Goal: Task Accomplishment & Management: Use online tool/utility

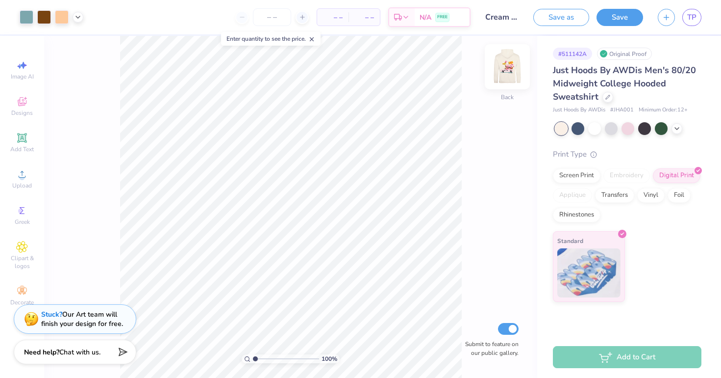
click at [511, 71] on img at bounding box center [507, 66] width 39 height 39
click at [23, 210] on circle at bounding box center [20, 210] width 5 height 5
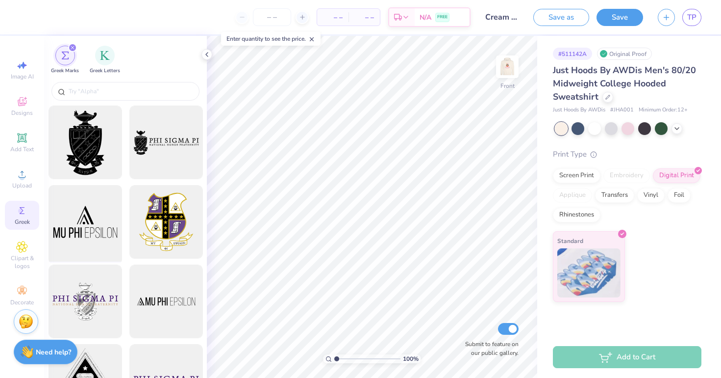
scroll to position [2, 0]
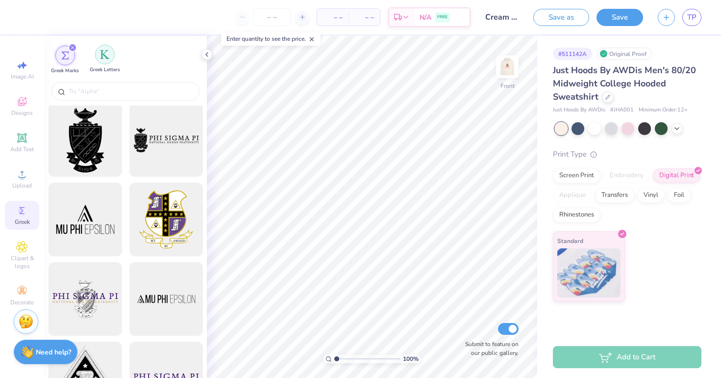
click at [101, 58] on img "filter for Greek Letters" at bounding box center [105, 55] width 10 height 10
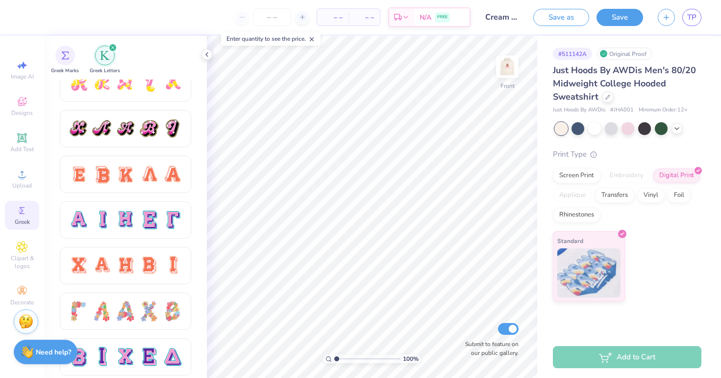
scroll to position [562, 0]
click at [153, 352] on div at bounding box center [149, 356] width 21 height 21
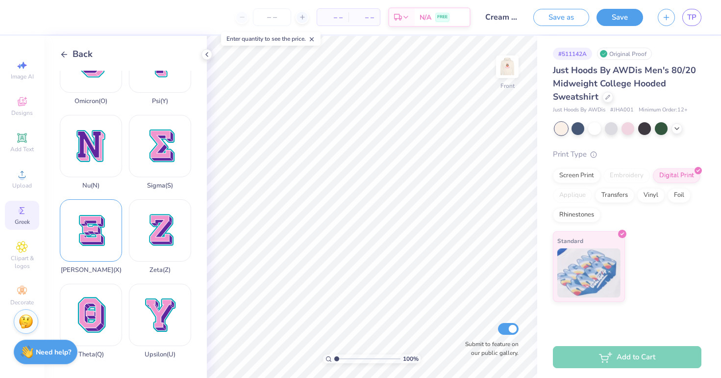
scroll to position [715, 0]
click at [91, 238] on div "Xi ( X )" at bounding box center [91, 236] width 62 height 75
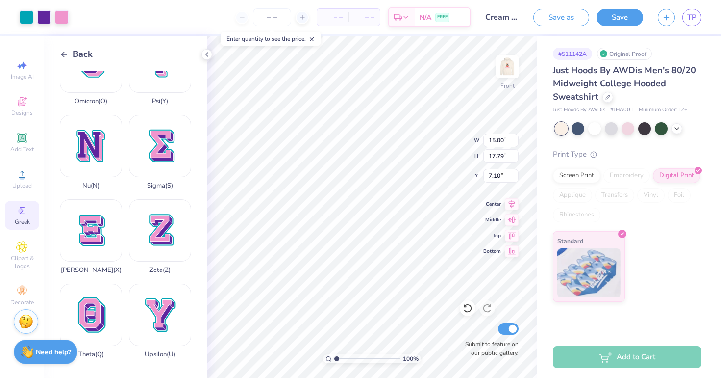
type input "0.61"
type input "0.72"
type input "24.17"
click at [347, 212] on li "Duplicate" at bounding box center [343, 212] width 77 height 19
type input "25.17"
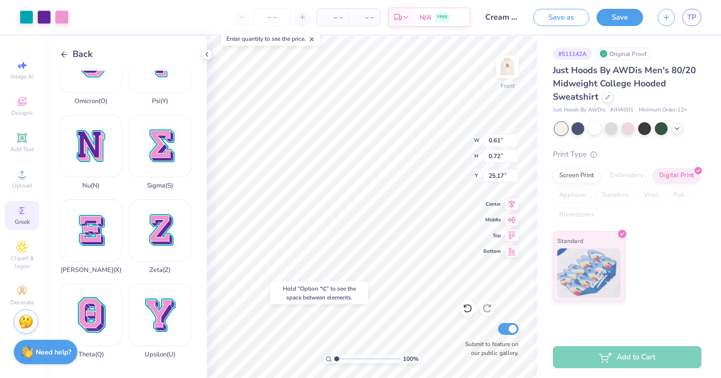
type input "24.17"
click at [352, 215] on li "Duplicate" at bounding box center [353, 212] width 77 height 19
type input "25.17"
type input "24.17"
type input "14.95"
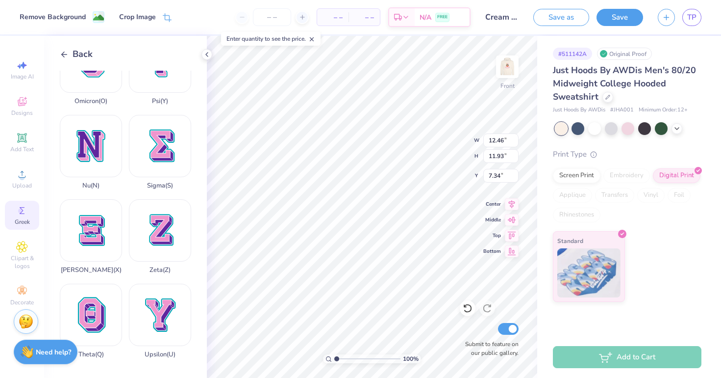
type input "8.48"
type input "16.00"
type input "8.27"
type input "16.00"
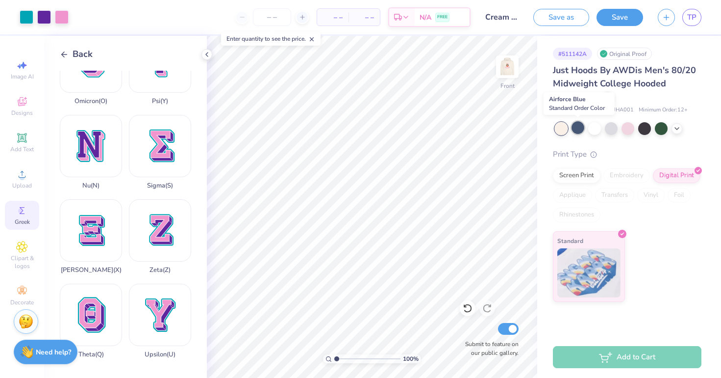
click at [579, 131] on div at bounding box center [578, 127] width 13 height 13
click at [559, 127] on div at bounding box center [561, 128] width 13 height 13
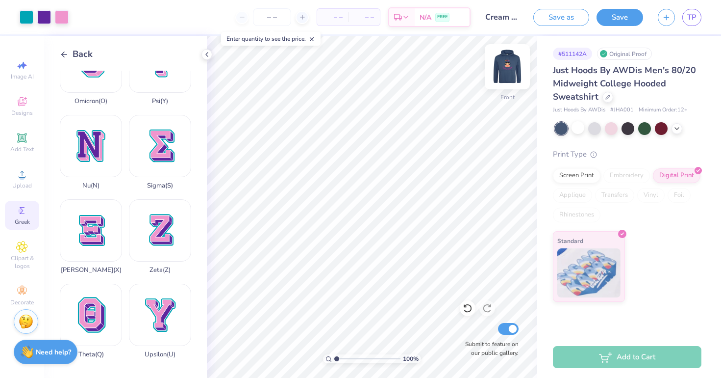
click at [501, 66] on img at bounding box center [507, 66] width 39 height 39
click at [506, 57] on img at bounding box center [507, 66] width 39 height 39
click at [579, 128] on div at bounding box center [578, 127] width 13 height 13
click at [678, 125] on icon at bounding box center [677, 128] width 8 height 8
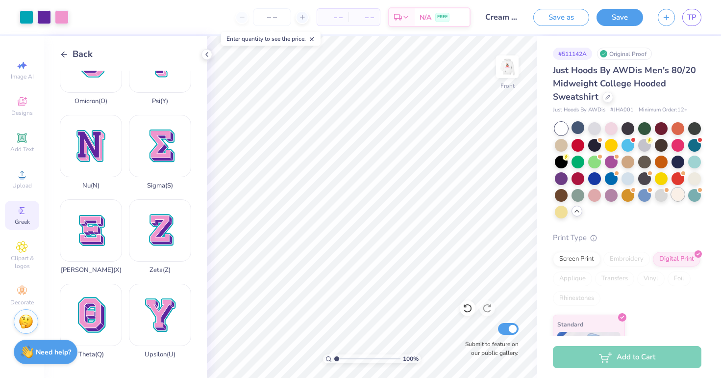
click at [680, 197] on div at bounding box center [678, 194] width 13 height 13
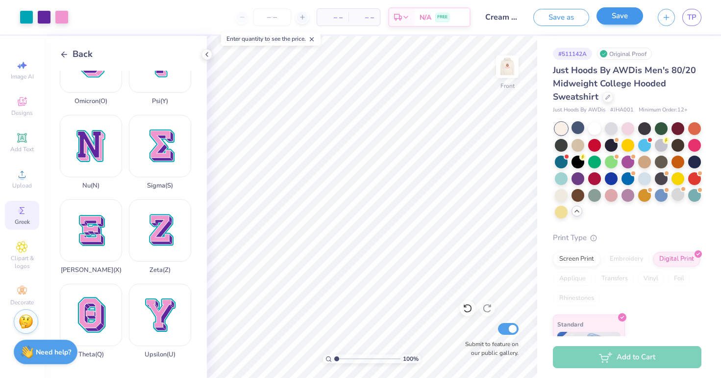
click at [613, 13] on button "Save" at bounding box center [620, 15] width 47 height 17
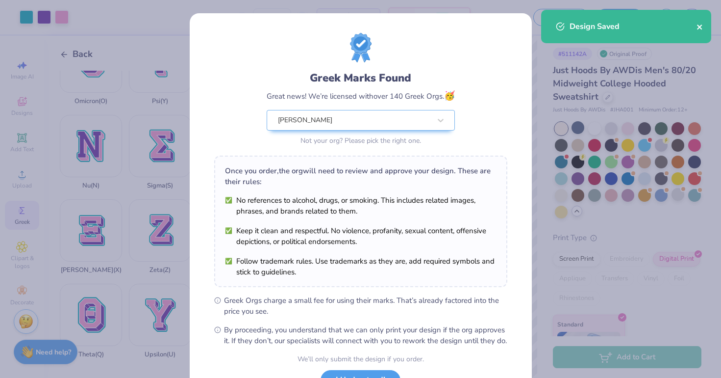
click at [698, 29] on icon "close" at bounding box center [700, 27] width 7 height 8
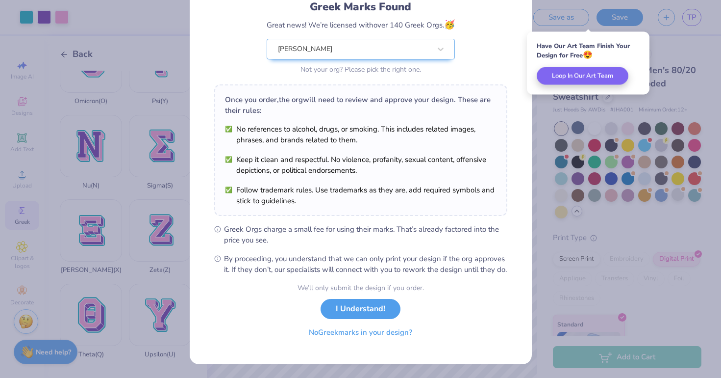
scroll to position [81, 0]
click at [350, 309] on button "I Understand!" at bounding box center [361, 306] width 80 height 20
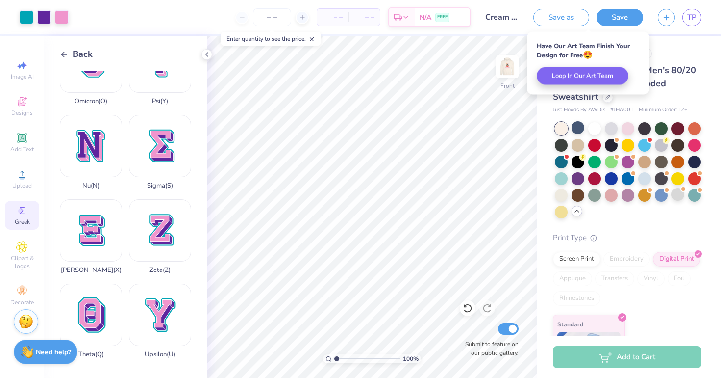
scroll to position [0, 0]
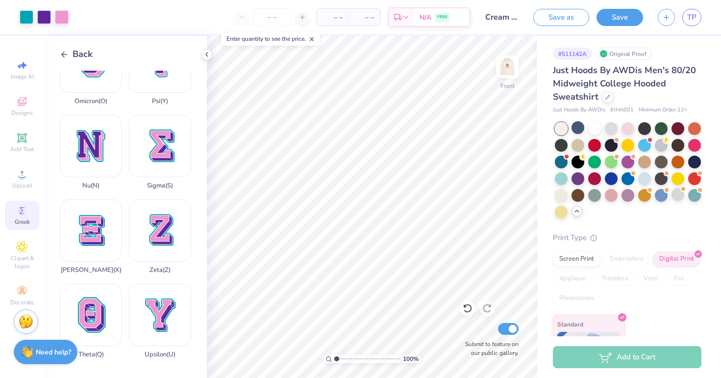
click at [702, 21] on div "Save as Save TP" at bounding box center [628, 17] width 188 height 34
click at [699, 11] on link "TP" at bounding box center [692, 17] width 19 height 17
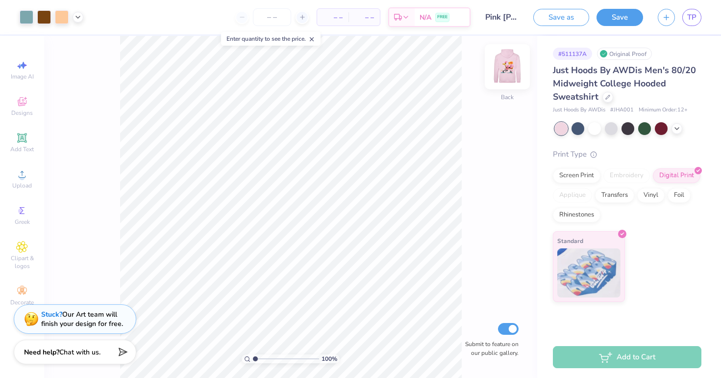
click at [504, 74] on img at bounding box center [507, 66] width 39 height 39
click at [31, 211] on div "Greek" at bounding box center [22, 215] width 34 height 29
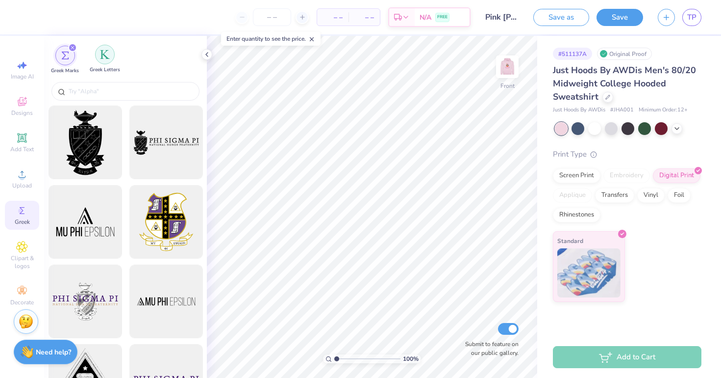
click at [107, 60] on div "filter for Greek Letters" at bounding box center [105, 55] width 20 height 20
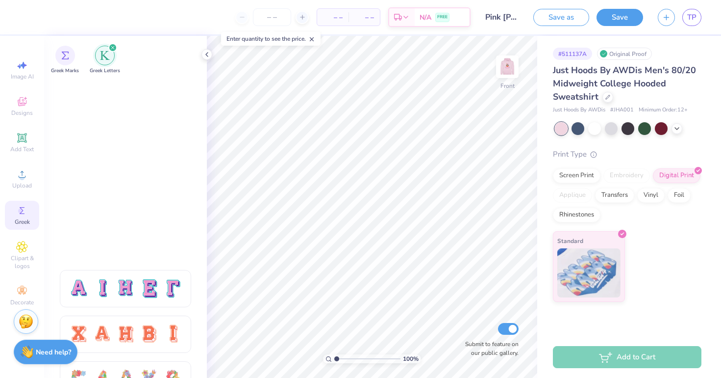
scroll to position [763, 0]
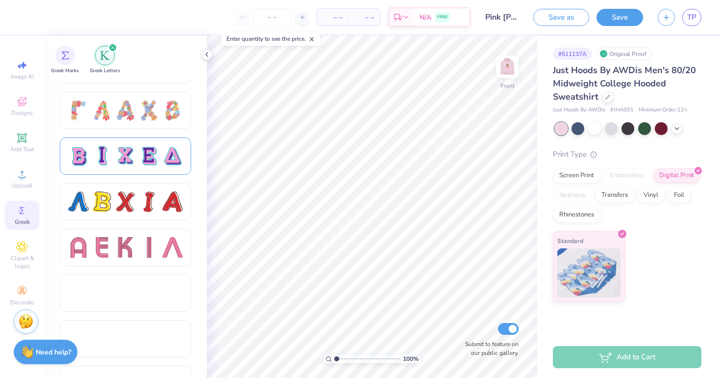
click at [135, 168] on div at bounding box center [125, 155] width 131 height 37
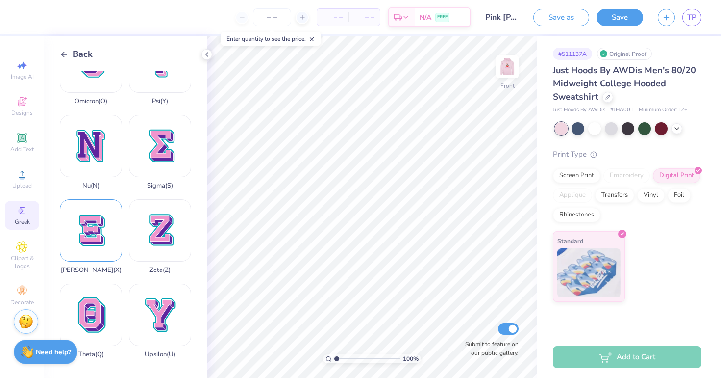
click at [92, 238] on div "Xi ( X )" at bounding box center [91, 236] width 62 height 75
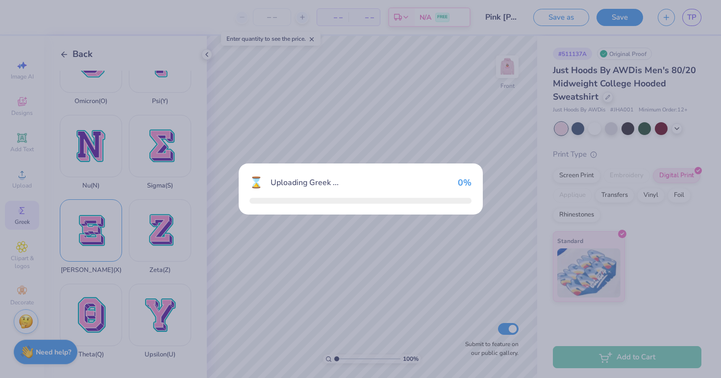
scroll to position [715, 0]
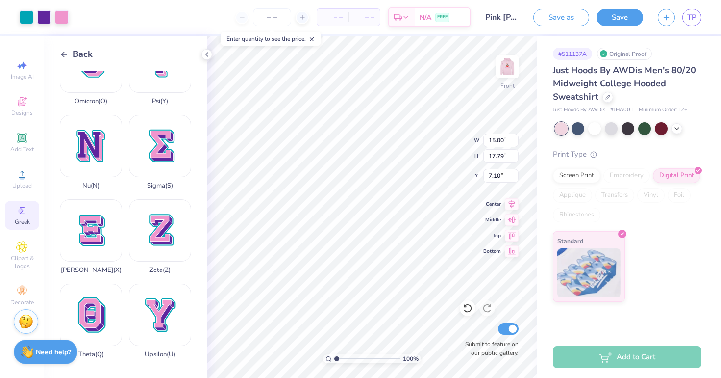
type input "0.70"
type input "0.84"
type input "24.06"
click at [344, 212] on li "Duplicate" at bounding box center [345, 212] width 77 height 19
type input "25.06"
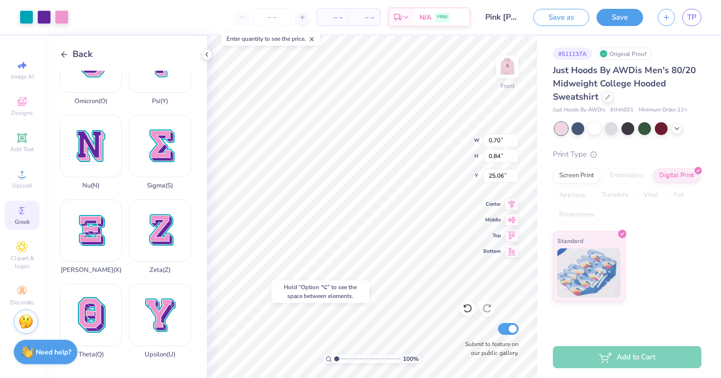
type input "24.06"
click at [345, 218] on li "Duplicate" at bounding box center [351, 212] width 77 height 19
type input "25.06"
type input "24.06"
type input "15.16"
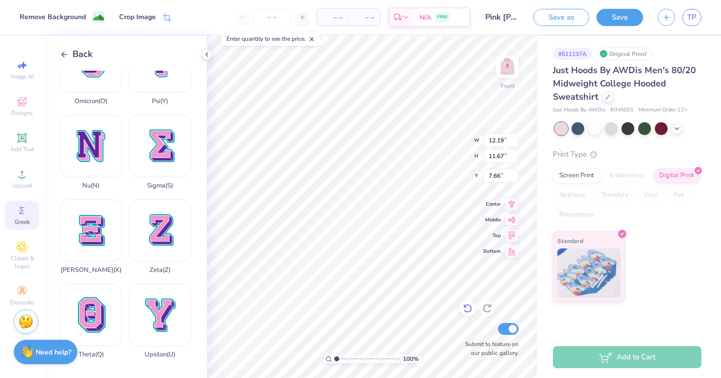
click at [466, 307] on icon at bounding box center [468, 308] width 10 height 10
type input "2.17"
type input "0.67"
type input "15.33"
type input "7.71"
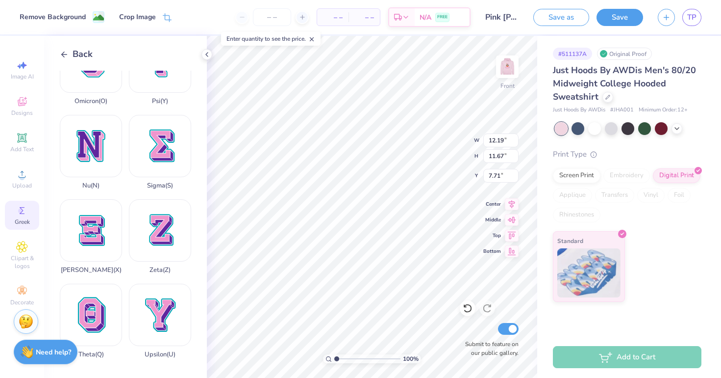
type input "7.76"
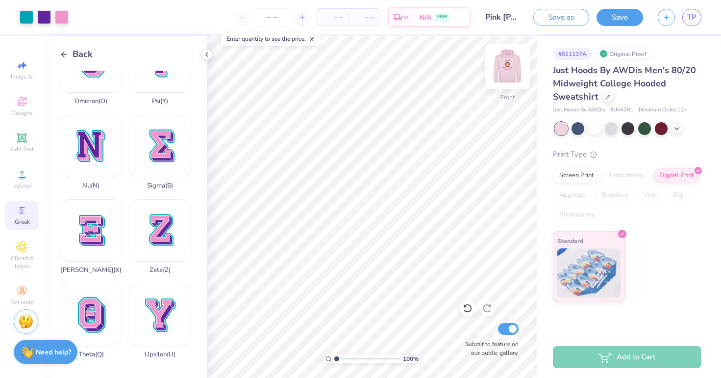
click at [497, 67] on img at bounding box center [507, 66] width 39 height 39
click at [616, 17] on button "Save" at bounding box center [620, 15] width 47 height 17
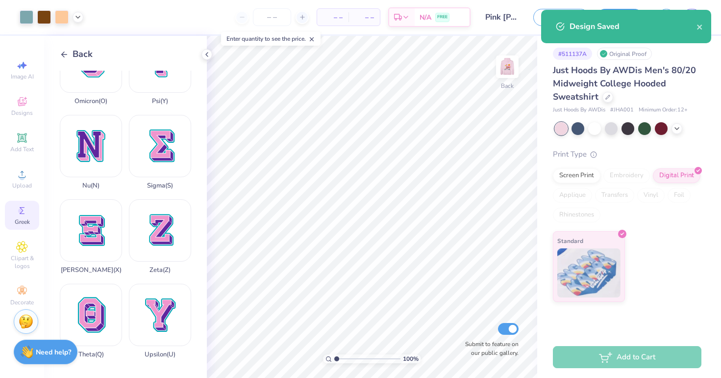
click at [695, 25] on div "Design Saved" at bounding box center [633, 27] width 127 height 12
click at [697, 26] on icon "close" at bounding box center [700, 27] width 7 height 8
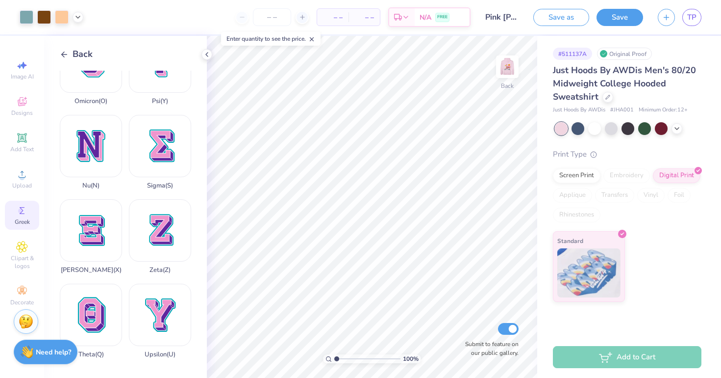
click at [700, 12] on div "Design Saved" at bounding box center [626, 10] width 174 height 4
click at [697, 13] on span "TP" at bounding box center [692, 17] width 9 height 11
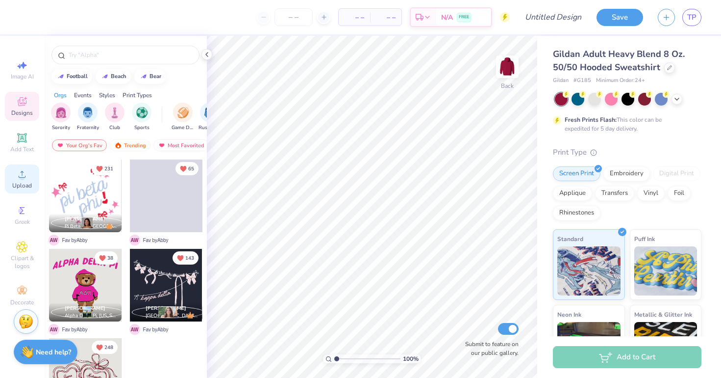
click at [21, 188] on span "Upload" at bounding box center [22, 185] width 20 height 8
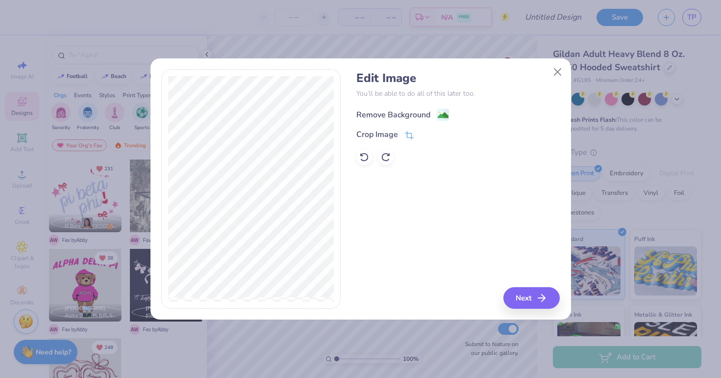
click at [393, 115] on div "Remove Background" at bounding box center [394, 115] width 74 height 12
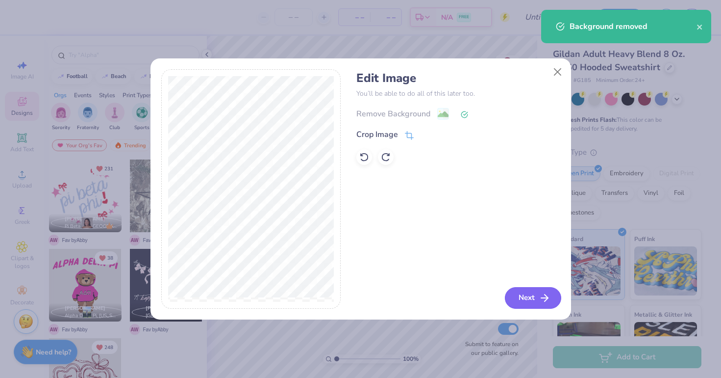
click at [518, 302] on button "Next" at bounding box center [533, 298] width 56 height 22
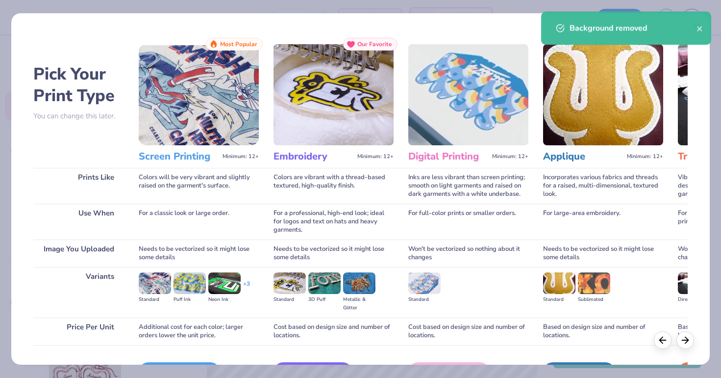
scroll to position [52, 0]
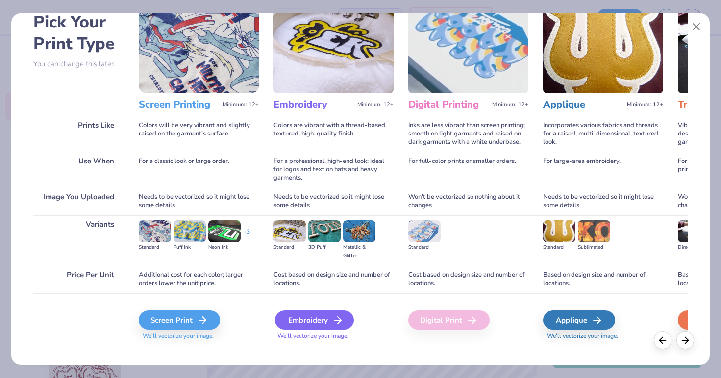
click at [319, 320] on div "Embroidery" at bounding box center [314, 320] width 79 height 20
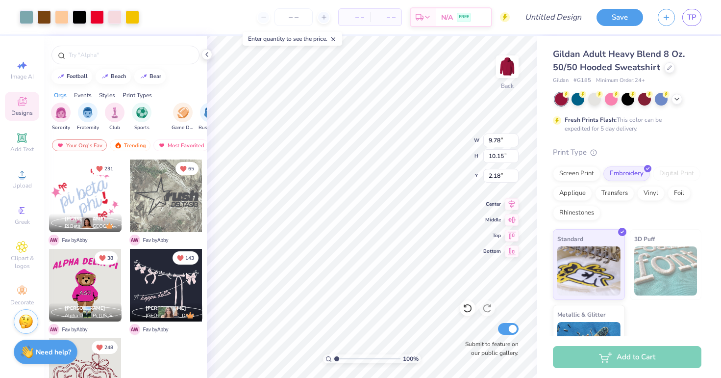
type input "9.26"
type input "9.60"
type input "2.72"
click at [426, 147] on div "100 % Back W 9.26 9.26 " H 9.60 9.60 " Y 2.72 2.72 " Center Middle Top Bottom S…" at bounding box center [372, 207] width 331 height 342
type input "3.73"
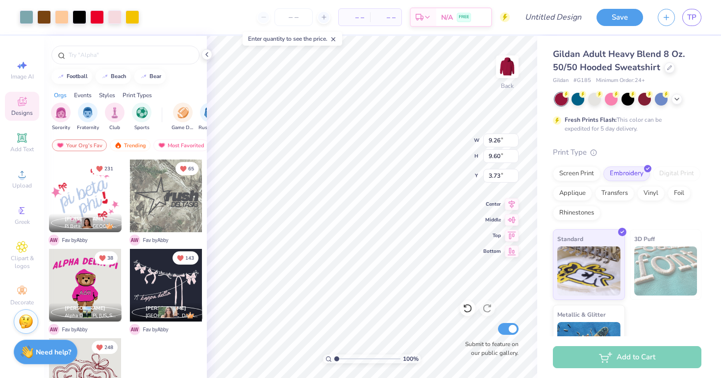
click at [436, 144] on div "100 % Back W 9.26 9.26 " H 9.60 9.60 " Y 3.73 3.73 " Center Middle Top Bottom S…" at bounding box center [372, 207] width 331 height 342
click at [678, 101] on icon at bounding box center [677, 98] width 8 height 8
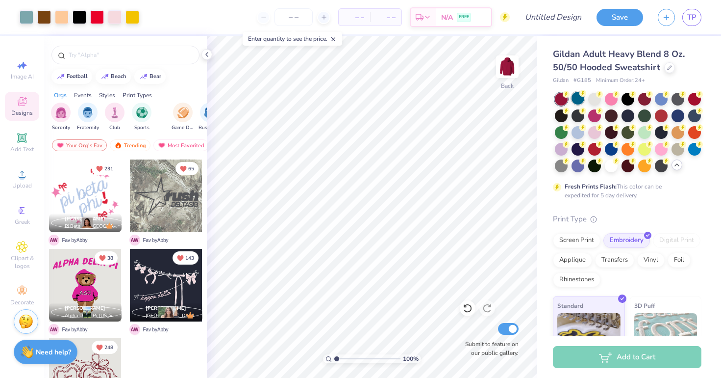
click at [577, 103] on div at bounding box center [578, 98] width 13 height 13
click at [614, 101] on div at bounding box center [611, 98] width 13 height 13
click at [635, 98] on div at bounding box center [628, 98] width 13 height 13
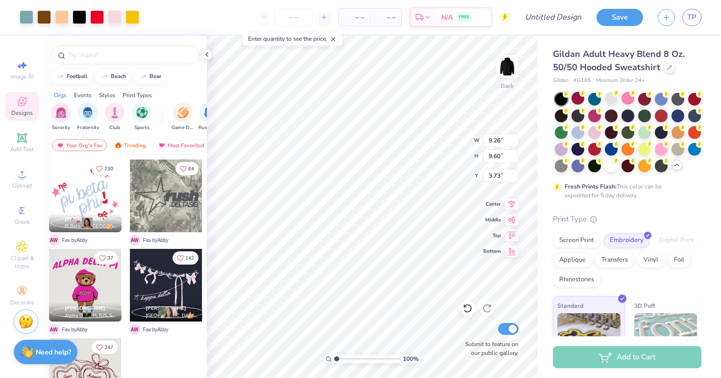
type input "3.68"
click at [501, 63] on img at bounding box center [507, 66] width 39 height 39
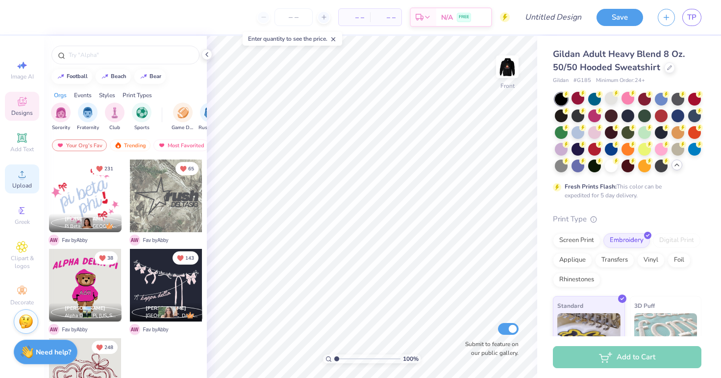
click at [23, 184] on span "Upload" at bounding box center [22, 185] width 20 height 8
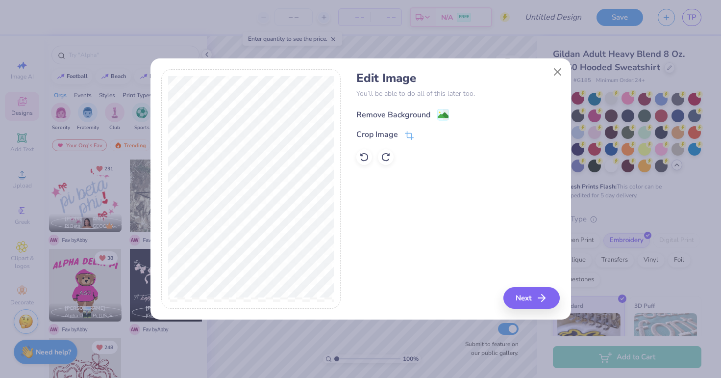
click at [416, 115] on div "Remove Background" at bounding box center [394, 115] width 74 height 12
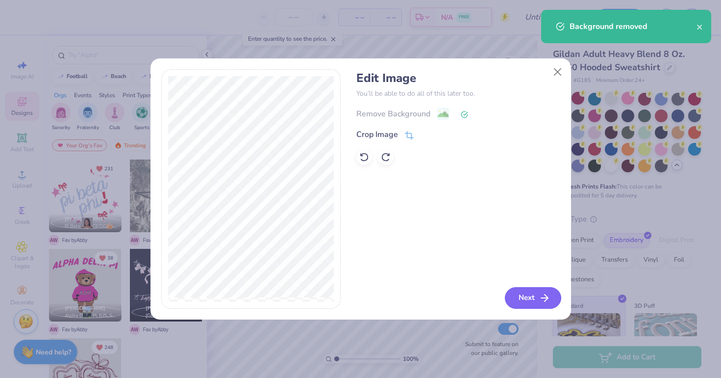
click at [540, 306] on button "Next" at bounding box center [533, 298] width 56 height 22
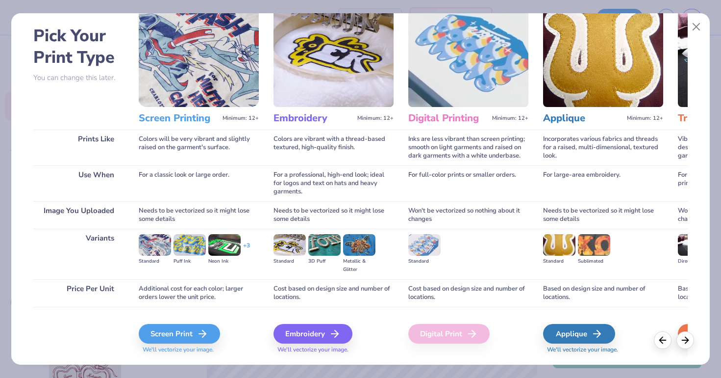
scroll to position [40, 0]
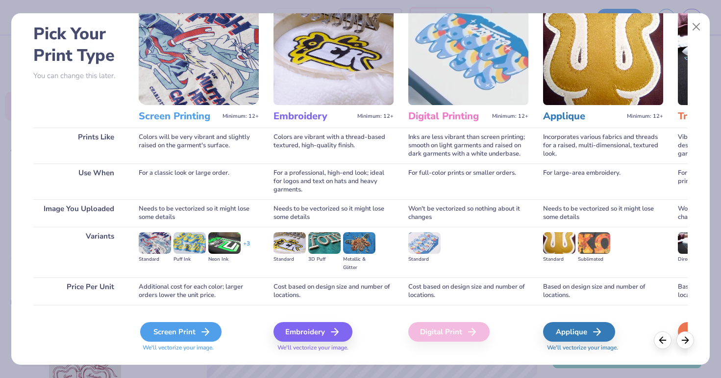
click at [169, 329] on div "Screen Print" at bounding box center [180, 332] width 81 height 20
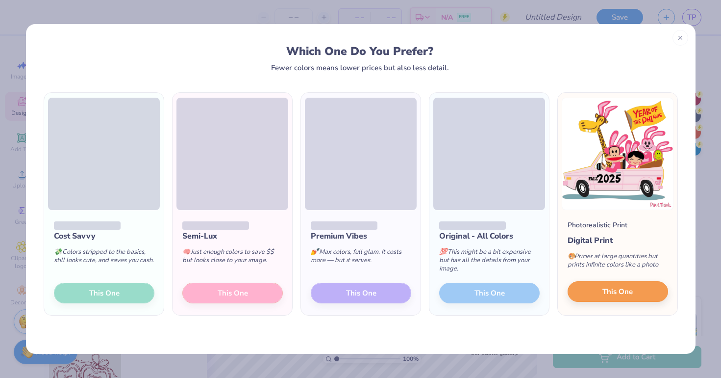
click at [603, 291] on span "This One" at bounding box center [618, 291] width 30 height 11
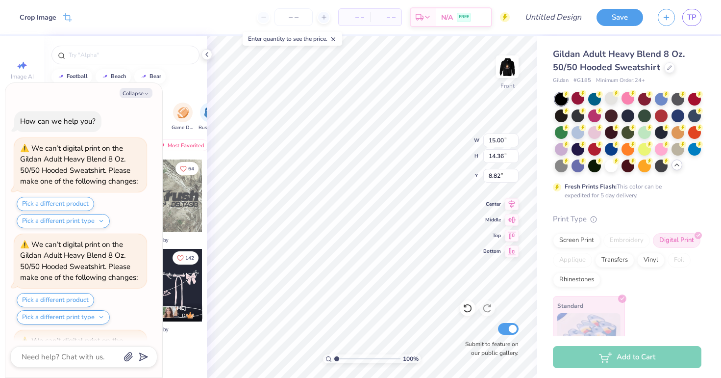
scroll to position [179, 0]
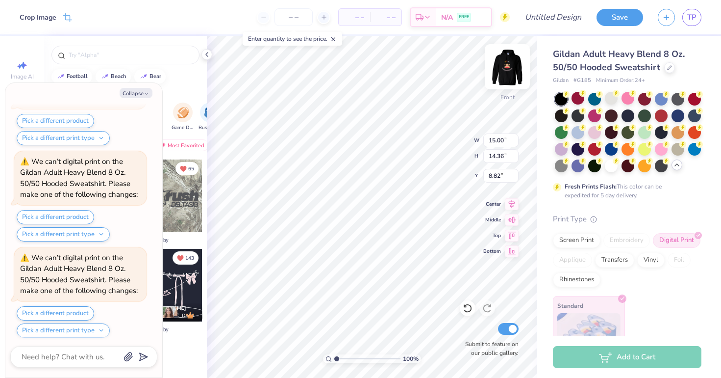
click at [501, 70] on img at bounding box center [507, 66] width 39 height 39
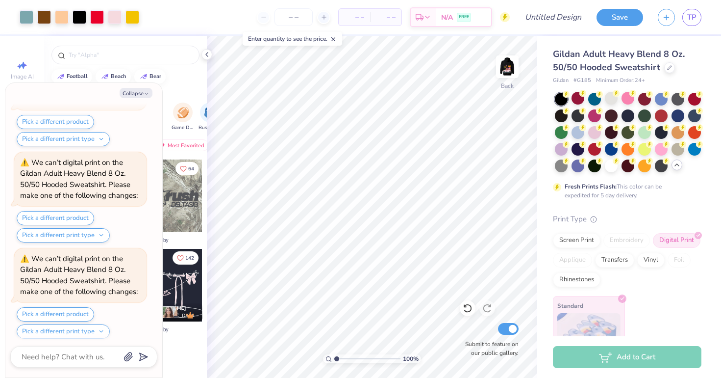
scroll to position [369, 0]
click at [618, 240] on div "Embroidery" at bounding box center [627, 240] width 47 height 15
click at [511, 67] on img at bounding box center [507, 66] width 39 height 39
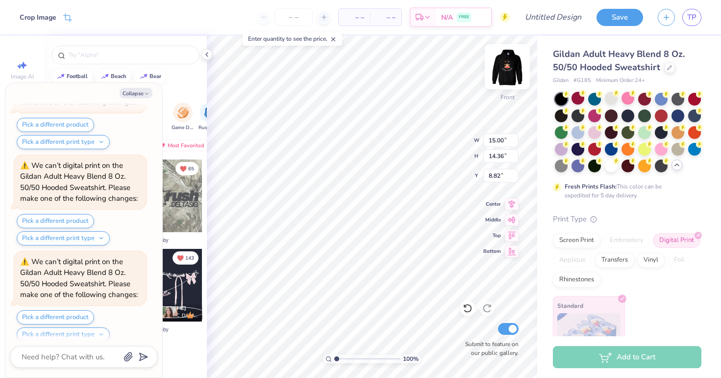
scroll to position [655, 0]
type textarea "x"
type input "12.81"
type input "12.26"
type input "10.91"
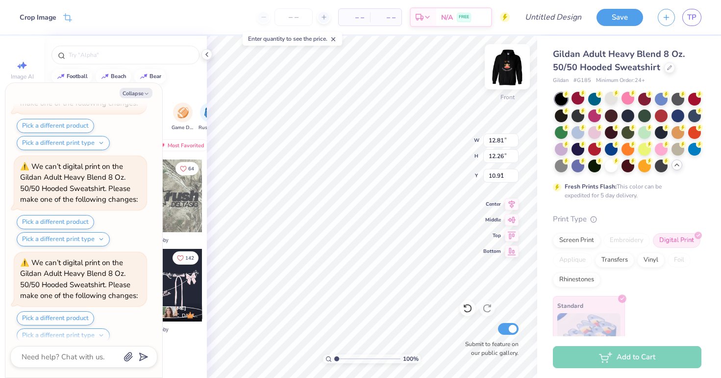
scroll to position [750, 0]
type textarea "x"
type input "7.06"
type textarea "x"
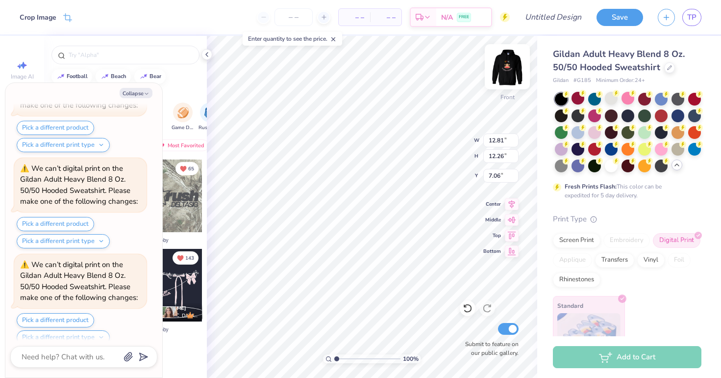
type input "13.49"
type input "12.91"
type textarea "x"
type input "7.01"
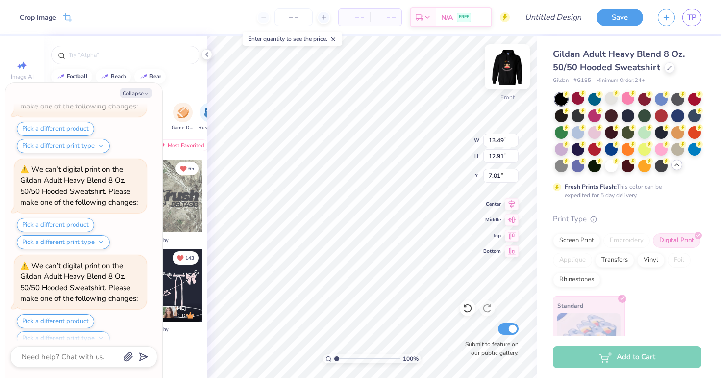
scroll to position [1035, 0]
click at [448, 149] on div "100 % Front W 13.49 H 12.91 Y 7.01 Center Middle Top Bottom Submit to feature o…" at bounding box center [372, 207] width 331 height 342
click at [506, 70] on img at bounding box center [507, 66] width 39 height 39
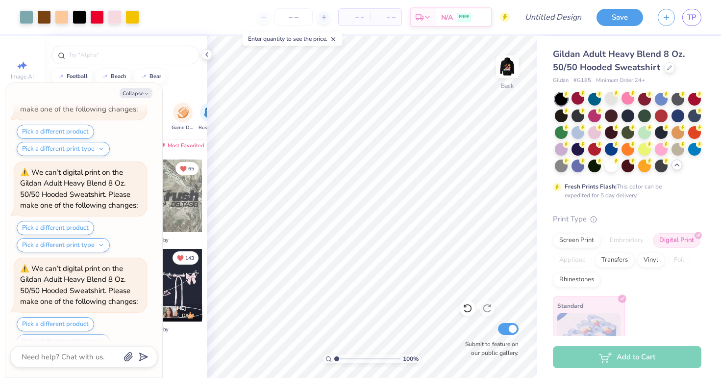
click at [612, 233] on div "Embroidery" at bounding box center [627, 240] width 47 height 15
click at [618, 239] on div "Embroidery" at bounding box center [627, 240] width 47 height 15
type textarea "x"
type input "7.43"
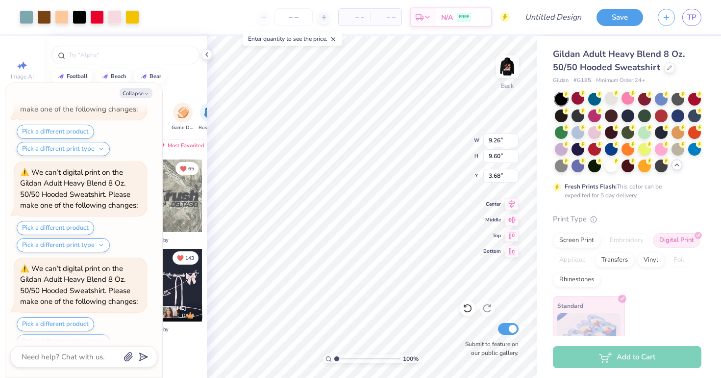
type input "7.71"
type textarea "x"
type input "5.14"
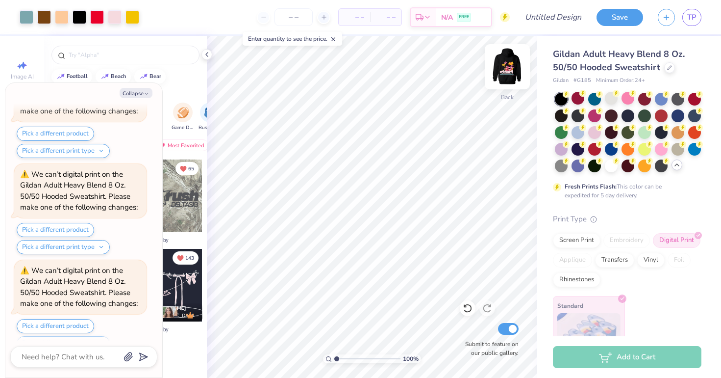
click at [511, 67] on img at bounding box center [507, 66] width 39 height 39
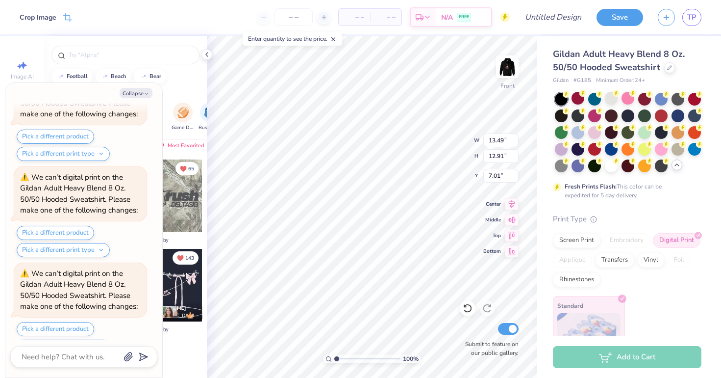
type textarea "x"
type input "8.65"
type input "8.28"
type textarea "x"
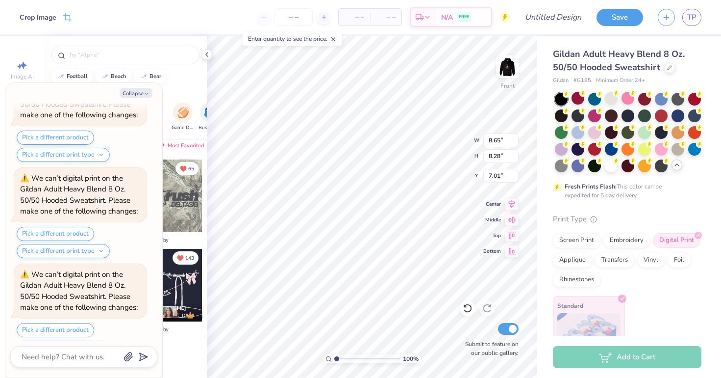
type input "10.28"
type input "9.84"
type textarea "x"
type input "11.64"
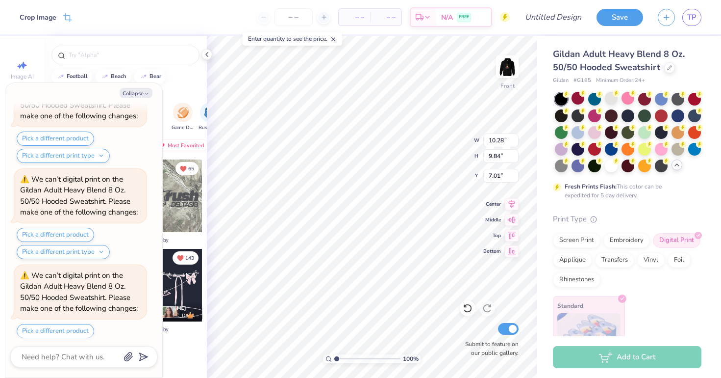
type input "11.14"
type textarea "x"
type input "12.48"
type input "11.95"
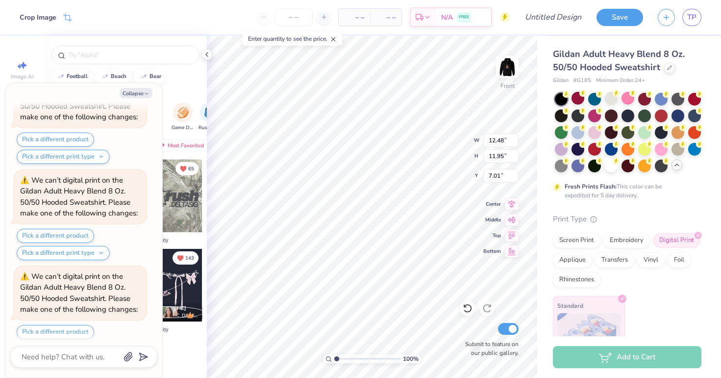
scroll to position [2082, 0]
type textarea "x"
type input "12.16"
type input "11.64"
type input "7.02"
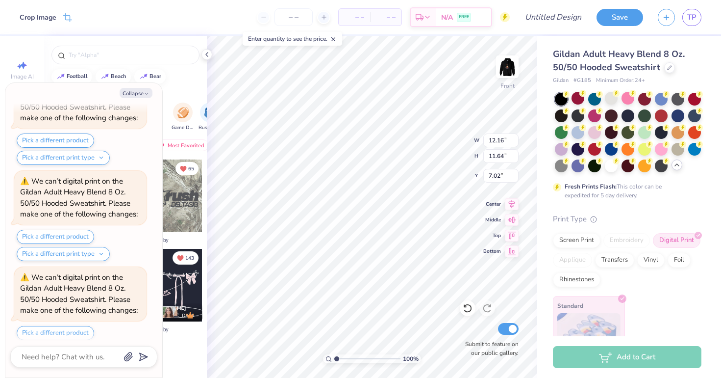
scroll to position [2177, 0]
type textarea "x"
type input "11.82"
type input "11.32"
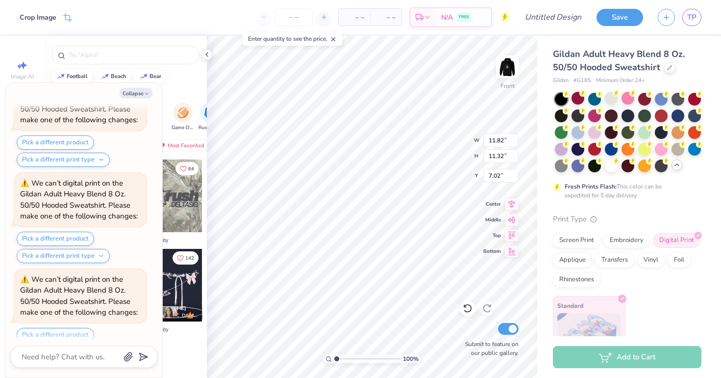
type textarea "x"
type input "11.95"
type input "11.44"
type textarea "x"
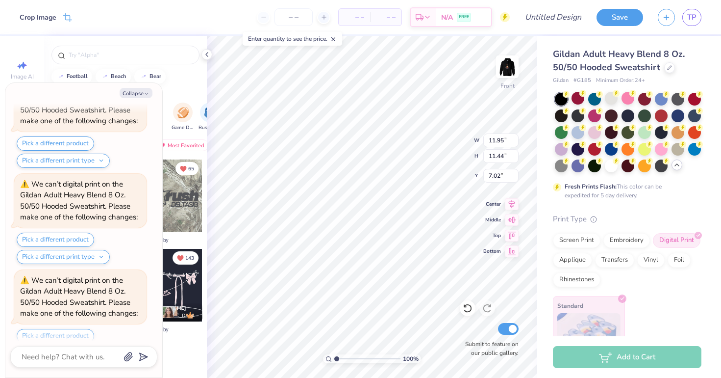
type input "7.79"
click at [516, 73] on img at bounding box center [507, 66] width 39 height 39
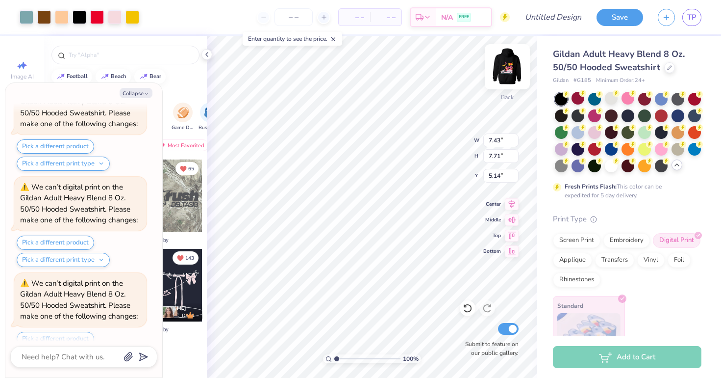
scroll to position [2748, 0]
type textarea "x"
type input "9.65"
type input "10.01"
type input "2.84"
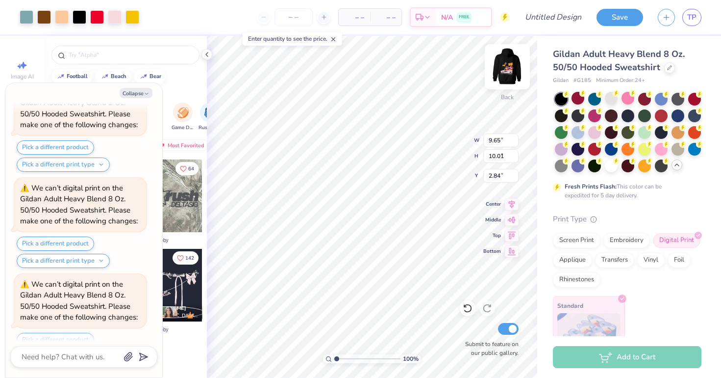
scroll to position [2843, 0]
type textarea "x"
type input "3.54"
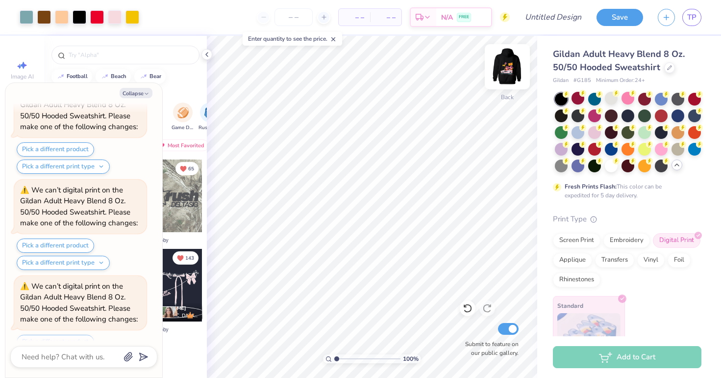
click at [511, 74] on img at bounding box center [507, 66] width 39 height 39
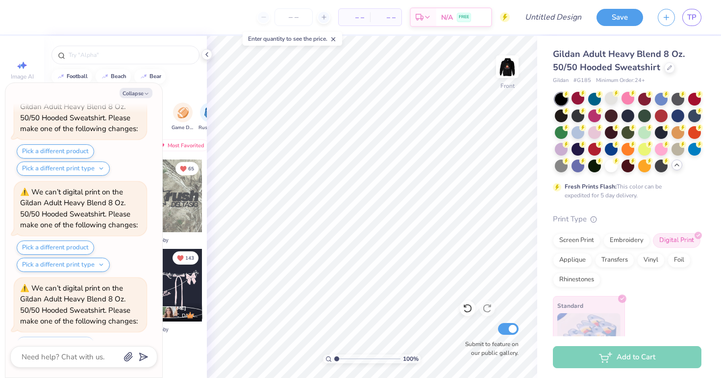
scroll to position [3223, 0]
click at [622, 236] on div "Embroidery" at bounding box center [627, 238] width 47 height 15
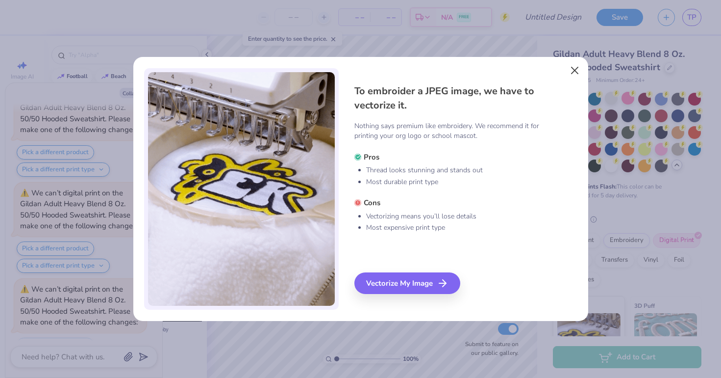
click at [574, 75] on button "Close" at bounding box center [574, 70] width 19 height 19
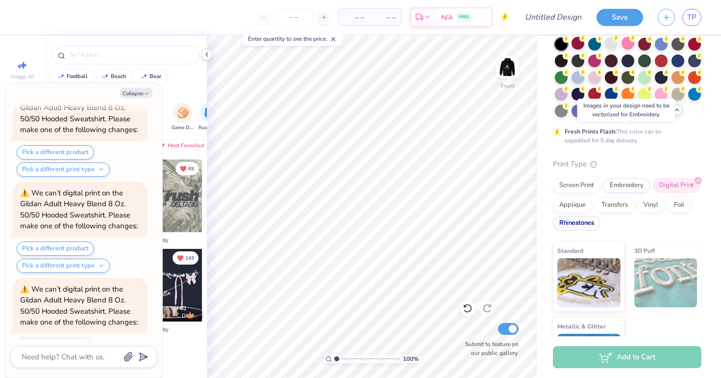
scroll to position [11, 0]
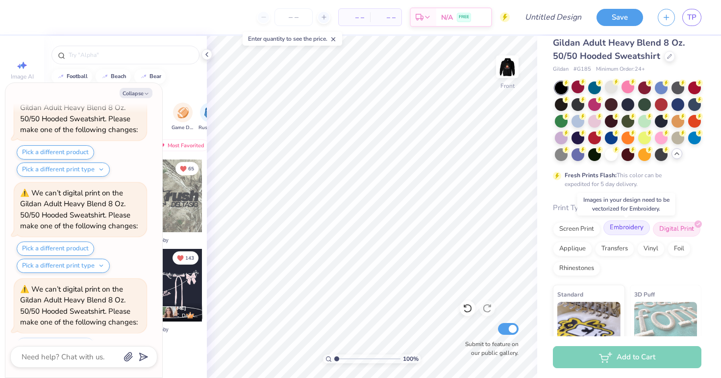
click at [611, 230] on div "Embroidery" at bounding box center [627, 227] width 47 height 15
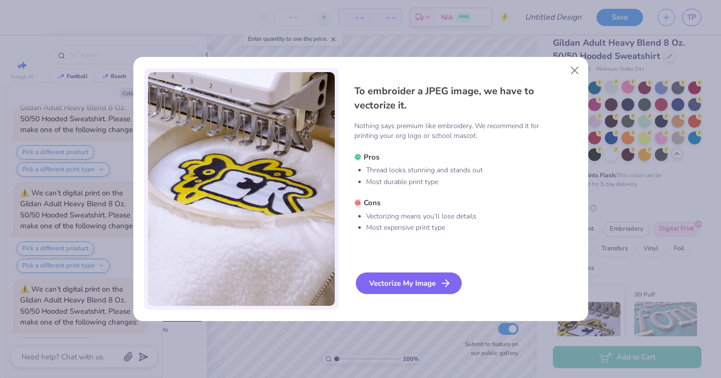
click at [390, 280] on div "Vectorize My Image" at bounding box center [409, 283] width 106 height 22
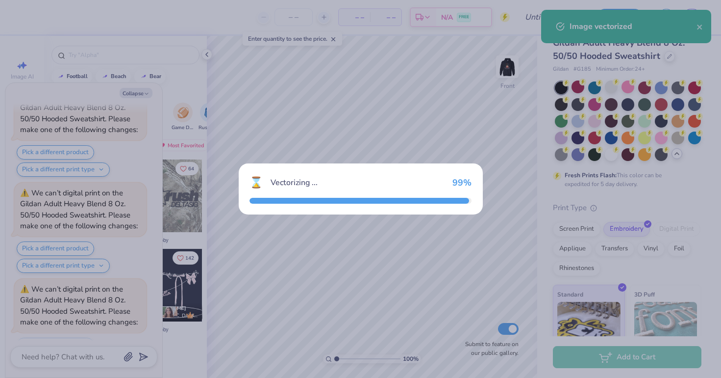
scroll to position [3304, 0]
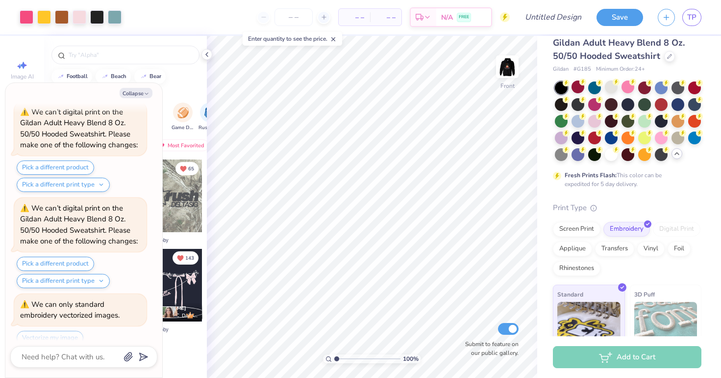
click at [96, 348] on button "Pick a print type that supports raster images" at bounding box center [75, 359] width 117 height 22
click at [510, 73] on img at bounding box center [507, 66] width 39 height 39
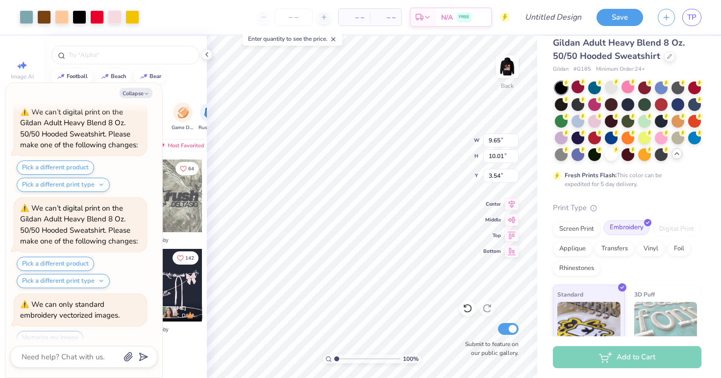
type textarea "x"
type input "3.65"
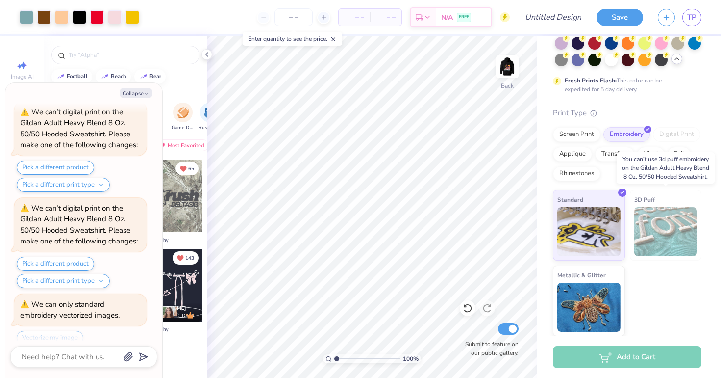
scroll to position [105, 0]
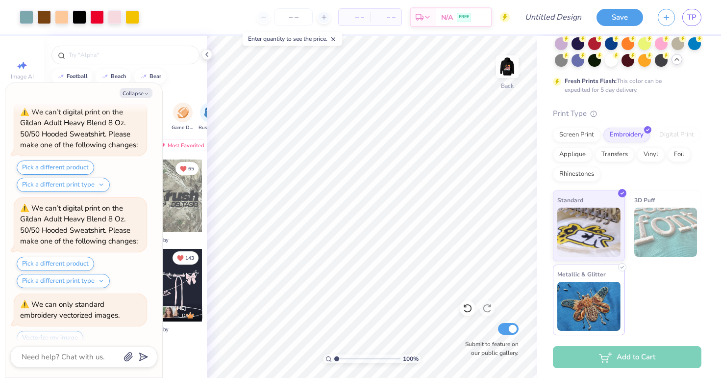
click at [571, 293] on img at bounding box center [589, 305] width 63 height 49
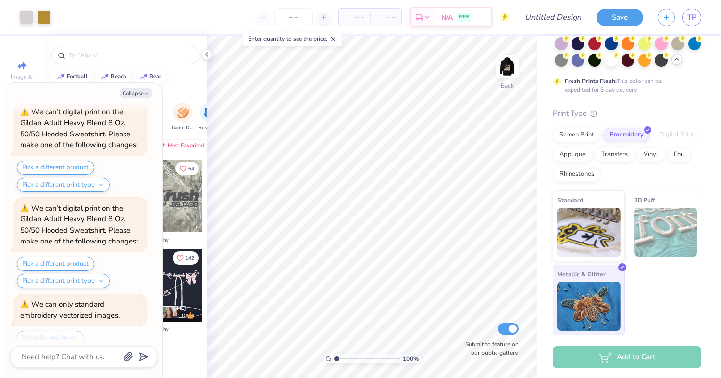
scroll to position [3374, 0]
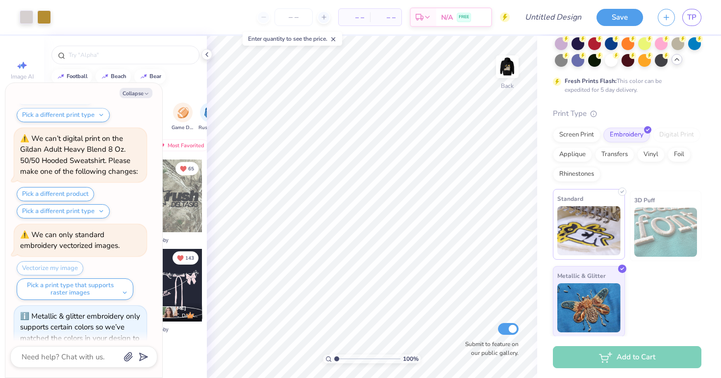
click at [588, 231] on img at bounding box center [589, 230] width 63 height 49
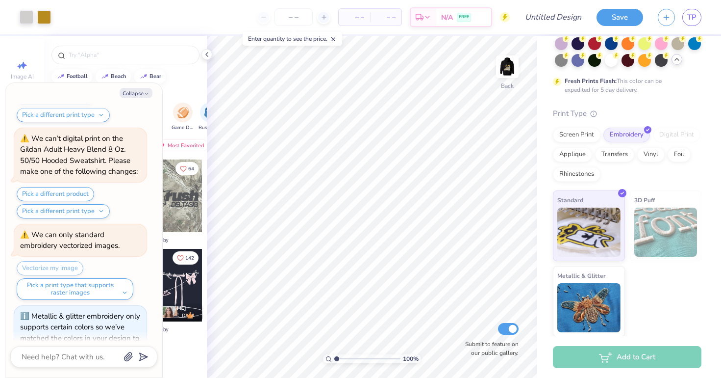
scroll to position [3433, 0]
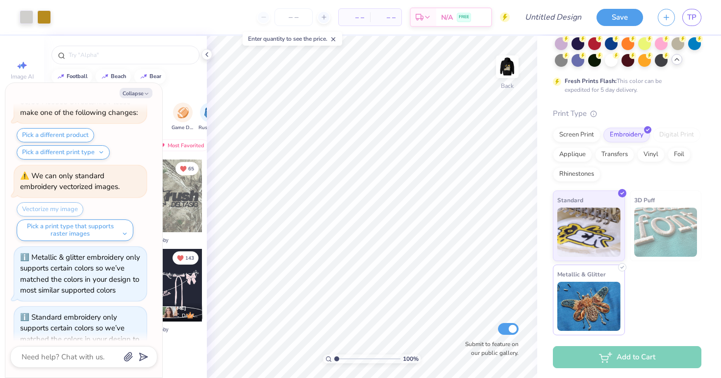
click at [580, 294] on img at bounding box center [589, 305] width 63 height 49
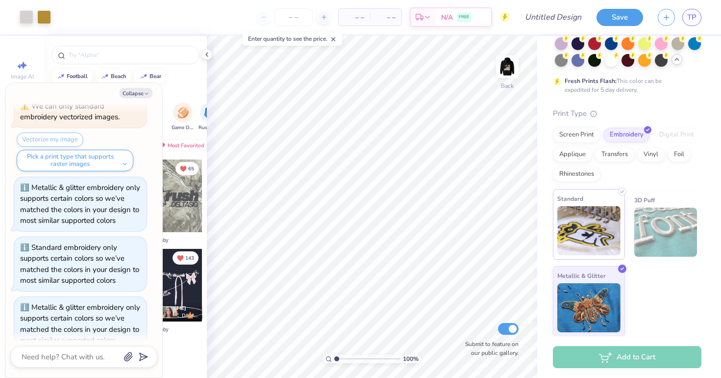
click at [594, 238] on img at bounding box center [589, 230] width 63 height 49
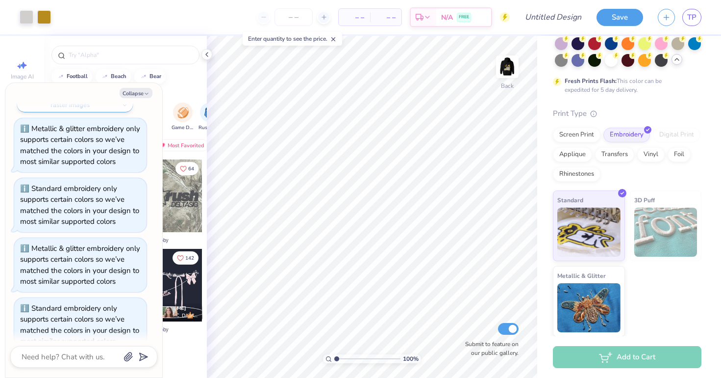
click at [647, 232] on img at bounding box center [666, 231] width 63 height 49
click at [594, 230] on img at bounding box center [589, 230] width 63 height 49
click at [130, 93] on button "Collapse" at bounding box center [136, 93] width 33 height 10
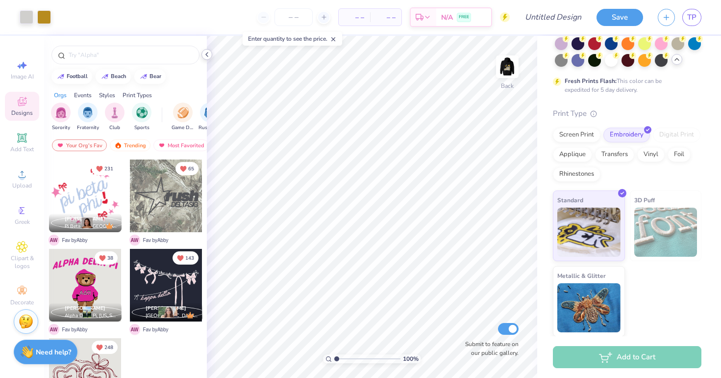
click at [205, 56] on icon at bounding box center [207, 55] width 8 height 8
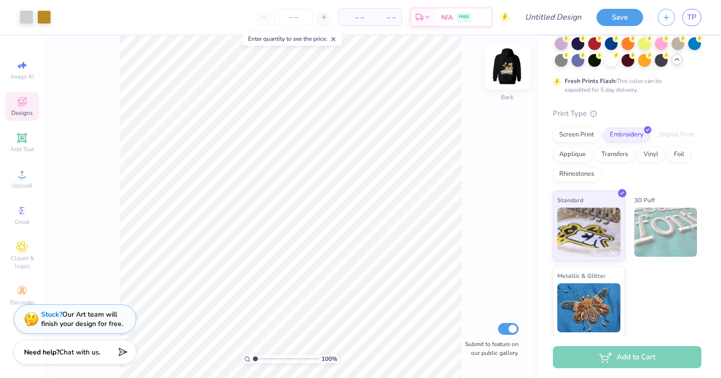
click at [511, 68] on img at bounding box center [507, 66] width 39 height 39
click at [607, 226] on img at bounding box center [589, 230] width 63 height 49
click at [585, 136] on div "Screen Print" at bounding box center [577, 133] width 48 height 15
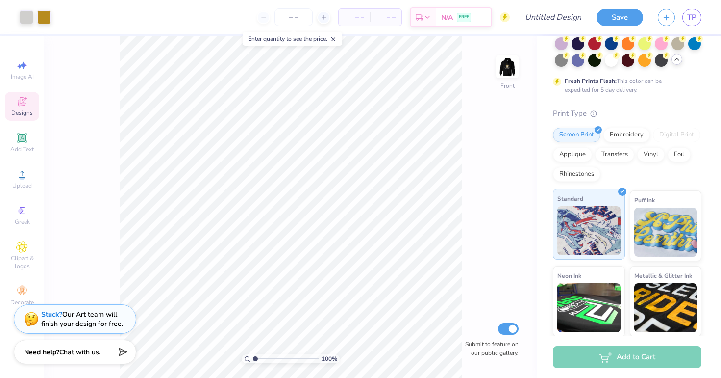
click at [583, 224] on img at bounding box center [589, 230] width 63 height 49
click at [583, 225] on img at bounding box center [589, 230] width 63 height 49
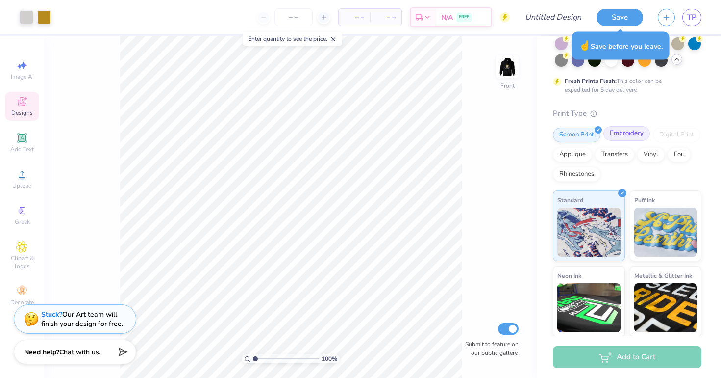
click at [613, 134] on div "Embroidery" at bounding box center [627, 133] width 47 height 15
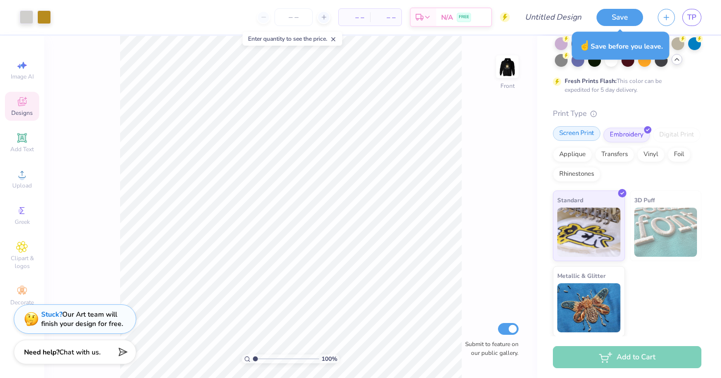
click at [577, 136] on div "Screen Print" at bounding box center [577, 133] width 48 height 15
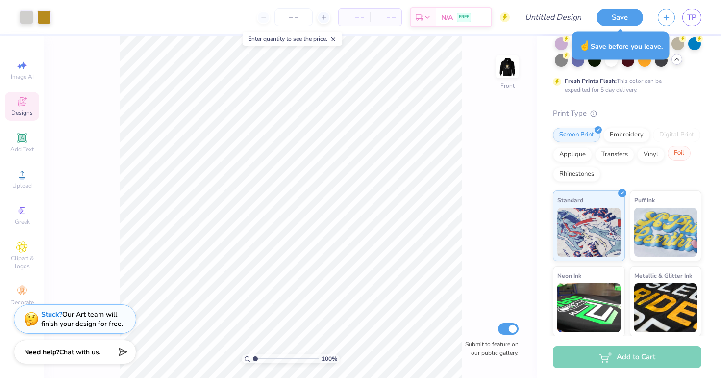
click at [686, 146] on icon at bounding box center [688, 148] width 4 height 4
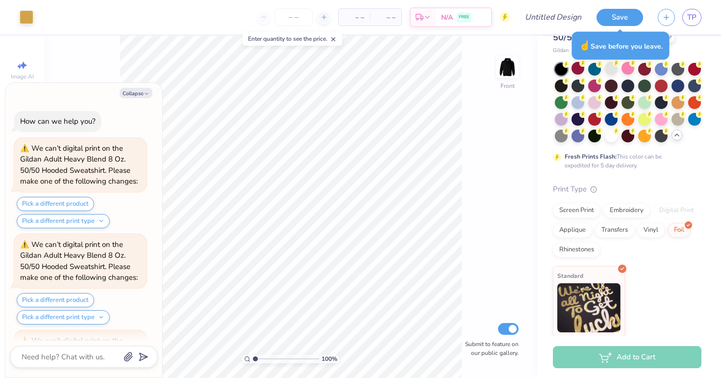
scroll to position [3716, 0]
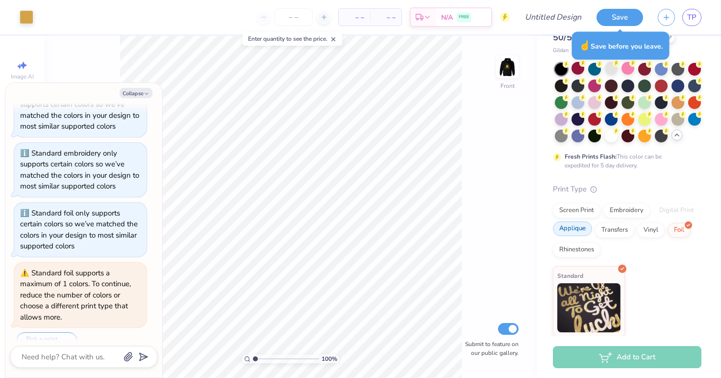
click at [575, 236] on div "Screen Print Embroidery Digital Print Applique Transfers Vinyl Foil Rhinestones" at bounding box center [627, 230] width 149 height 54
click at [576, 251] on div "Rhinestones" at bounding box center [577, 248] width 48 height 15
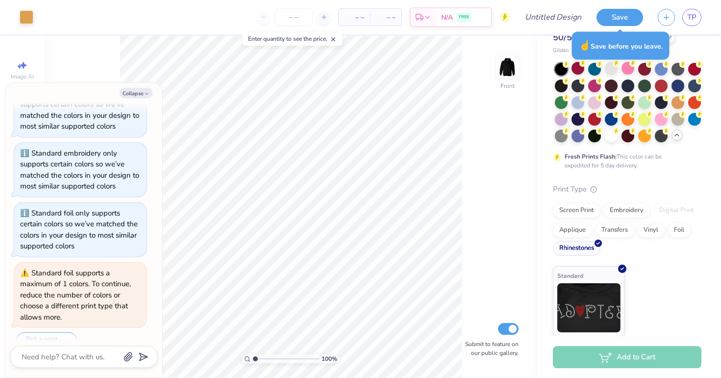
scroll to position [3775, 0]
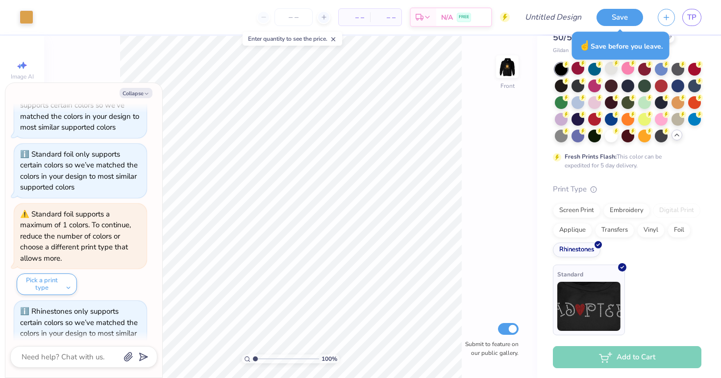
click at [582, 298] on img at bounding box center [589, 305] width 63 height 49
click at [574, 229] on div "Applique" at bounding box center [572, 228] width 39 height 15
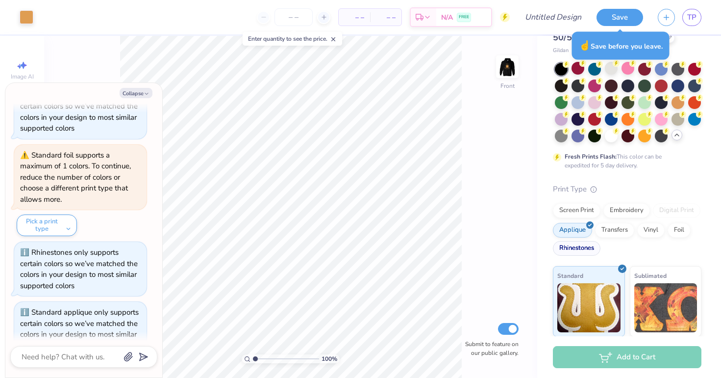
click at [574, 248] on div "Rhinestones" at bounding box center [577, 248] width 48 height 15
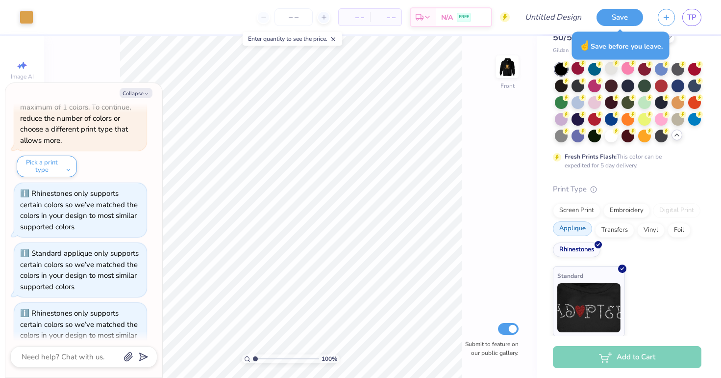
click at [568, 231] on div "Applique" at bounding box center [572, 228] width 39 height 15
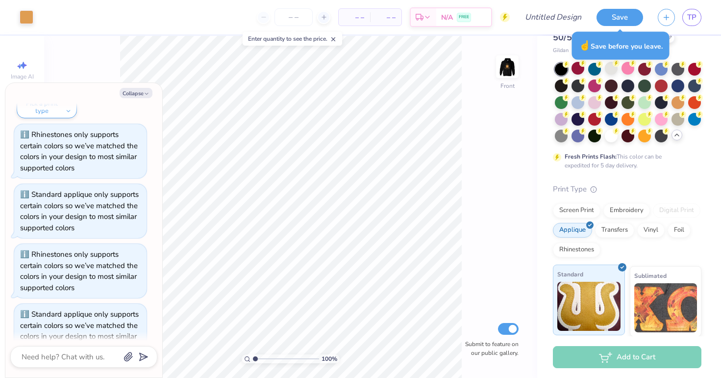
click at [592, 284] on img at bounding box center [589, 305] width 63 height 49
click at [607, 228] on div "Transfers" at bounding box center [614, 228] width 39 height 15
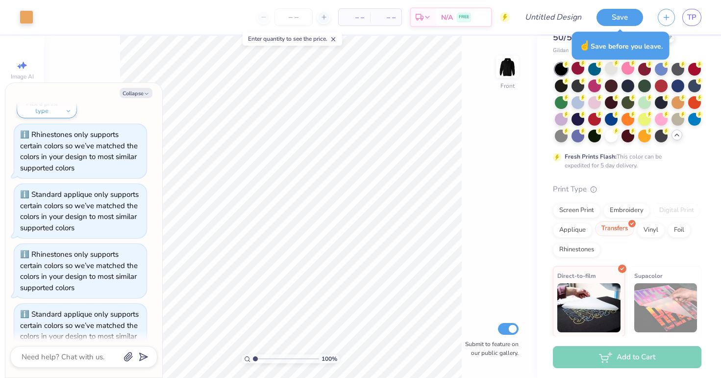
scroll to position [4010, 0]
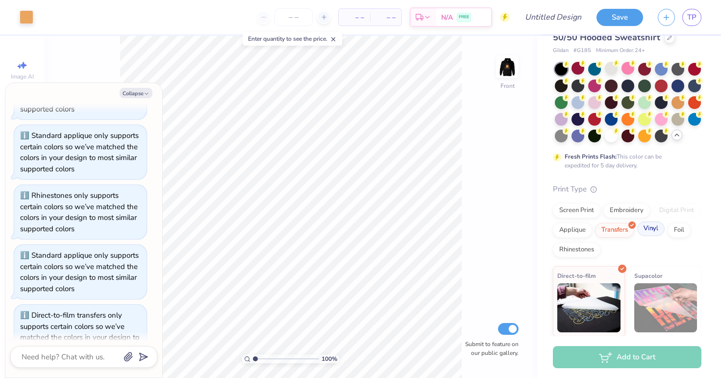
click at [644, 233] on div "Vinyl" at bounding box center [651, 228] width 27 height 15
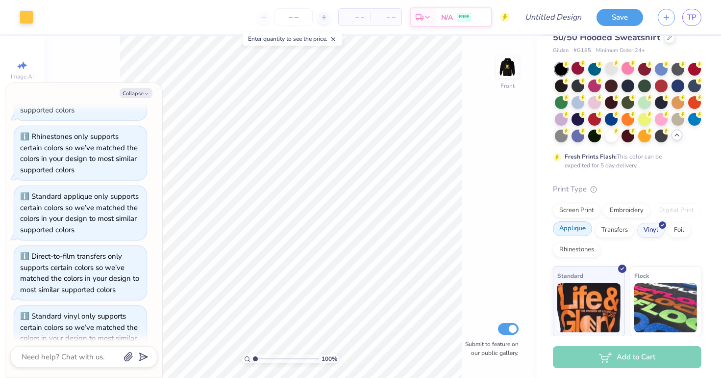
click at [574, 233] on div "Applique" at bounding box center [572, 228] width 39 height 15
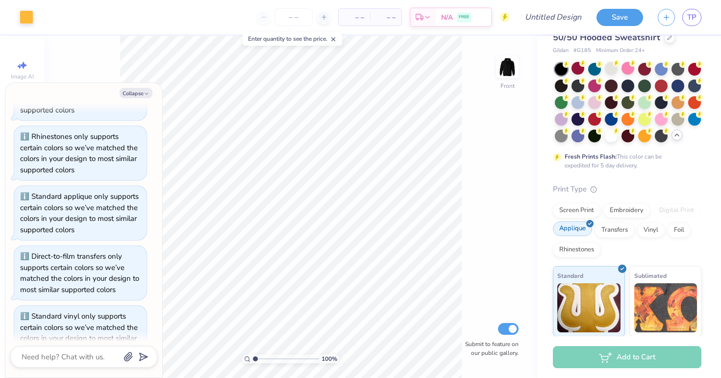
scroll to position [4128, 0]
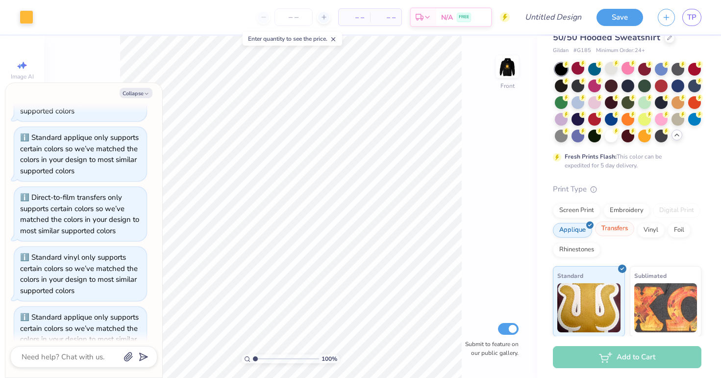
click at [619, 234] on div "Transfers" at bounding box center [614, 228] width 39 height 15
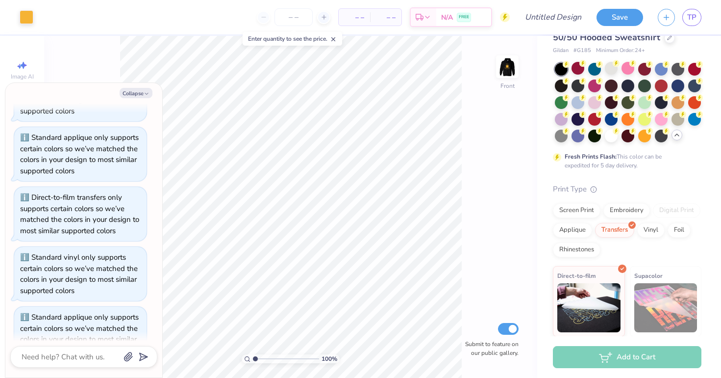
scroll to position [4187, 0]
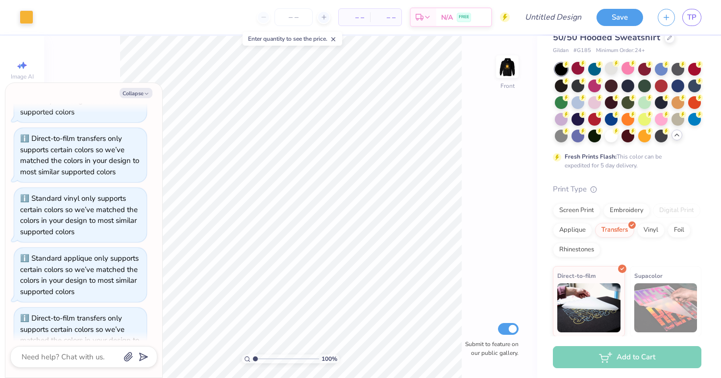
click at [647, 287] on img at bounding box center [666, 307] width 63 height 49
click at [595, 288] on img at bounding box center [589, 305] width 63 height 49
click at [644, 232] on div "Vinyl" at bounding box center [651, 228] width 27 height 15
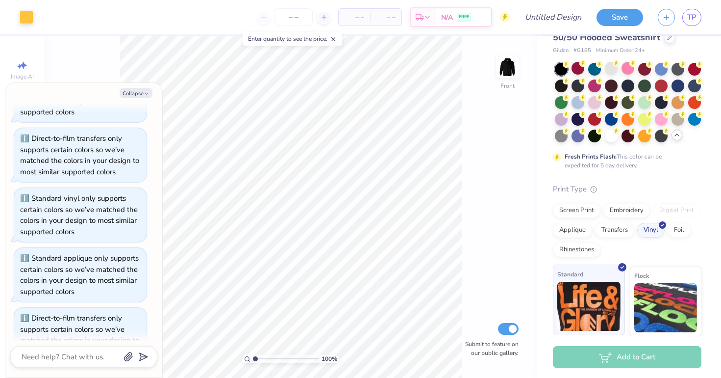
scroll to position [4246, 0]
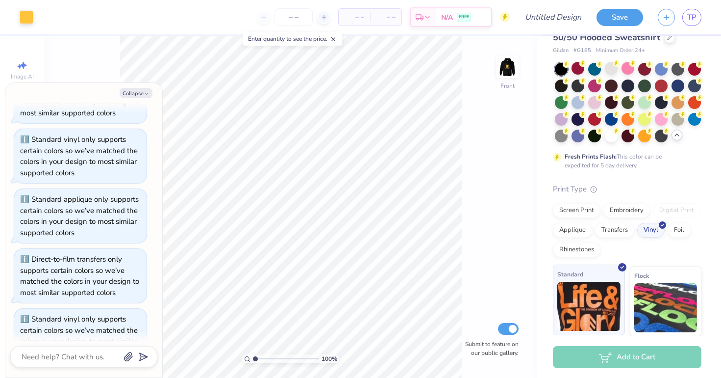
click at [590, 302] on img at bounding box center [589, 305] width 63 height 49
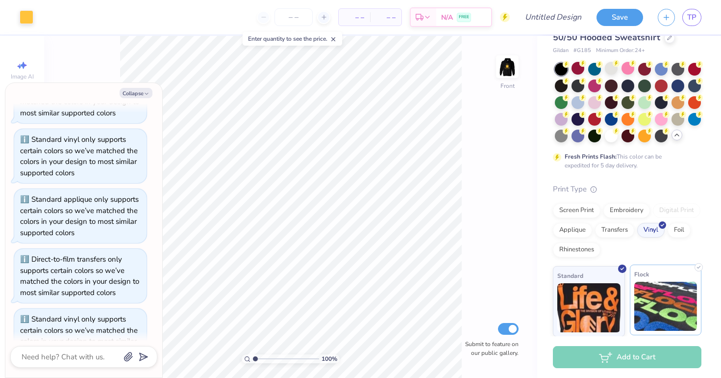
click at [686, 296] on img at bounding box center [666, 305] width 63 height 49
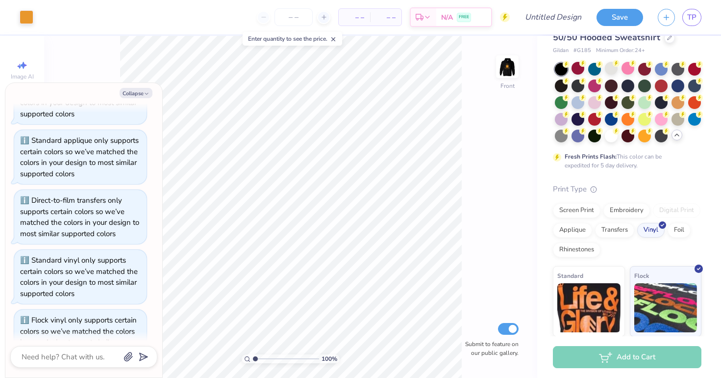
click at [626, 287] on div "Standard Flock Glitter Holographic" at bounding box center [627, 339] width 149 height 146
click at [570, 237] on div "Screen Print Embroidery Digital Print Applique Transfers Vinyl Foil Rhinestones" at bounding box center [627, 230] width 149 height 54
click at [570, 227] on div "Applique" at bounding box center [572, 228] width 39 height 15
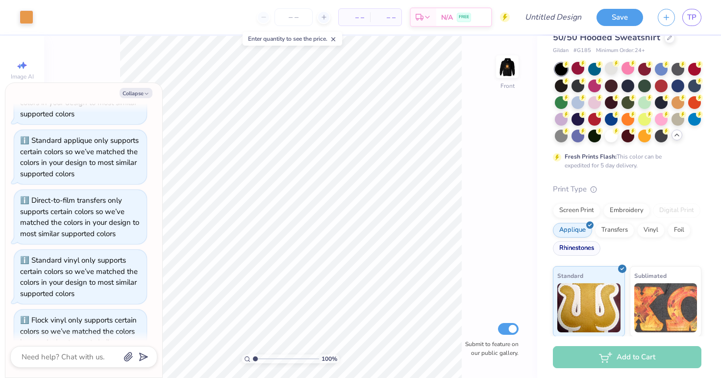
scroll to position [4364, 0]
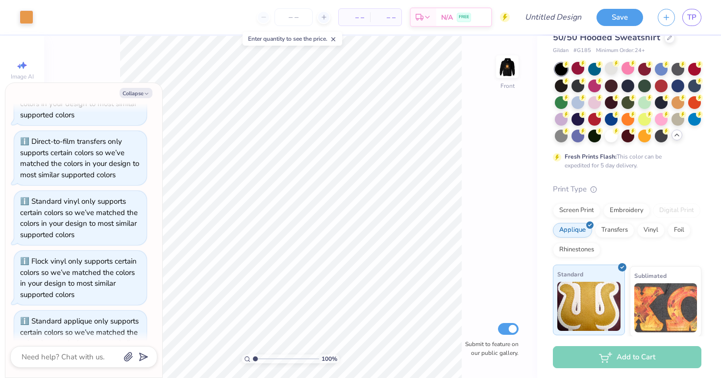
click at [564, 286] on img at bounding box center [589, 305] width 63 height 49
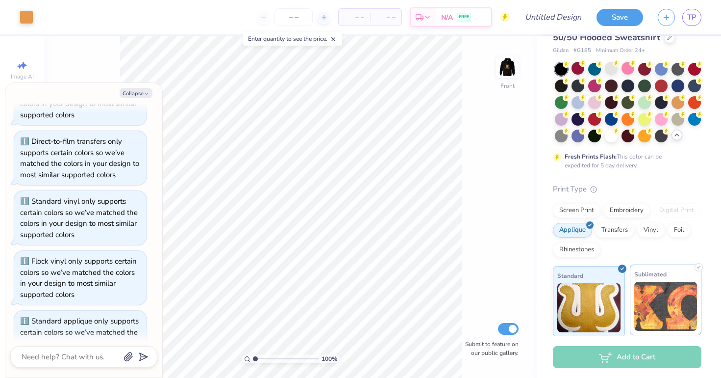
click at [668, 280] on div "Sublimated" at bounding box center [666, 299] width 72 height 71
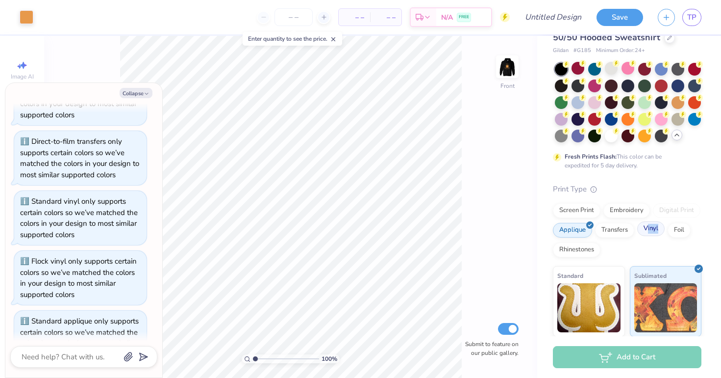
click at [649, 233] on div "Vinyl" at bounding box center [651, 228] width 27 height 15
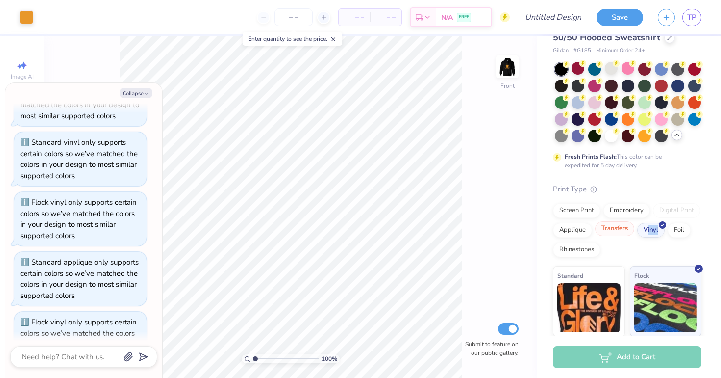
click at [622, 232] on div "Transfers" at bounding box center [614, 228] width 39 height 15
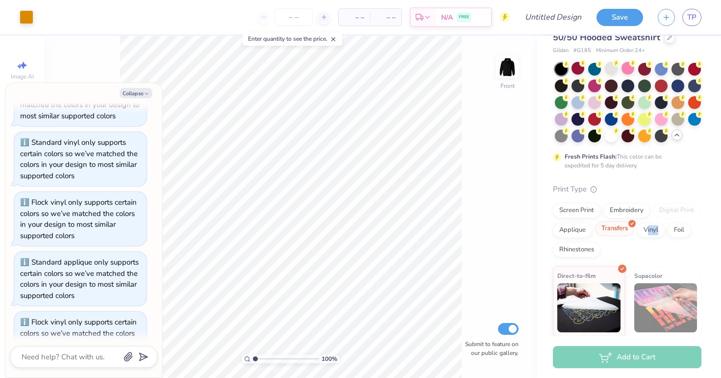
scroll to position [4481, 0]
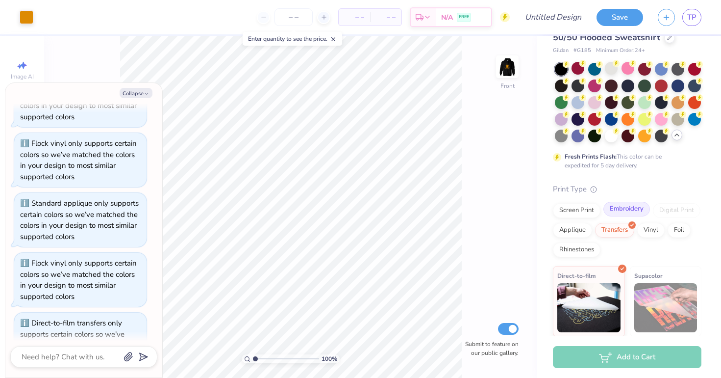
click at [623, 212] on div "Embroidery" at bounding box center [627, 209] width 47 height 15
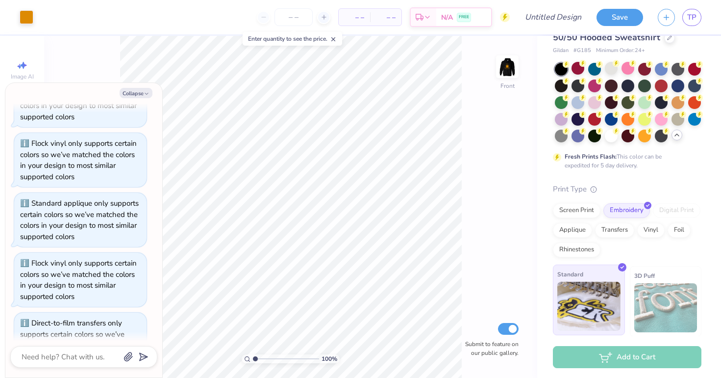
click at [624, 265] on icon at bounding box center [622, 267] width 4 height 4
click at [612, 288] on img at bounding box center [589, 305] width 63 height 49
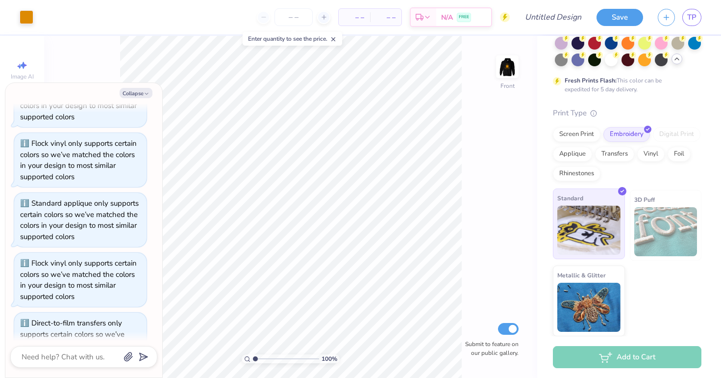
scroll to position [105, 0]
click at [588, 247] on img at bounding box center [589, 230] width 63 height 49
type textarea "x"
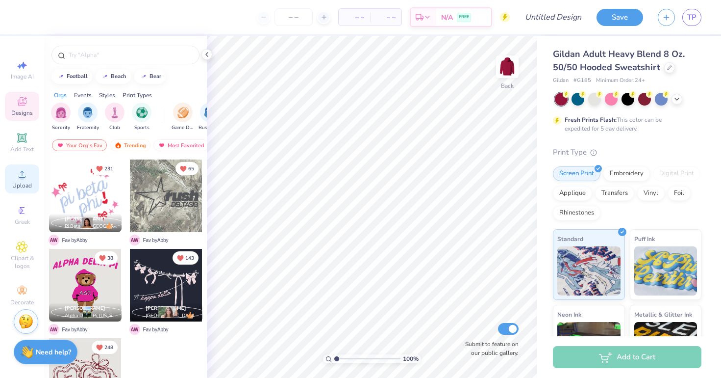
click at [19, 180] on div "Upload" at bounding box center [22, 178] width 34 height 29
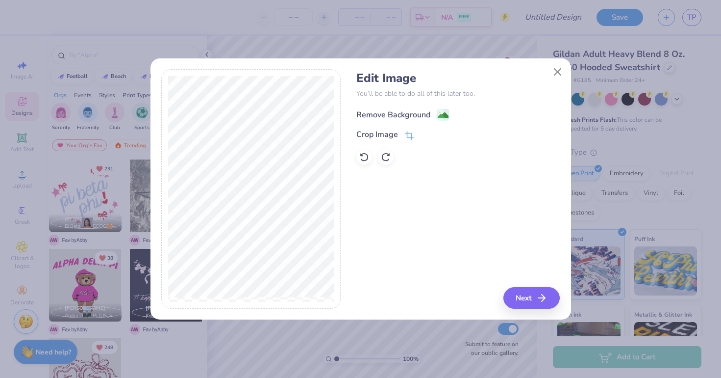
click at [422, 111] on div "Remove Background" at bounding box center [394, 115] width 74 height 12
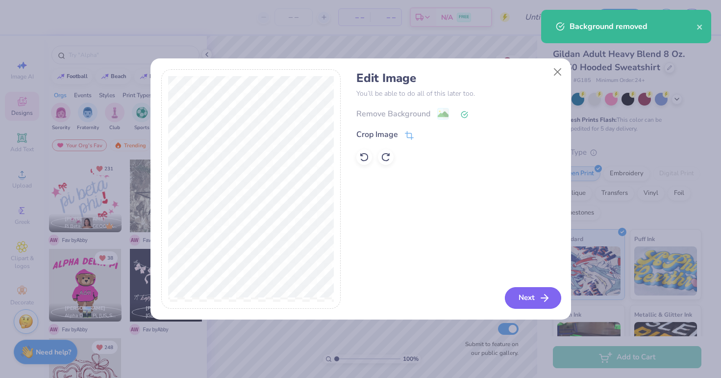
click at [534, 306] on button "Next" at bounding box center [533, 298] width 56 height 22
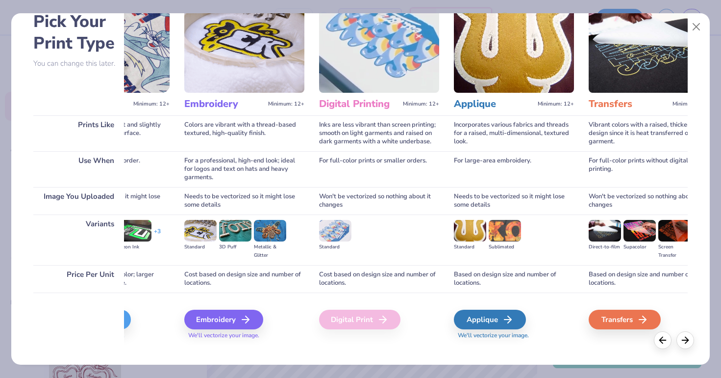
scroll to position [0, 100]
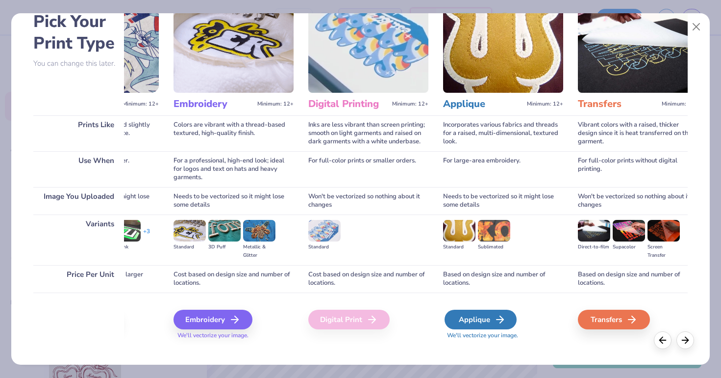
click at [474, 321] on div "Applique" at bounding box center [481, 319] width 72 height 20
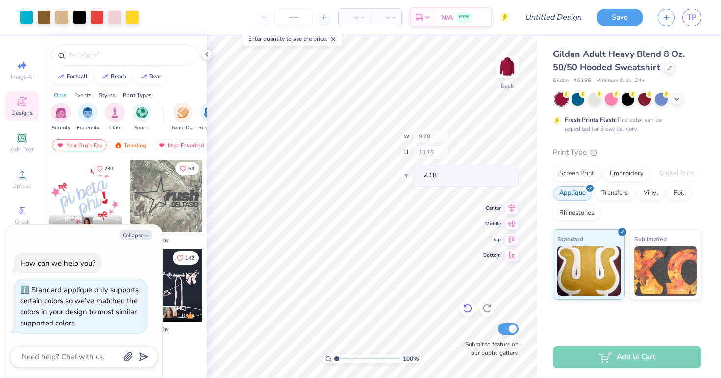
type textarea "x"
type input "3.59"
click at [508, 77] on img at bounding box center [507, 66] width 39 height 39
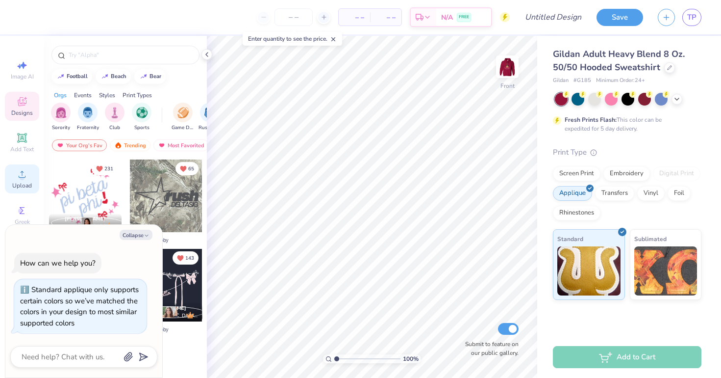
click at [21, 186] on span "Upload" at bounding box center [22, 185] width 20 height 8
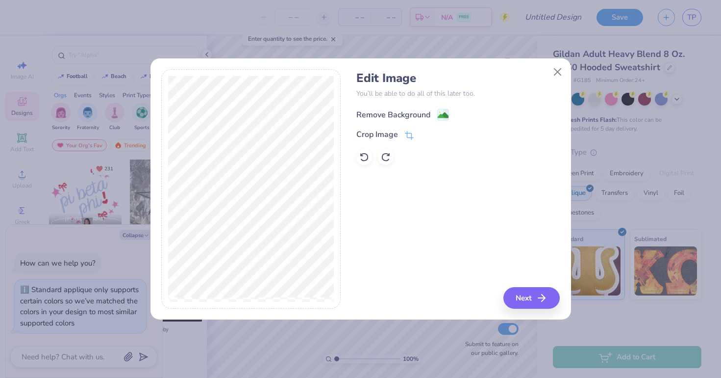
click at [406, 109] on div "Remove Background" at bounding box center [394, 115] width 74 height 12
click at [532, 300] on div "Edit Image You’ll be able to do all of this later too. Remove Background Crop I…" at bounding box center [459, 188] width 204 height 239
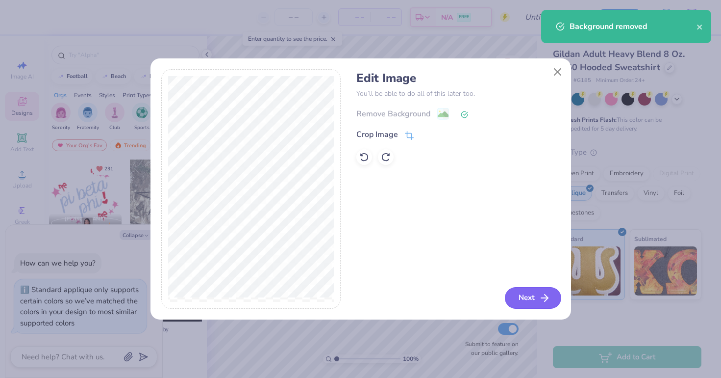
click at [540, 307] on button "Next" at bounding box center [533, 298] width 56 height 22
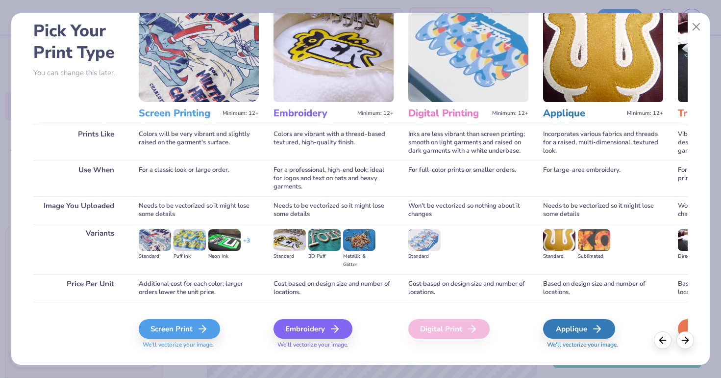
scroll to position [44, 0]
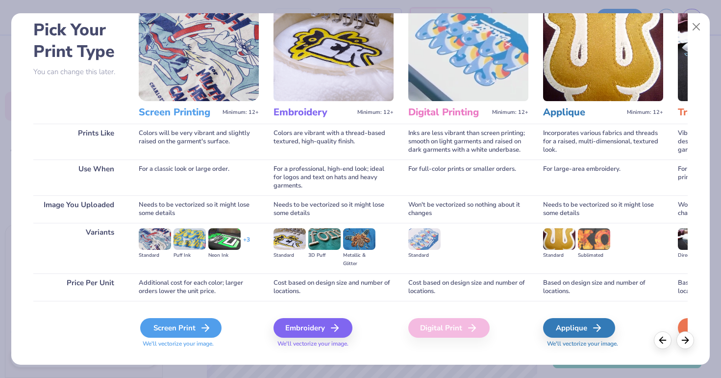
click at [178, 333] on div "Screen Print" at bounding box center [180, 328] width 81 height 20
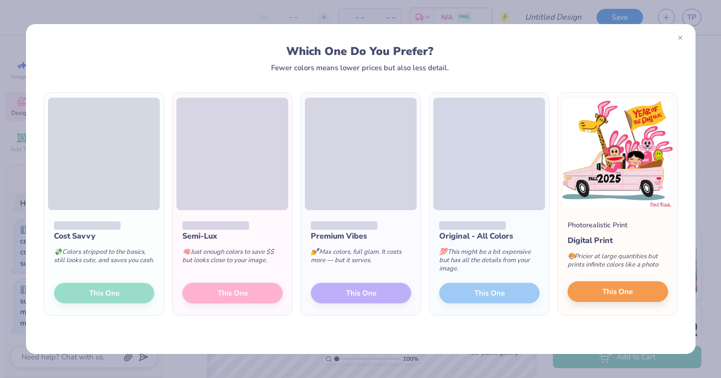
click at [598, 289] on button "This One" at bounding box center [618, 291] width 101 height 21
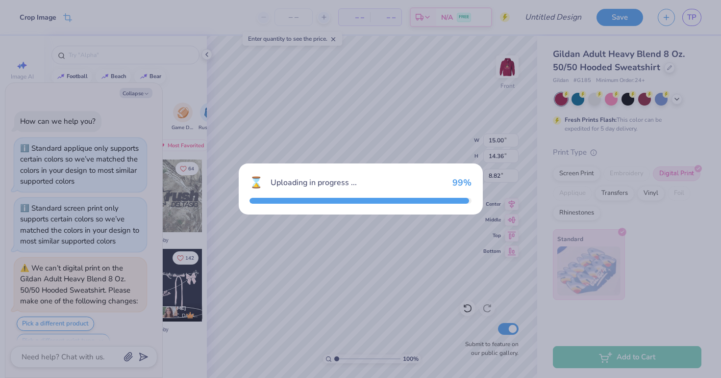
scroll to position [297, 0]
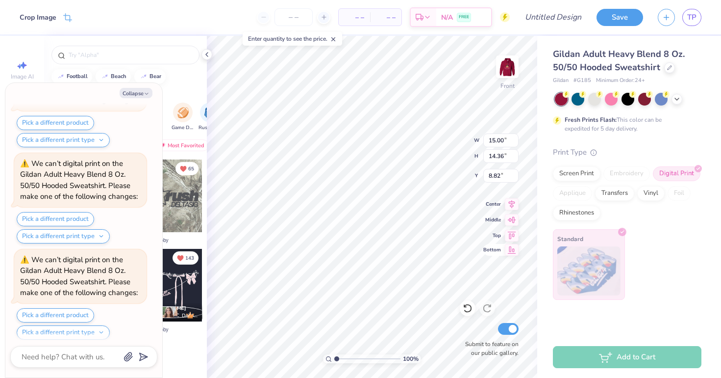
type textarea "x"
type input "6.36"
click at [486, 208] on div "100 % Front W 15.00 15.00 " H 14.36 14.36 " Y 6.36 6.36 " Center Middle Top Bot…" at bounding box center [372, 207] width 331 height 342
type textarea "x"
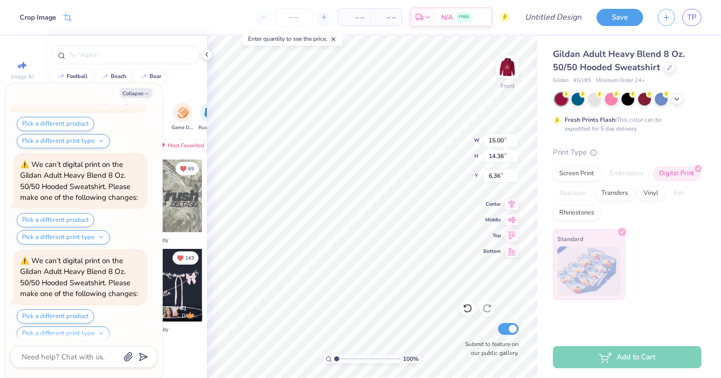
type input "14.30"
type input "13.69"
type textarea "x"
type input "6.82"
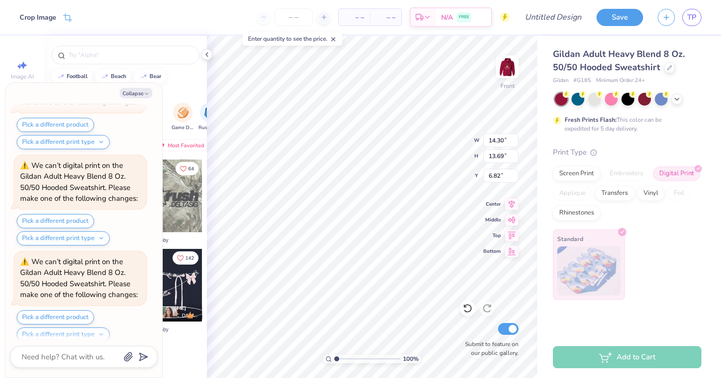
scroll to position [582, 0]
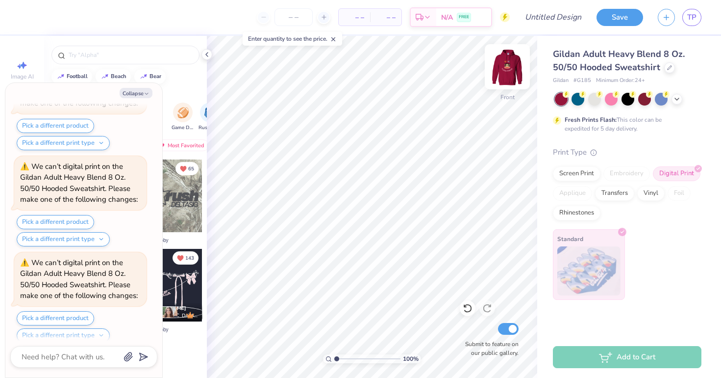
click at [506, 69] on img at bounding box center [507, 66] width 39 height 39
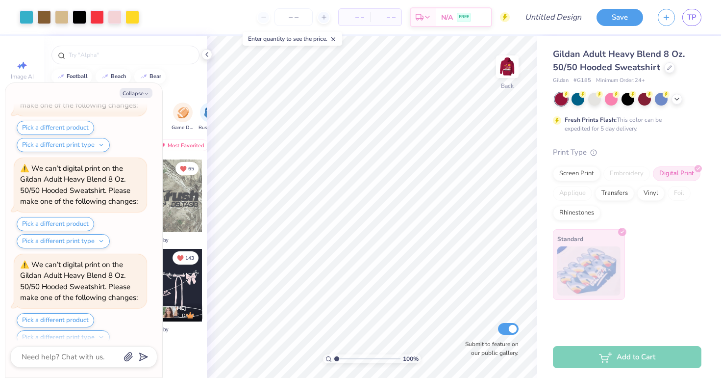
click at [571, 195] on div "Applique" at bounding box center [572, 193] width 39 height 15
click at [617, 249] on img at bounding box center [589, 270] width 63 height 49
click at [579, 175] on div "Screen Print" at bounding box center [577, 172] width 48 height 15
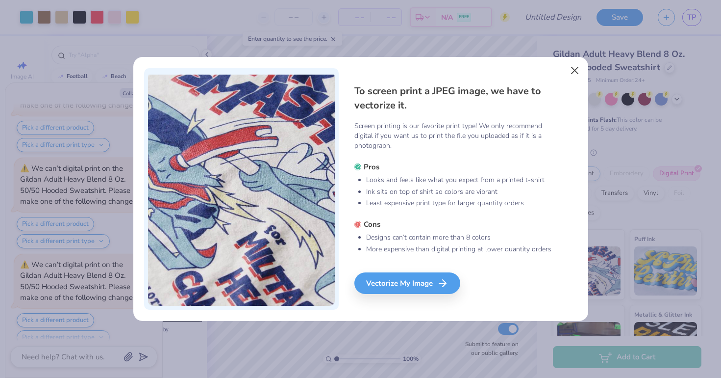
click at [574, 72] on button "Close" at bounding box center [574, 70] width 19 height 19
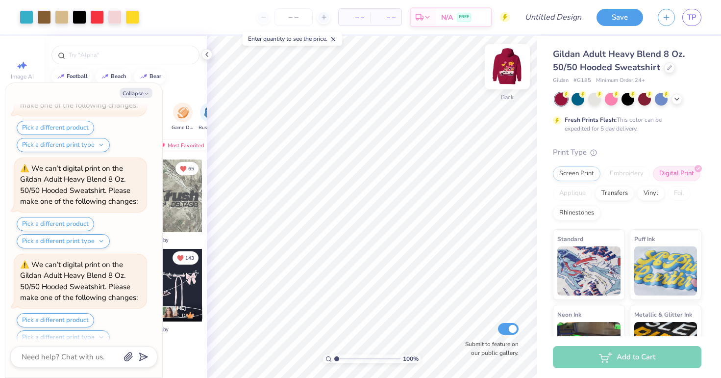
click at [503, 73] on img at bounding box center [507, 66] width 39 height 39
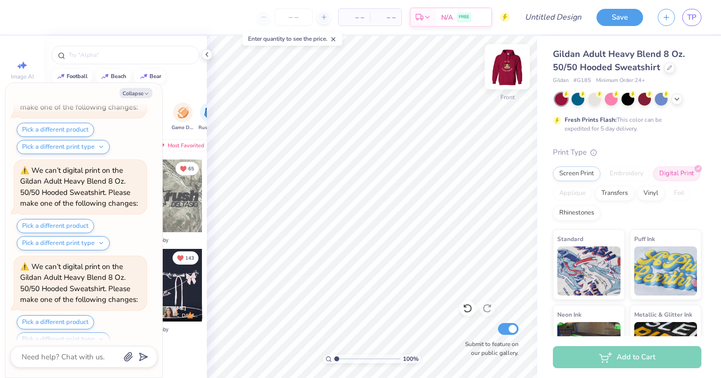
scroll to position [1058, 0]
click at [568, 172] on div "Screen Print" at bounding box center [577, 172] width 48 height 15
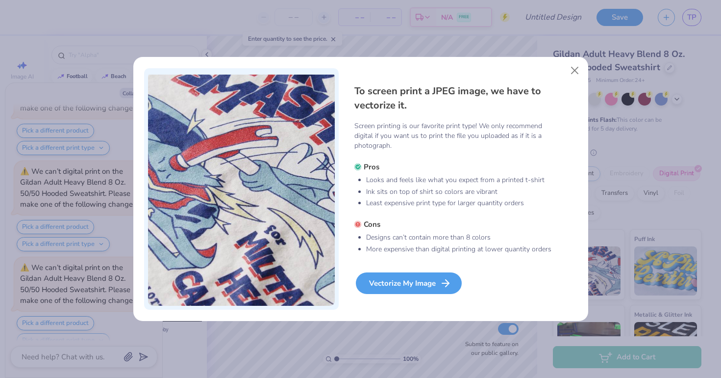
click at [410, 285] on div "Vectorize My Image" at bounding box center [409, 283] width 106 height 22
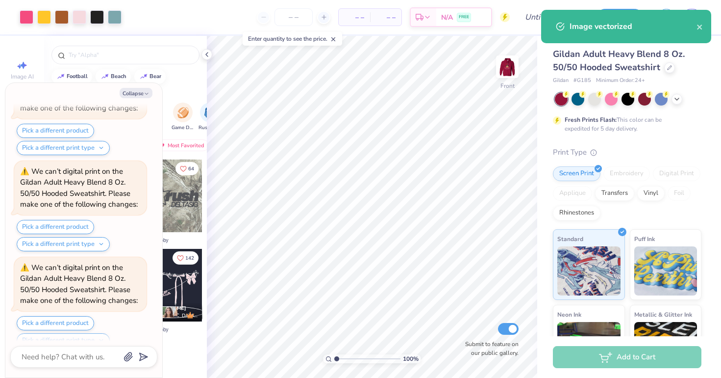
scroll to position [1139, 0]
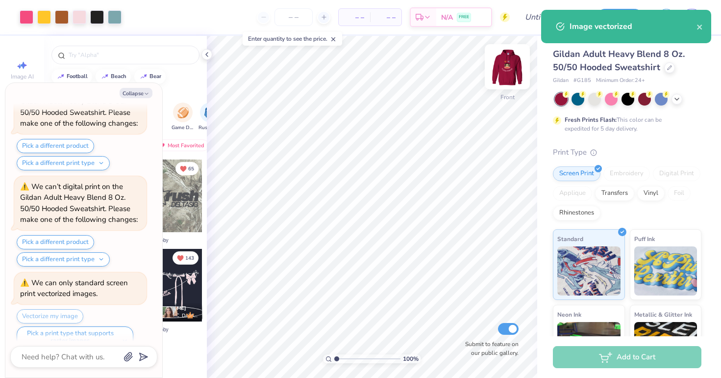
click at [515, 60] on img at bounding box center [507, 66] width 39 height 39
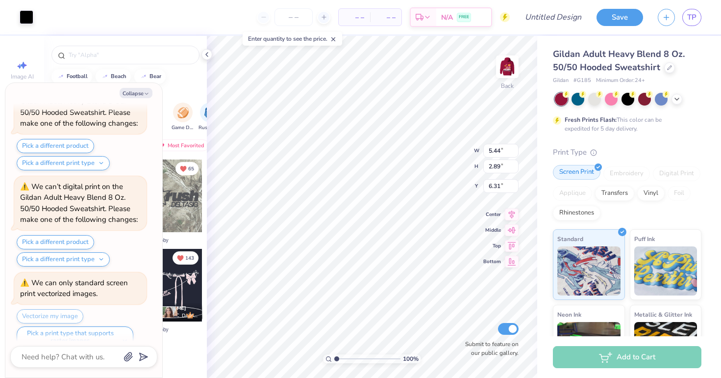
click at [579, 174] on div "Screen Print" at bounding box center [577, 172] width 48 height 15
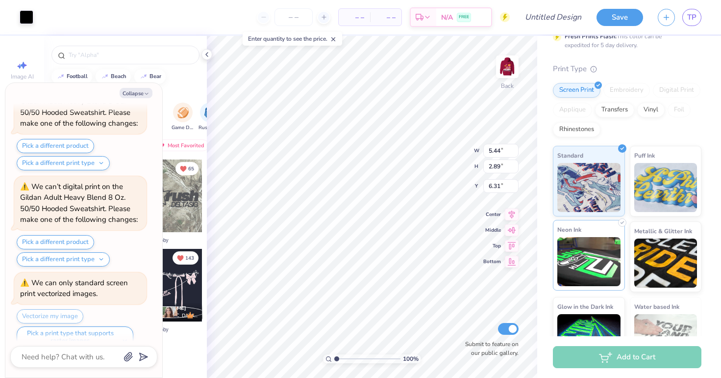
scroll to position [87, 0]
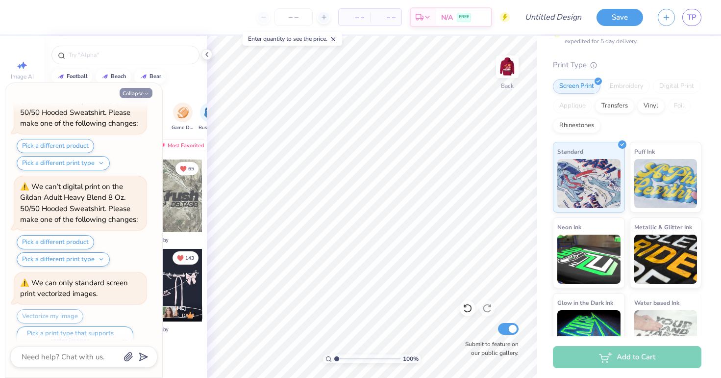
click at [135, 95] on button "Collapse" at bounding box center [136, 93] width 33 height 10
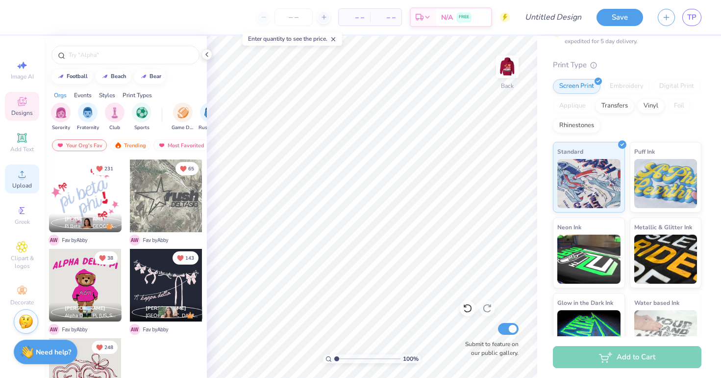
click at [23, 182] on span "Upload" at bounding box center [22, 185] width 20 height 8
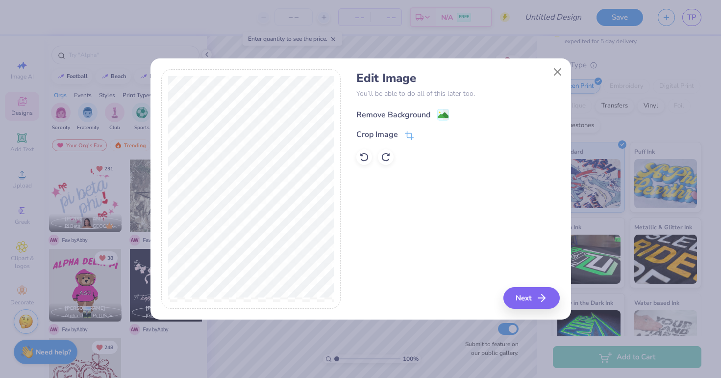
click at [432, 112] on div "Remove Background" at bounding box center [403, 114] width 93 height 12
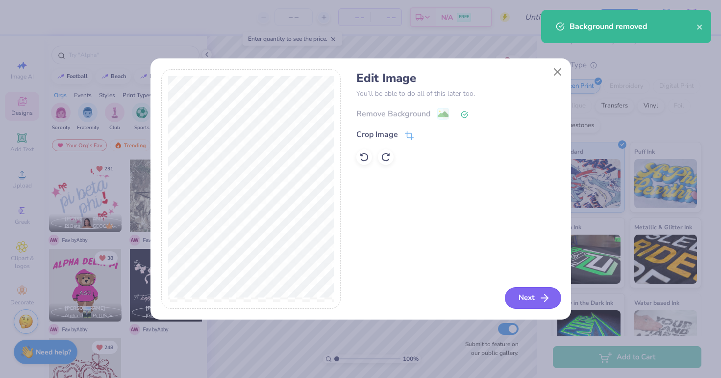
click at [515, 298] on button "Next" at bounding box center [533, 298] width 56 height 22
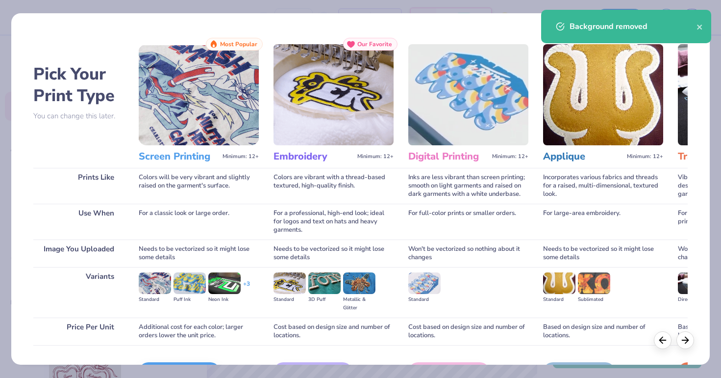
scroll to position [56, 0]
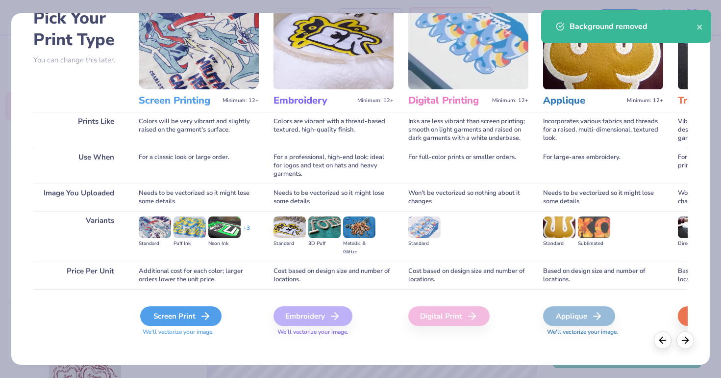
click at [197, 324] on div "Screen Print" at bounding box center [180, 316] width 81 height 20
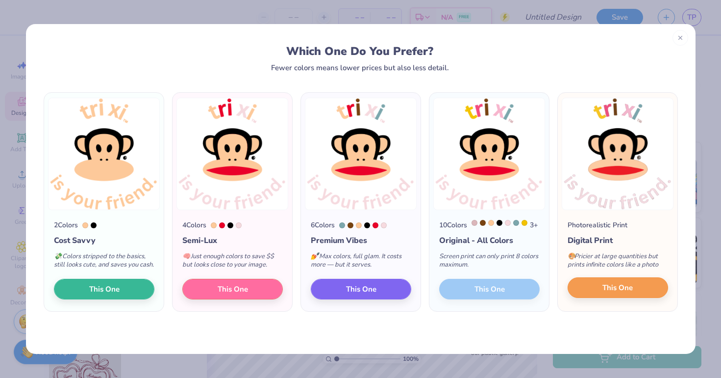
click at [619, 291] on button "This One" at bounding box center [618, 287] width 101 height 21
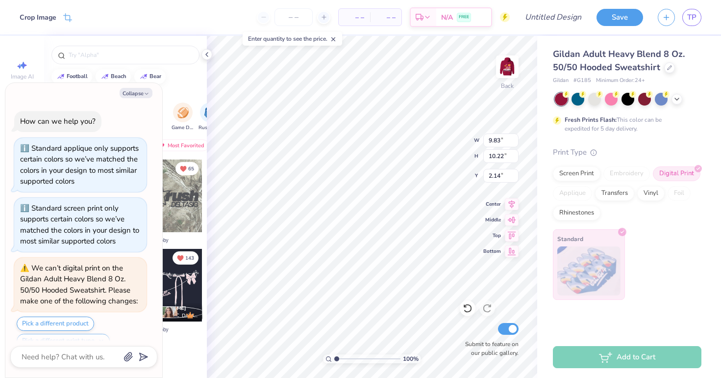
scroll to position [1424, 0]
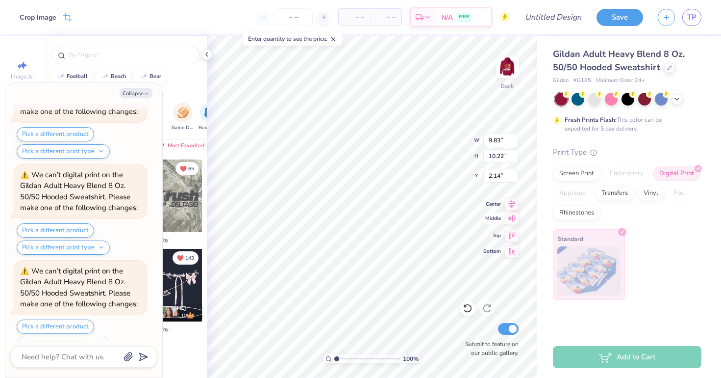
type textarea "x"
type input "10.37"
type input "10.78"
type textarea "x"
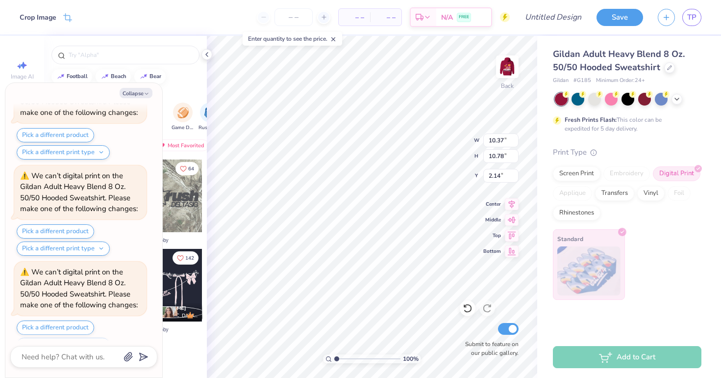
type input "3.00"
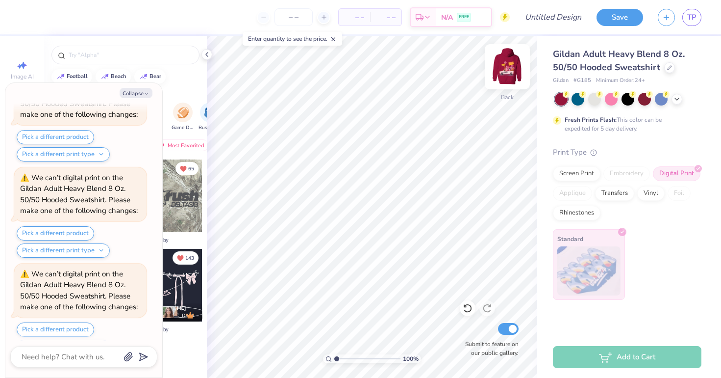
click at [509, 70] on img at bounding box center [507, 66] width 39 height 39
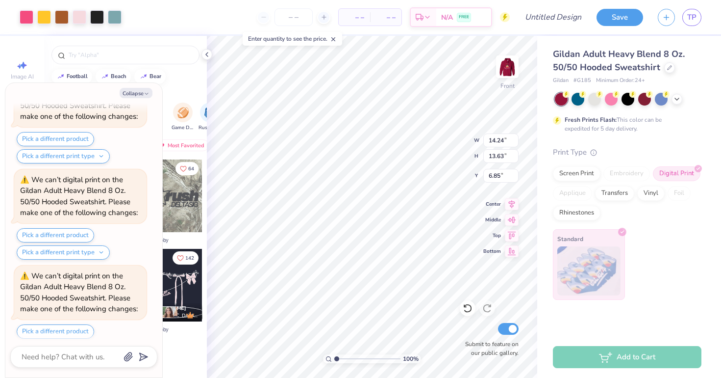
type textarea "x"
type input "6.90"
type textarea "x"
type input "13.96"
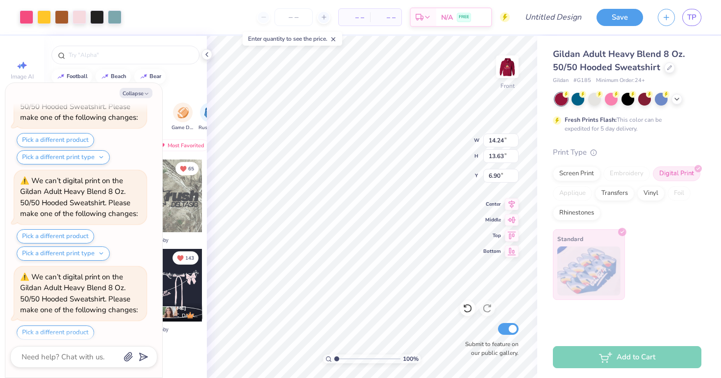
type input "13.36"
type textarea "x"
type input "6.59"
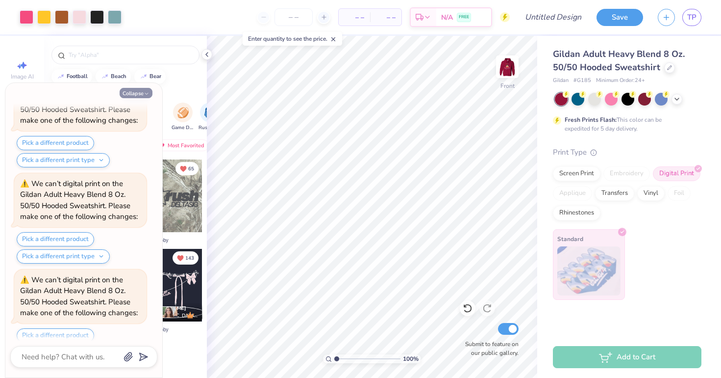
click at [145, 93] on icon "button" at bounding box center [147, 94] width 6 height 6
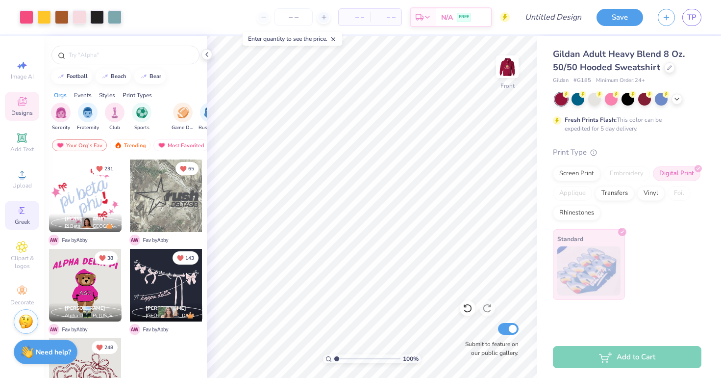
click at [27, 221] on span "Greek" at bounding box center [22, 222] width 15 height 8
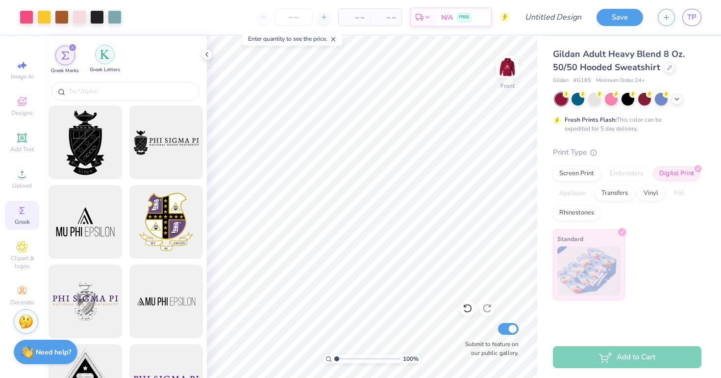
click at [104, 57] on img "filter for Greek Letters" at bounding box center [105, 55] width 10 height 10
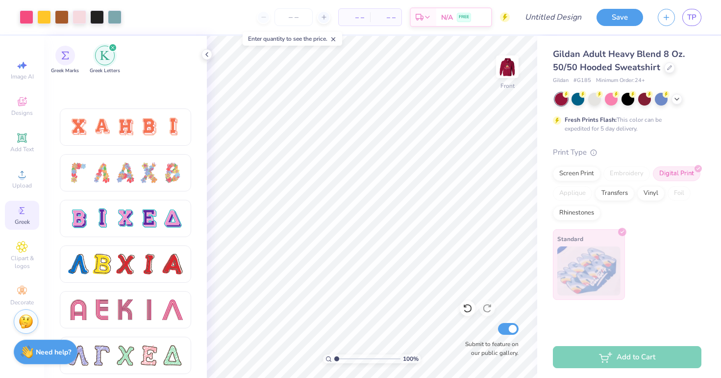
scroll to position [701, 0]
click at [134, 218] on div at bounding box center [125, 218] width 21 height 21
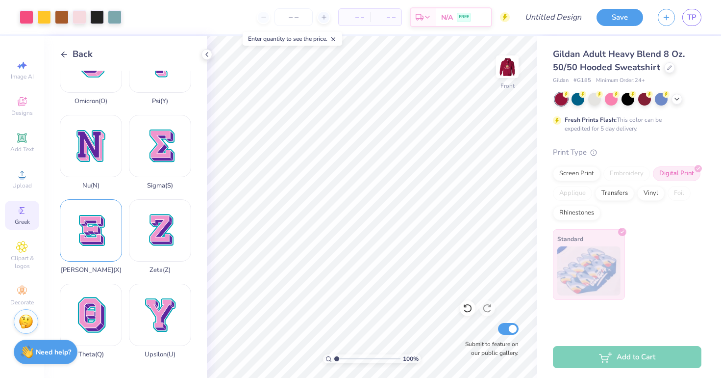
scroll to position [715, 0]
click at [93, 240] on div "Xi ( X )" at bounding box center [91, 236] width 62 height 75
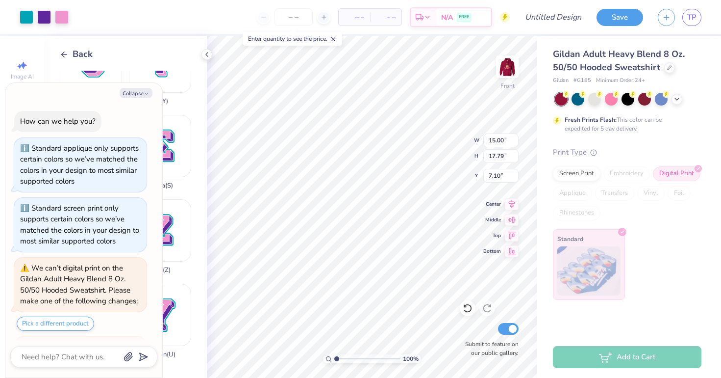
scroll to position [1922, 0]
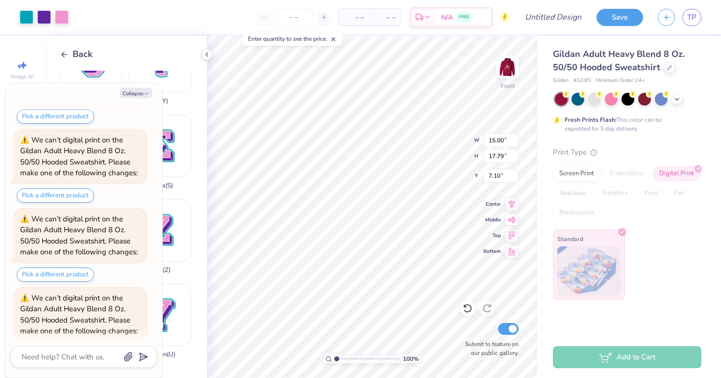
type textarea "x"
type input "0.87"
type input "1.03"
type input "23.87"
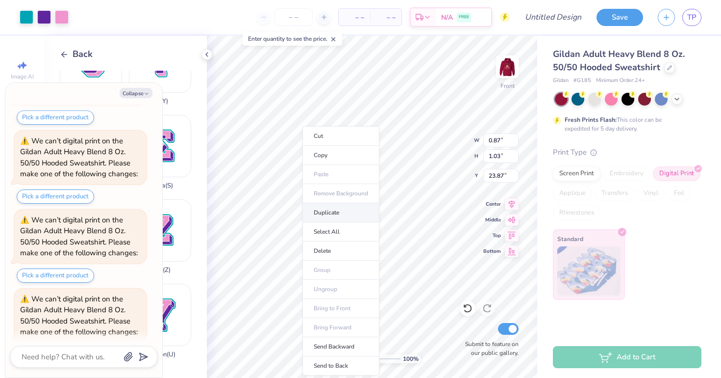
click at [343, 214] on li "Duplicate" at bounding box center [341, 212] width 77 height 19
type textarea "x"
type input "24.87"
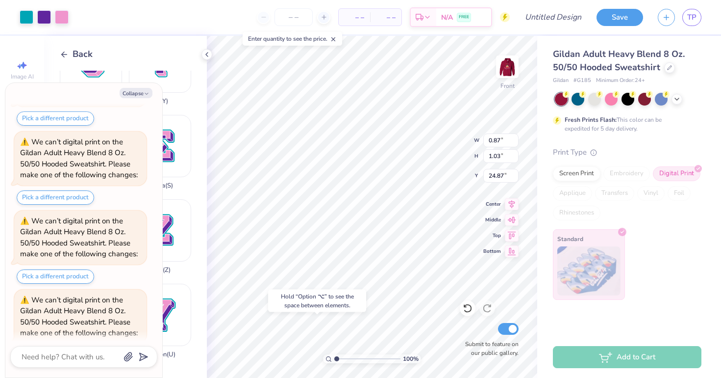
type textarea "x"
type input "23.87"
click at [334, 219] on li "Duplicate" at bounding box center [350, 212] width 77 height 19
type textarea "x"
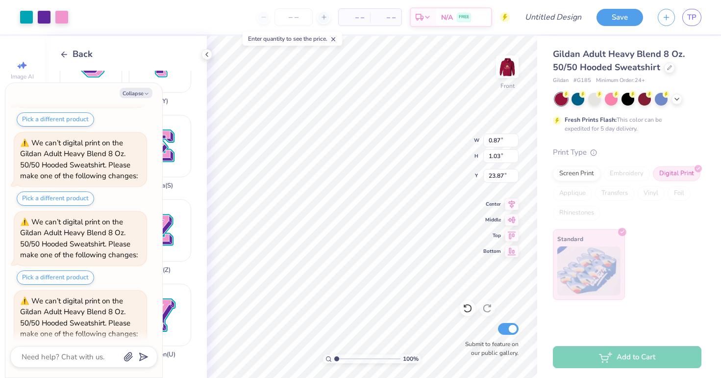
type input "24.87"
type textarea "x"
type input "23.87"
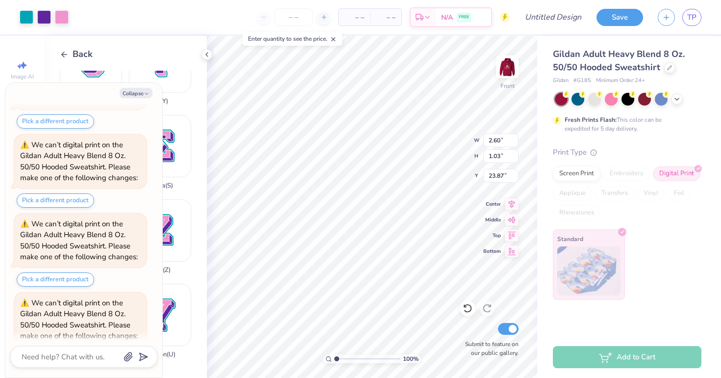
type textarea "x"
type input "15.49"
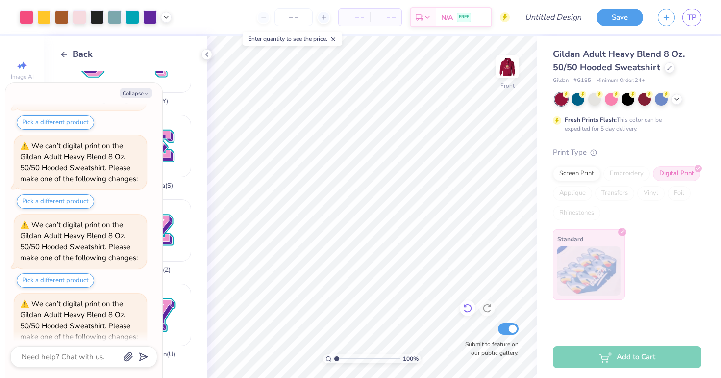
click at [463, 313] on icon at bounding box center [468, 308] width 10 height 10
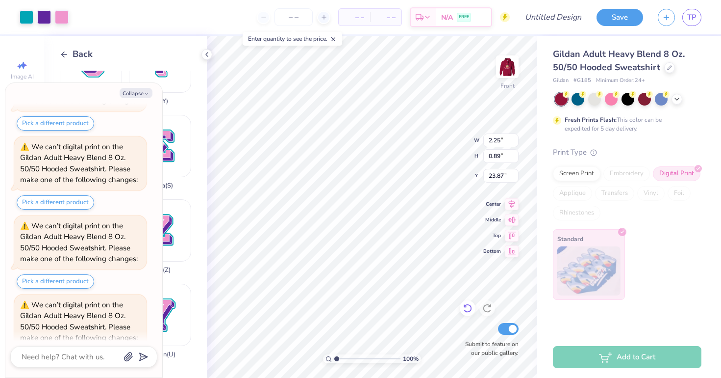
type textarea "x"
type input "2.25"
type input "0.89"
type textarea "x"
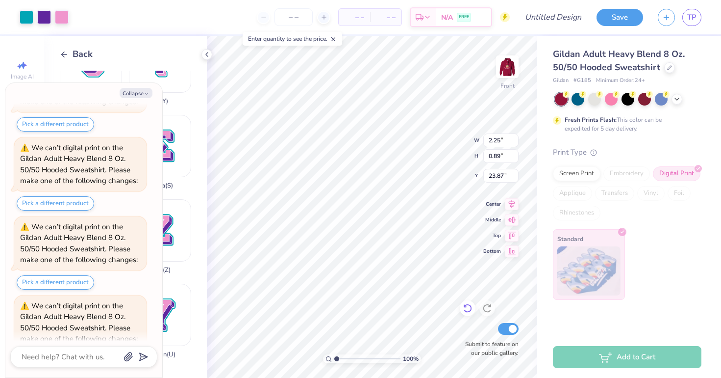
type input "15.55"
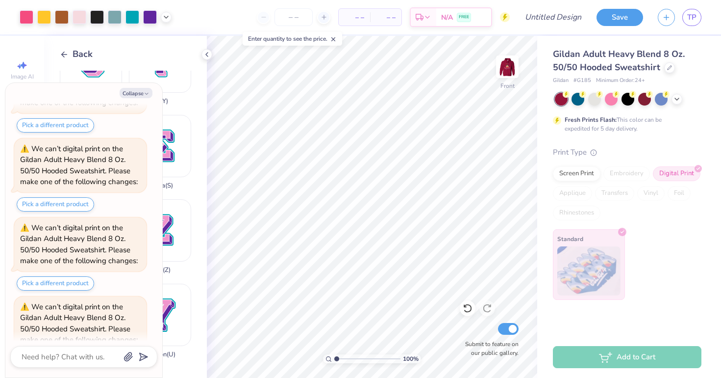
click at [676, 104] on div at bounding box center [628, 99] width 147 height 13
click at [677, 99] on icon at bounding box center [677, 98] width 8 height 8
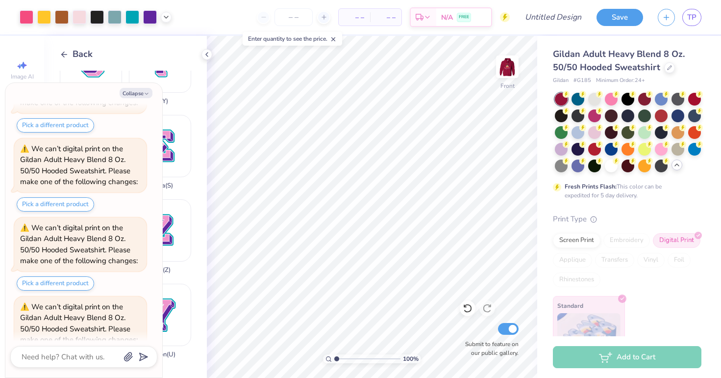
click at [670, 96] on div at bounding box center [628, 132] width 147 height 79
click at [666, 97] on div at bounding box center [661, 98] width 13 height 13
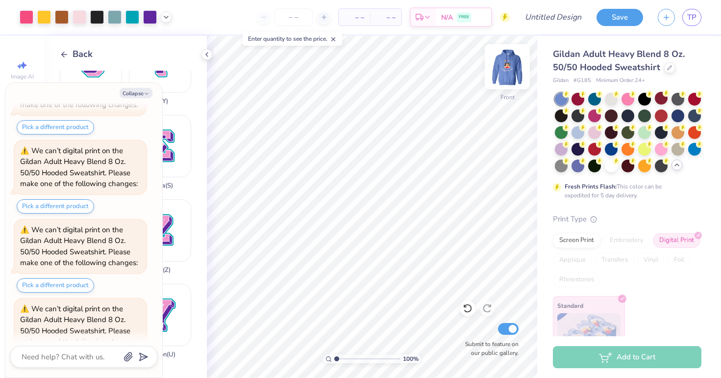
click at [511, 69] on img at bounding box center [507, 66] width 39 height 39
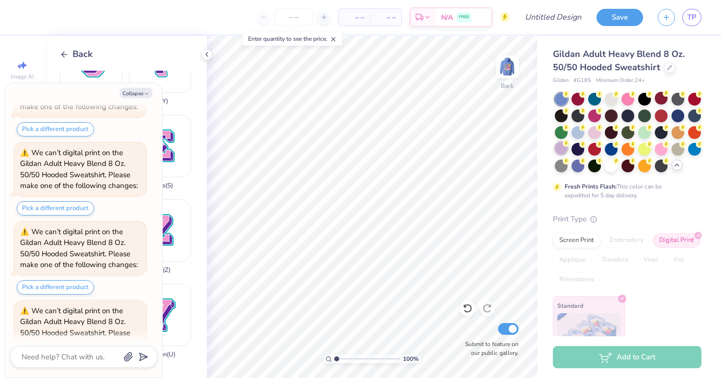
click at [562, 144] on div at bounding box center [561, 148] width 13 height 13
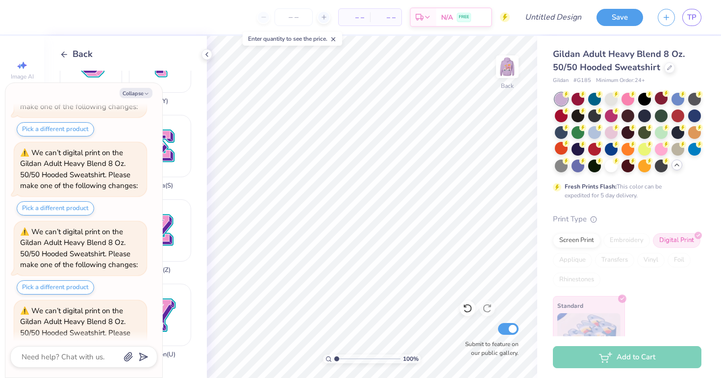
scroll to position [3091, 0]
click at [521, 70] on img at bounding box center [507, 66] width 39 height 39
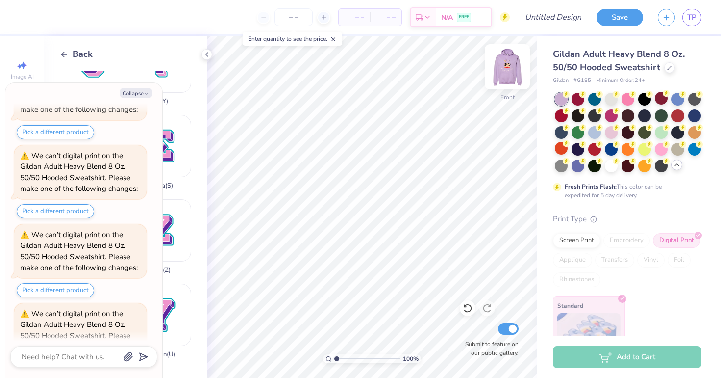
scroll to position [3247, 0]
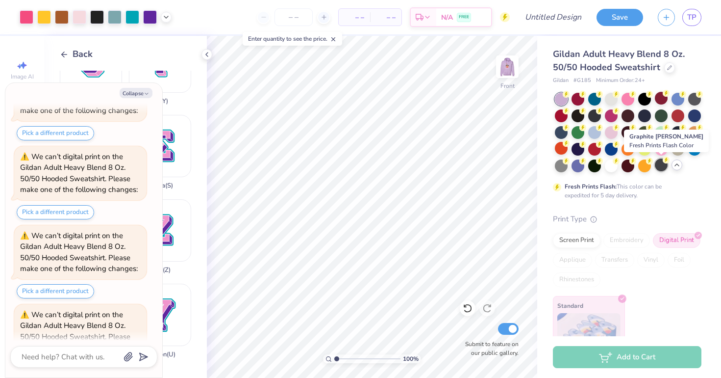
click at [661, 165] on div at bounding box center [661, 164] width 13 height 13
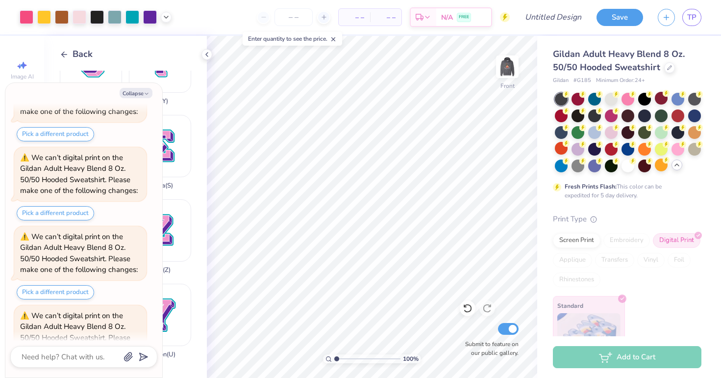
scroll to position [3403, 0]
click at [589, 169] on div at bounding box center [594, 164] width 13 height 13
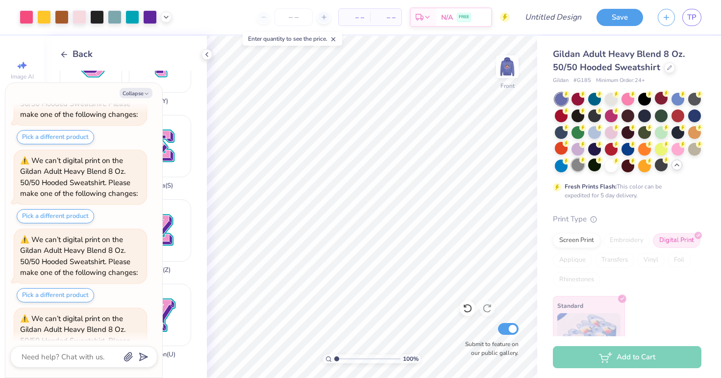
click at [582, 165] on div at bounding box center [578, 164] width 13 height 13
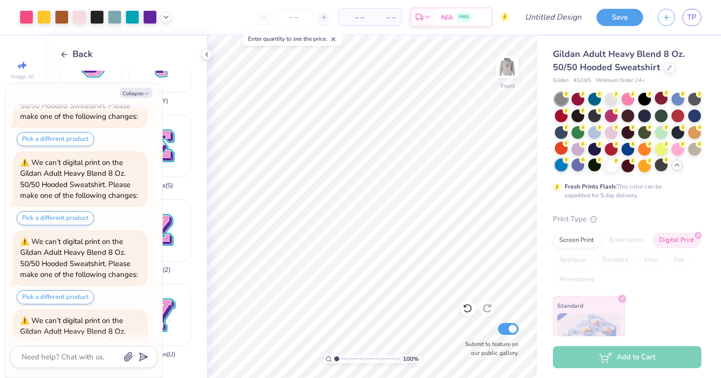
click at [558, 162] on div at bounding box center [561, 164] width 13 height 13
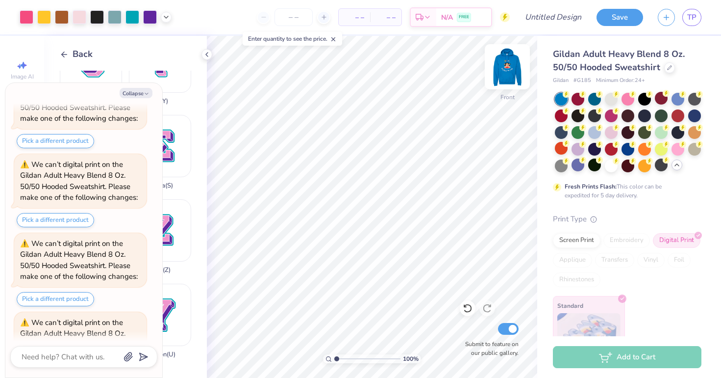
click at [504, 73] on img at bounding box center [507, 66] width 39 height 39
click at [511, 66] on img at bounding box center [507, 66] width 39 height 39
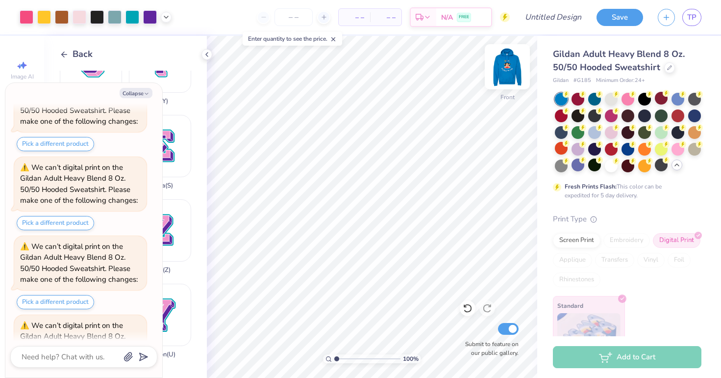
click at [511, 82] on img at bounding box center [507, 66] width 39 height 39
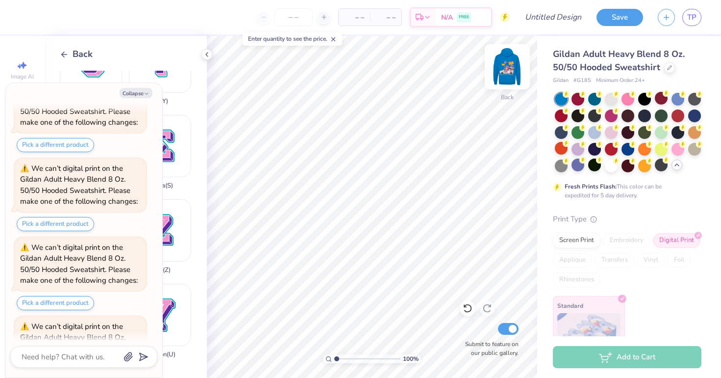
click at [512, 84] on img at bounding box center [507, 66] width 39 height 39
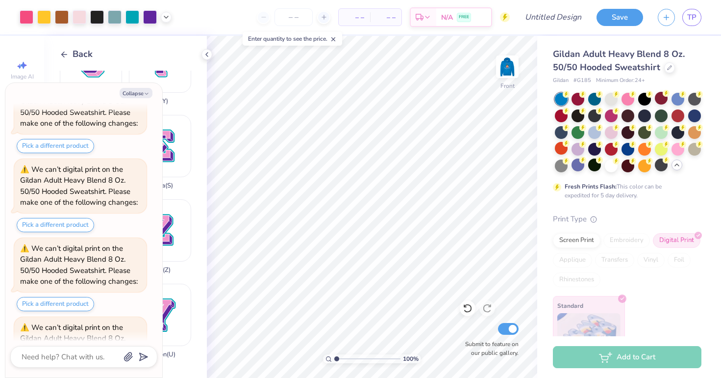
scroll to position [4339, 0]
click at [512, 84] on img at bounding box center [507, 66] width 39 height 39
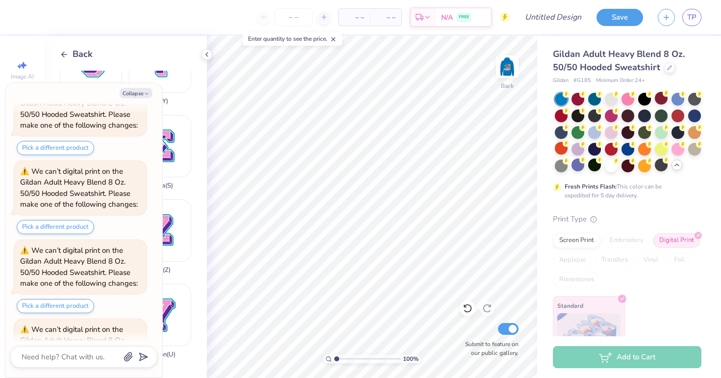
scroll to position [4495, 0]
click at [131, 98] on button "Collapse" at bounding box center [136, 93] width 33 height 10
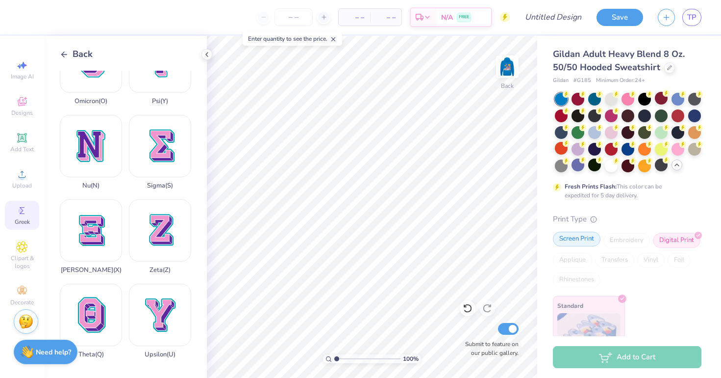
click at [577, 239] on div "Screen Print" at bounding box center [577, 238] width 48 height 15
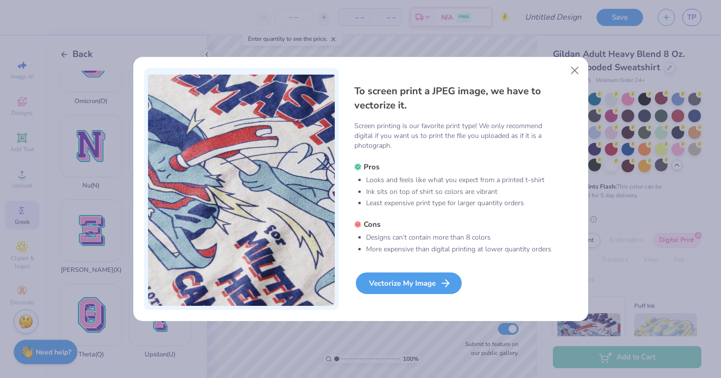
click at [436, 282] on div "Vectorize My Image" at bounding box center [409, 283] width 106 height 22
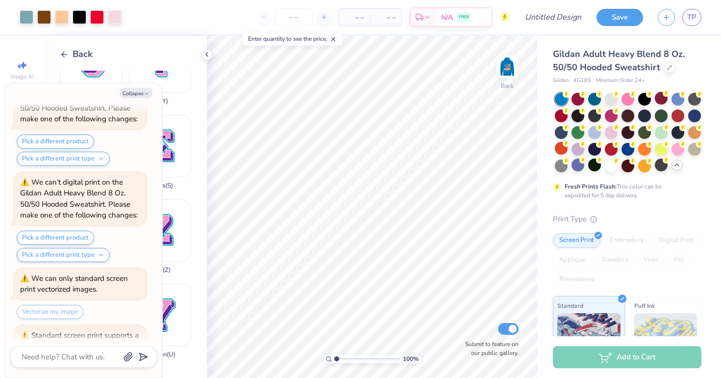
scroll to position [0, 0]
click at [74, 305] on div "Vectorize my image" at bounding box center [50, 312] width 67 height 14
click at [86, 248] on button "Pick a different print type" at bounding box center [63, 255] width 93 height 14
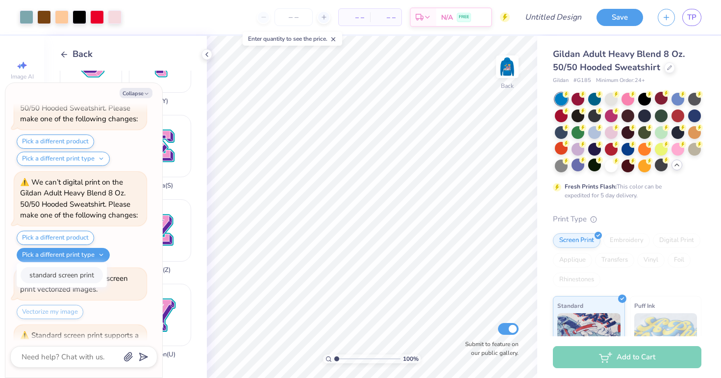
click at [84, 267] on button "standard screen print" at bounding box center [62, 275] width 82 height 16
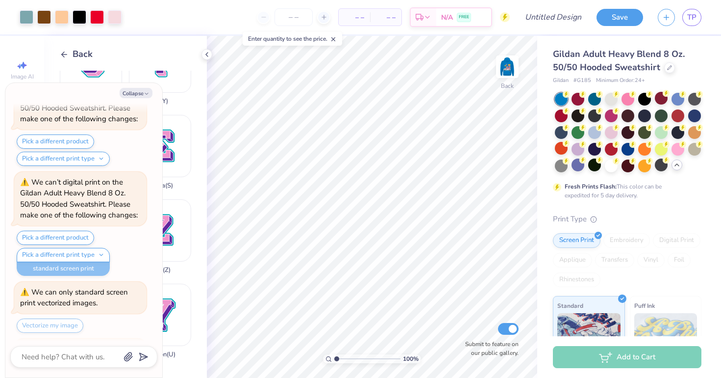
scroll to position [5635, 0]
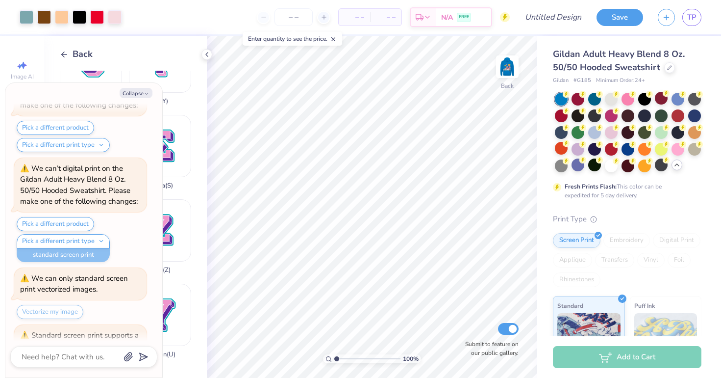
click at [581, 230] on div "Print Type Screen Print Embroidery Digital Print Applique Transfers Vinyl Foil …" at bounding box center [627, 365] width 149 height 305
click at [581, 235] on div "Screen Print" at bounding box center [577, 238] width 48 height 15
click at [592, 130] on div at bounding box center [594, 131] width 13 height 13
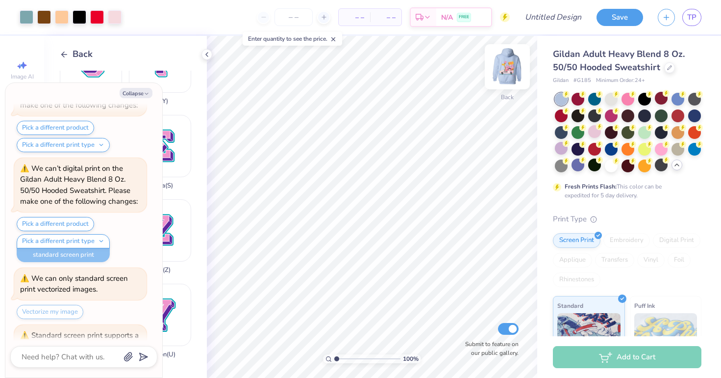
click at [518, 73] on img at bounding box center [507, 66] width 39 height 39
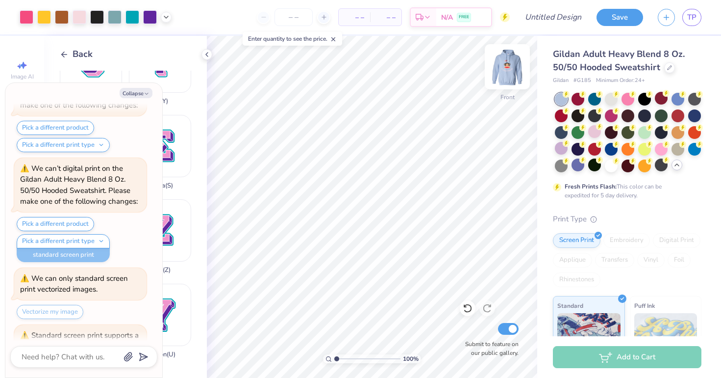
click at [518, 79] on img at bounding box center [507, 66] width 39 height 39
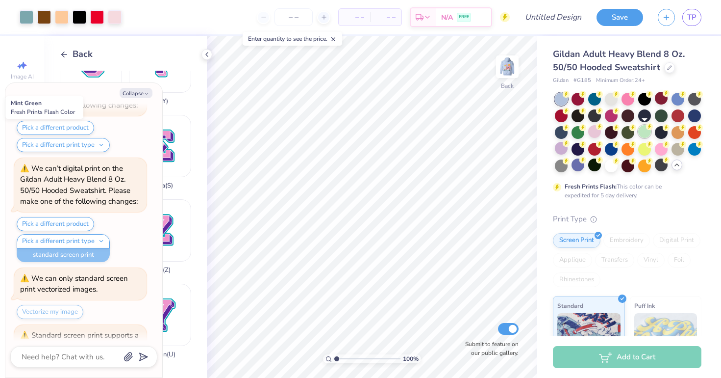
click at [646, 134] on div at bounding box center [644, 131] width 13 height 13
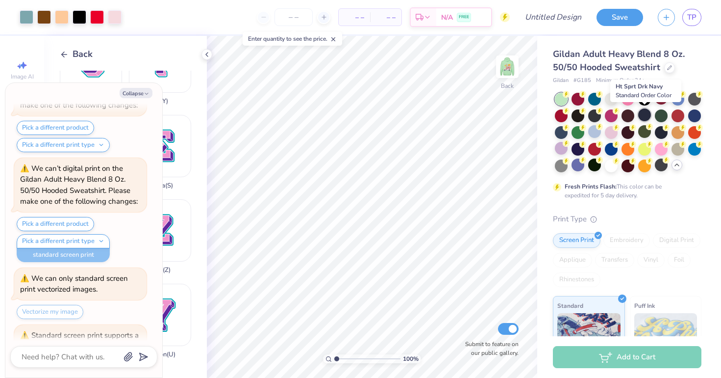
click at [639, 116] on div at bounding box center [644, 114] width 13 height 13
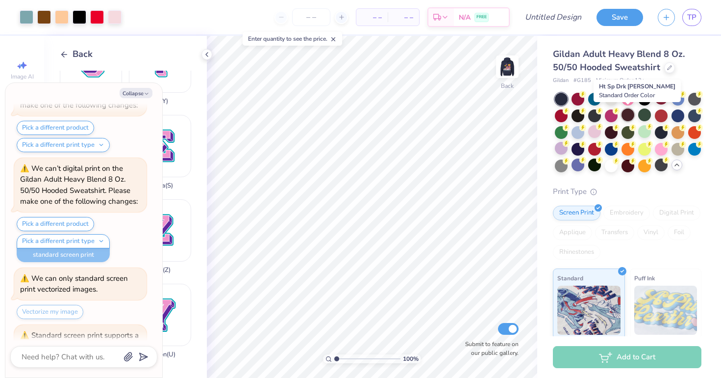
click at [627, 117] on div at bounding box center [628, 114] width 13 height 13
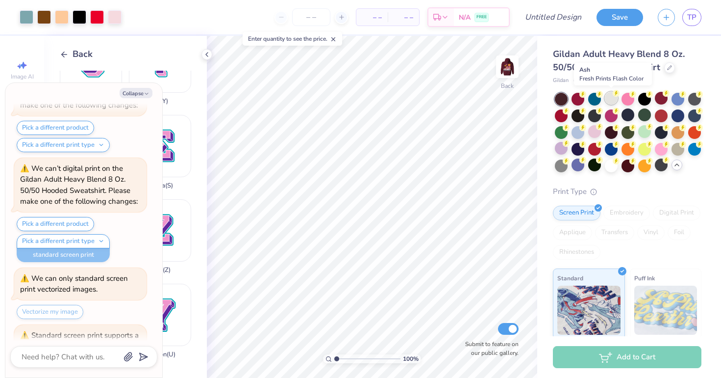
click at [610, 99] on div at bounding box center [611, 98] width 13 height 13
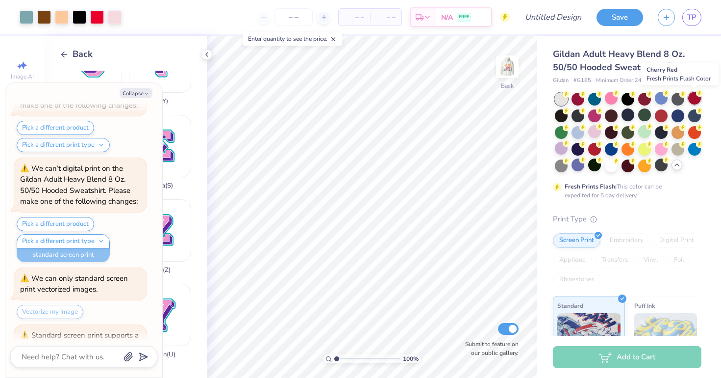
click at [691, 99] on div at bounding box center [695, 98] width 13 height 13
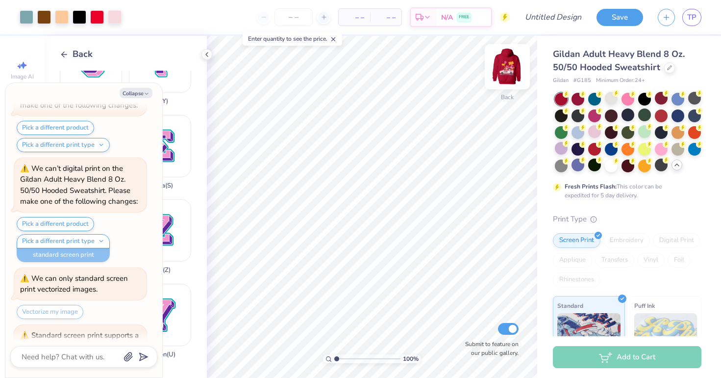
click at [506, 76] on img at bounding box center [507, 66] width 39 height 39
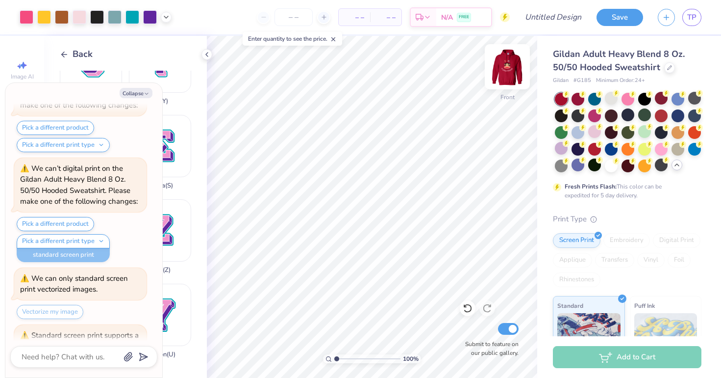
click at [505, 75] on img at bounding box center [507, 66] width 39 height 39
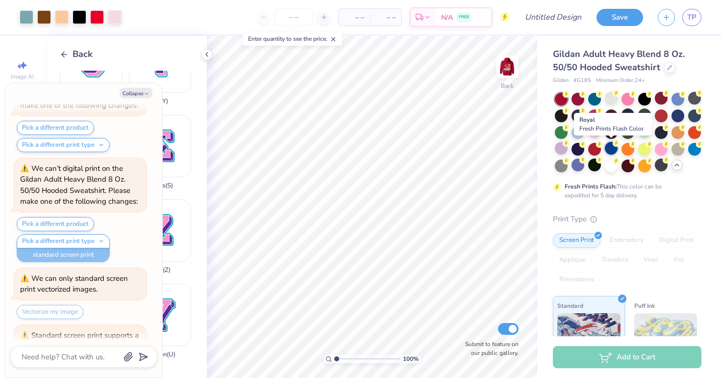
click at [614, 148] on div at bounding box center [611, 148] width 13 height 13
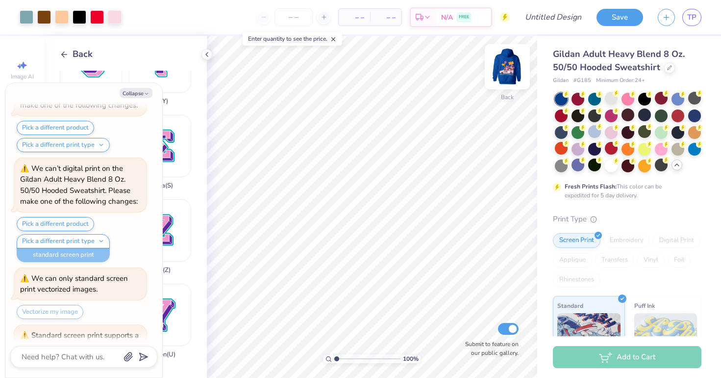
click at [510, 73] on img at bounding box center [507, 66] width 39 height 39
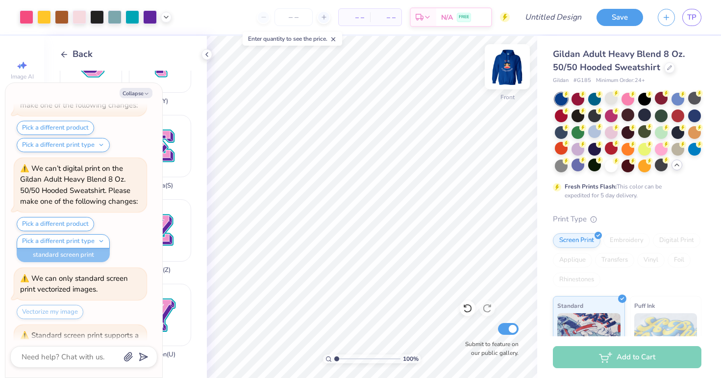
click at [510, 73] on img at bounding box center [507, 66] width 39 height 39
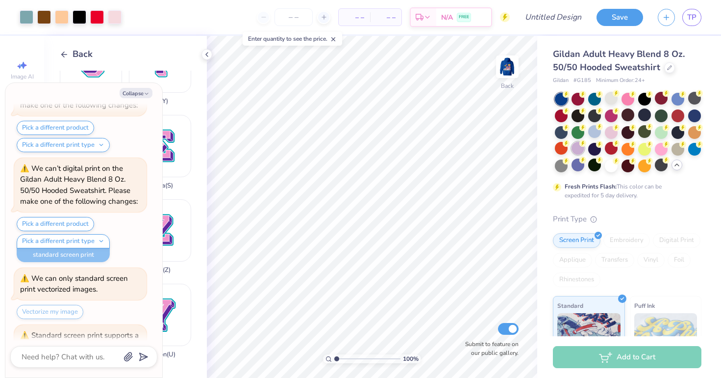
click at [577, 152] on div at bounding box center [578, 148] width 13 height 13
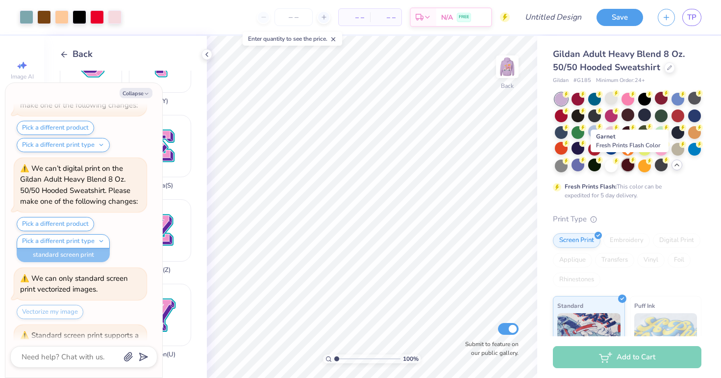
click at [624, 166] on div at bounding box center [628, 164] width 13 height 13
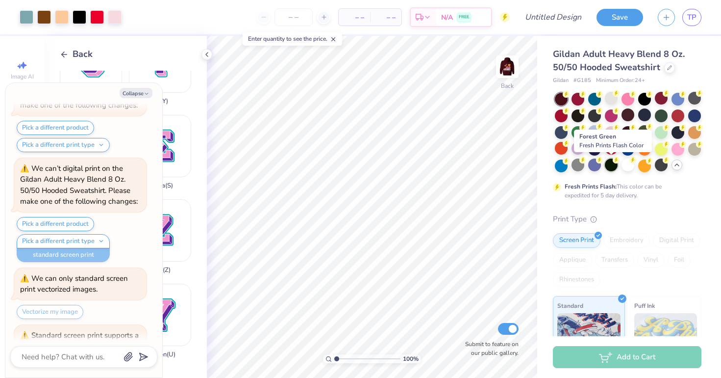
click at [616, 168] on div at bounding box center [611, 164] width 13 height 13
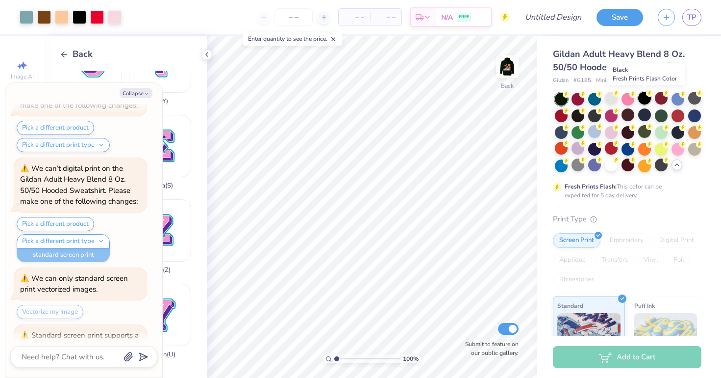
click at [647, 101] on div at bounding box center [644, 98] width 13 height 13
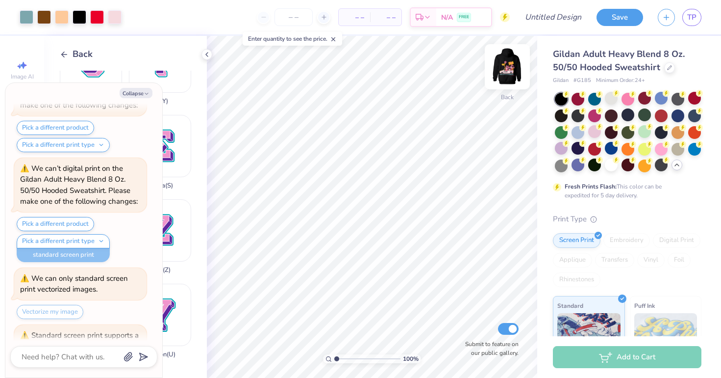
click at [508, 73] on img at bounding box center [507, 66] width 39 height 39
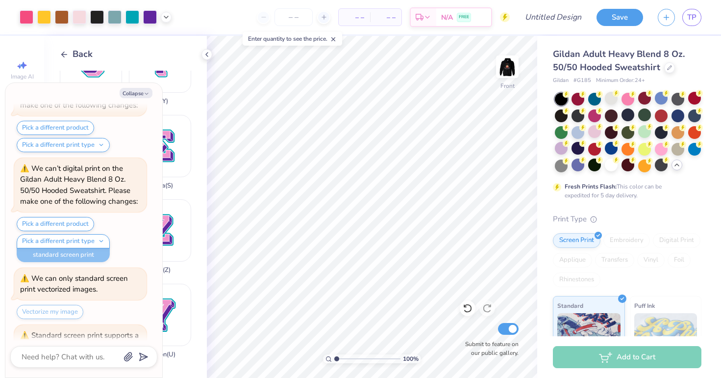
click at [508, 73] on img at bounding box center [508, 67] width 20 height 20
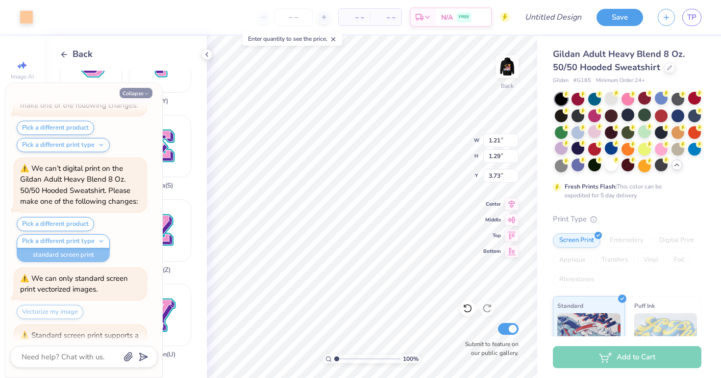
click at [135, 91] on button "Collapse" at bounding box center [136, 93] width 33 height 10
type textarea "x"
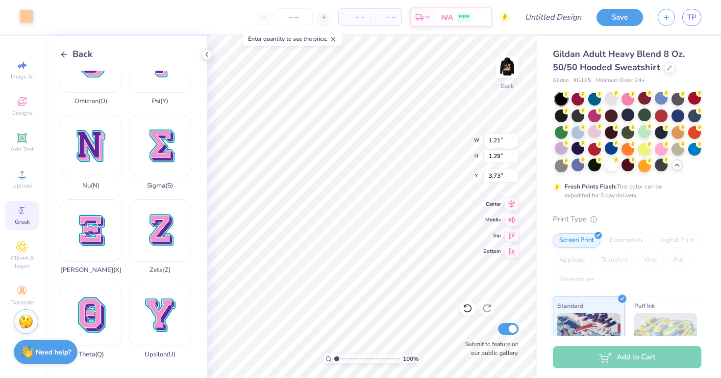
click at [23, 19] on div at bounding box center [27, 16] width 14 height 14
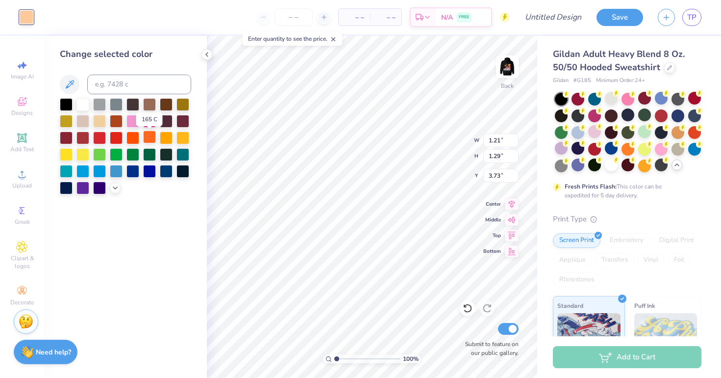
click at [151, 142] on div at bounding box center [149, 136] width 13 height 13
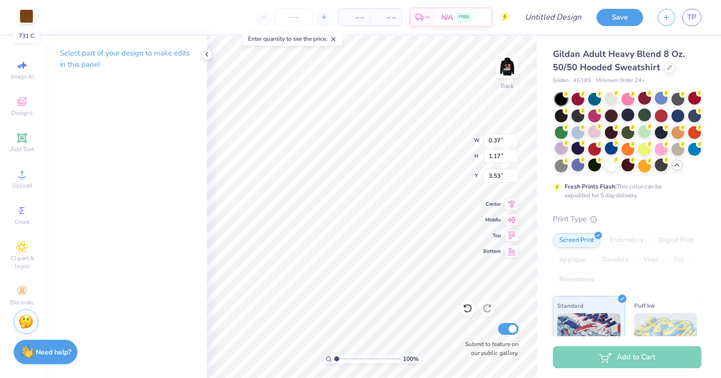
click at [23, 20] on div at bounding box center [27, 16] width 14 height 14
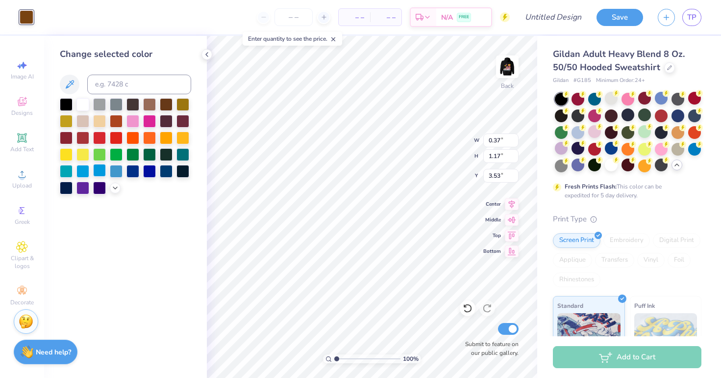
click at [100, 170] on div at bounding box center [99, 170] width 13 height 13
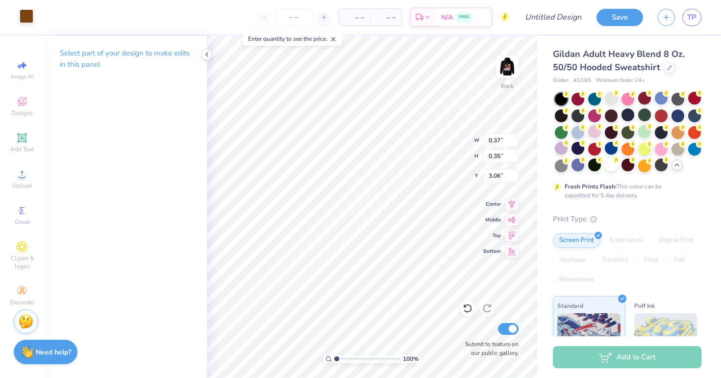
click at [21, 16] on div at bounding box center [27, 16] width 14 height 14
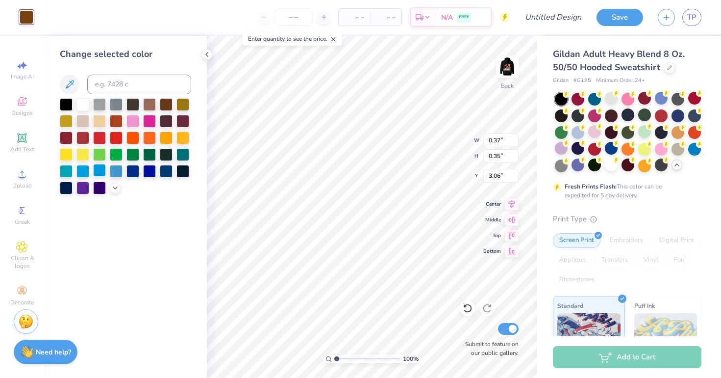
click at [99, 171] on div at bounding box center [99, 170] width 13 height 13
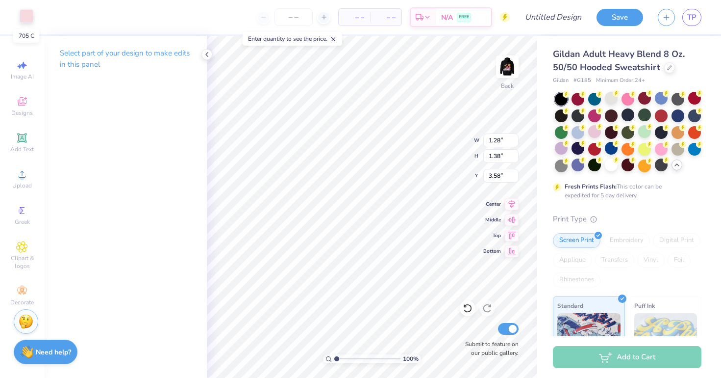
click at [20, 14] on div at bounding box center [27, 16] width 14 height 14
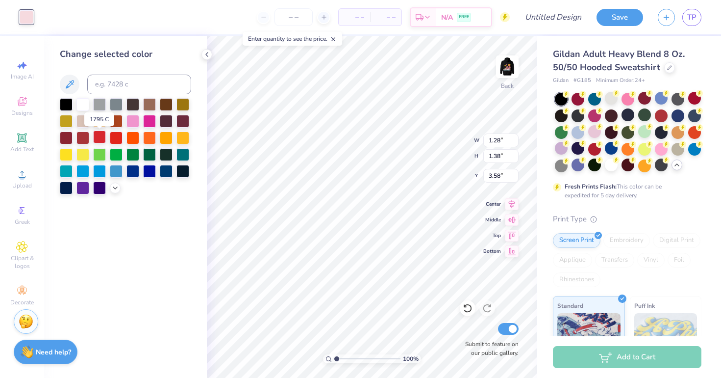
click at [96, 142] on div at bounding box center [99, 136] width 13 height 13
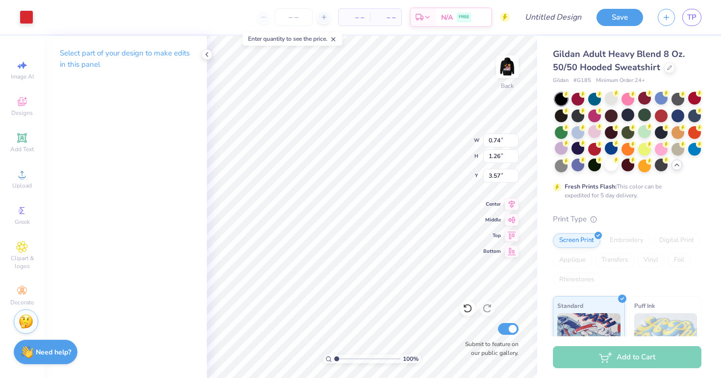
type input "1.28"
type input "1.38"
type input "3.58"
click at [26, 17] on div at bounding box center [27, 16] width 14 height 14
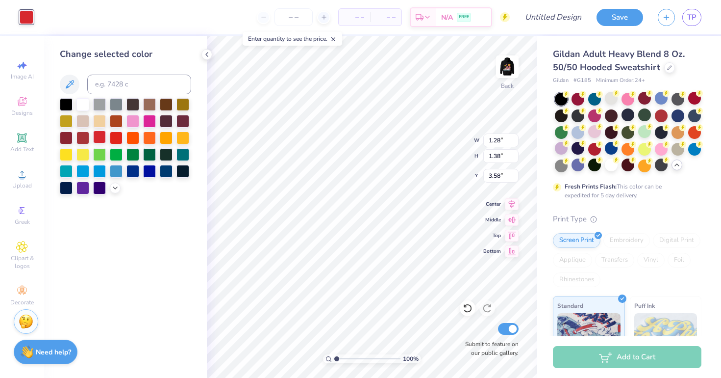
click at [102, 141] on div at bounding box center [99, 136] width 13 height 13
click at [115, 140] on div at bounding box center [116, 136] width 13 height 13
click at [200, 149] on div "Change selected color" at bounding box center [125, 207] width 163 height 342
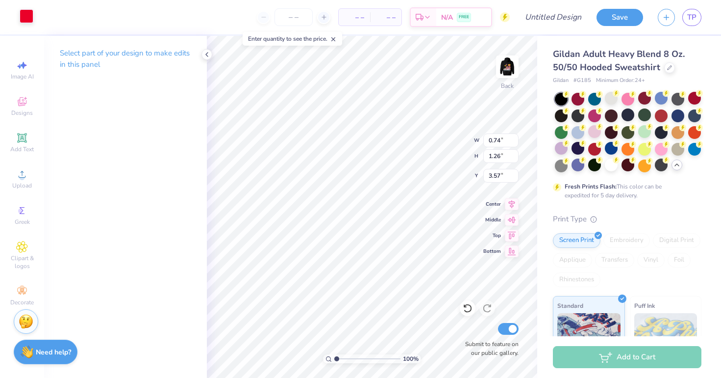
click at [28, 15] on div at bounding box center [27, 16] width 14 height 14
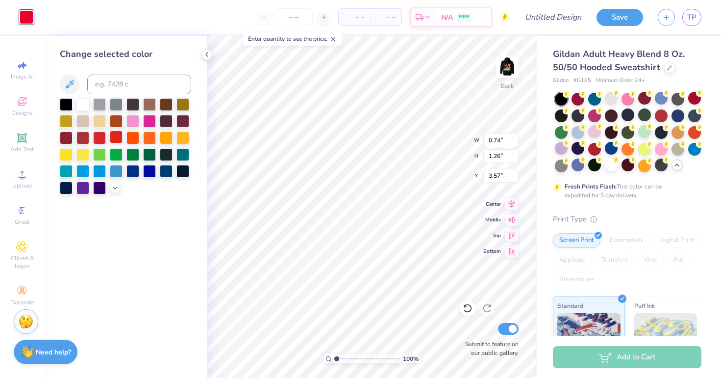
click at [120, 138] on div at bounding box center [116, 136] width 13 height 13
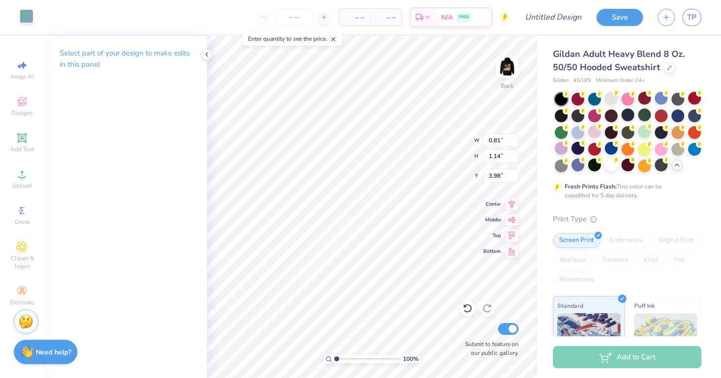
click at [24, 22] on div at bounding box center [27, 16] width 14 height 14
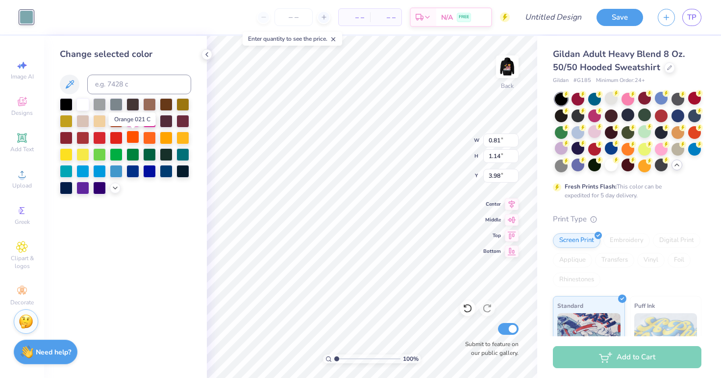
click at [133, 140] on div at bounding box center [133, 136] width 13 height 13
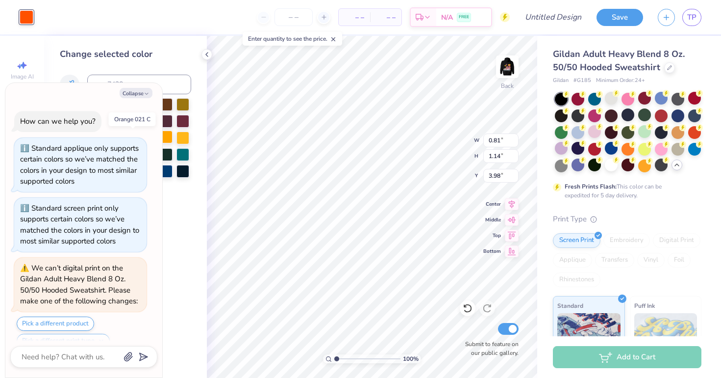
scroll to position [5710, 0]
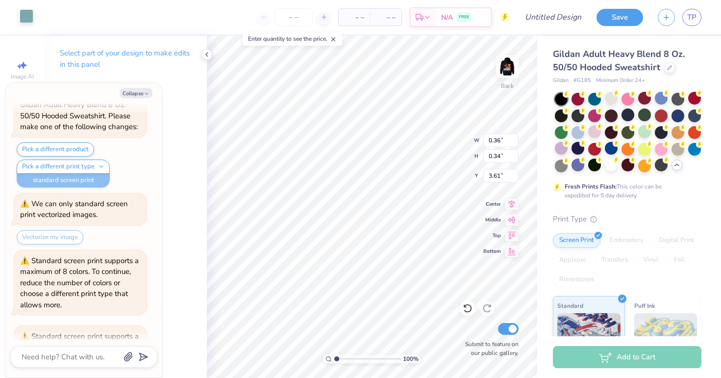
click at [27, 14] on div at bounding box center [27, 16] width 14 height 14
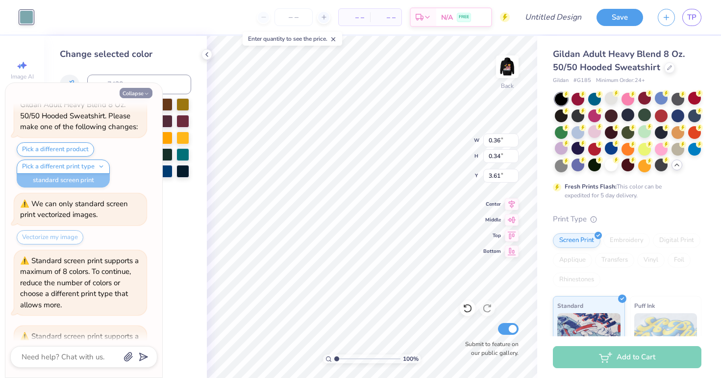
click at [141, 93] on button "Collapse" at bounding box center [136, 93] width 33 height 10
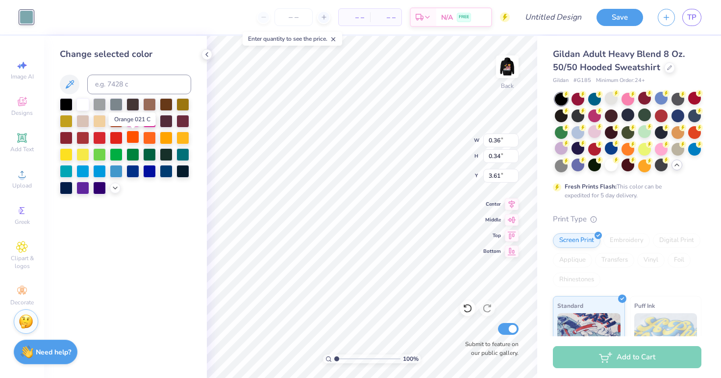
click at [136, 140] on div at bounding box center [133, 136] width 13 height 13
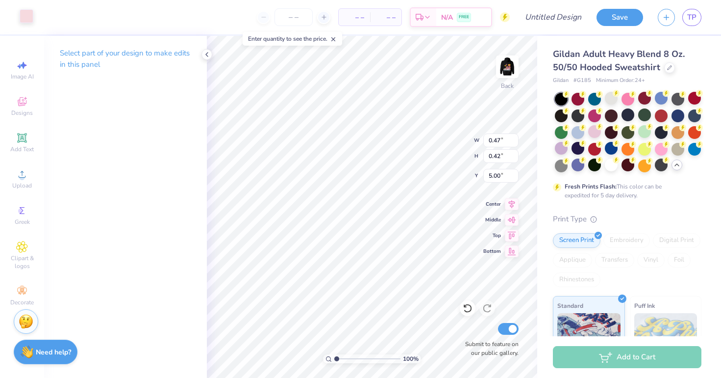
click at [26, 20] on div at bounding box center [27, 16] width 14 height 14
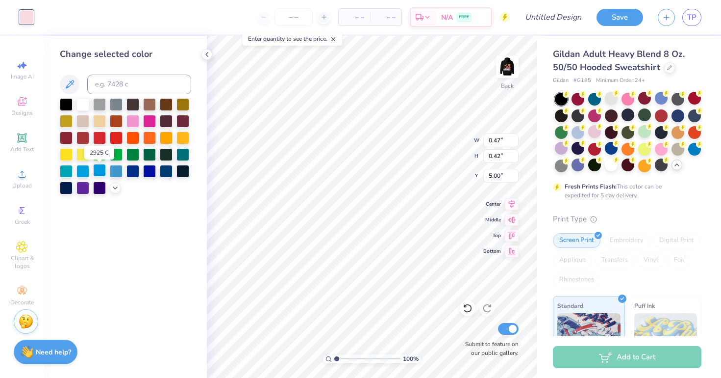
click at [96, 171] on div at bounding box center [99, 170] width 13 height 13
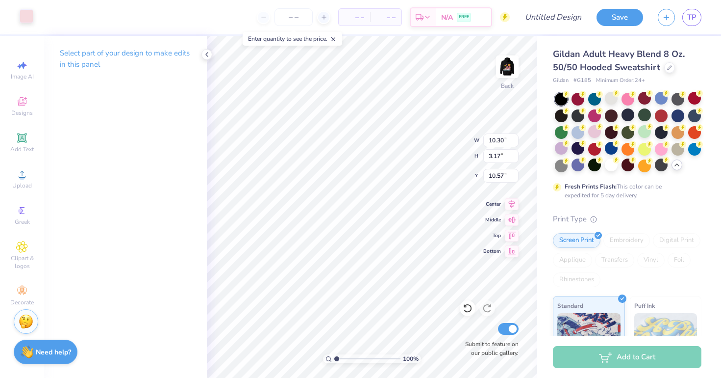
click at [27, 14] on div at bounding box center [27, 16] width 14 height 14
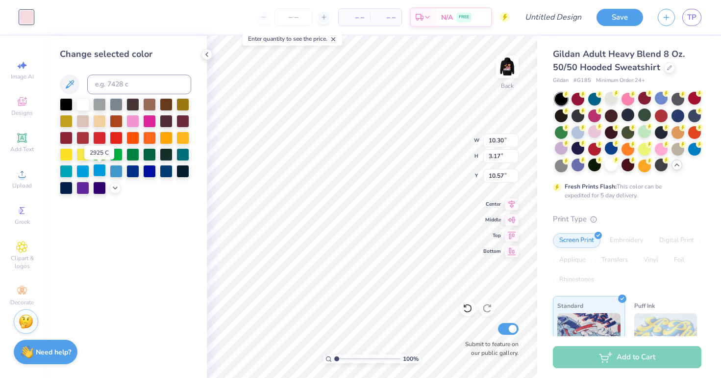
click at [101, 170] on div at bounding box center [99, 170] width 13 height 13
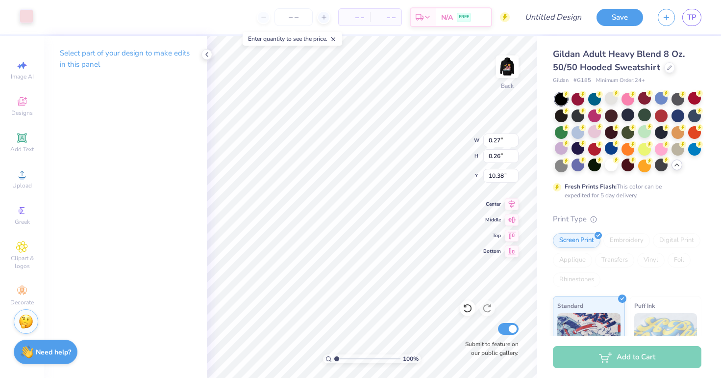
click at [22, 17] on div at bounding box center [27, 16] width 14 height 14
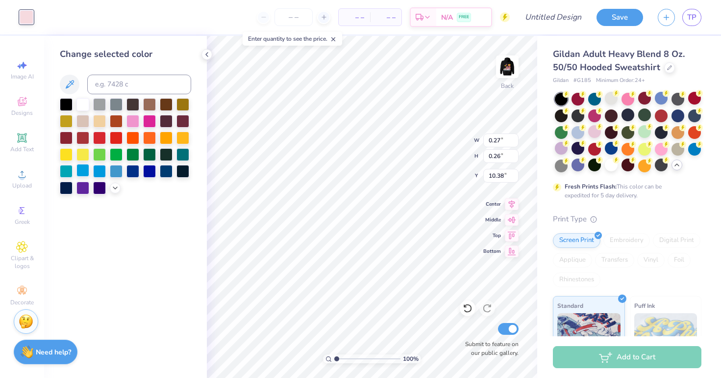
click at [82, 176] on div at bounding box center [83, 170] width 13 height 13
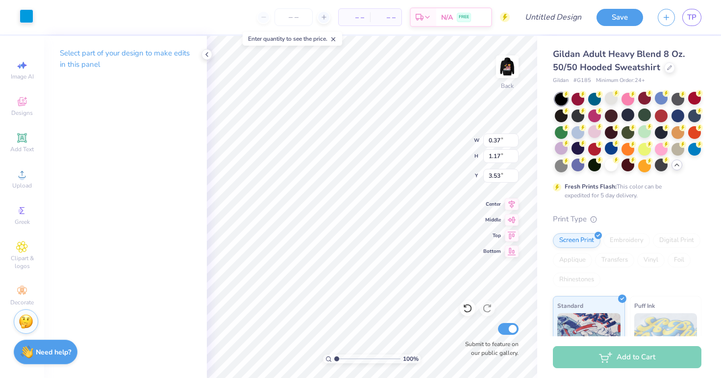
click at [29, 17] on div at bounding box center [27, 16] width 14 height 14
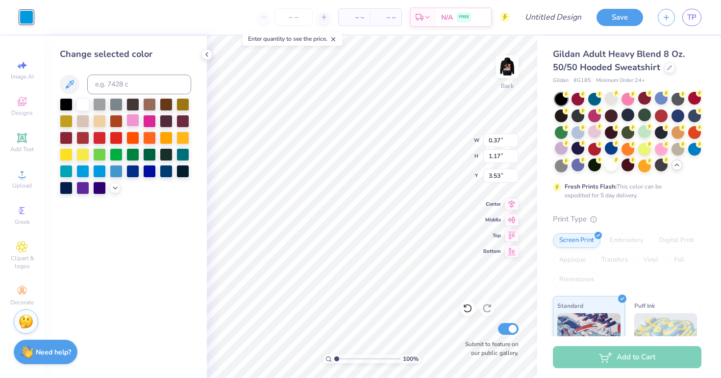
click at [133, 124] on div at bounding box center [133, 120] width 13 height 13
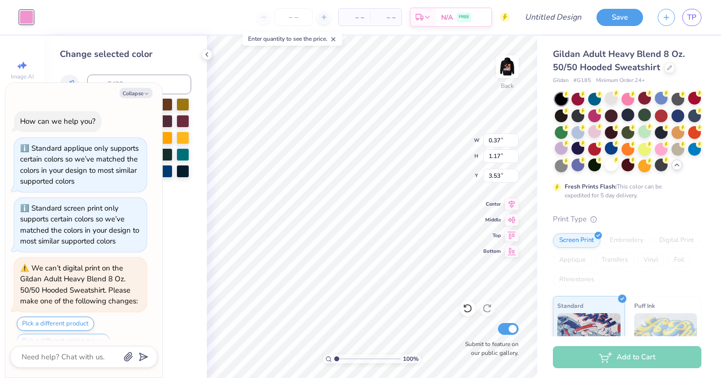
scroll to position [5784, 0]
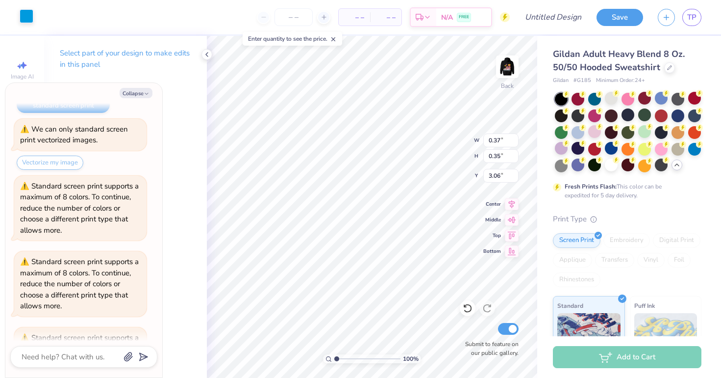
click at [24, 16] on div at bounding box center [27, 16] width 14 height 14
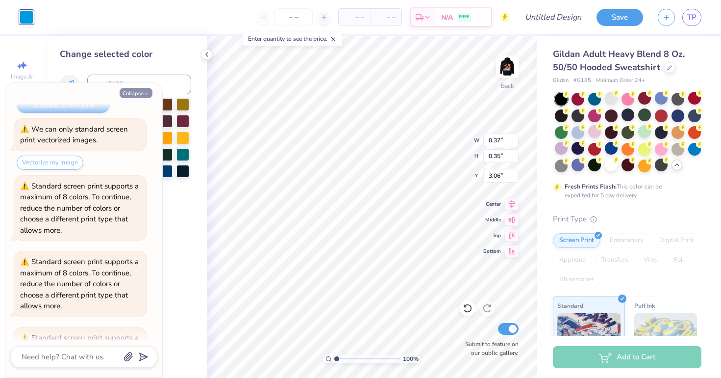
click at [148, 96] on icon "button" at bounding box center [147, 94] width 6 height 6
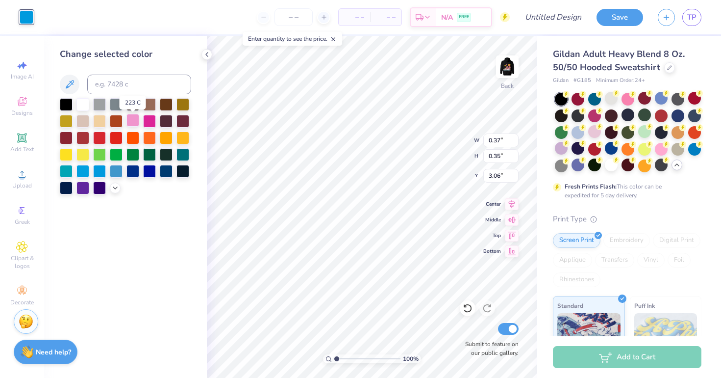
click at [136, 124] on div at bounding box center [133, 120] width 13 height 13
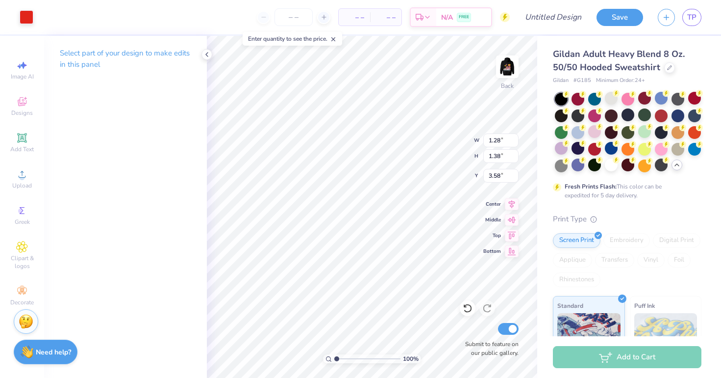
click at [29, 26] on div "Art colors" at bounding box center [16, 17] width 33 height 34
click at [24, 21] on div at bounding box center [27, 16] width 14 height 14
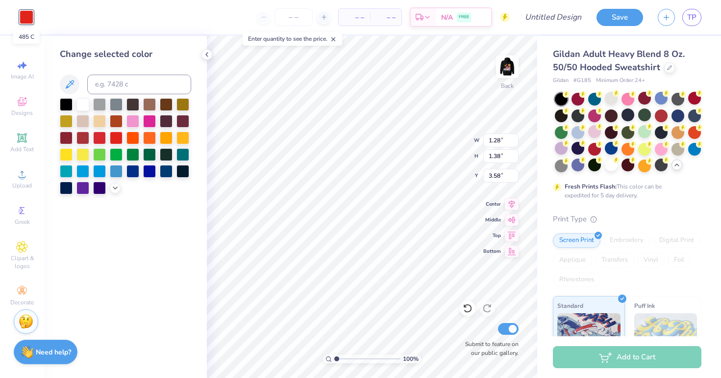
click at [24, 13] on div at bounding box center [27, 17] width 14 height 14
click at [82, 153] on div at bounding box center [83, 153] width 13 height 13
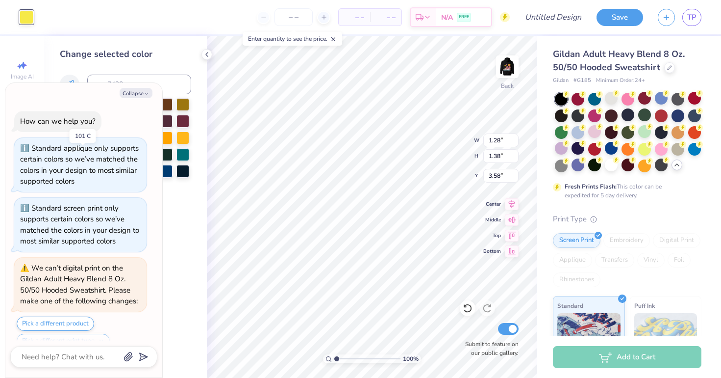
scroll to position [5859, 0]
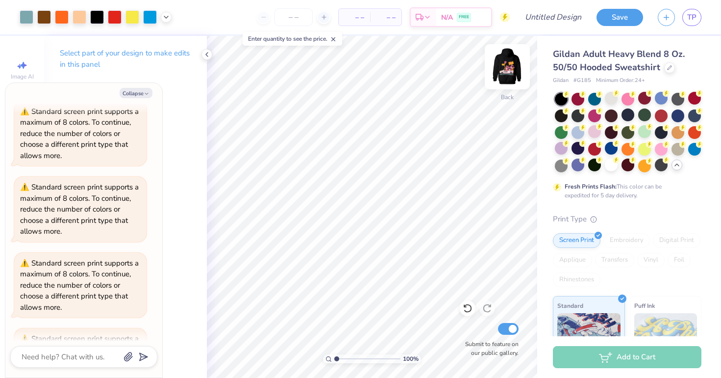
click at [511, 77] on img at bounding box center [507, 66] width 39 height 39
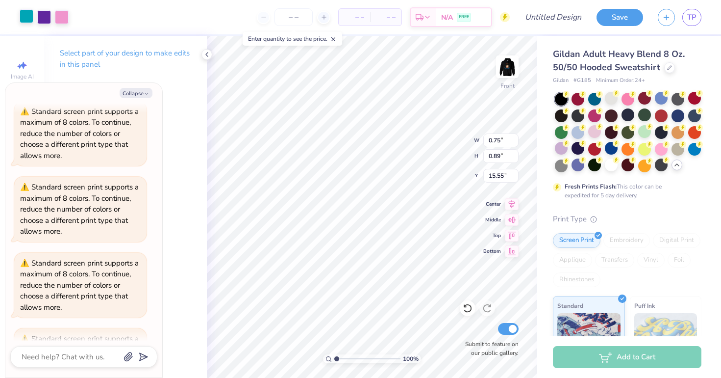
click at [25, 15] on div at bounding box center [27, 16] width 14 height 14
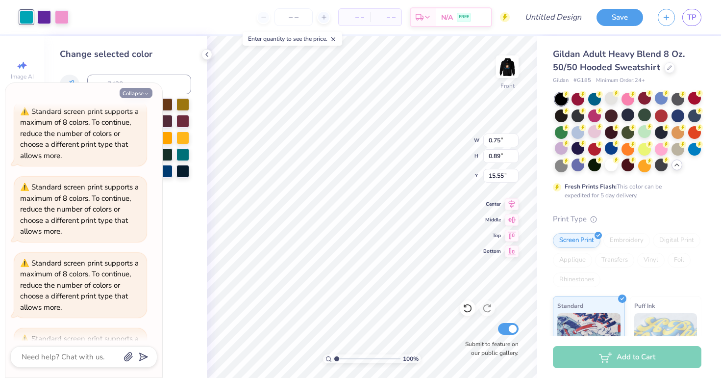
click at [139, 97] on button "Collapse" at bounding box center [136, 93] width 33 height 10
type textarea "x"
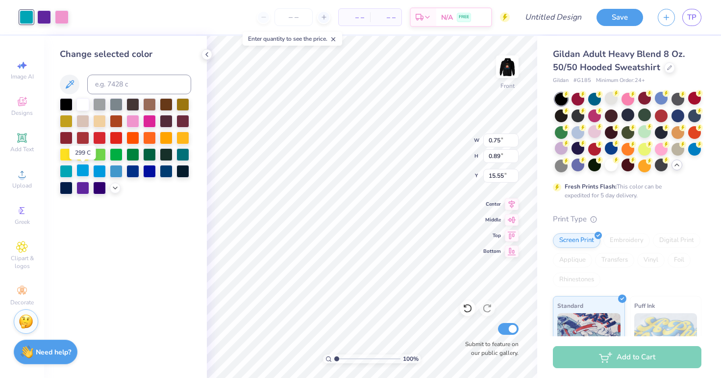
click at [83, 173] on div at bounding box center [83, 170] width 13 height 13
click at [206, 208] on div "Change selected color" at bounding box center [125, 207] width 163 height 342
click at [62, 16] on div at bounding box center [62, 16] width 14 height 14
click at [83, 174] on div at bounding box center [83, 170] width 13 height 13
click at [112, 174] on div at bounding box center [116, 170] width 13 height 13
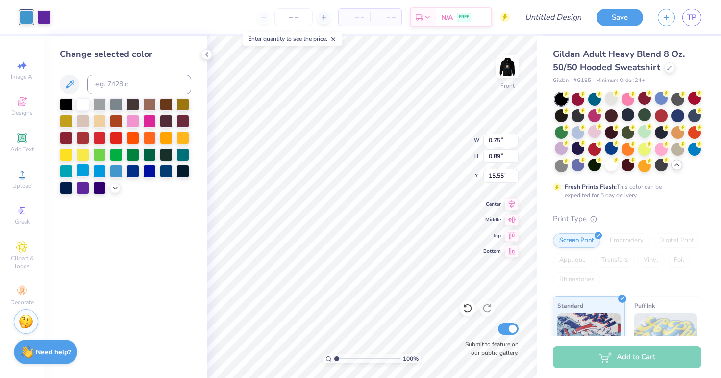
click at [82, 174] on div at bounding box center [83, 170] width 13 height 13
click at [99, 173] on div at bounding box center [99, 170] width 13 height 13
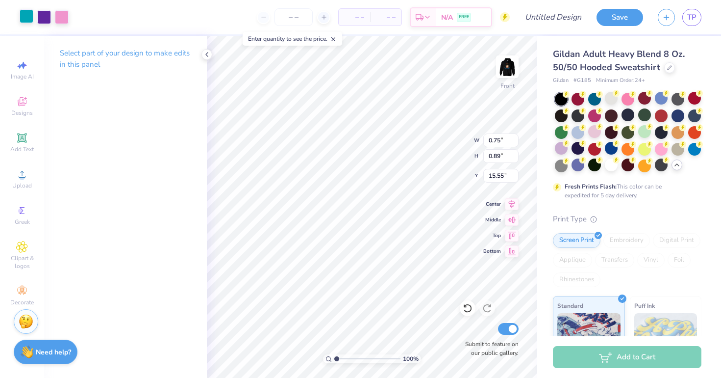
click at [27, 19] on div at bounding box center [27, 16] width 14 height 14
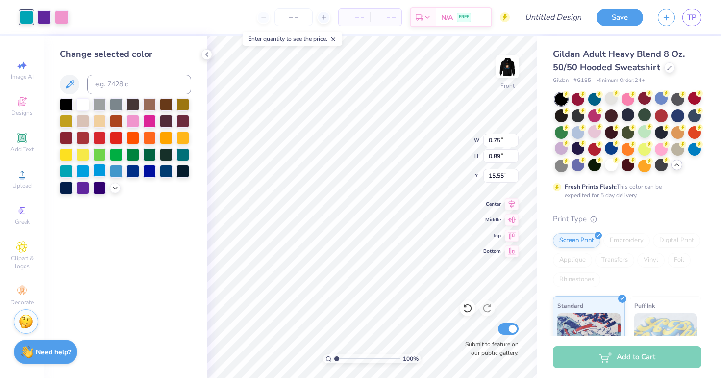
click at [101, 177] on div at bounding box center [99, 170] width 13 height 13
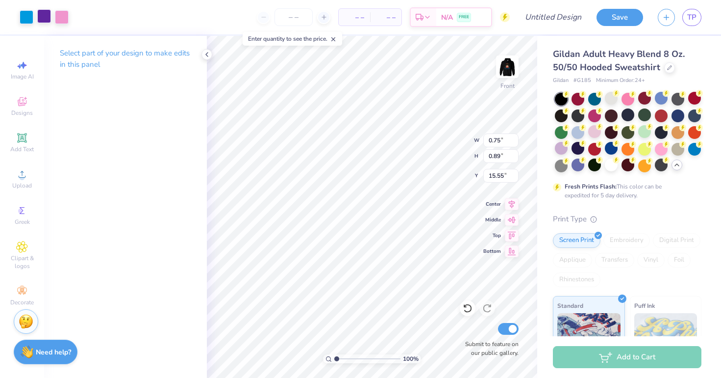
click at [47, 16] on div at bounding box center [44, 16] width 14 height 14
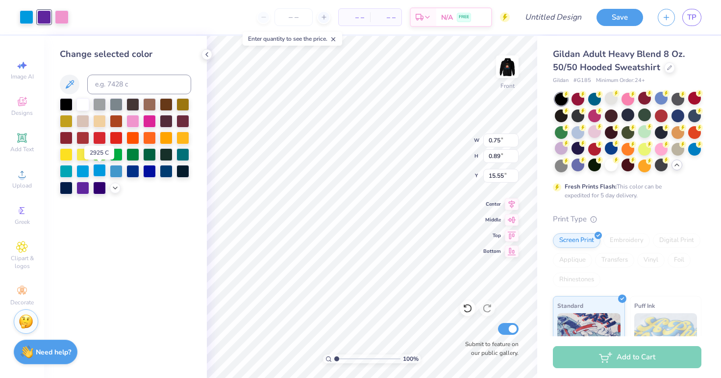
click at [100, 172] on div at bounding box center [99, 170] width 13 height 13
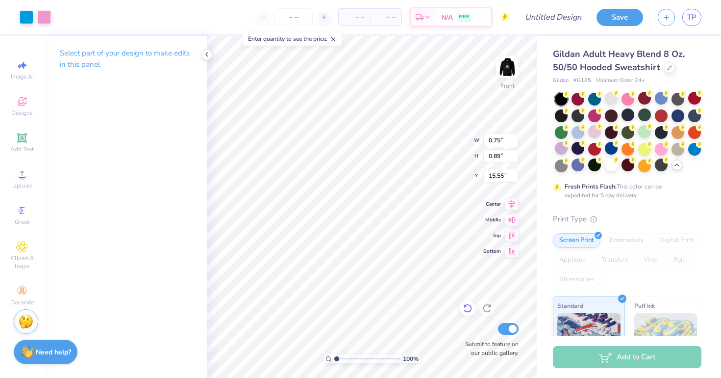
click at [469, 306] on icon at bounding box center [468, 308] width 10 height 10
click at [470, 307] on icon at bounding box center [468, 308] width 10 height 10
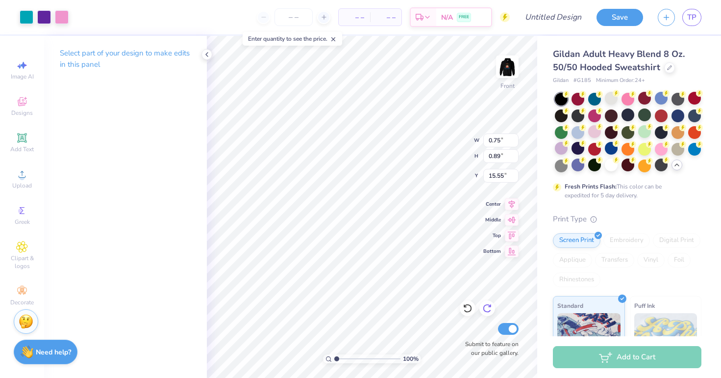
click at [485, 311] on icon at bounding box center [488, 308] width 10 height 10
click at [505, 75] on img at bounding box center [507, 66] width 39 height 39
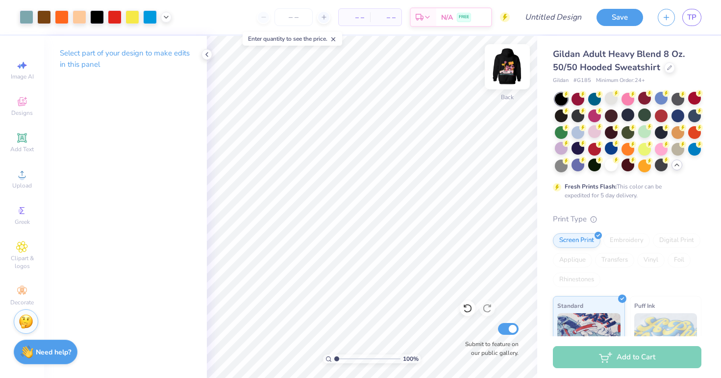
click at [504, 75] on img at bounding box center [507, 66] width 39 height 39
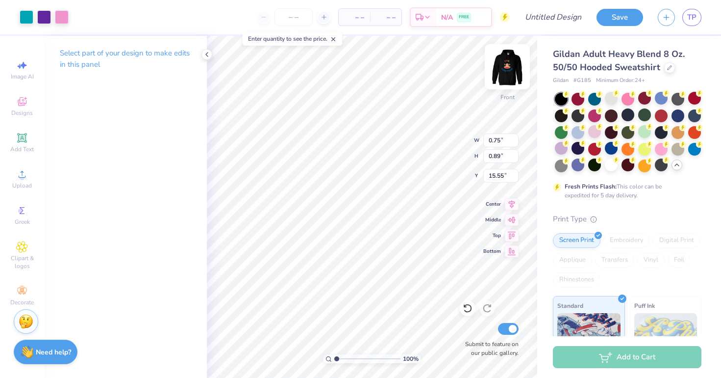
type input "22.07"
click at [47, 21] on div at bounding box center [44, 16] width 14 height 14
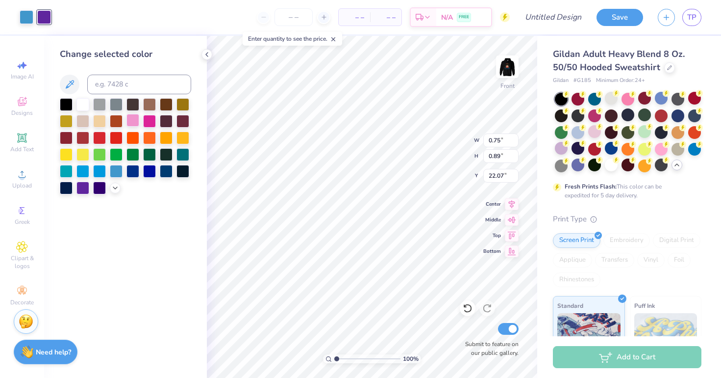
click at [135, 124] on div at bounding box center [133, 120] width 13 height 13
click at [148, 123] on div at bounding box center [149, 120] width 13 height 13
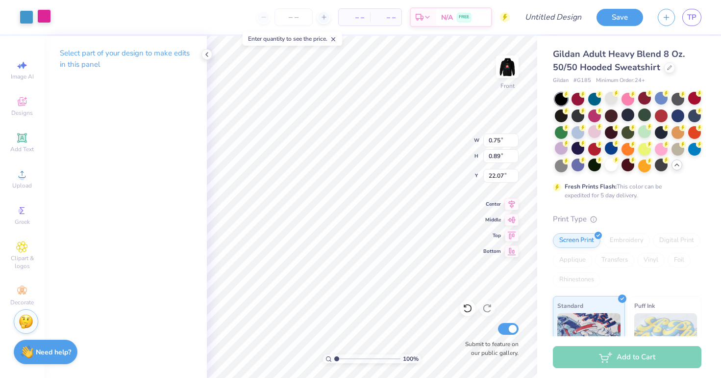
click at [41, 17] on div at bounding box center [44, 16] width 14 height 14
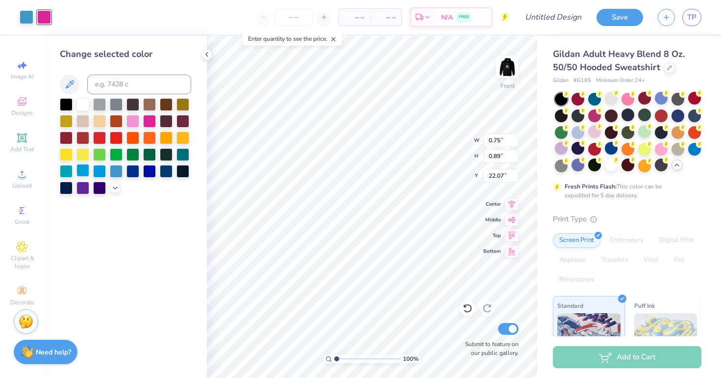
click at [83, 172] on div at bounding box center [83, 170] width 13 height 13
click at [27, 26] on div "Art colors" at bounding box center [25, 17] width 51 height 34
click at [25, 22] on div at bounding box center [27, 16] width 14 height 14
click at [151, 125] on div at bounding box center [149, 120] width 13 height 13
click at [138, 127] on div at bounding box center [133, 120] width 13 height 13
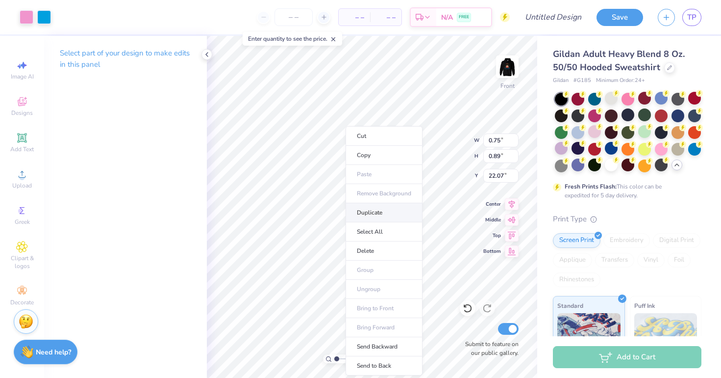
click at [385, 212] on li "Duplicate" at bounding box center [384, 212] width 77 height 19
type input "22.07"
click at [379, 212] on li "Duplicate" at bounding box center [392, 212] width 77 height 19
type input "23.07"
type input "22.07"
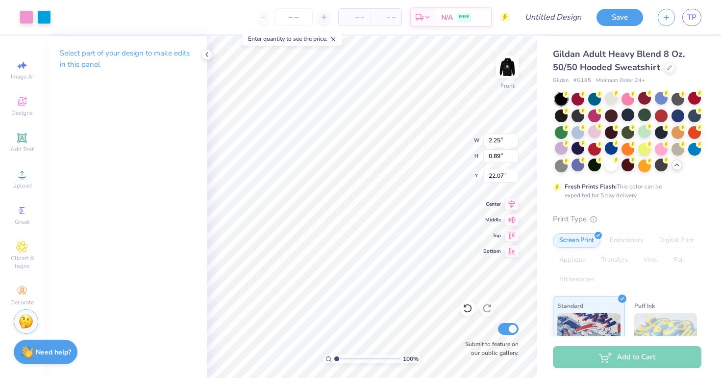
type input "15.55"
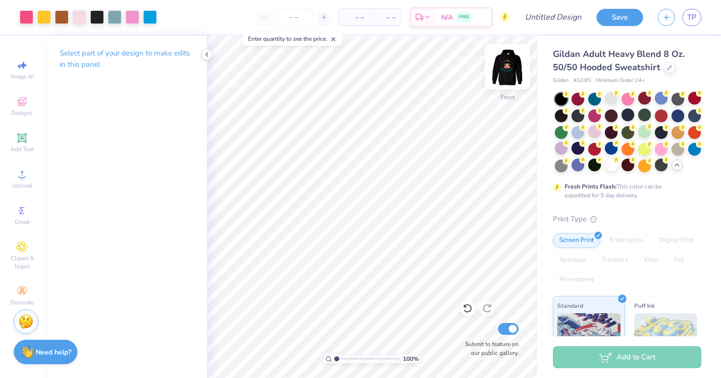
click at [519, 72] on img at bounding box center [507, 66] width 39 height 39
click at [512, 60] on img at bounding box center [507, 66] width 39 height 39
click at [509, 63] on img at bounding box center [507, 66] width 39 height 39
click at [514, 67] on img at bounding box center [507, 66] width 39 height 39
click at [542, 19] on input "Design Title" at bounding box center [565, 17] width 48 height 20
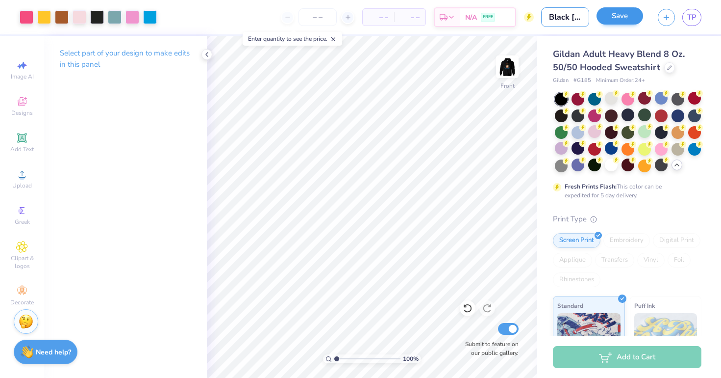
type input "Black Paul Frank"
click at [622, 25] on button "Save" at bounding box center [620, 15] width 47 height 17
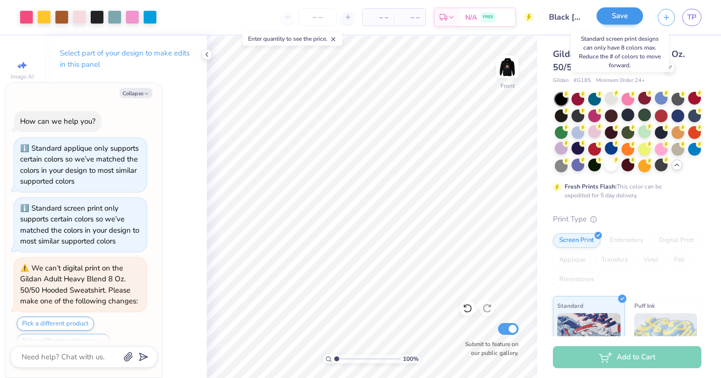
scroll to position [5933, 0]
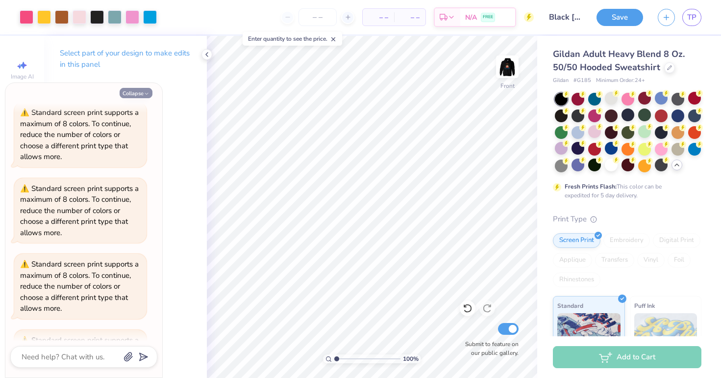
click at [129, 96] on button "Collapse" at bounding box center [136, 93] width 33 height 10
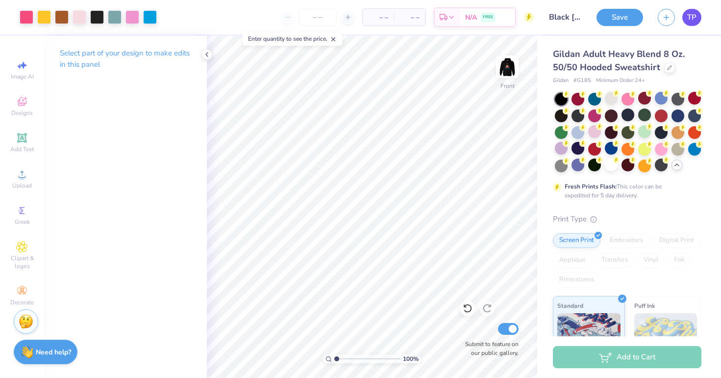
click at [689, 18] on span "TP" at bounding box center [692, 17] width 9 height 11
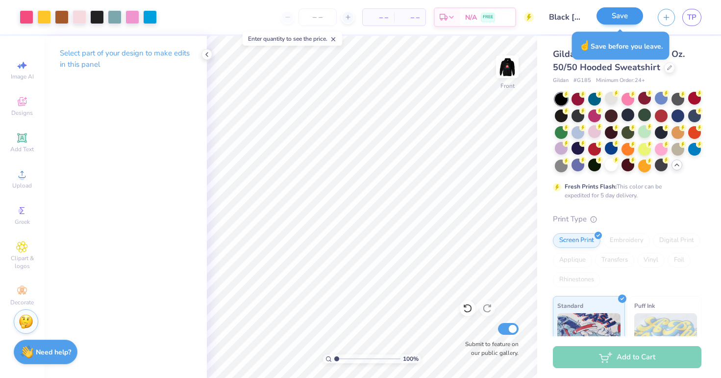
click at [622, 14] on button "Save" at bounding box center [620, 15] width 47 height 17
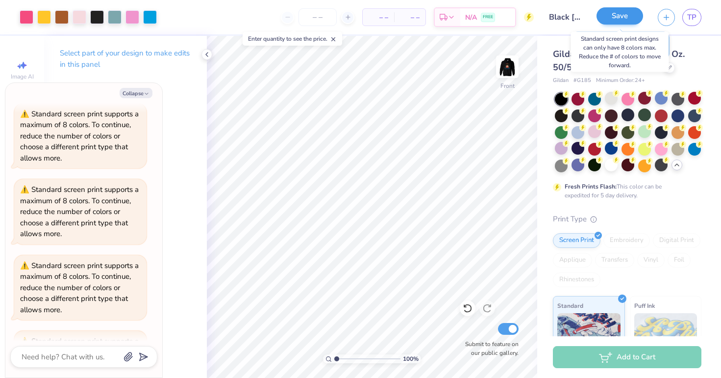
click at [624, 16] on button "Save" at bounding box center [620, 15] width 47 height 17
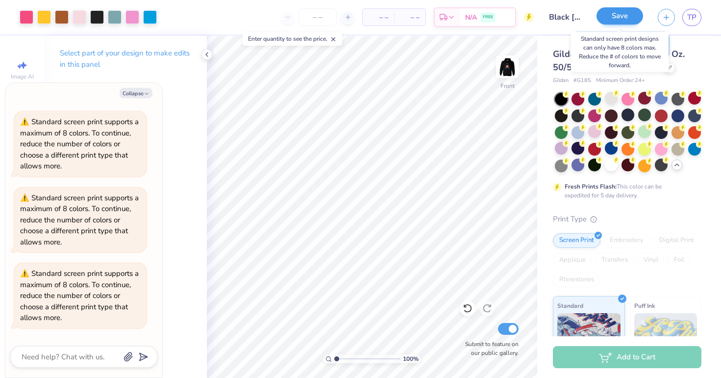
click at [624, 16] on button "Save" at bounding box center [620, 15] width 47 height 17
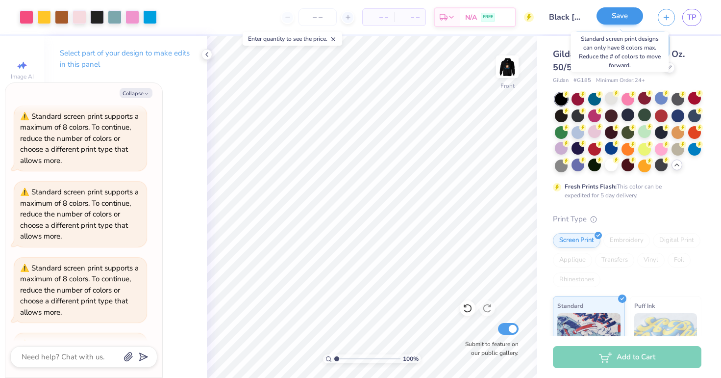
click at [624, 16] on button "Save" at bounding box center [620, 15] width 47 height 17
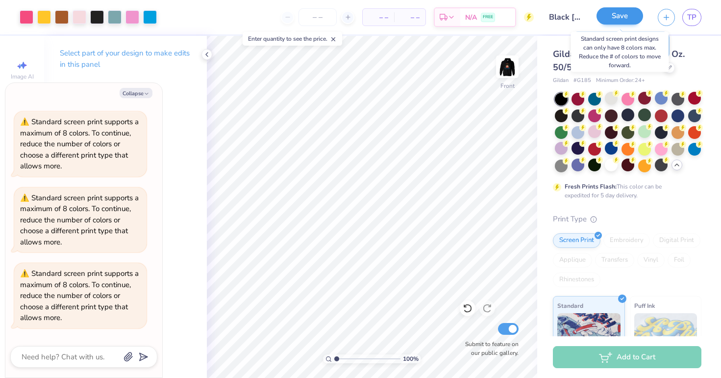
click at [624, 16] on button "Save" at bounding box center [620, 15] width 47 height 17
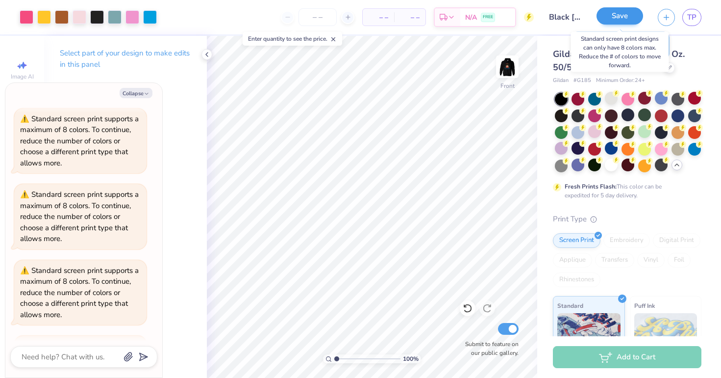
click at [624, 16] on button "Save" at bounding box center [620, 15] width 47 height 17
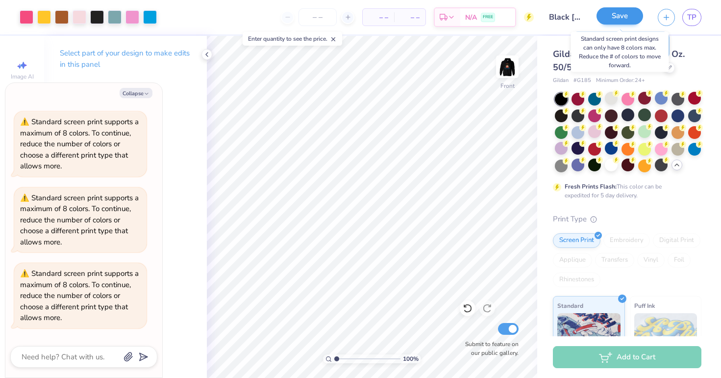
click at [624, 16] on button "Save" at bounding box center [620, 15] width 47 height 17
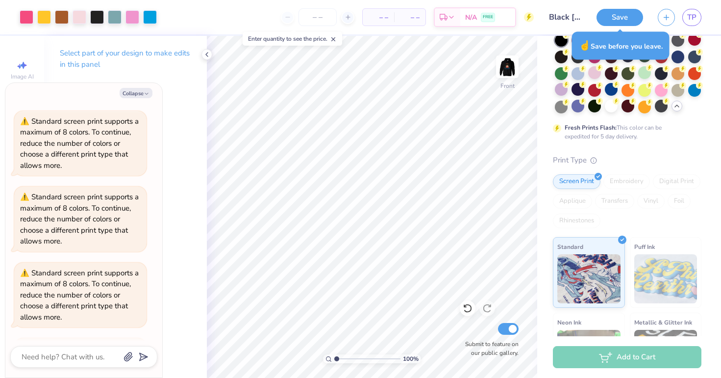
scroll to position [60, 0]
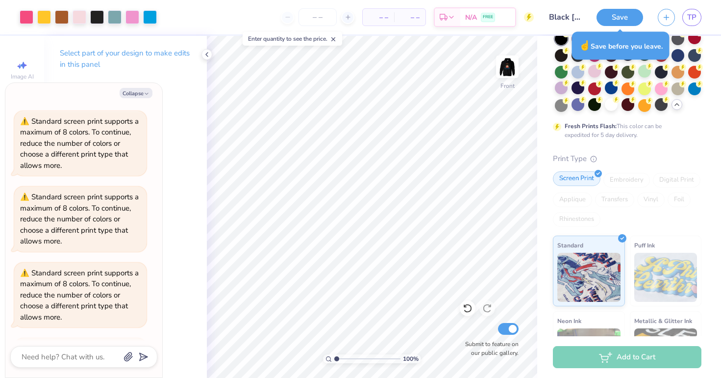
click at [592, 180] on div "Screen Print" at bounding box center [577, 178] width 48 height 15
click at [591, 180] on div "Screen Print" at bounding box center [577, 178] width 48 height 15
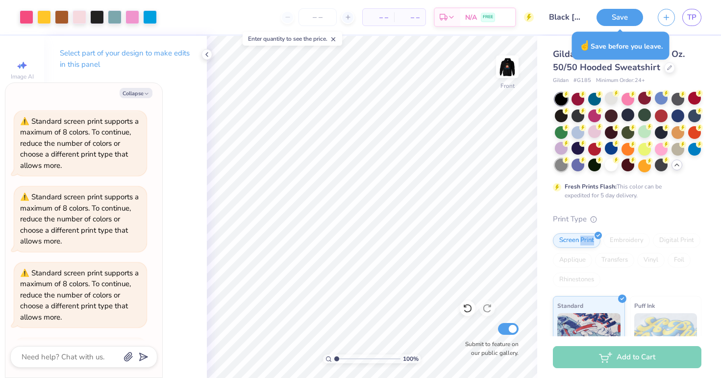
scroll to position [0, 0]
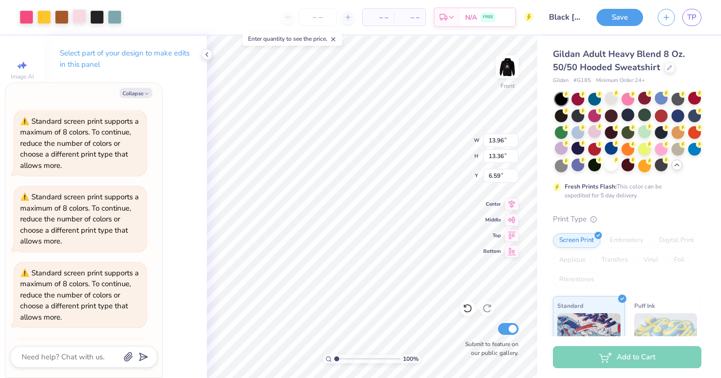
click at [80, 20] on div at bounding box center [80, 16] width 14 height 14
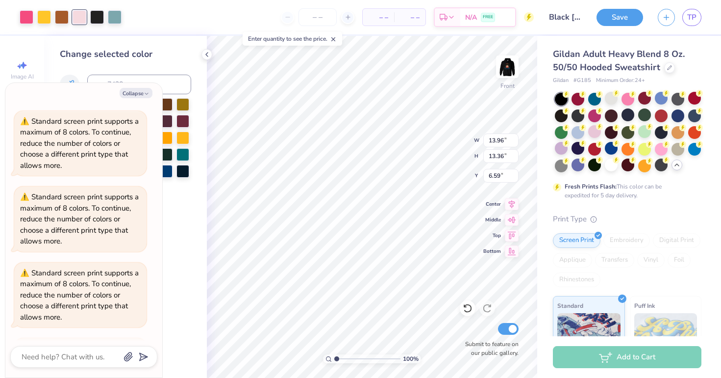
click at [144, 99] on div "Collapse How can we help you? Standard applique only supports certain colors so…" at bounding box center [83, 230] width 157 height 294
click at [139, 96] on button "Collapse" at bounding box center [136, 93] width 33 height 10
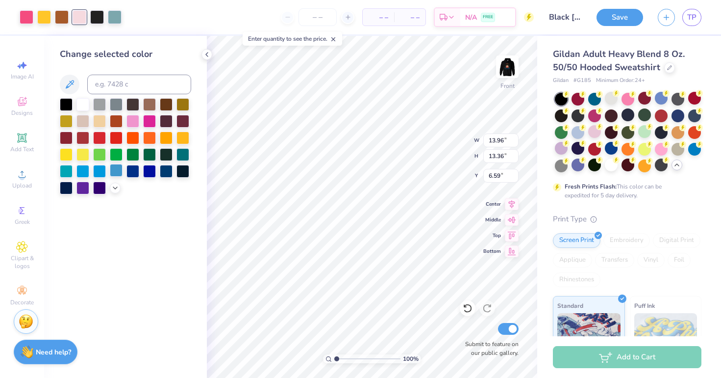
click at [113, 170] on div at bounding box center [116, 170] width 13 height 13
click at [103, 171] on div at bounding box center [99, 170] width 13 height 13
click at [74, 176] on div at bounding box center [125, 146] width 131 height 96
click at [466, 311] on icon at bounding box center [468, 308] width 10 height 10
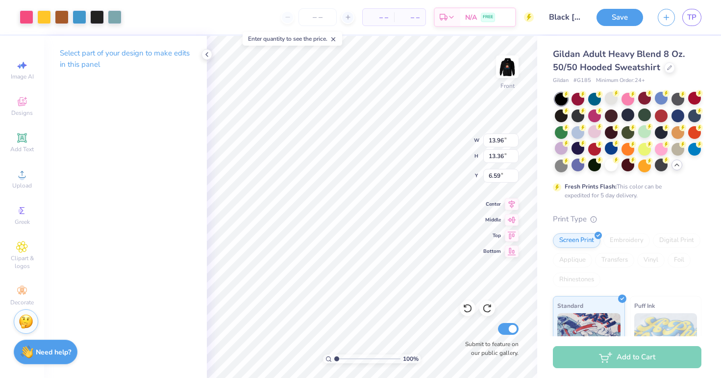
click at [175, 204] on div "Select part of your design to make edits in this panel" at bounding box center [125, 207] width 163 height 342
click at [695, 26] on div "Save TP" at bounding box center [659, 17] width 125 height 34
click at [694, 19] on span "TP" at bounding box center [692, 17] width 9 height 11
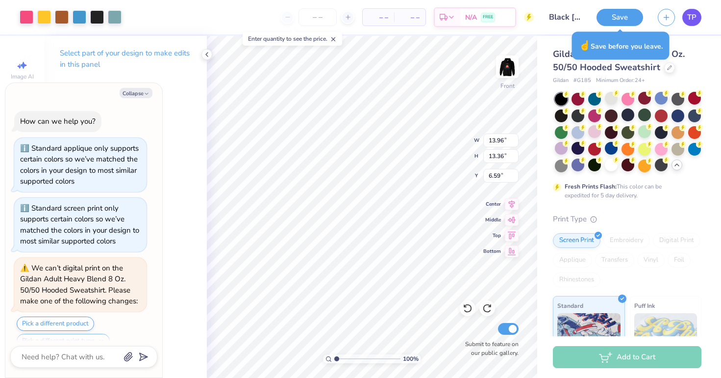
type textarea "x"
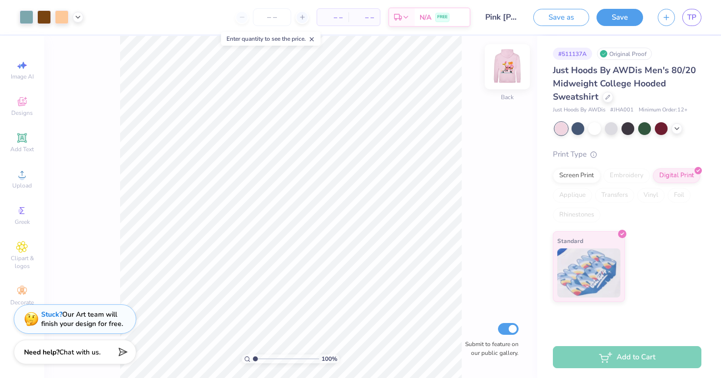
click at [511, 66] on img at bounding box center [507, 66] width 39 height 39
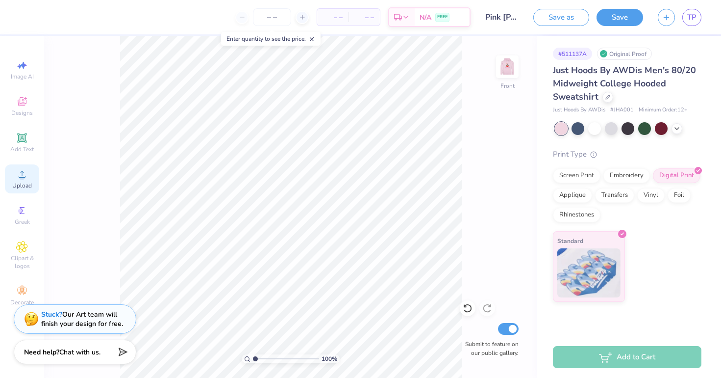
click at [20, 175] on icon at bounding box center [22, 174] width 12 height 12
click at [24, 167] on div "Upload" at bounding box center [22, 178] width 34 height 29
click at [25, 171] on icon at bounding box center [22, 174] width 12 height 12
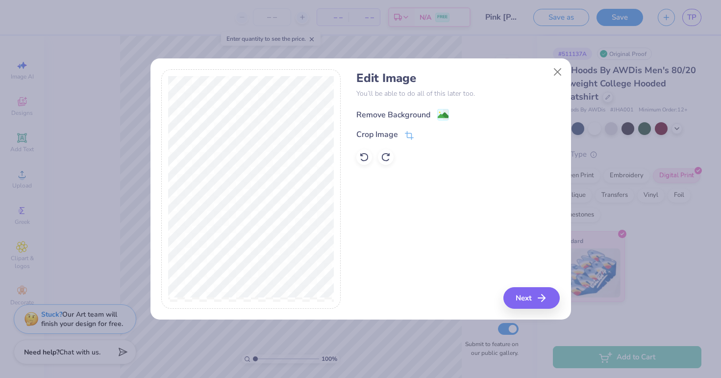
click at [388, 109] on div "Remove Background" at bounding box center [394, 115] width 74 height 12
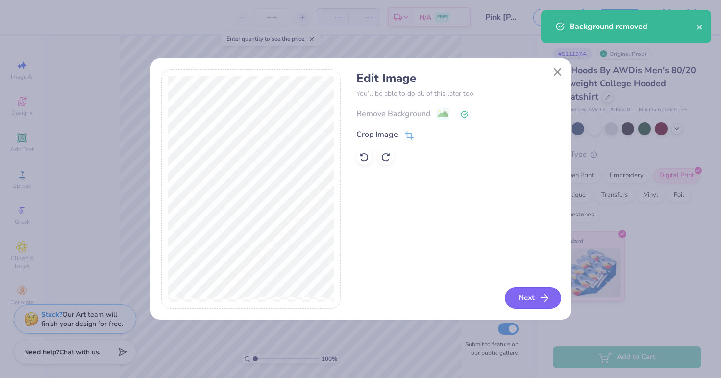
click at [525, 300] on button "Next" at bounding box center [533, 298] width 56 height 22
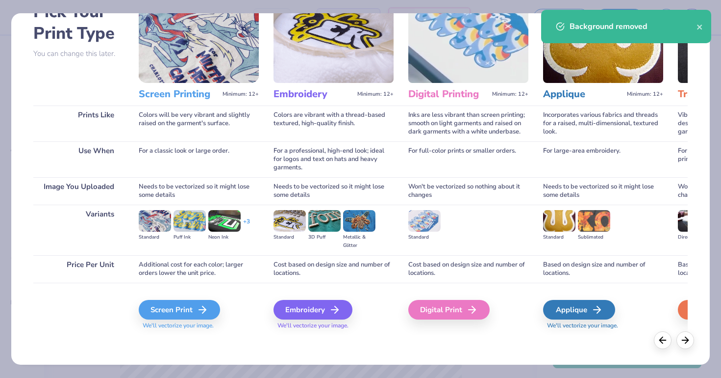
scroll to position [62, 0]
click at [177, 317] on div "Screen Print" at bounding box center [180, 310] width 81 height 20
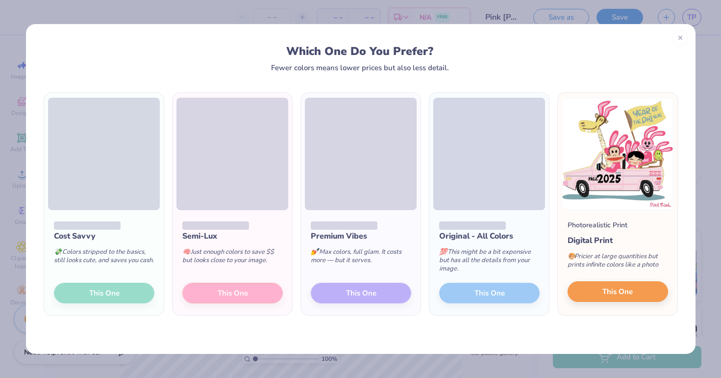
click at [593, 295] on button "This One" at bounding box center [618, 291] width 101 height 21
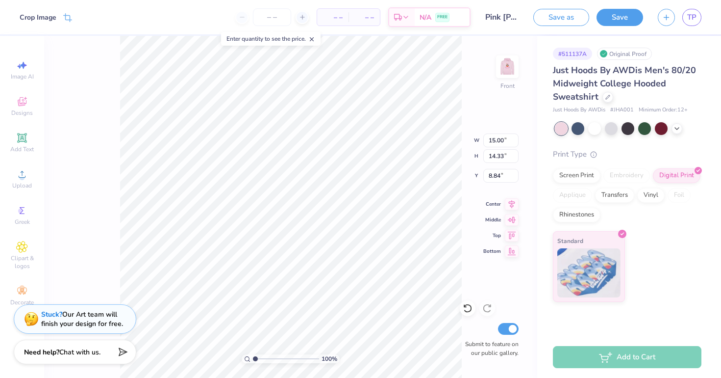
type input "14.60"
type input "13.95"
type input "9.21"
type input "7.71"
type input "14.15"
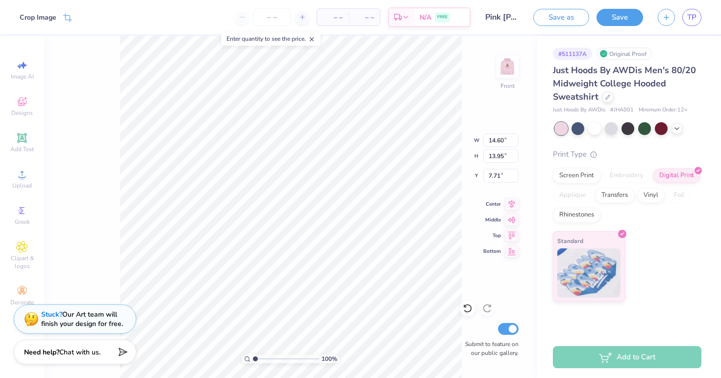
type input "13.52"
type input "8.14"
type input "8.04"
type input "8.09"
type input "13.84"
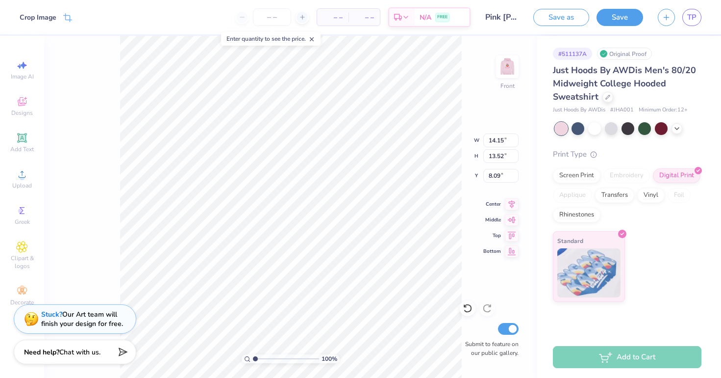
type input "13.22"
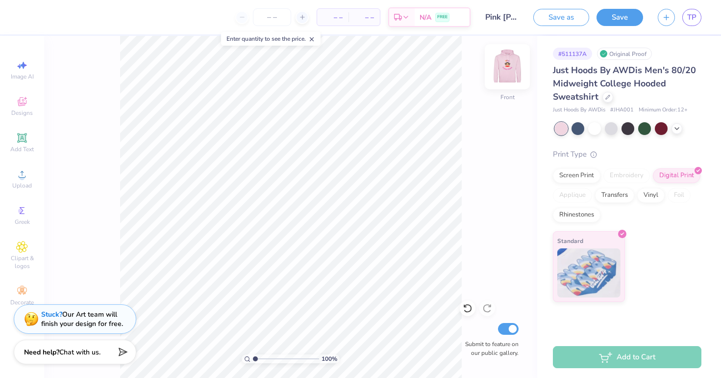
click at [503, 66] on img at bounding box center [507, 66] width 39 height 39
click at [620, 17] on button "Save" at bounding box center [620, 15] width 47 height 17
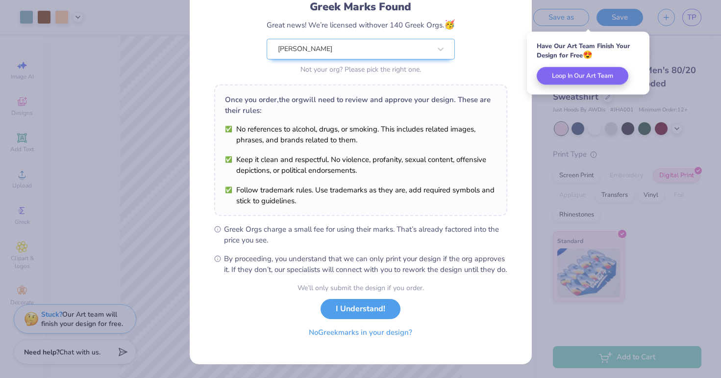
scroll to position [81, 0]
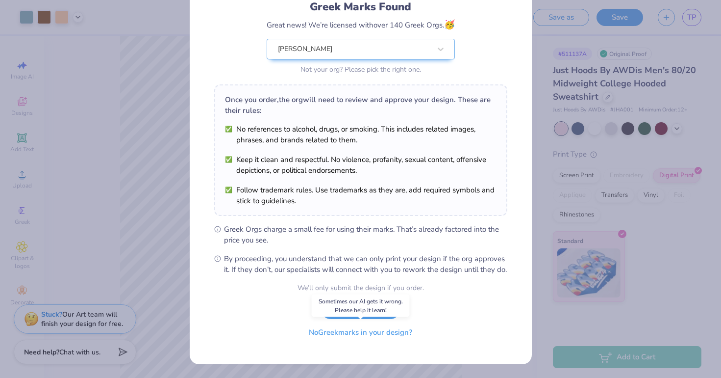
click at [359, 332] on button "No Greek marks in your design?" at bounding box center [361, 332] width 120 height 20
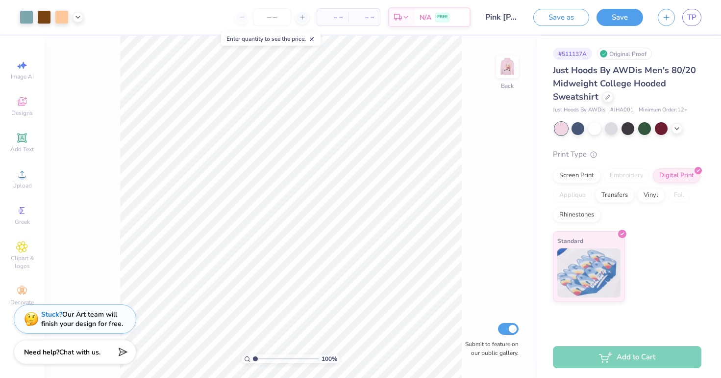
scroll to position [0, 0]
click at [694, 22] on span "TP" at bounding box center [692, 17] width 9 height 11
click at [599, 12] on button "Save" at bounding box center [620, 15] width 47 height 17
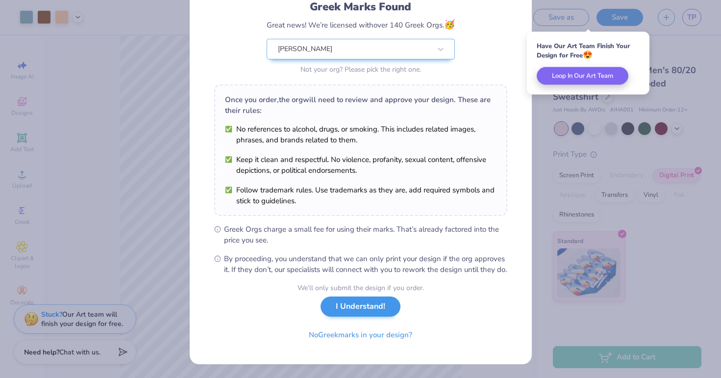
scroll to position [81, 0]
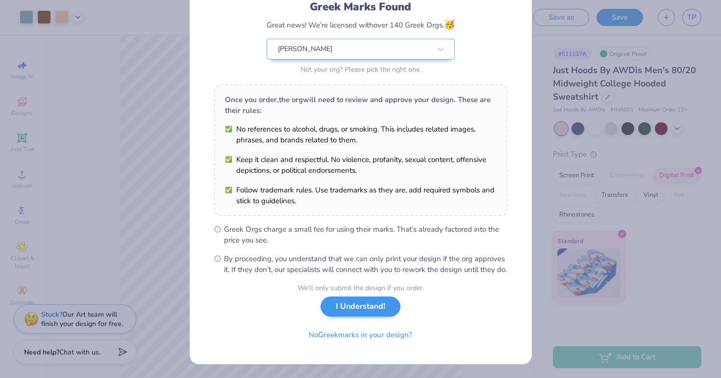
click at [345, 314] on button "I Understand!" at bounding box center [361, 306] width 80 height 20
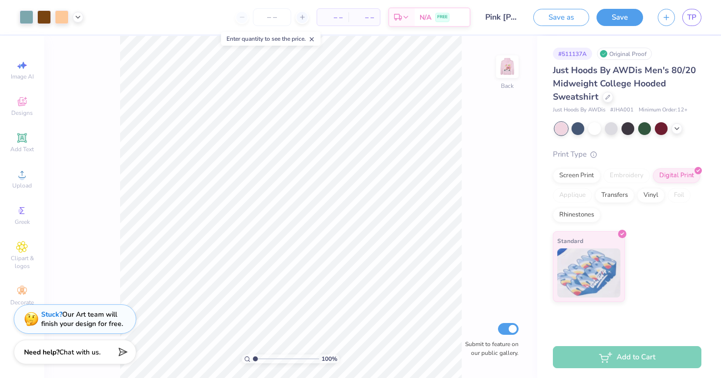
scroll to position [0, 0]
click at [505, 68] on img at bounding box center [507, 66] width 39 height 39
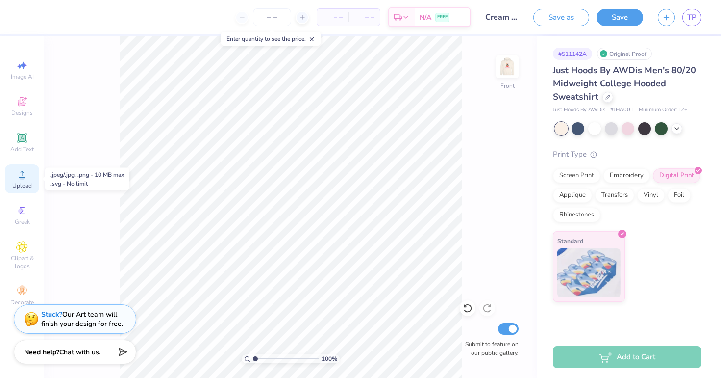
click at [25, 181] on div "Upload" at bounding box center [22, 178] width 34 height 29
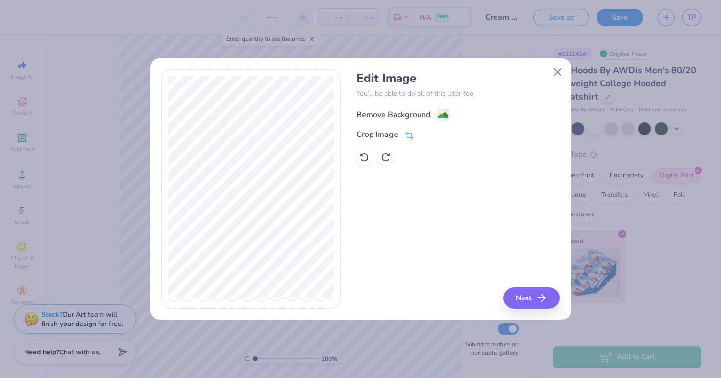
click at [386, 113] on div "Remove Background" at bounding box center [394, 115] width 74 height 12
click at [529, 304] on div "Edit Image You’ll be able to do all of this later too. Remove Background Crop I…" at bounding box center [459, 188] width 204 height 239
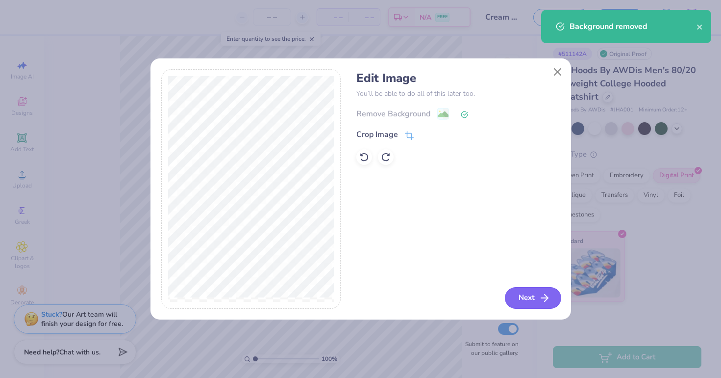
click at [521, 288] on button "Next" at bounding box center [533, 298] width 56 height 22
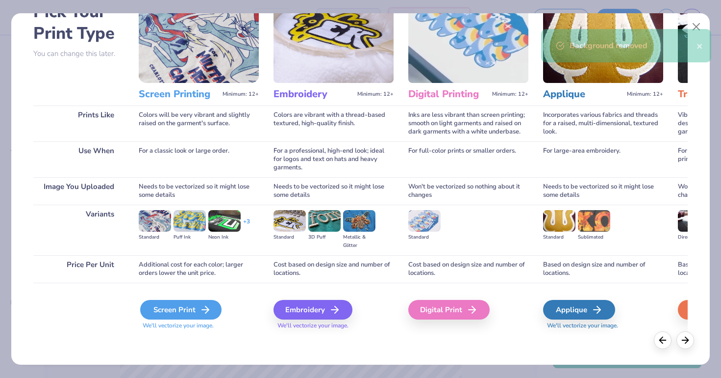
scroll to position [62, 0]
click at [195, 312] on div "Screen Print" at bounding box center [180, 310] width 81 height 20
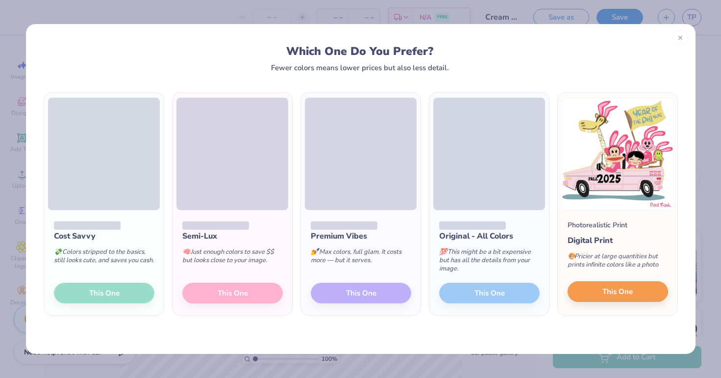
click at [637, 290] on button "This One" at bounding box center [618, 291] width 101 height 21
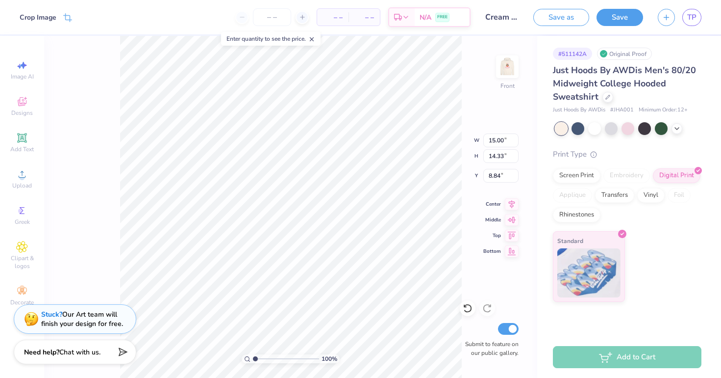
type input "7.80"
type input "14.39"
type input "13.75"
type input "8.38"
type input "13.46"
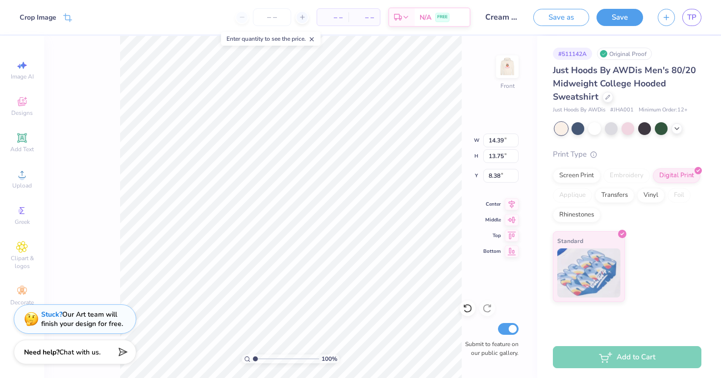
type input "12.86"
type input "8.69"
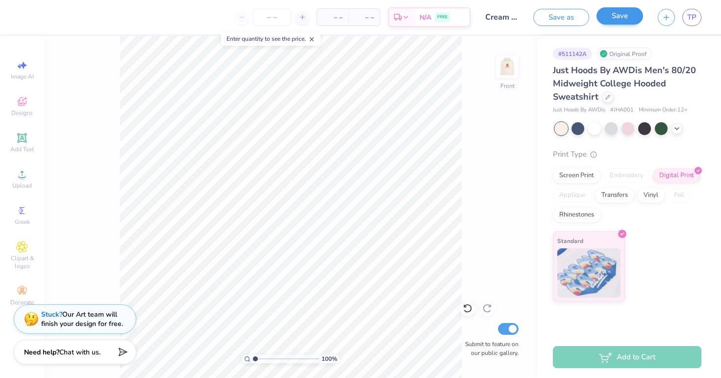
click at [614, 17] on button "Save" at bounding box center [620, 15] width 47 height 17
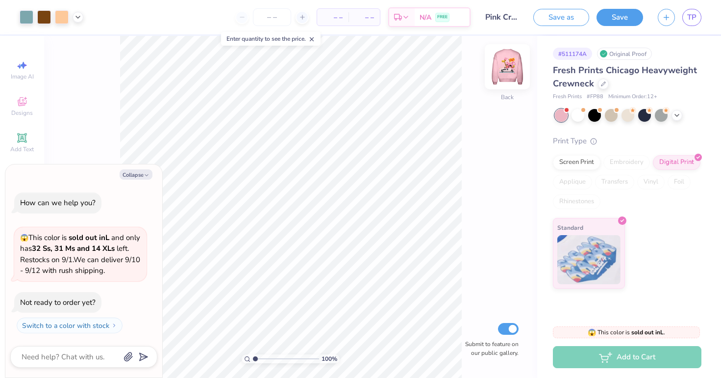
click at [517, 60] on div at bounding box center [507, 66] width 45 height 45
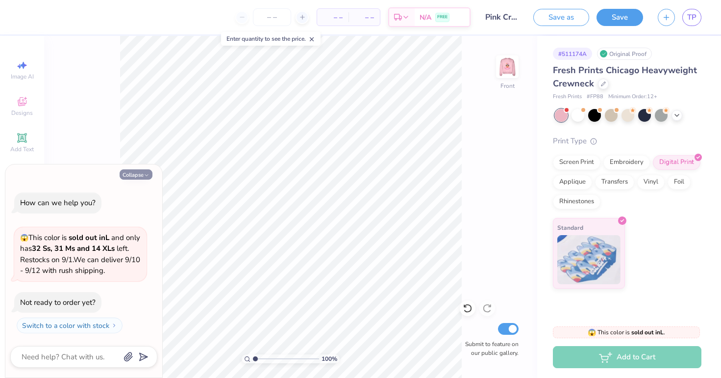
click at [140, 179] on button "Collapse" at bounding box center [136, 174] width 33 height 10
type textarea "x"
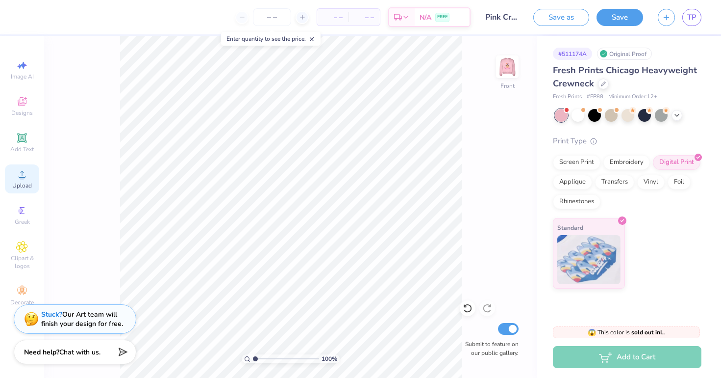
click at [18, 178] on icon at bounding box center [22, 174] width 12 height 12
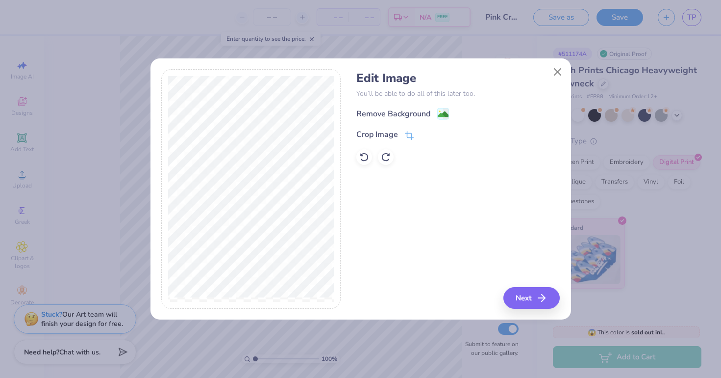
click at [414, 108] on div "Remove Background" at bounding box center [459, 113] width 204 height 12
click at [419, 110] on div "Remove Background" at bounding box center [394, 115] width 74 height 12
click at [543, 313] on div "Edit Image You’ll be able to do all of this later too. Remove Background Crop I…" at bounding box center [361, 194] width 421 height 250
click at [527, 297] on button "Next" at bounding box center [533, 298] width 56 height 22
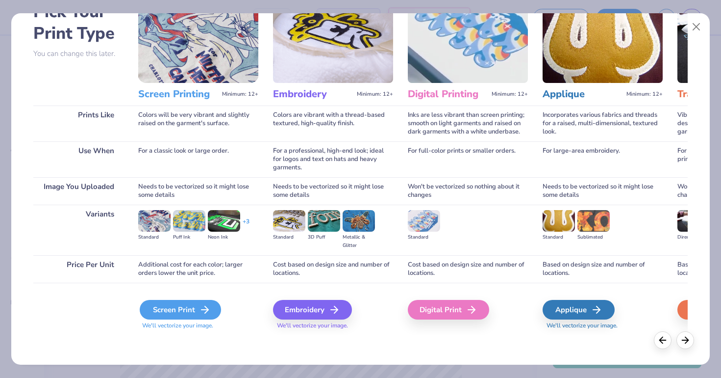
scroll to position [64, 0]
click at [179, 309] on div "Screen Print" at bounding box center [180, 310] width 81 height 20
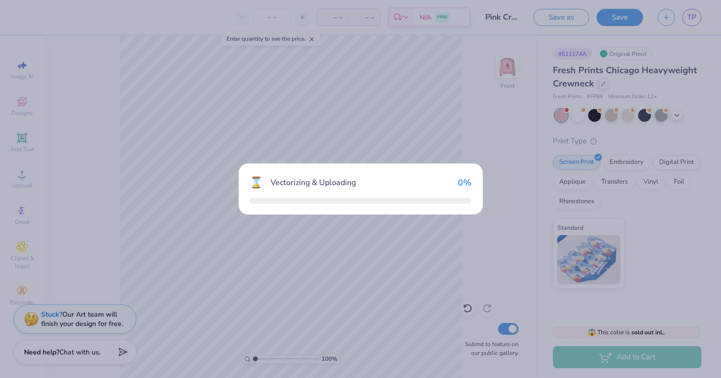
scroll to position [0, 0]
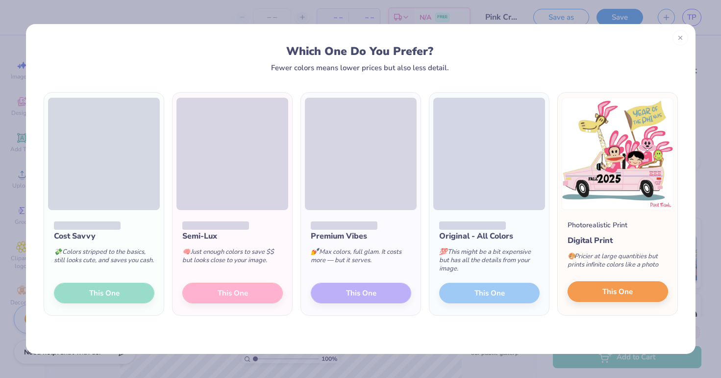
click at [587, 294] on button "This One" at bounding box center [618, 291] width 101 height 21
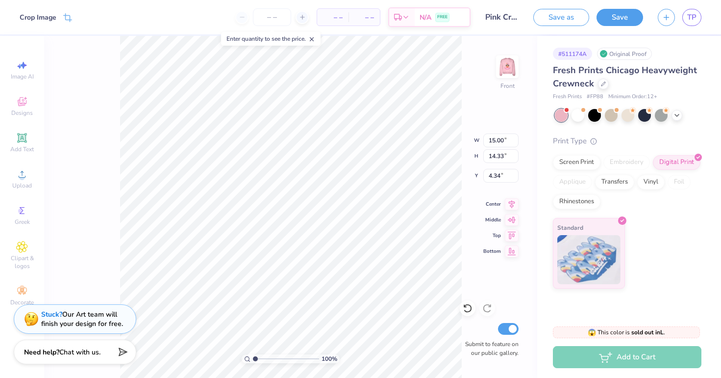
type input "13.33"
type input "12.73"
type input "5.93"
type input "5.97"
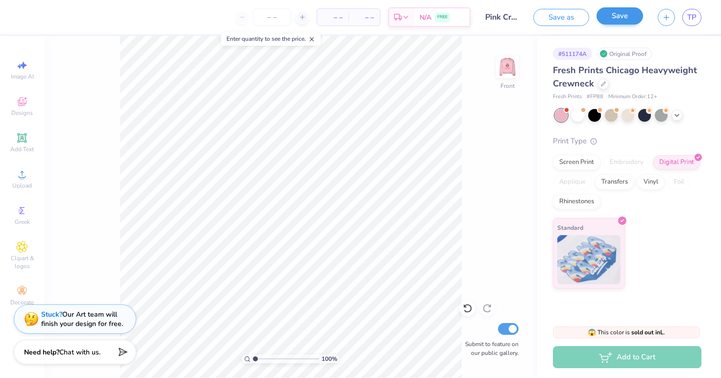
click at [613, 21] on button "Save" at bounding box center [620, 15] width 47 height 17
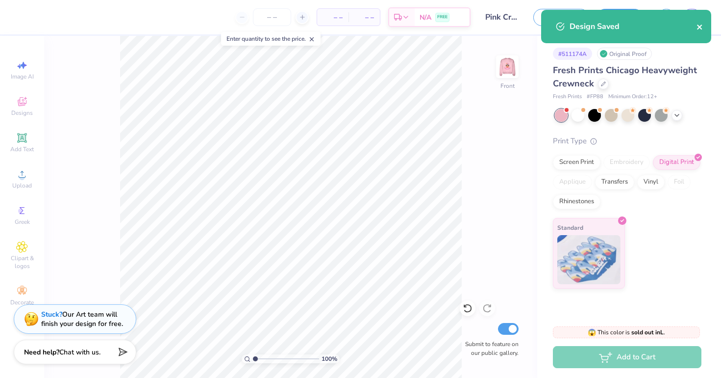
click at [700, 29] on icon "close" at bounding box center [700, 27] width 7 height 8
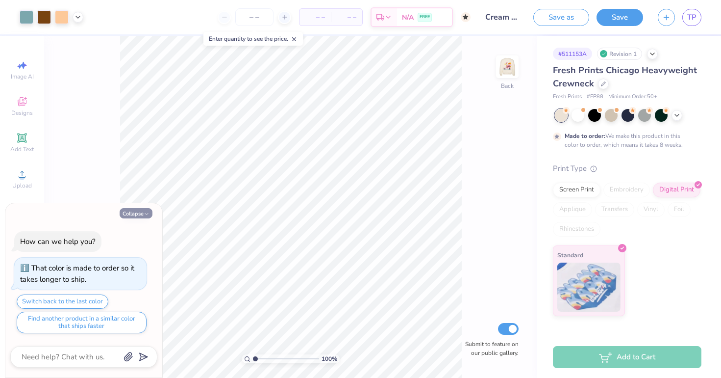
click at [143, 213] on button "Collapse" at bounding box center [136, 213] width 33 height 10
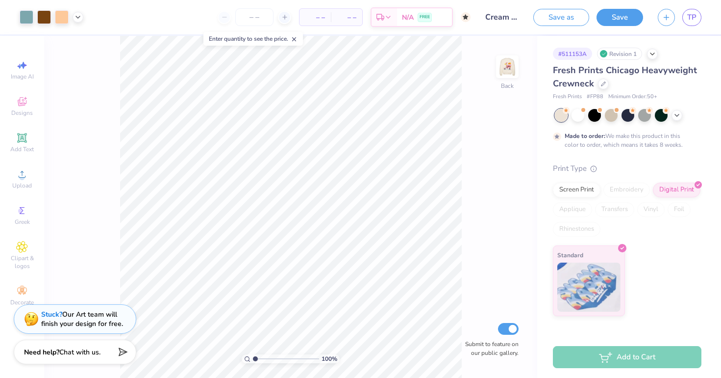
type textarea "x"
click at [511, 67] on img at bounding box center [507, 66] width 39 height 39
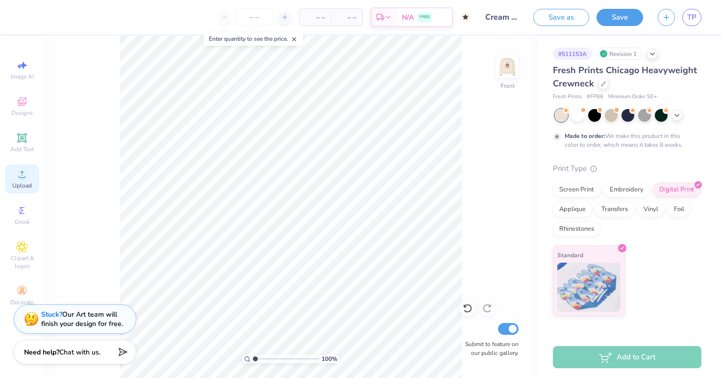
click at [15, 180] on div "Upload" at bounding box center [22, 178] width 34 height 29
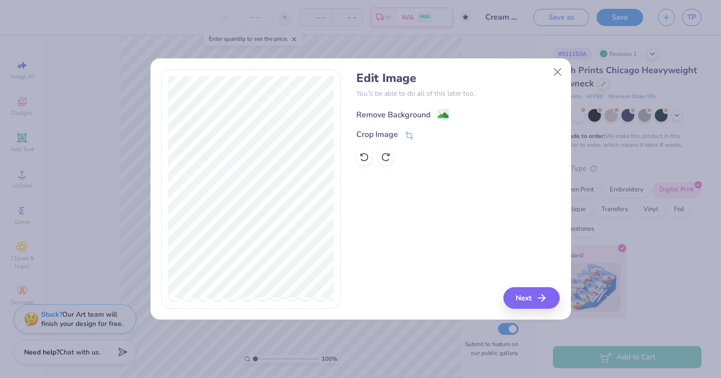
click at [415, 117] on div "Remove Background" at bounding box center [394, 115] width 74 height 12
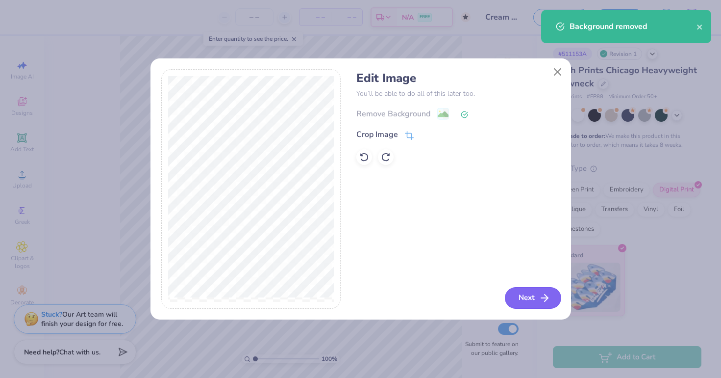
click at [523, 301] on button "Next" at bounding box center [533, 298] width 56 height 22
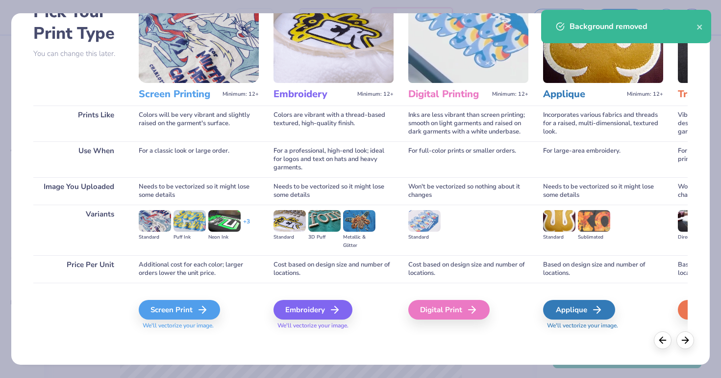
click at [144, 324] on span "We'll vectorize your image." at bounding box center [199, 325] width 120 height 8
click at [156, 310] on div "Screen Print" at bounding box center [180, 310] width 81 height 20
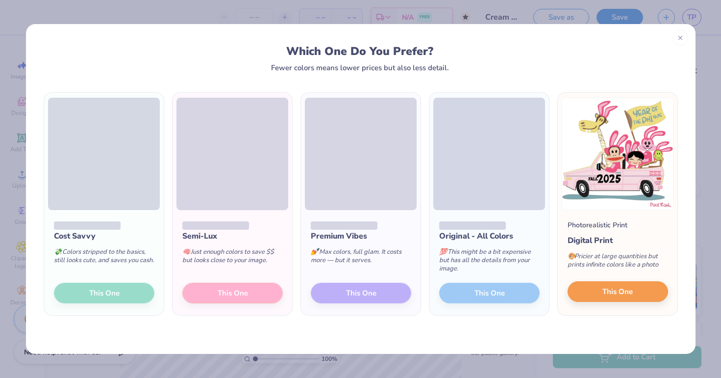
click at [609, 291] on span "This One" at bounding box center [618, 291] width 30 height 11
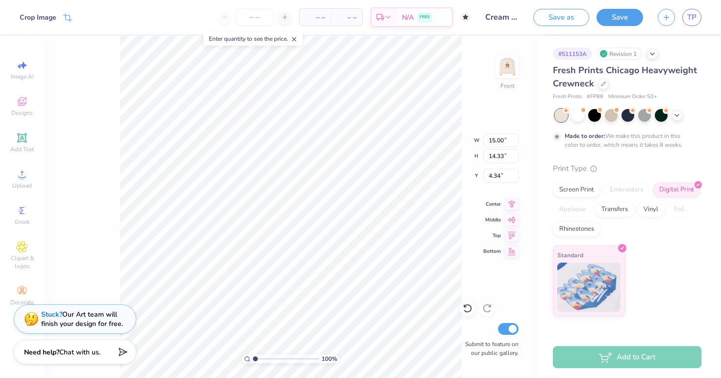
type input "14.10"
type input "13.47"
type input "5.19"
click at [677, 118] on icon at bounding box center [677, 114] width 8 height 8
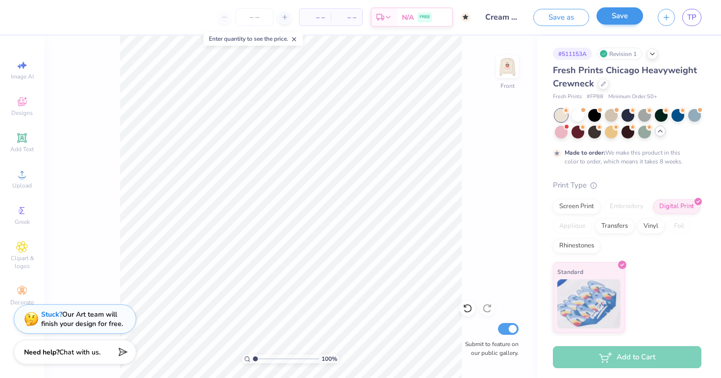
click at [610, 14] on button "Save" at bounding box center [620, 15] width 47 height 17
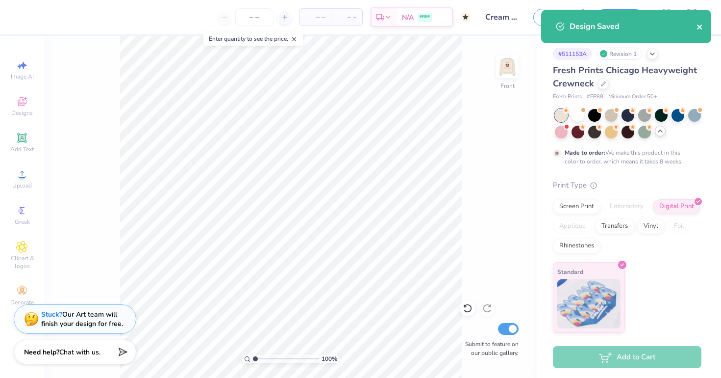
click at [697, 26] on icon "close" at bounding box center [700, 27] width 7 height 8
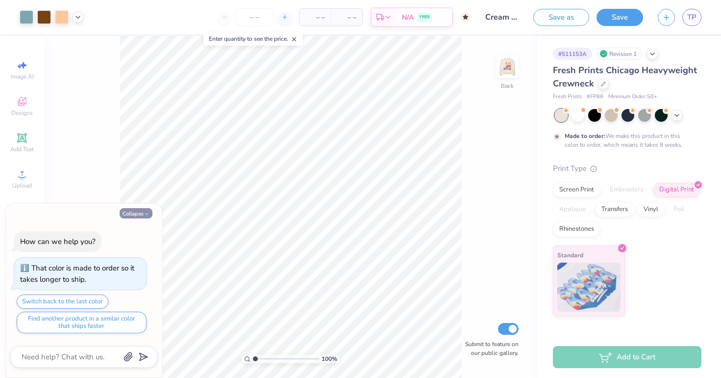
click at [132, 213] on button "Collapse" at bounding box center [136, 213] width 33 height 10
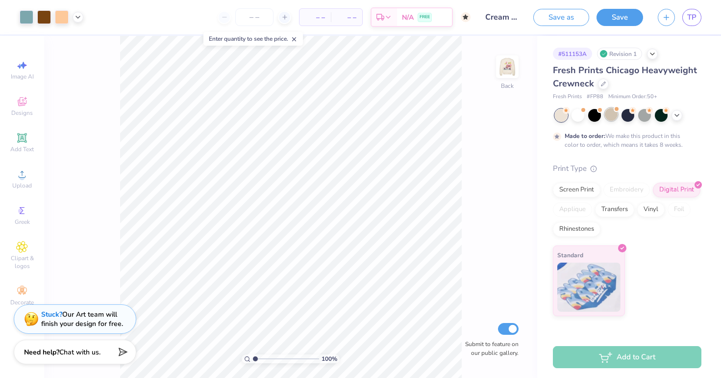
click at [612, 111] on div at bounding box center [611, 114] width 13 height 13
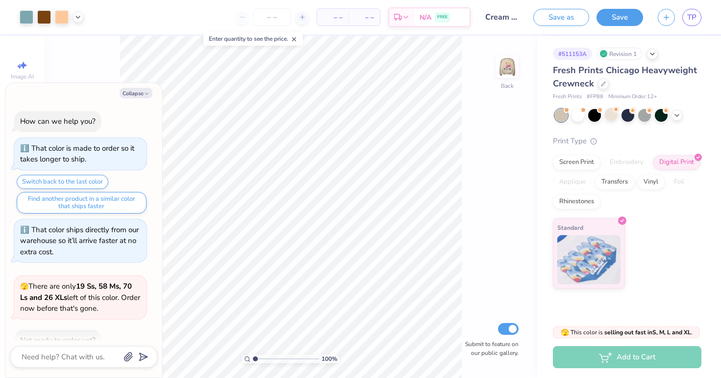
scroll to position [143, 0]
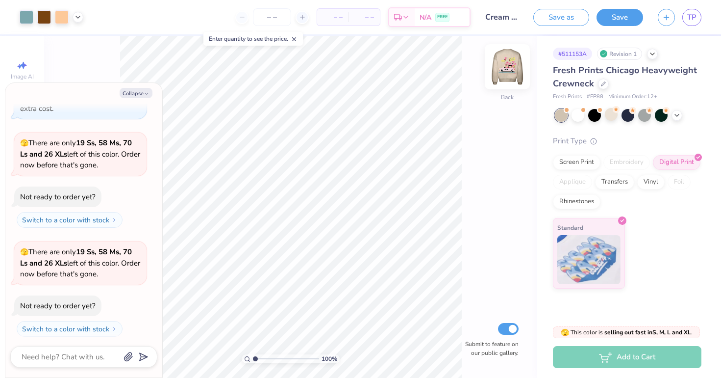
click at [511, 63] on img at bounding box center [507, 66] width 39 height 39
click at [133, 104] on div "That color ships directly from our warehouse so it’ll arrive faster at no extra…" at bounding box center [80, 97] width 121 height 33
click at [677, 116] on icon at bounding box center [677, 114] width 8 height 8
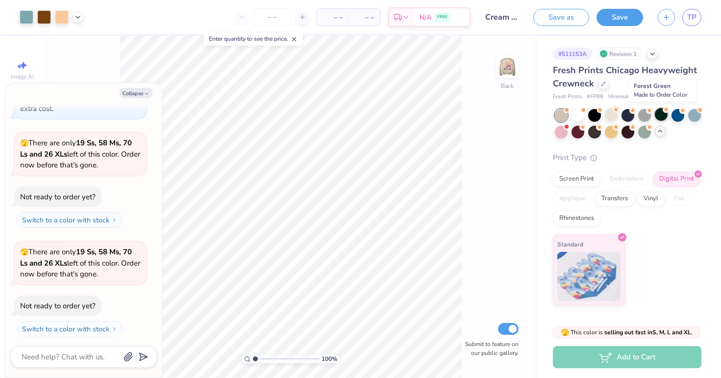
click at [659, 114] on div at bounding box center [661, 114] width 13 height 13
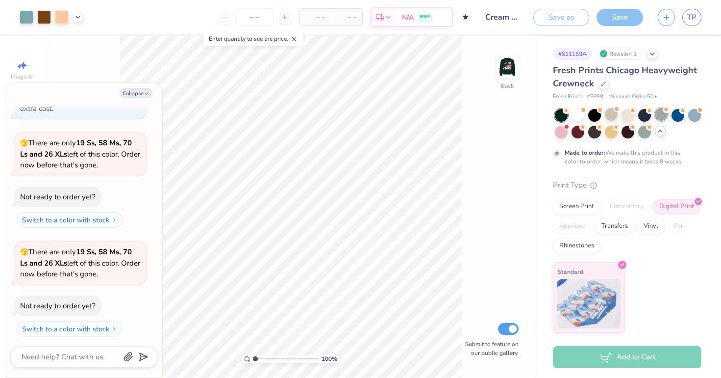
scroll to position [224, 0]
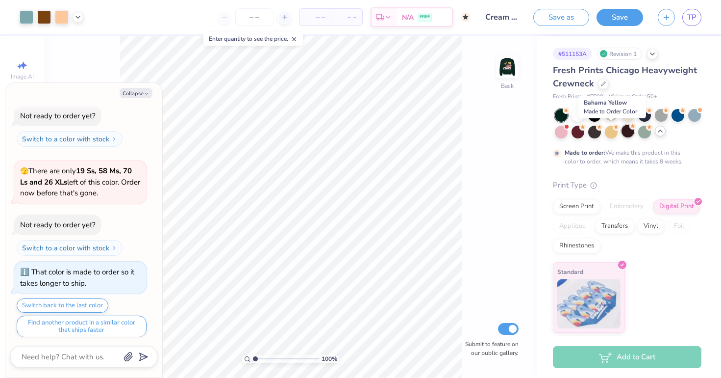
click at [622, 132] on div at bounding box center [628, 131] width 13 height 13
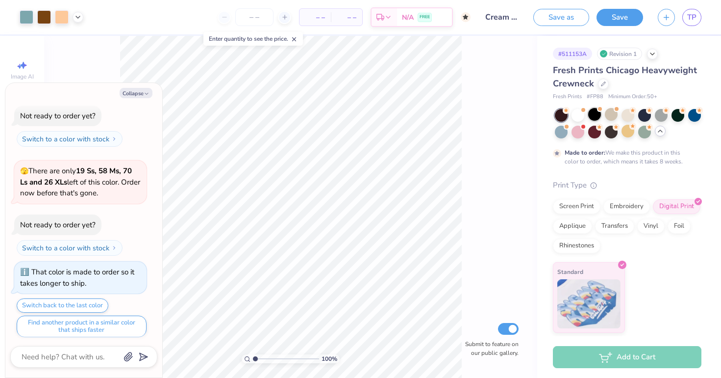
click at [595, 111] on div at bounding box center [594, 114] width 13 height 13
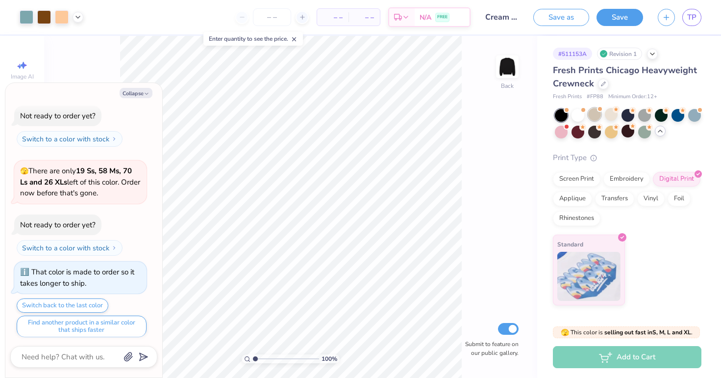
scroll to position [380, 0]
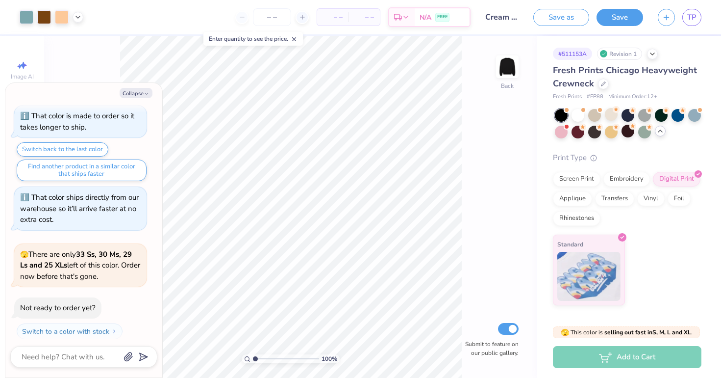
click at [485, 72] on div "100 % Back Submit to feature on our public gallery." at bounding box center [290, 207] width 493 height 342
click at [504, 72] on img at bounding box center [507, 66] width 39 height 39
click at [125, 93] on button "Collapse" at bounding box center [136, 93] width 33 height 10
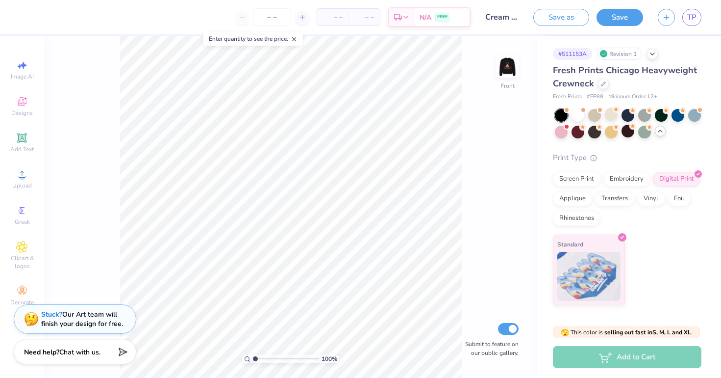
type textarea "x"
click at [25, 179] on icon at bounding box center [22, 174] width 12 height 12
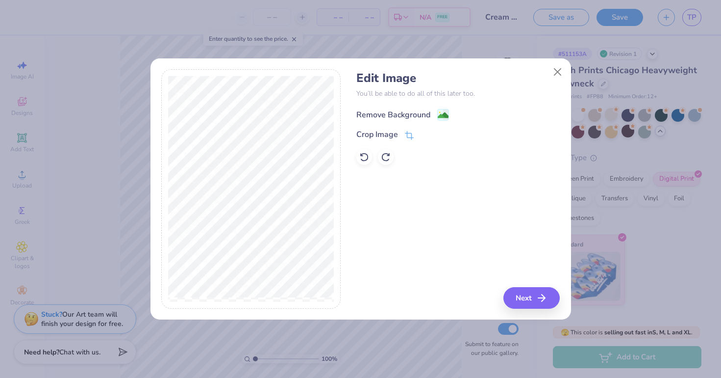
click at [421, 118] on div "Remove Background" at bounding box center [394, 115] width 74 height 12
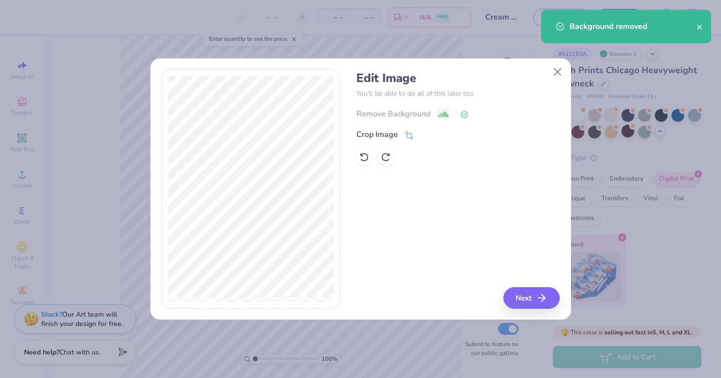
click at [530, 301] on button "Next" at bounding box center [532, 298] width 56 height 22
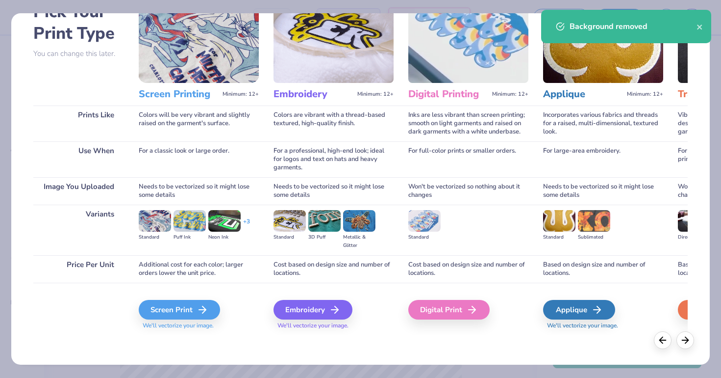
scroll to position [62, 0]
click at [188, 306] on div "Screen Print" at bounding box center [180, 310] width 81 height 20
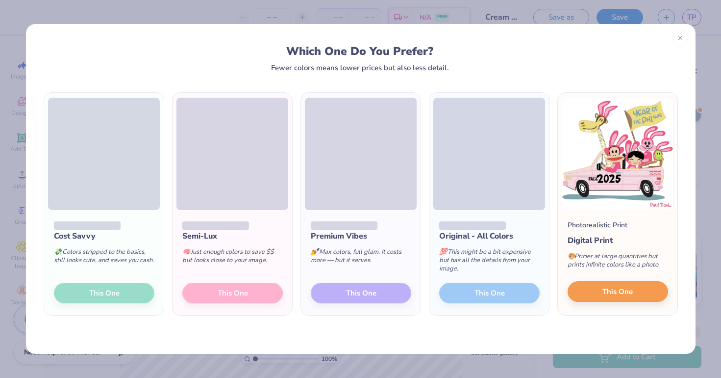
click at [612, 295] on span "This One" at bounding box center [618, 291] width 30 height 11
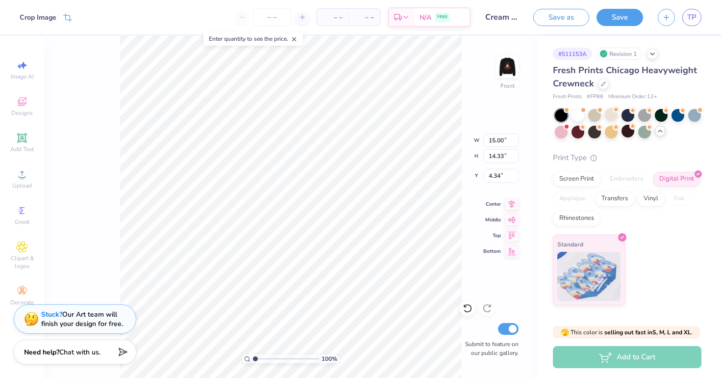
type input "13.80"
type input "13.19"
type input "5.48"
type input "5.52"
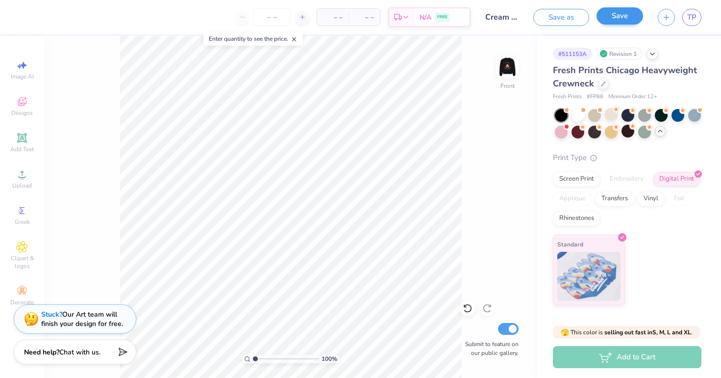
click at [616, 13] on button "Save" at bounding box center [620, 15] width 47 height 17
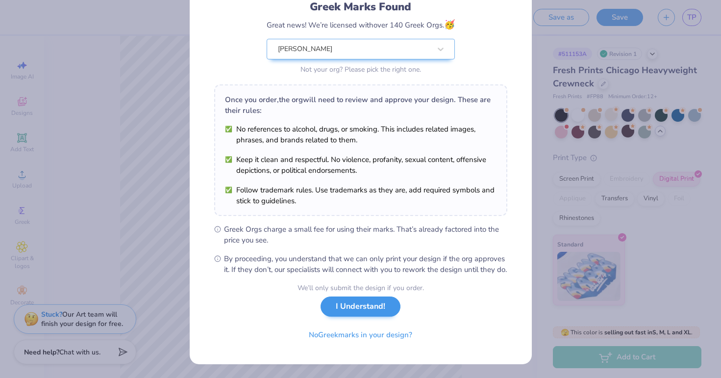
scroll to position [81, 0]
click at [346, 313] on button "I Understand!" at bounding box center [361, 306] width 80 height 20
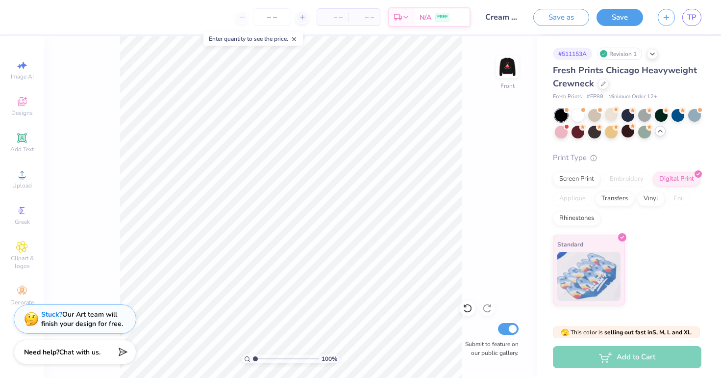
scroll to position [0, 0]
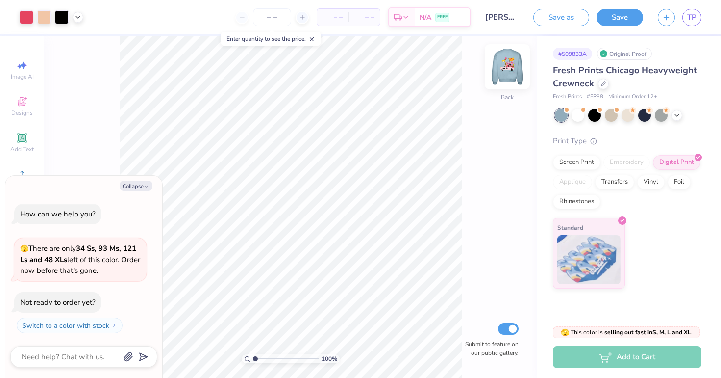
click at [501, 74] on img at bounding box center [507, 66] width 39 height 39
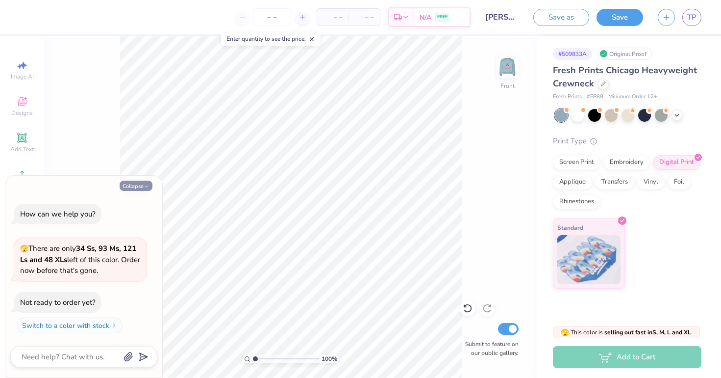
click at [137, 191] on button "Collapse" at bounding box center [136, 185] width 33 height 10
type textarea "x"
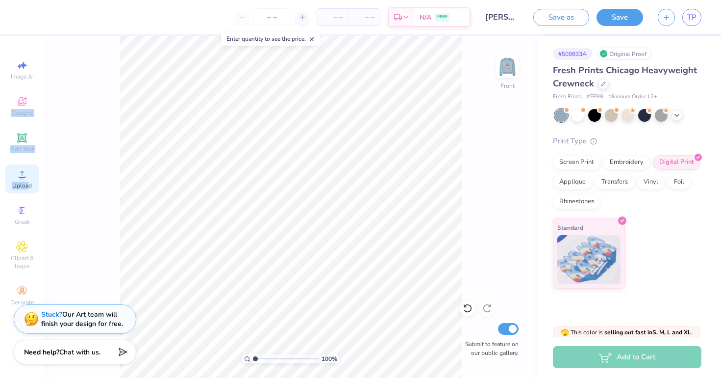
drag, startPoint x: 23, startPoint y: 100, endPoint x: 28, endPoint y: 186, distance: 86.5
click at [28, 186] on div "Image AI Designs Add Text Upload Greek Clipart & logos Decorate" at bounding box center [22, 182] width 34 height 255
click at [28, 186] on span "Upload" at bounding box center [22, 185] width 20 height 8
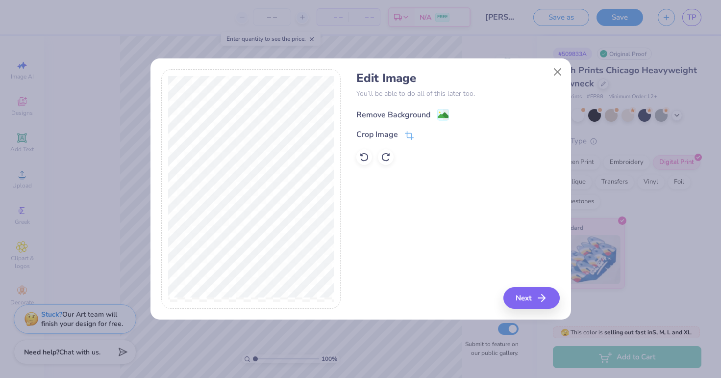
click at [437, 112] on icon at bounding box center [443, 115] width 12 height 12
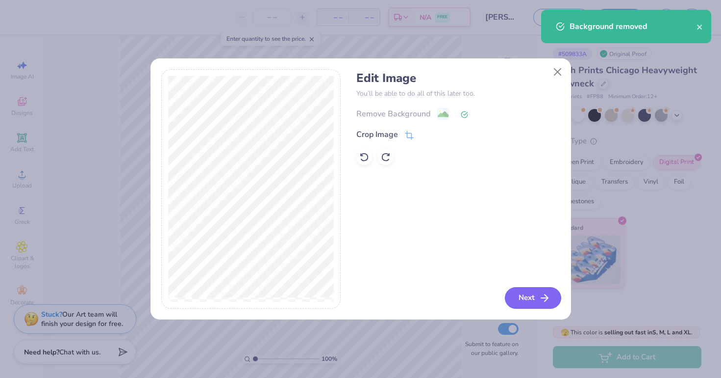
click at [526, 303] on button "Next" at bounding box center [533, 298] width 56 height 22
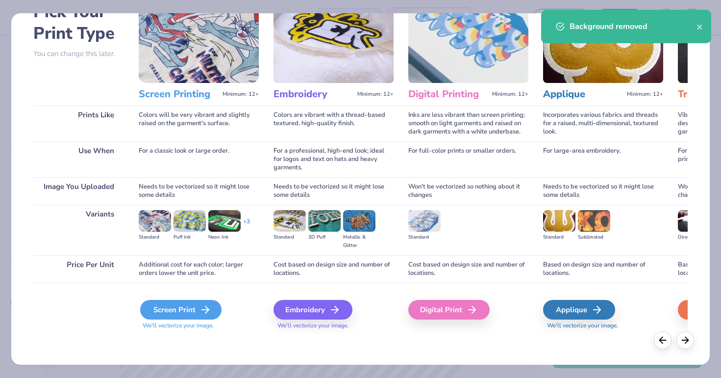
click at [186, 304] on div "Screen Print" at bounding box center [180, 310] width 81 height 20
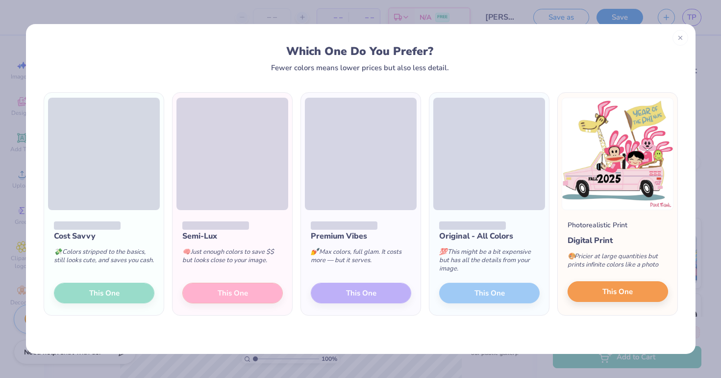
click at [608, 292] on span "This One" at bounding box center [618, 291] width 30 height 11
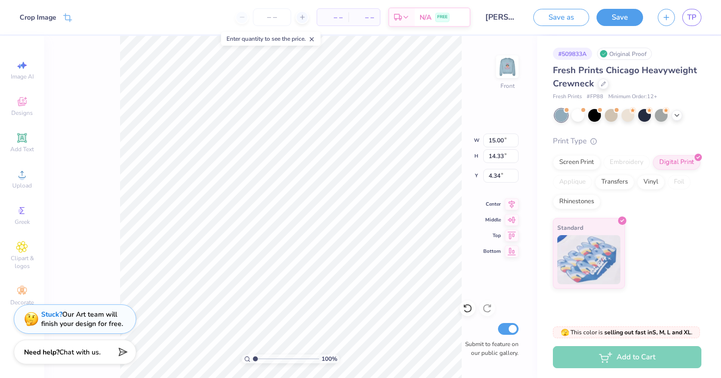
type input "13.99"
type input "13.36"
type input "5.30"
type input "5.39"
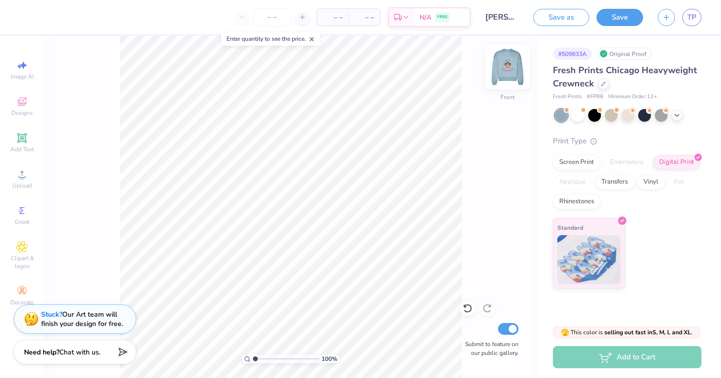
click at [506, 66] on img at bounding box center [507, 66] width 39 height 39
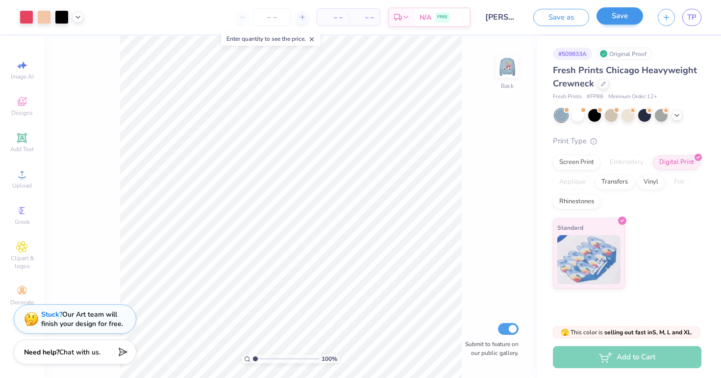
click at [621, 20] on button "Save" at bounding box center [620, 15] width 47 height 17
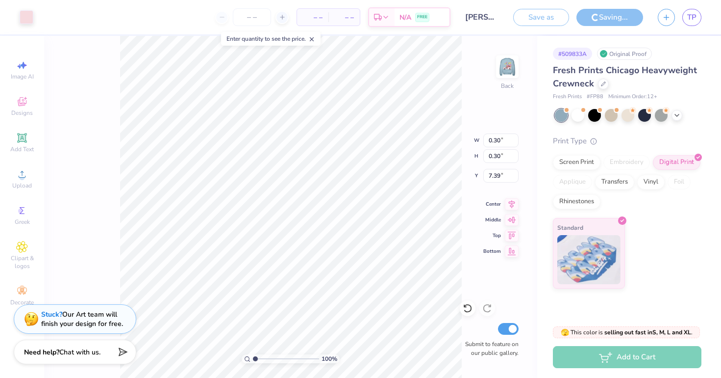
click at [19, 25] on div "Art colors" at bounding box center [16, 17] width 33 height 34
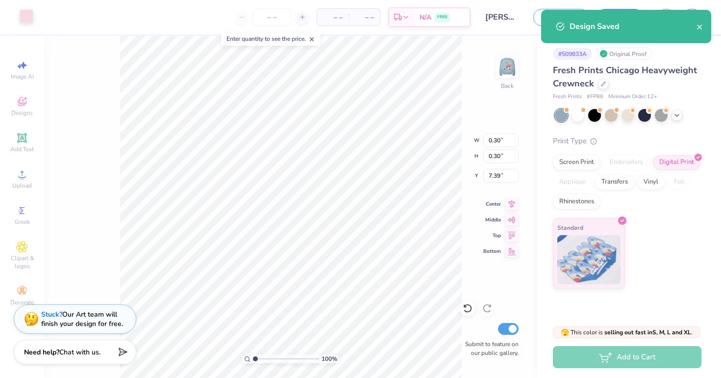
click at [23, 18] on div at bounding box center [27, 16] width 14 height 14
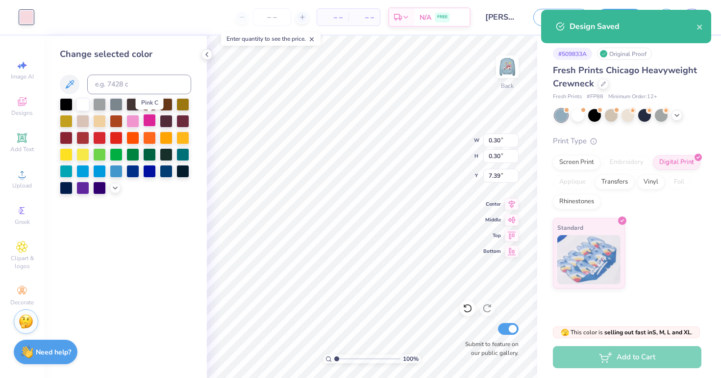
click at [148, 122] on div at bounding box center [149, 120] width 13 height 13
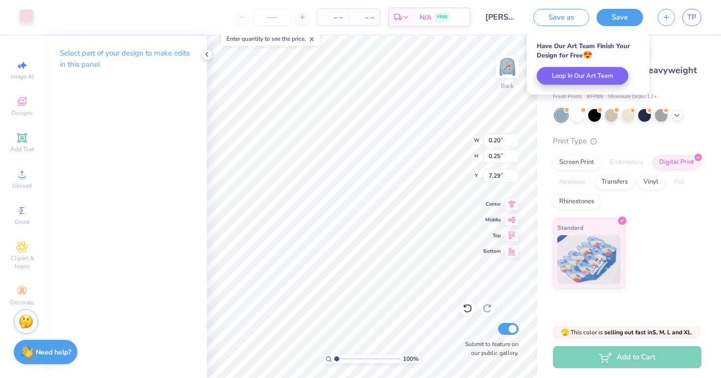
click at [29, 15] on div at bounding box center [27, 16] width 14 height 14
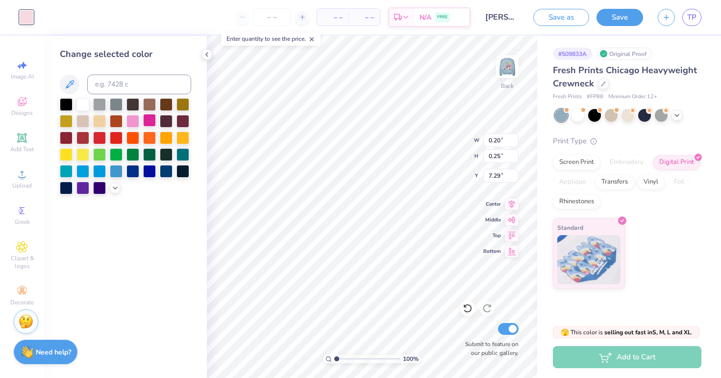
click at [148, 124] on div at bounding box center [149, 120] width 13 height 13
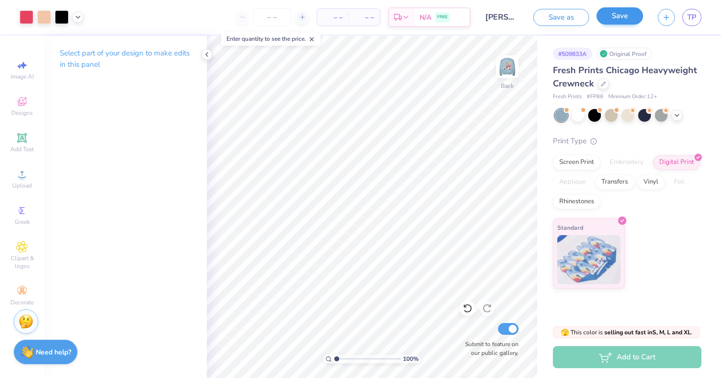
click at [626, 20] on button "Save" at bounding box center [620, 15] width 47 height 17
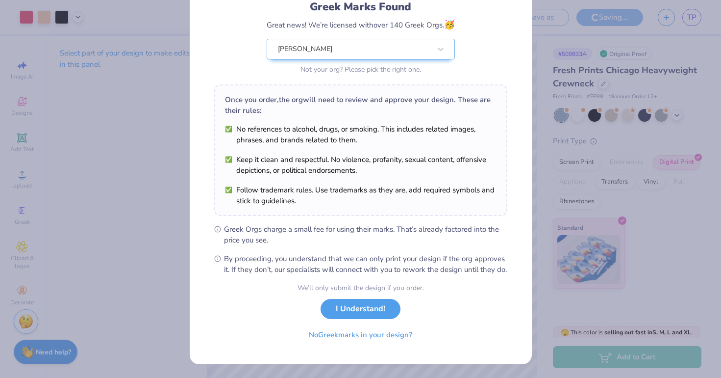
scroll to position [81, 0]
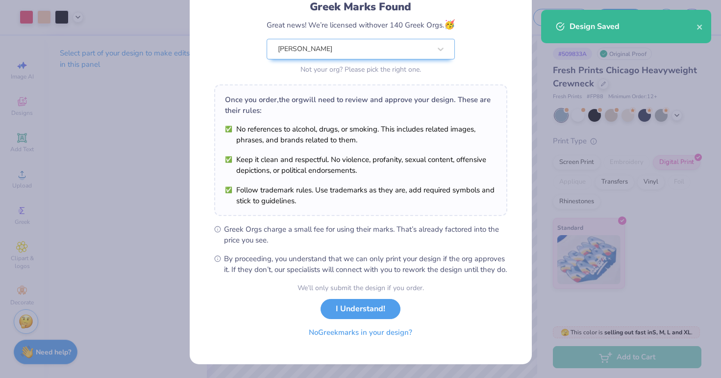
click at [381, 337] on button "No Greek marks in your design?" at bounding box center [361, 332] width 120 height 20
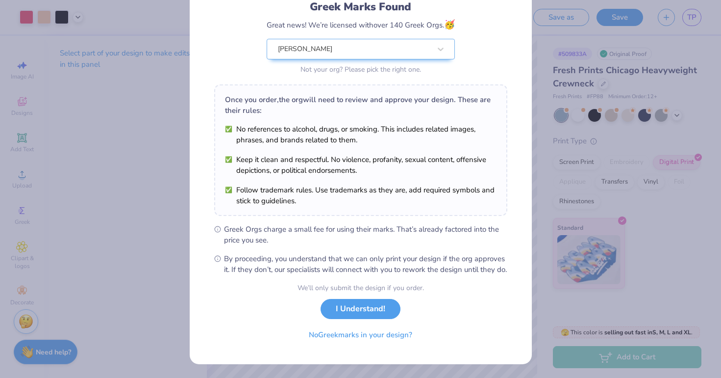
click at [349, 318] on div "We’ll only submit the design if you order. I Understand! No Greek marks in your…" at bounding box center [361, 313] width 127 height 62
click at [348, 313] on button "I Understand!" at bounding box center [361, 306] width 80 height 20
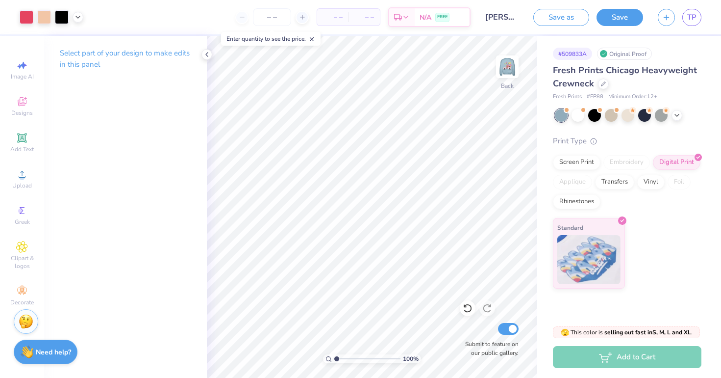
scroll to position [0, 0]
click at [503, 60] on img at bounding box center [507, 66] width 39 height 39
click at [511, 67] on img at bounding box center [507, 66] width 39 height 39
click at [27, 14] on div at bounding box center [27, 16] width 14 height 14
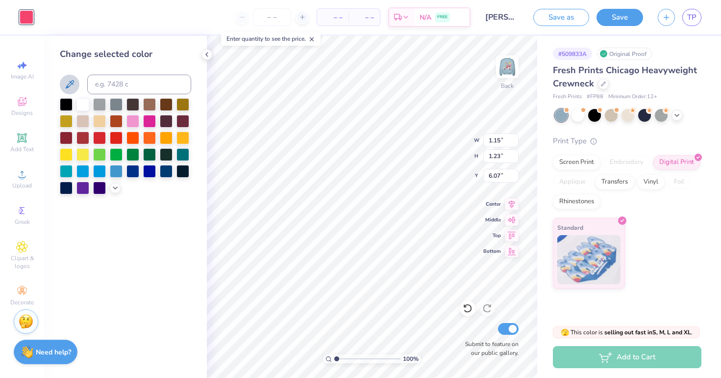
click at [66, 88] on icon at bounding box center [70, 84] width 8 height 8
click at [516, 69] on img at bounding box center [507, 66] width 39 height 39
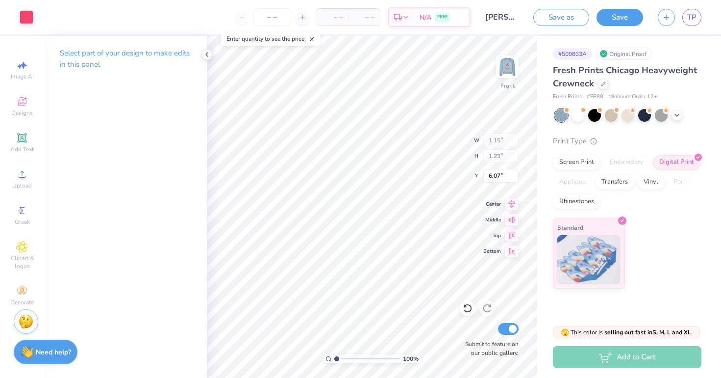
type input "13.99"
type input "13.36"
type input "5.39"
click at [500, 65] on img at bounding box center [507, 66] width 39 height 39
click at [24, 25] on div "Art colors" at bounding box center [16, 17] width 33 height 34
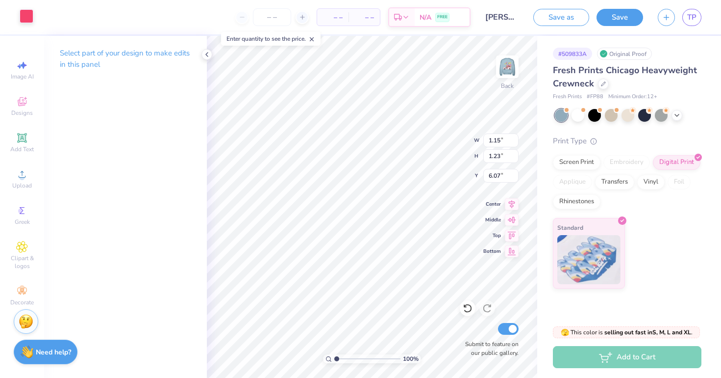
click at [25, 16] on div at bounding box center [27, 16] width 14 height 14
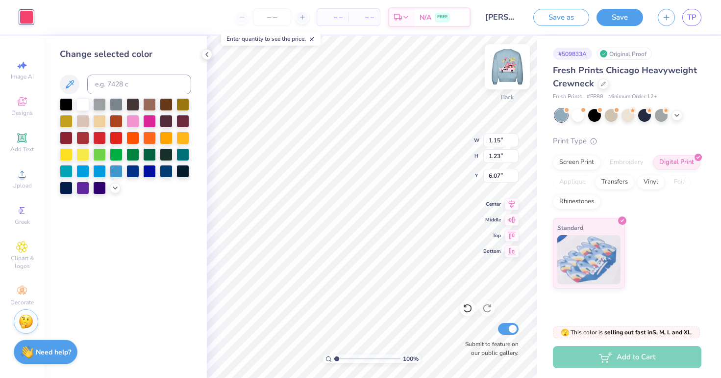
click at [512, 64] on img at bounding box center [507, 66] width 39 height 39
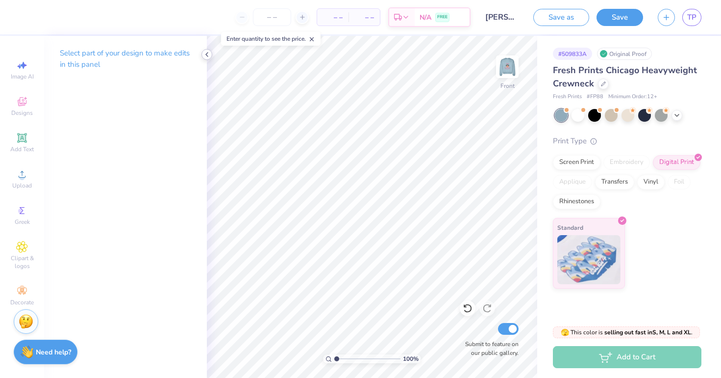
click at [208, 57] on icon at bounding box center [207, 55] width 8 height 8
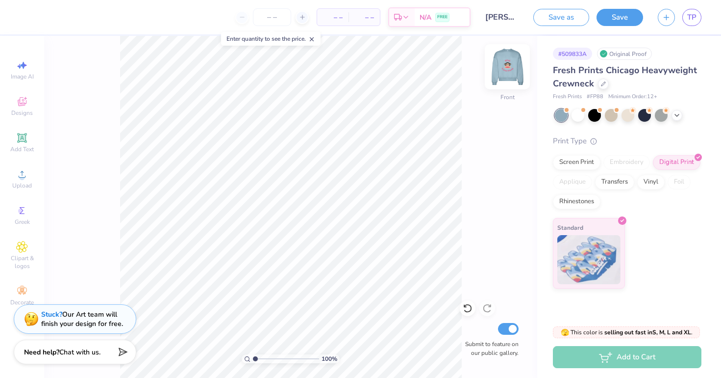
click at [519, 78] on img at bounding box center [507, 66] width 39 height 39
click at [78, 17] on icon at bounding box center [78, 16] width 8 height 8
click at [23, 14] on div at bounding box center [27, 16] width 14 height 14
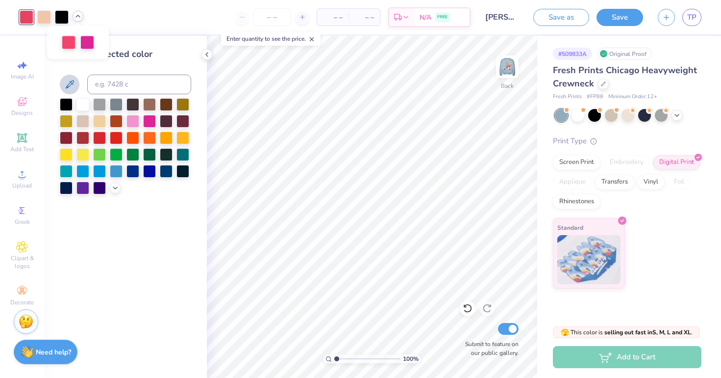
click at [75, 88] on icon at bounding box center [70, 84] width 12 height 12
click at [509, 71] on img at bounding box center [507, 66] width 39 height 39
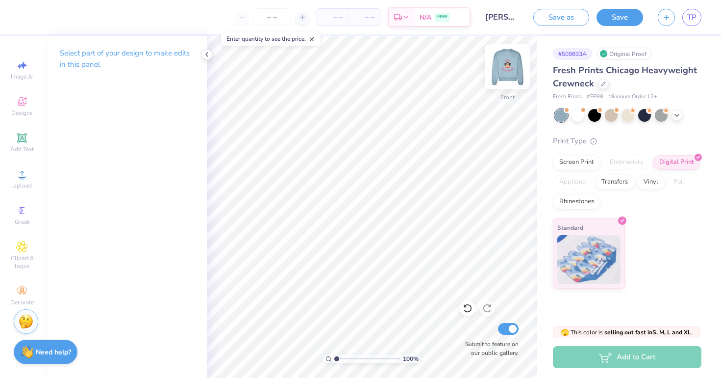
click at [501, 72] on img at bounding box center [507, 66] width 39 height 39
click at [517, 76] on img at bounding box center [507, 66] width 39 height 39
click at [503, 75] on img at bounding box center [507, 66] width 39 height 39
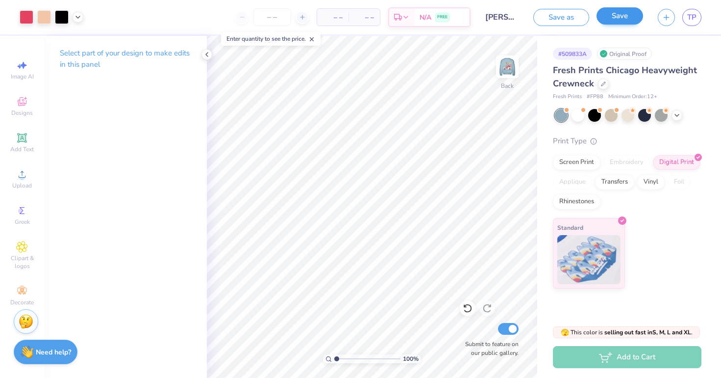
click at [635, 10] on button "Save" at bounding box center [620, 15] width 47 height 17
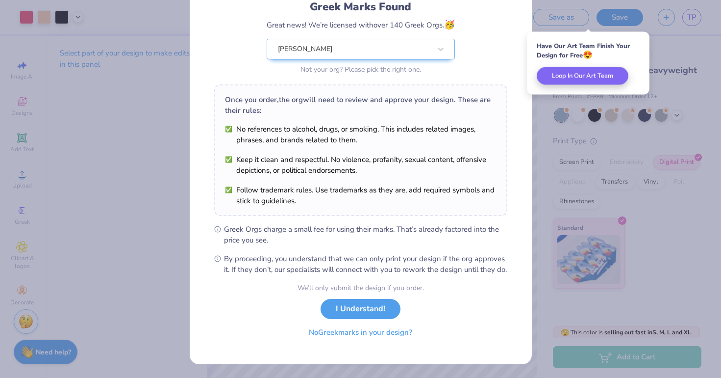
scroll to position [81, 0]
click at [329, 336] on button "No Greek marks in your design?" at bounding box center [361, 332] width 120 height 20
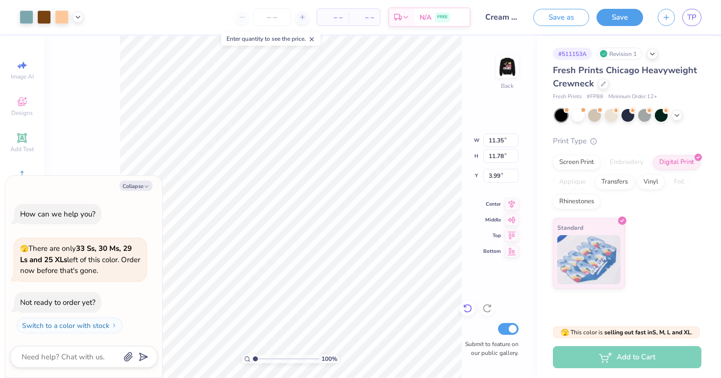
click at [464, 313] on icon at bounding box center [468, 308] width 10 height 10
click at [23, 15] on div at bounding box center [27, 16] width 14 height 14
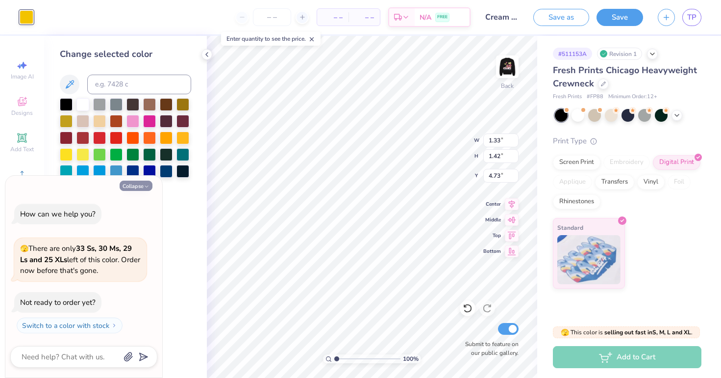
click at [129, 187] on button "Collapse" at bounding box center [136, 185] width 33 height 10
type textarea "x"
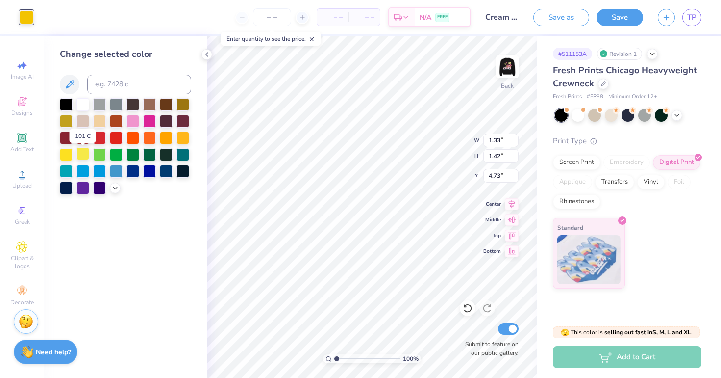
click at [79, 159] on div at bounding box center [83, 153] width 13 height 13
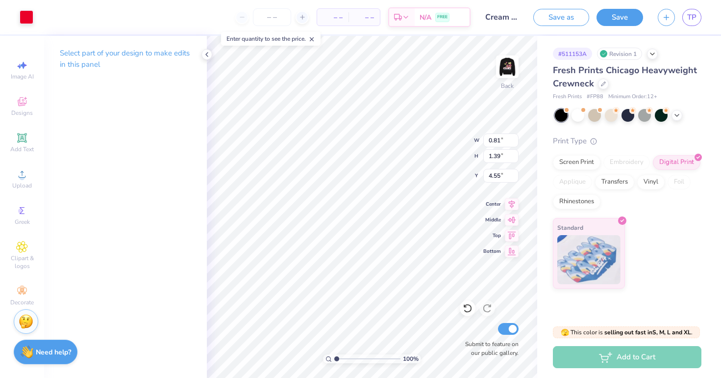
click at [32, 27] on div "Art colors" at bounding box center [16, 17] width 33 height 34
click at [30, 21] on div at bounding box center [27, 16] width 14 height 14
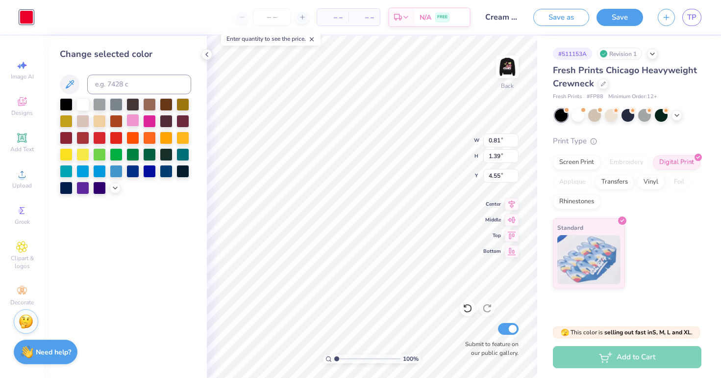
click at [138, 118] on div at bounding box center [133, 120] width 13 height 13
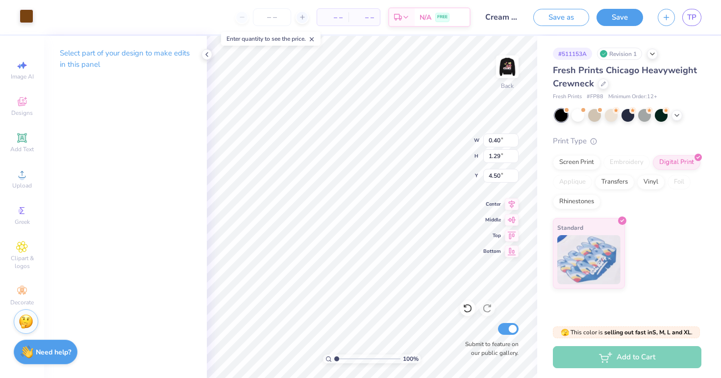
click at [24, 23] on div at bounding box center [27, 16] width 14 height 14
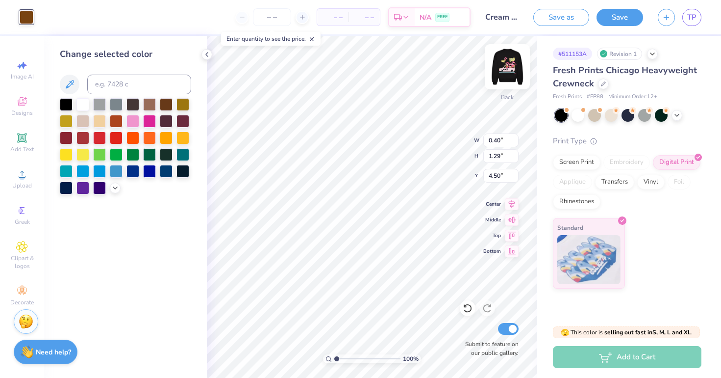
click at [509, 66] on img at bounding box center [507, 66] width 39 height 39
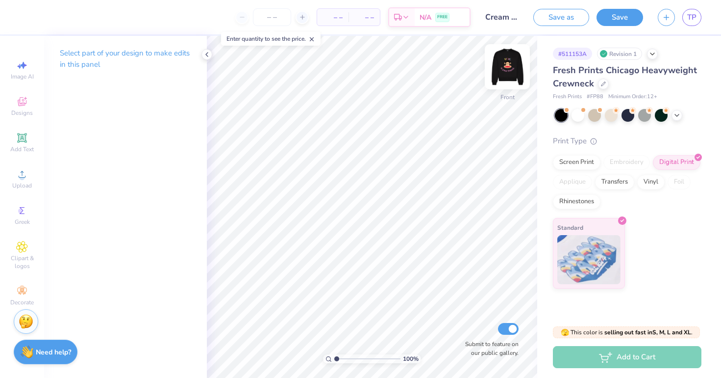
click at [509, 66] on img at bounding box center [507, 66] width 39 height 39
click at [509, 67] on img at bounding box center [508, 67] width 20 height 20
click at [506, 59] on img at bounding box center [507, 66] width 39 height 39
click at [506, 59] on img at bounding box center [508, 67] width 20 height 20
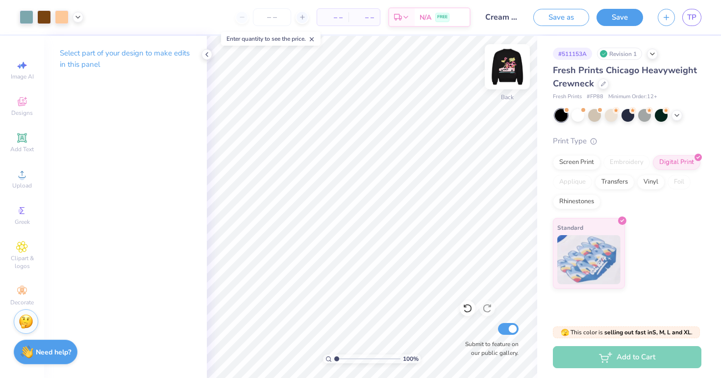
click at [507, 64] on img at bounding box center [507, 66] width 39 height 39
click at [507, 64] on img at bounding box center [508, 67] width 20 height 20
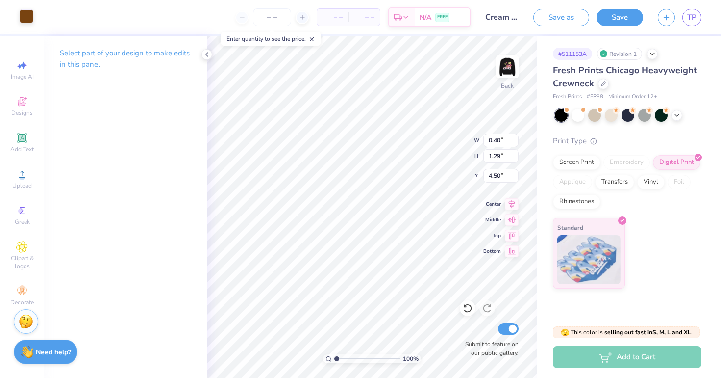
click at [31, 12] on div at bounding box center [27, 16] width 14 height 14
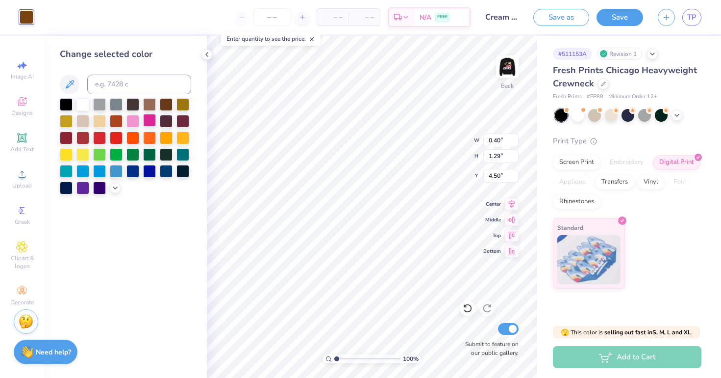
click at [146, 125] on div at bounding box center [149, 120] width 13 height 13
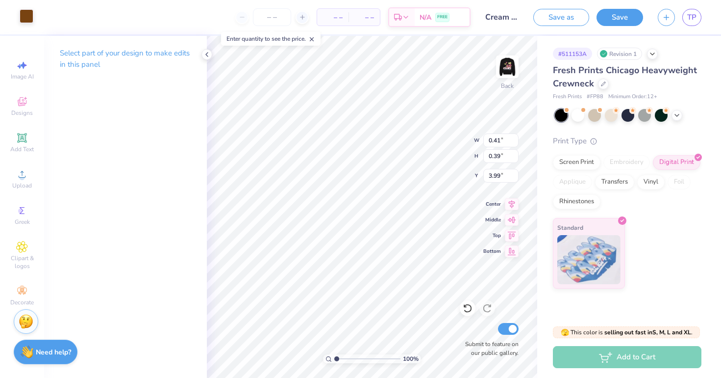
click at [21, 12] on div at bounding box center [27, 16] width 14 height 14
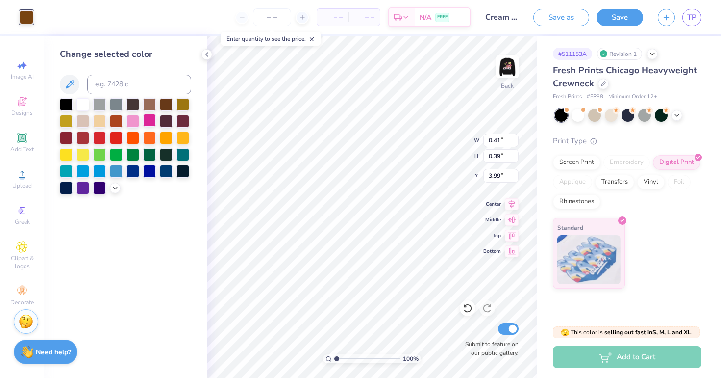
click at [153, 122] on div at bounding box center [149, 120] width 13 height 13
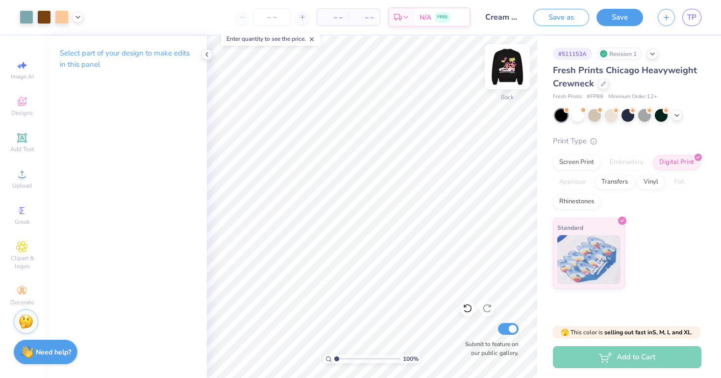
click at [503, 70] on img at bounding box center [507, 66] width 39 height 39
click at [506, 76] on img at bounding box center [507, 66] width 39 height 39
click at [509, 77] on img at bounding box center [507, 66] width 39 height 39
click at [518, 75] on div at bounding box center [507, 66] width 45 height 45
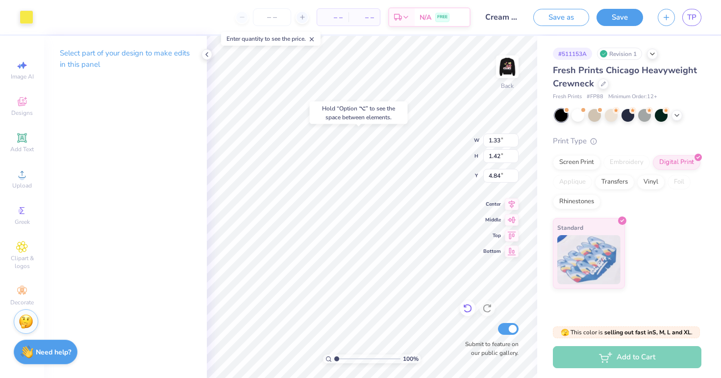
click at [465, 308] on icon at bounding box center [468, 308] width 10 height 10
type input "4.73"
click at [25, 23] on div at bounding box center [27, 16] width 14 height 14
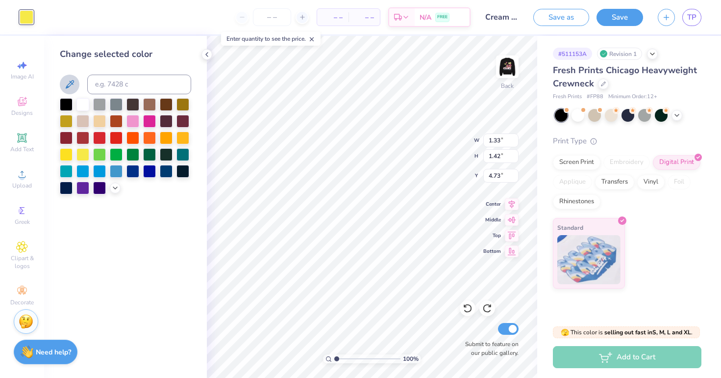
click at [69, 84] on icon at bounding box center [70, 84] width 12 height 12
click at [69, 86] on icon at bounding box center [70, 84] width 12 height 12
click at [68, 81] on icon at bounding box center [70, 84] width 12 height 12
click at [129, 83] on input at bounding box center [139, 85] width 104 height 20
type input "light"
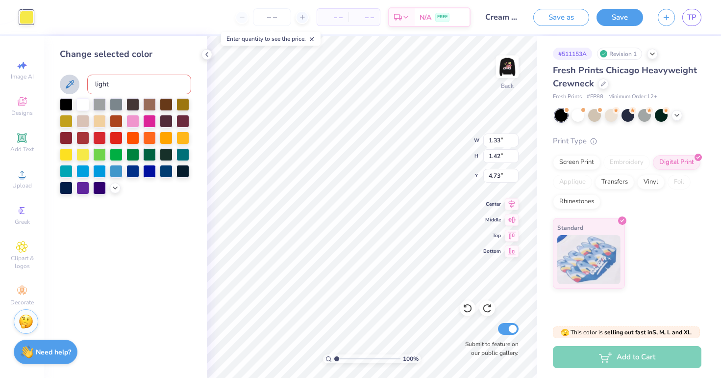
click at [185, 282] on div "Change selected color light" at bounding box center [125, 207] width 163 height 342
click at [116, 191] on icon at bounding box center [115, 187] width 8 height 8
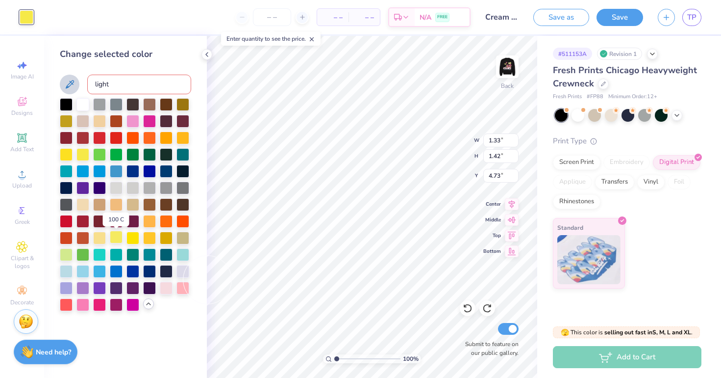
click at [116, 240] on div at bounding box center [116, 236] width 13 height 13
type input "0.40"
type input "1.29"
type input "4.50"
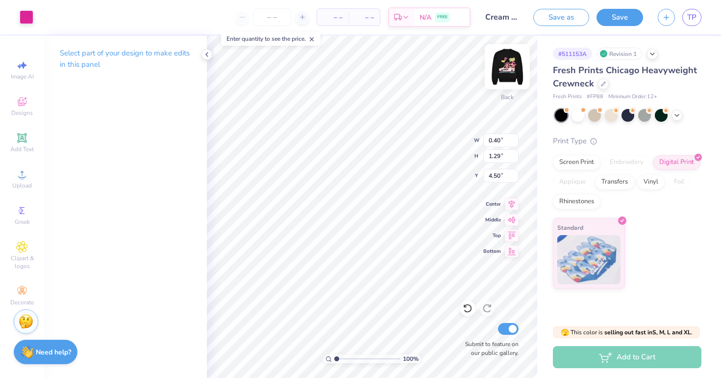
click at [501, 74] on img at bounding box center [507, 66] width 39 height 39
click at [500, 83] on img at bounding box center [507, 66] width 39 height 39
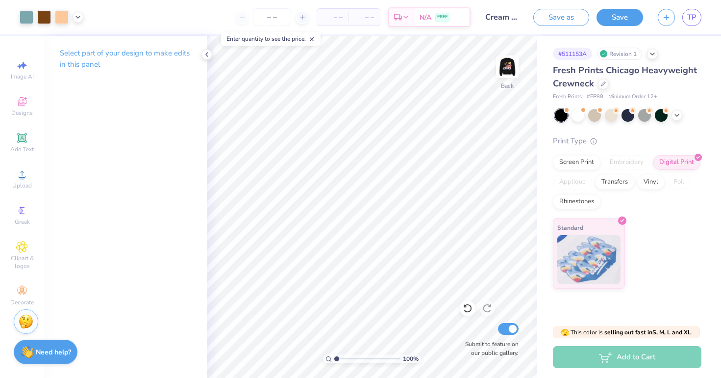
click at [623, 6] on div "Save as Save TP" at bounding box center [628, 17] width 188 height 34
click at [617, 16] on button "Save" at bounding box center [620, 15] width 47 height 17
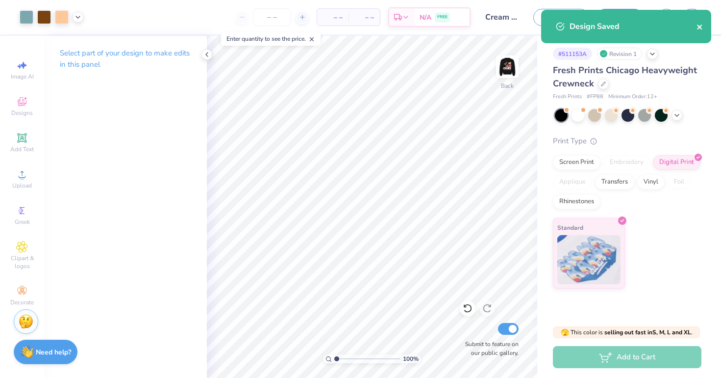
click at [698, 28] on icon "close" at bounding box center [699, 27] width 5 height 5
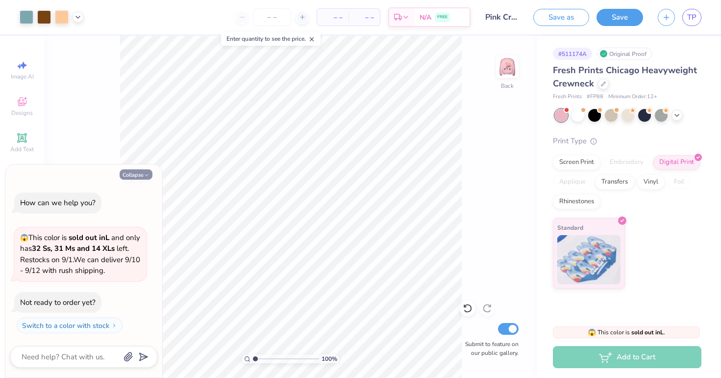
click at [142, 174] on button "Collapse" at bounding box center [136, 174] width 33 height 10
type textarea "x"
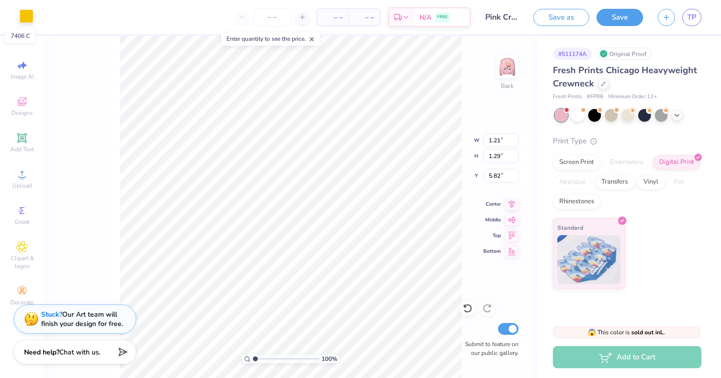
click at [28, 17] on div at bounding box center [27, 16] width 14 height 14
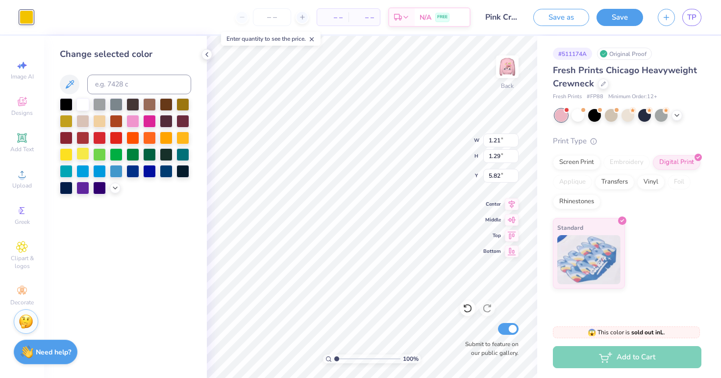
click at [80, 156] on div at bounding box center [83, 153] width 13 height 13
click at [114, 191] on icon at bounding box center [115, 187] width 8 height 8
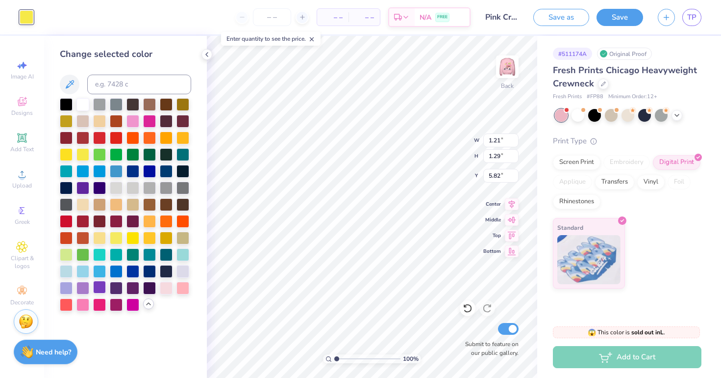
click at [102, 291] on div at bounding box center [99, 287] width 13 height 13
click at [80, 272] on div at bounding box center [83, 270] width 13 height 13
click at [118, 173] on div at bounding box center [116, 170] width 13 height 13
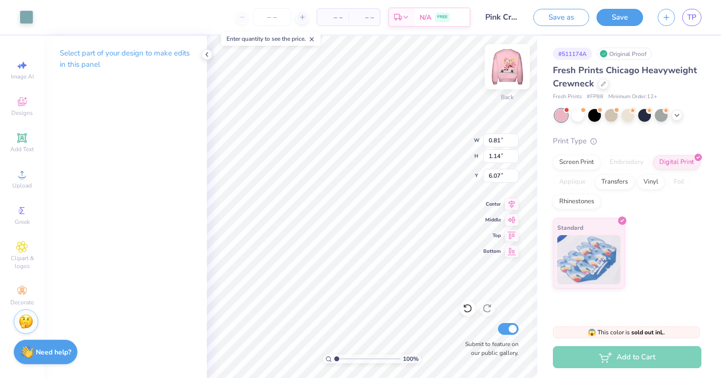
click at [518, 53] on img at bounding box center [507, 66] width 39 height 39
click at [518, 57] on div at bounding box center [507, 66] width 45 height 45
click at [25, 12] on div at bounding box center [27, 16] width 14 height 14
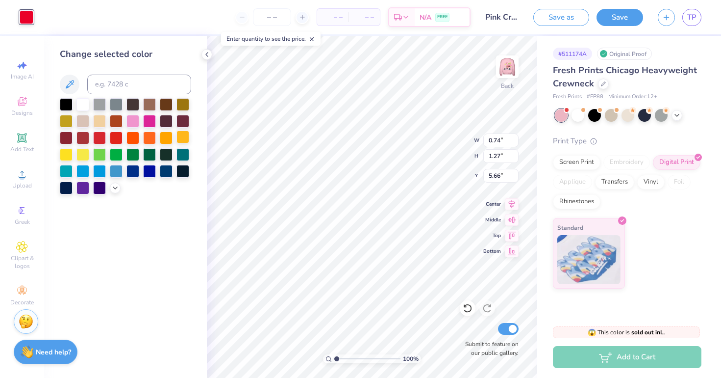
click at [154, 126] on div at bounding box center [149, 121] width 13 height 13
click at [155, 119] on div at bounding box center [149, 120] width 13 height 13
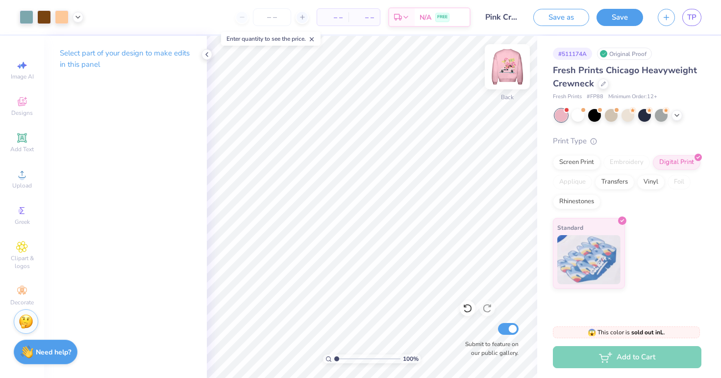
click at [501, 70] on img at bounding box center [507, 66] width 39 height 39
click at [501, 70] on img at bounding box center [508, 67] width 20 height 20
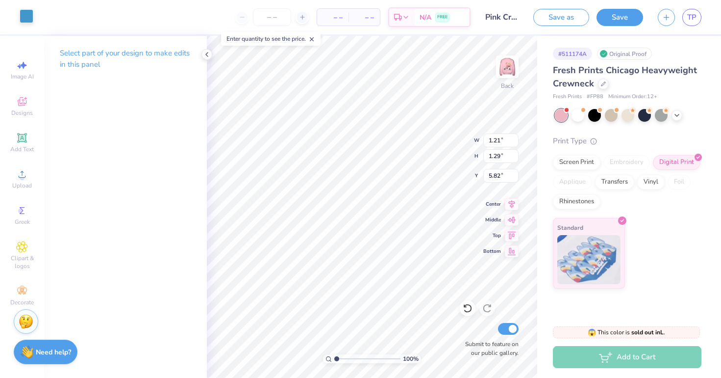
click at [21, 16] on div at bounding box center [27, 16] width 14 height 14
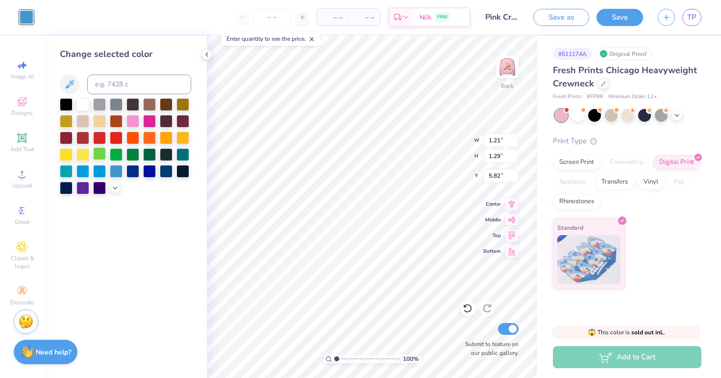
click at [102, 153] on div at bounding box center [99, 153] width 13 height 13
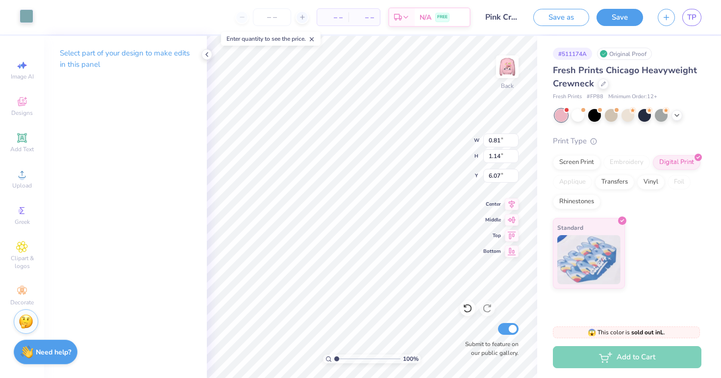
click at [28, 20] on div at bounding box center [27, 16] width 14 height 14
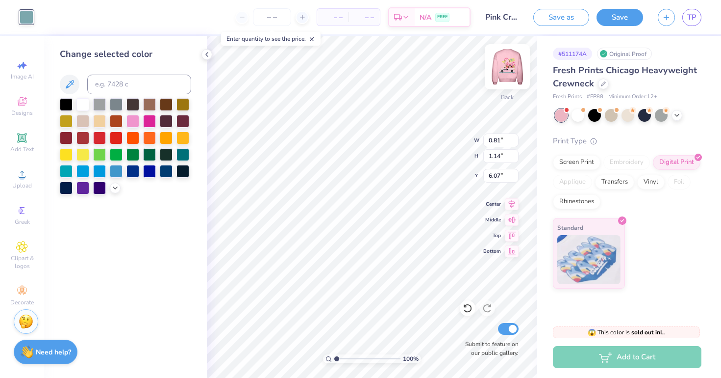
click at [508, 77] on img at bounding box center [507, 66] width 39 height 39
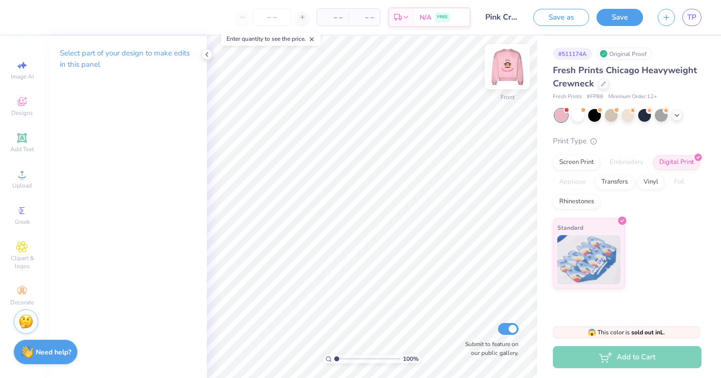
click at [504, 80] on img at bounding box center [507, 66] width 39 height 39
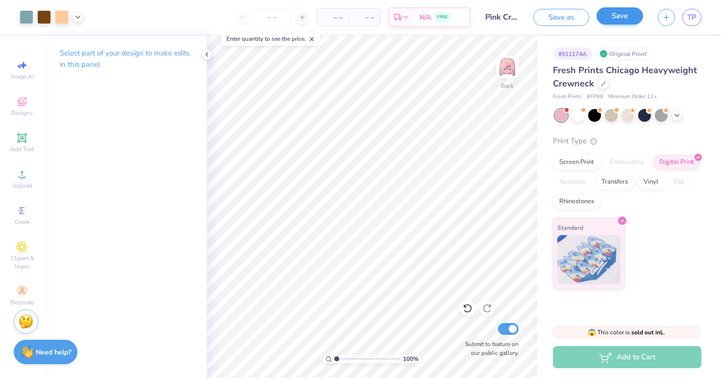
click at [621, 15] on button "Save" at bounding box center [620, 15] width 47 height 17
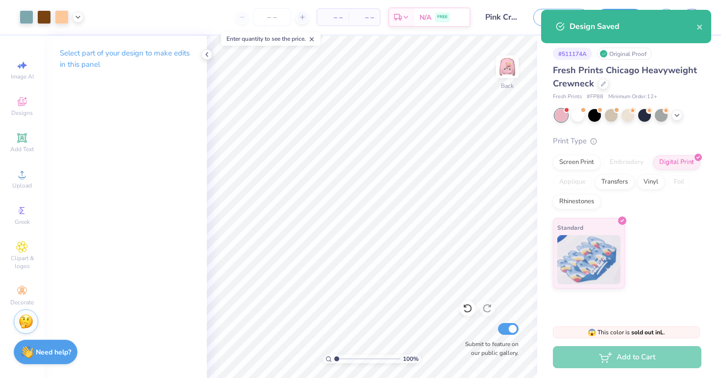
click at [696, 30] on div "Design Saved" at bounding box center [633, 27] width 127 height 12
click at [704, 28] on div "Design Saved" at bounding box center [626, 26] width 170 height 33
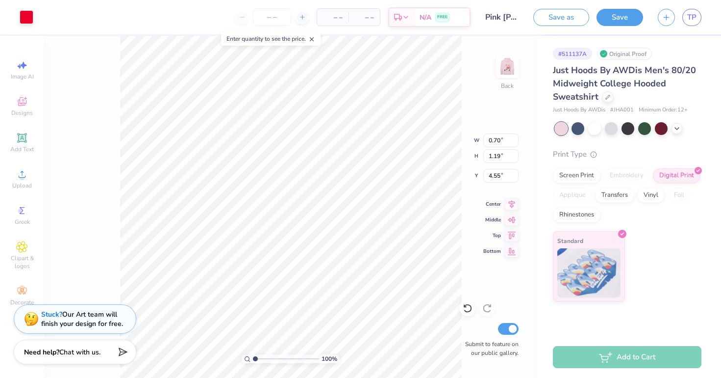
click at [37, 17] on div "Art colors – – Per Item – – Total Est. Delivery N/A FREE Design Title Pink Paul…" at bounding box center [360, 17] width 721 height 34
click at [33, 20] on div at bounding box center [27, 16] width 14 height 14
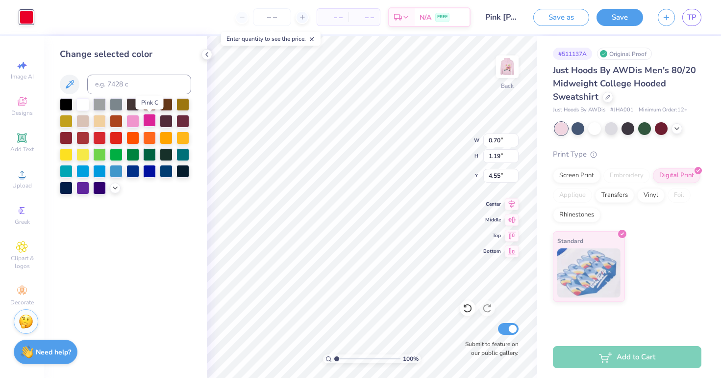
click at [151, 122] on div at bounding box center [149, 120] width 13 height 13
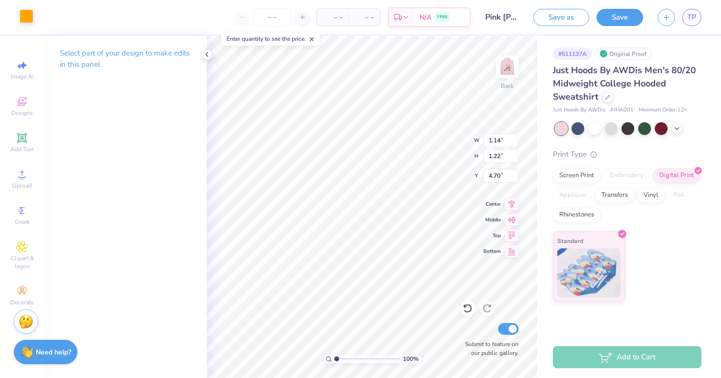
click at [26, 17] on div at bounding box center [27, 16] width 14 height 14
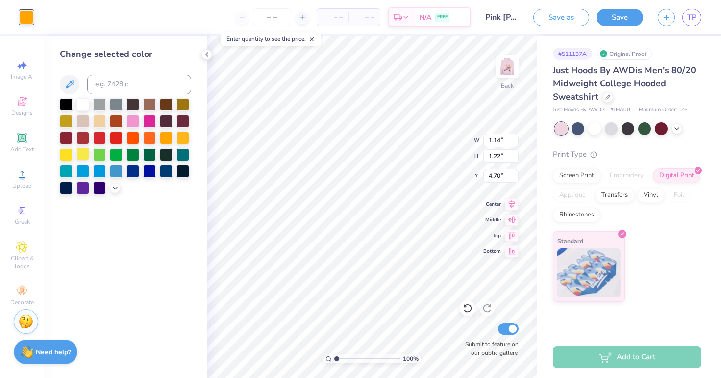
click at [80, 155] on div at bounding box center [83, 153] width 13 height 13
click at [101, 154] on div at bounding box center [99, 153] width 13 height 13
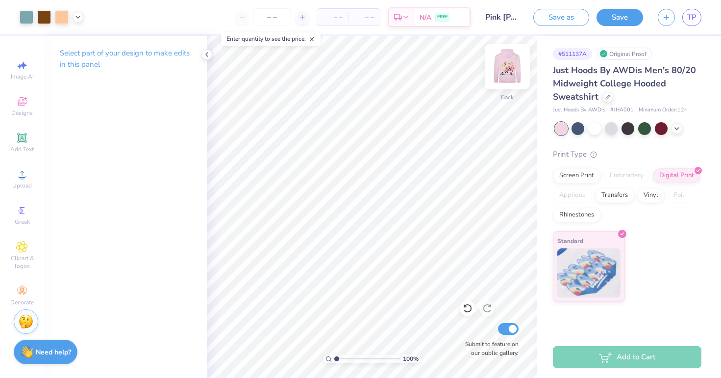
click at [509, 78] on div at bounding box center [507, 66] width 45 height 45
click at [509, 78] on img at bounding box center [507, 66] width 39 height 39
click at [506, 67] on img at bounding box center [507, 66] width 39 height 39
click at [507, 66] on img at bounding box center [507, 66] width 39 height 39
click at [77, 16] on polyline at bounding box center [78, 16] width 4 height 2
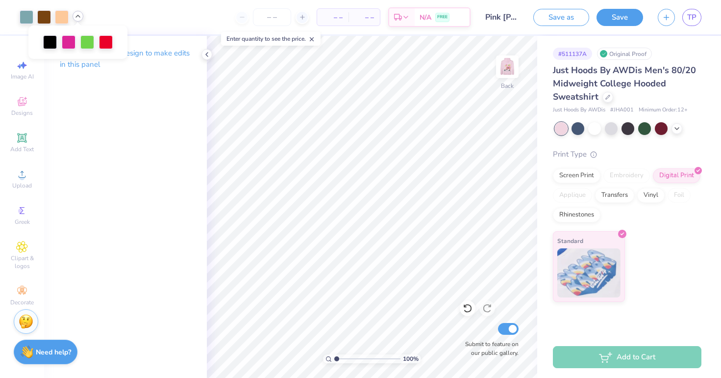
click at [77, 16] on icon at bounding box center [78, 16] width 8 height 8
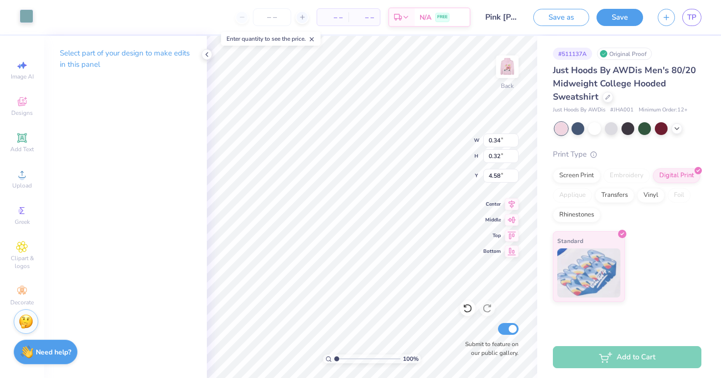
click at [21, 12] on div at bounding box center [27, 16] width 14 height 14
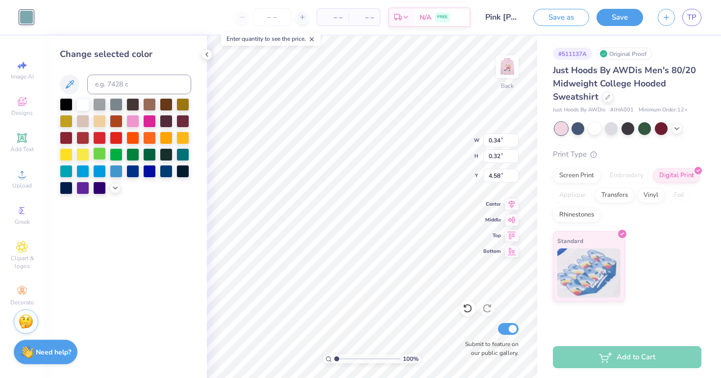
click at [99, 154] on div at bounding box center [99, 153] width 13 height 13
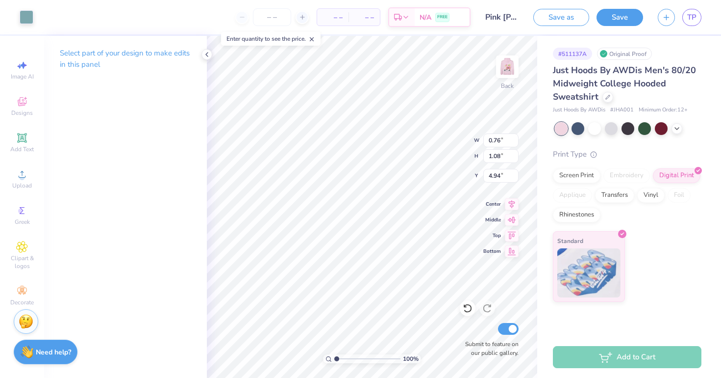
click at [31, 16] on div at bounding box center [27, 17] width 14 height 14
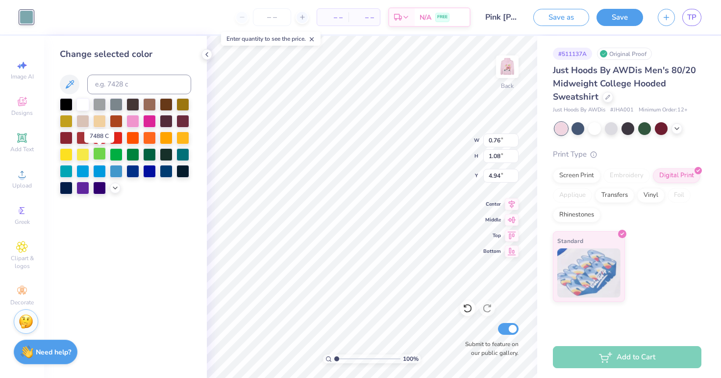
click at [102, 154] on div at bounding box center [99, 153] width 13 height 13
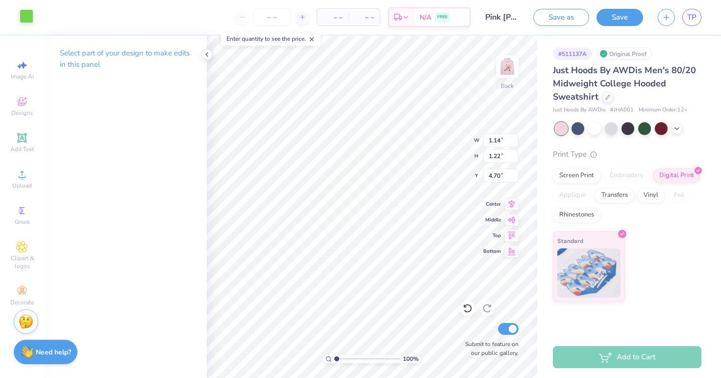
click at [24, 20] on div at bounding box center [27, 16] width 14 height 14
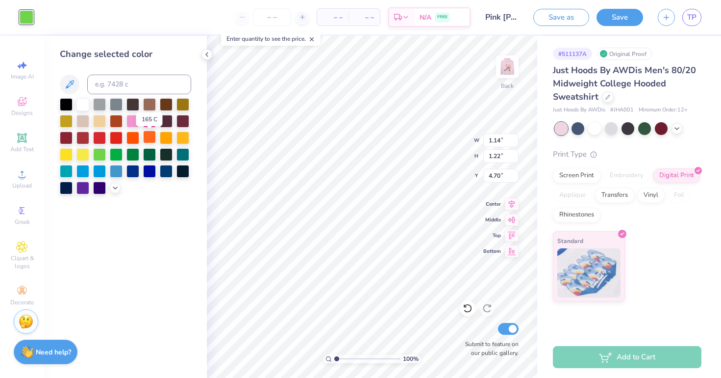
click at [149, 140] on div at bounding box center [149, 136] width 13 height 13
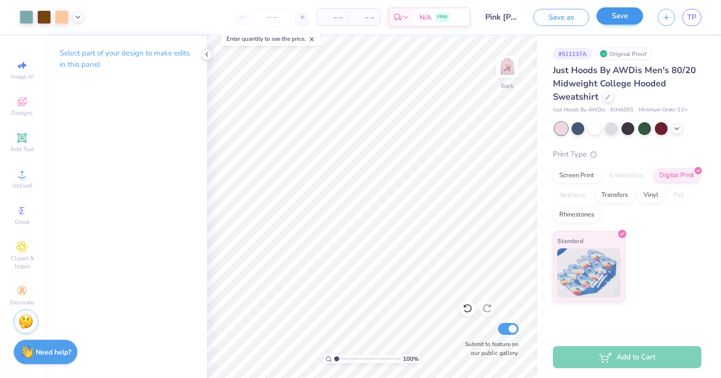
click at [613, 23] on button "Save" at bounding box center [620, 15] width 47 height 17
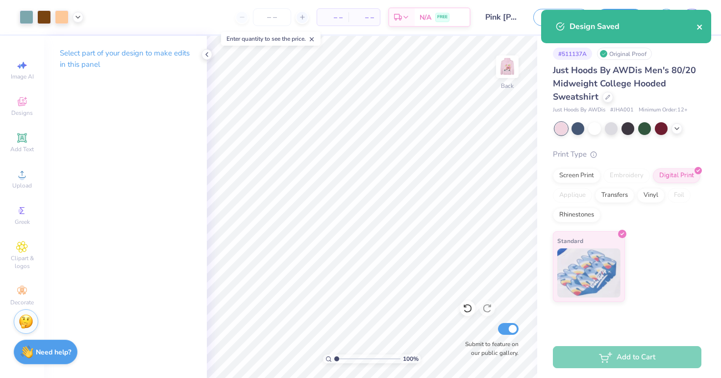
click at [699, 28] on icon "close" at bounding box center [700, 27] width 7 height 8
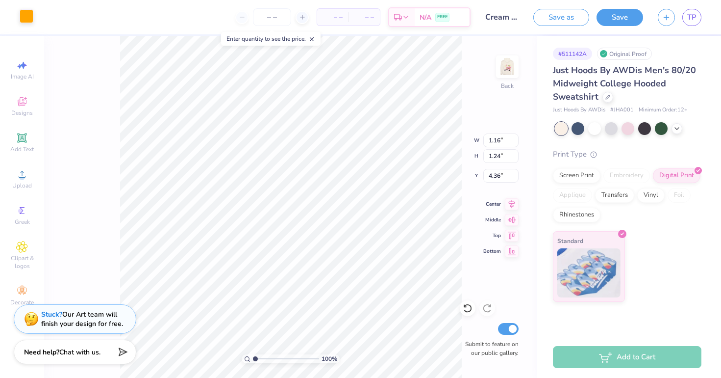
click at [22, 20] on div at bounding box center [27, 16] width 14 height 14
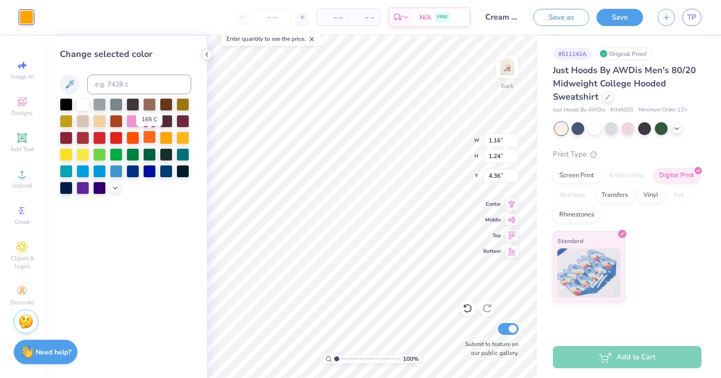
click at [149, 140] on div at bounding box center [149, 136] width 13 height 13
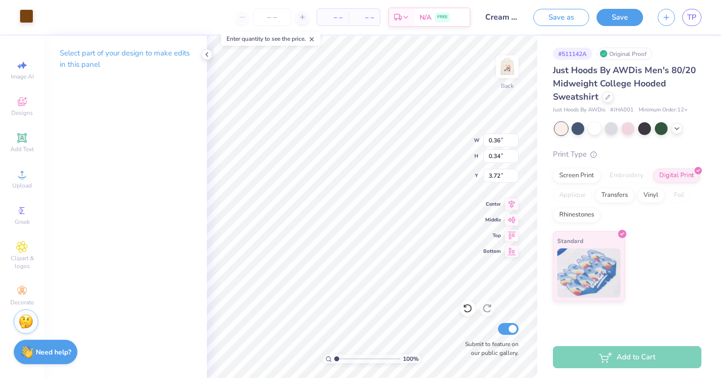
click at [28, 19] on div at bounding box center [27, 16] width 14 height 14
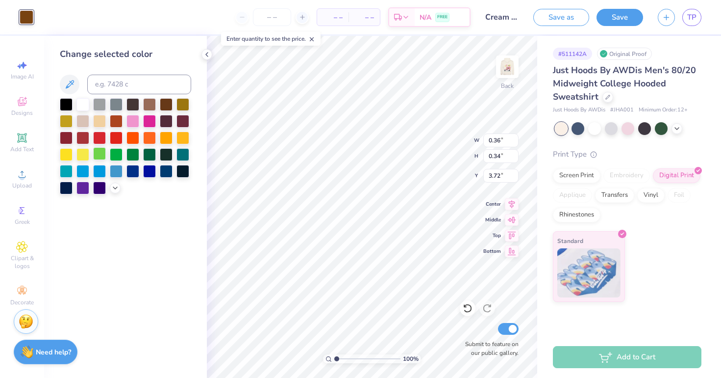
click at [102, 160] on div at bounding box center [99, 153] width 13 height 13
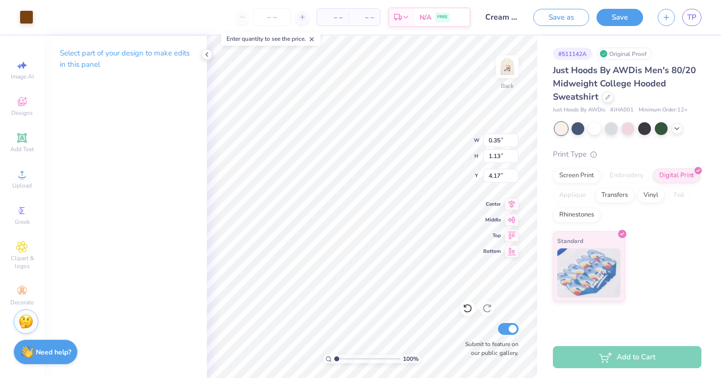
click at [18, 23] on div "Art colors" at bounding box center [16, 17] width 33 height 34
click at [26, 18] on div at bounding box center [27, 16] width 14 height 14
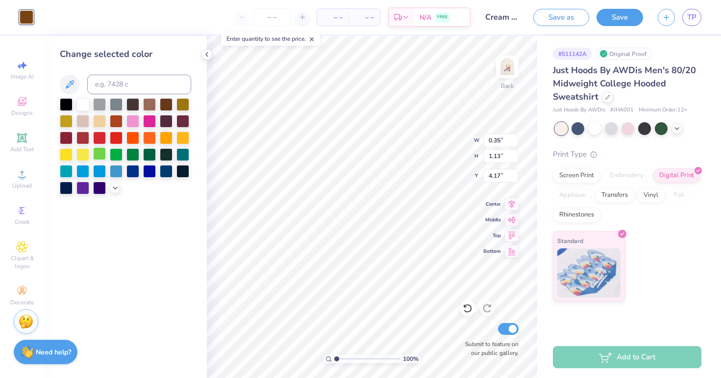
click at [102, 156] on div at bounding box center [99, 153] width 13 height 13
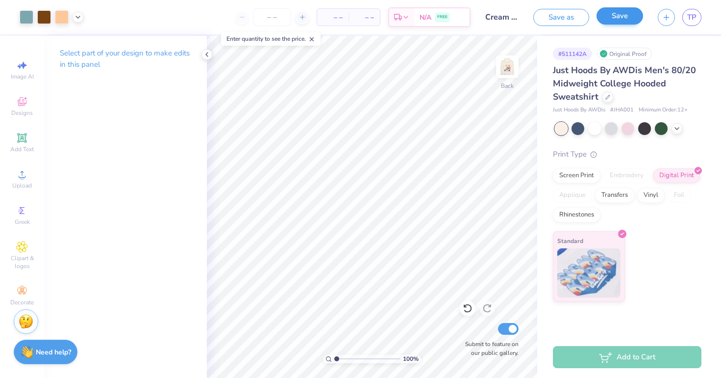
click at [621, 18] on button "Save" at bounding box center [620, 15] width 47 height 17
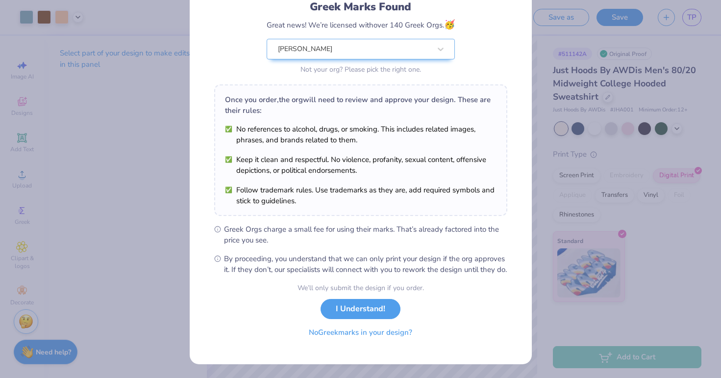
scroll to position [81, 0]
click at [344, 332] on button "No Greek marks in your design?" at bounding box center [361, 332] width 120 height 20
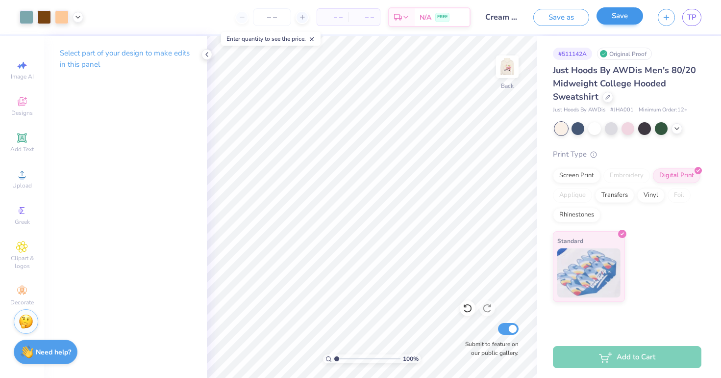
click at [611, 26] on div "Save" at bounding box center [620, 17] width 47 height 17
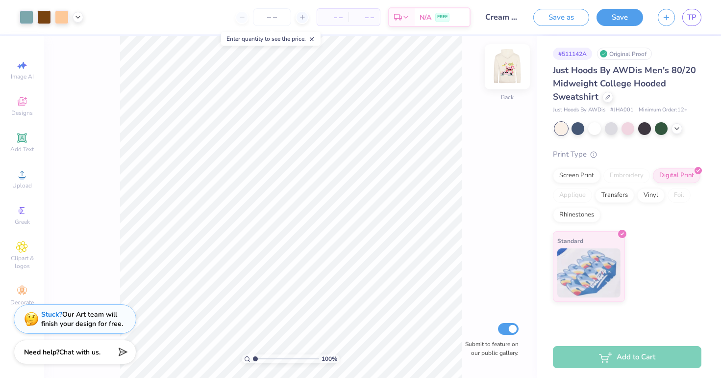
click at [502, 69] on img at bounding box center [507, 66] width 39 height 39
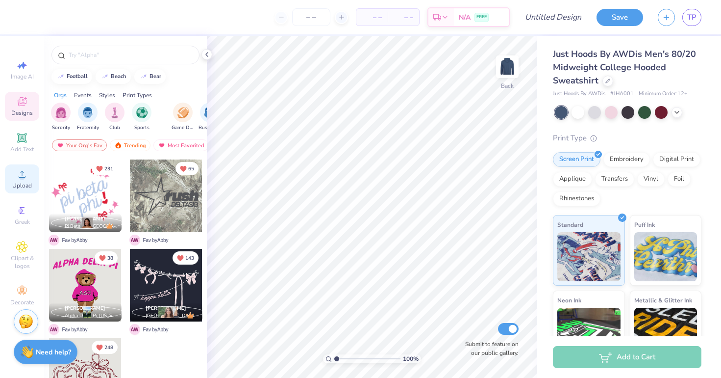
click at [25, 189] on span "Upload" at bounding box center [22, 185] width 20 height 8
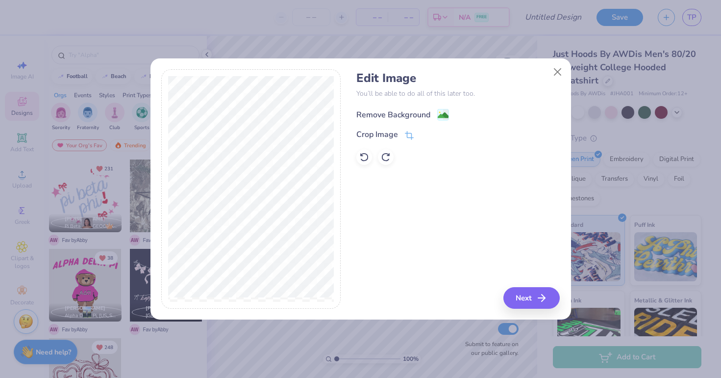
click at [423, 110] on div "Remove Background" at bounding box center [394, 115] width 74 height 12
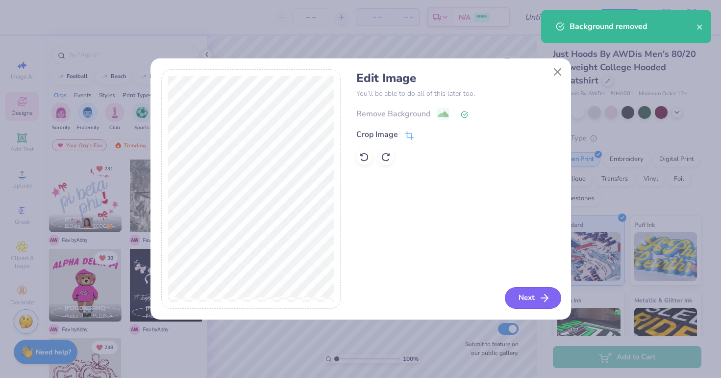
click at [529, 297] on button "Next" at bounding box center [533, 298] width 56 height 22
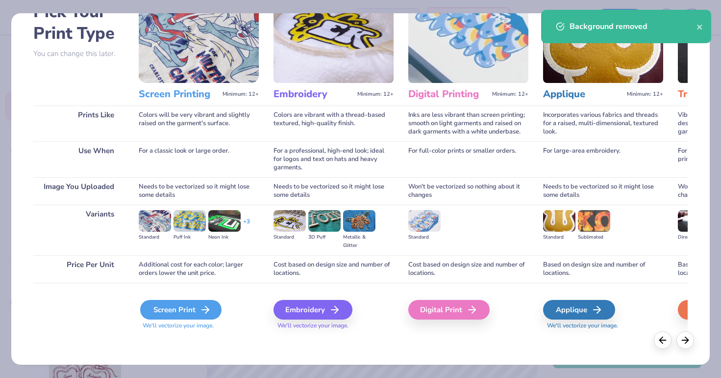
click at [189, 311] on div "Screen Print" at bounding box center [180, 310] width 81 height 20
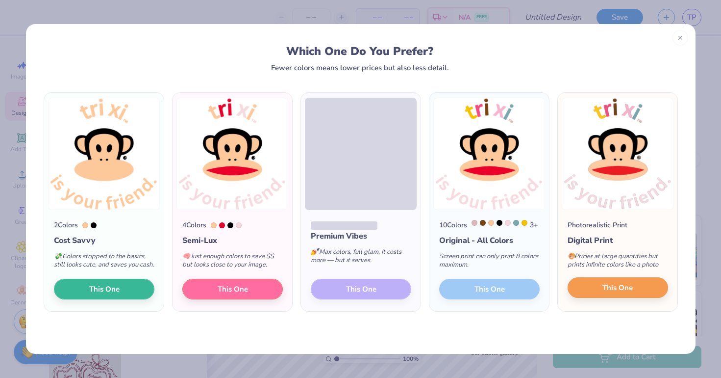
click at [602, 298] on button "This One" at bounding box center [618, 287] width 101 height 21
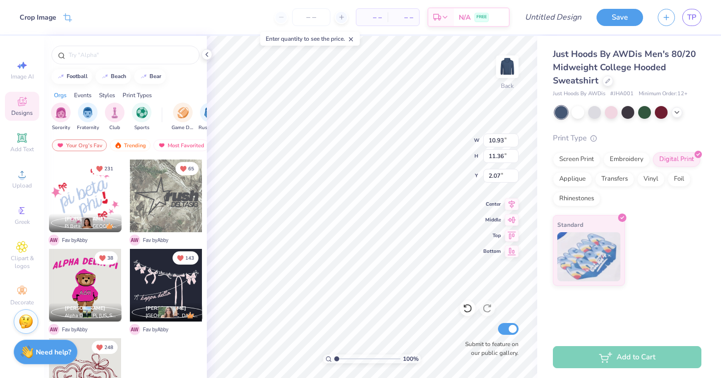
type input "3.30"
type input "3.00"
click at [503, 68] on img at bounding box center [507, 66] width 39 height 39
click at [21, 174] on icon at bounding box center [22, 174] width 12 height 12
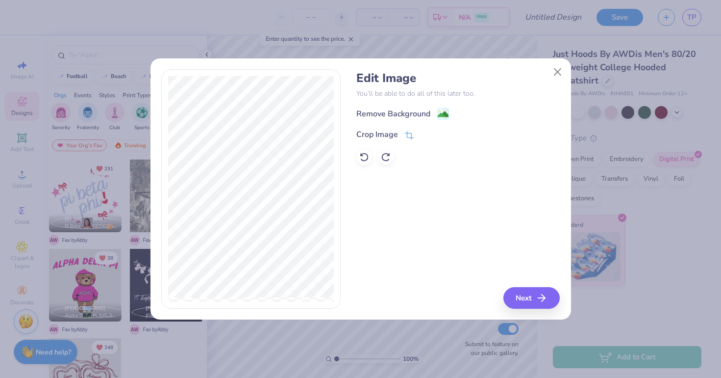
click at [391, 104] on div "Edit Image You’ll be able to do all of this later too. Remove Background Crop I…" at bounding box center [459, 118] width 204 height 94
click at [390, 118] on div "Remove Background" at bounding box center [394, 115] width 74 height 12
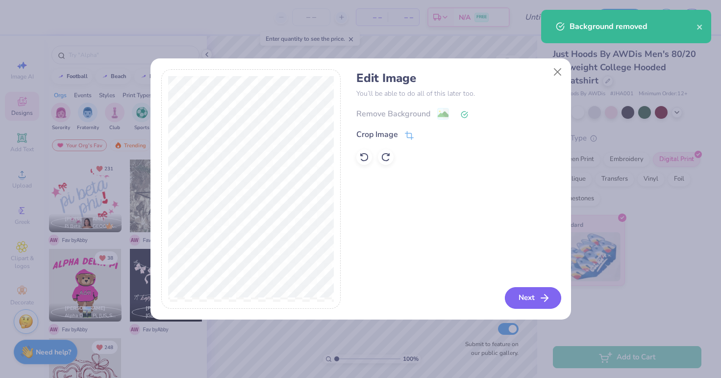
click at [531, 304] on button "Next" at bounding box center [533, 298] width 56 height 22
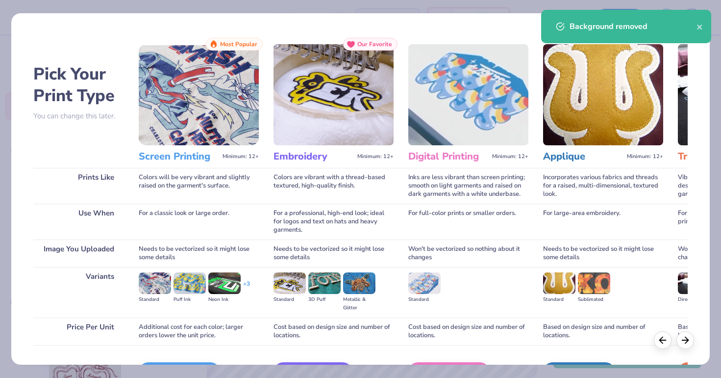
scroll to position [59, 0]
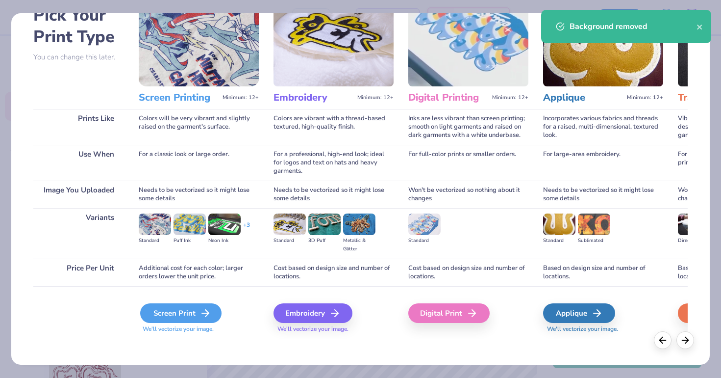
click at [160, 313] on div "Screen Print" at bounding box center [180, 313] width 81 height 20
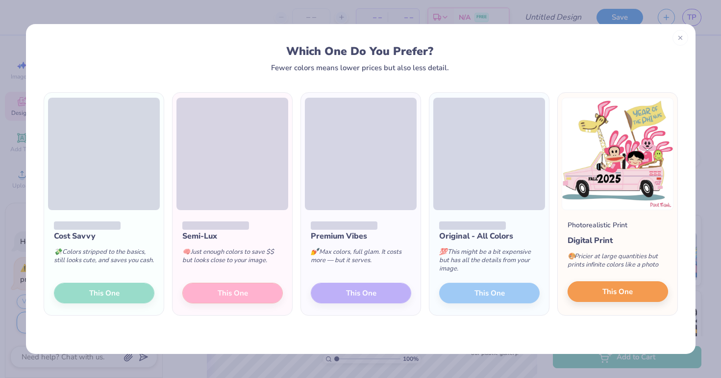
click at [613, 293] on span "This One" at bounding box center [618, 291] width 30 height 11
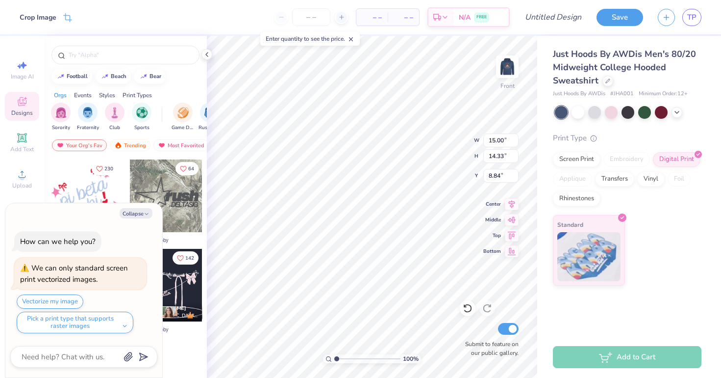
type textarea "x"
type input "13.78"
type input "13.17"
type input "10.00"
type textarea "x"
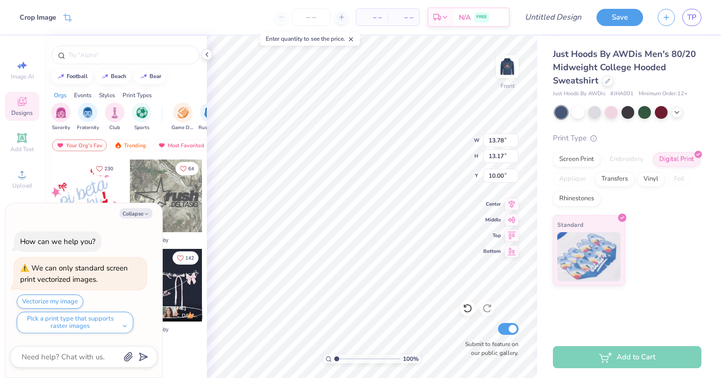
type input "8.49"
click at [454, 154] on div "100 % Front W 13.78 13.78 " H 13.17 13.17 " Y 8.49 8.49 " Center Middle Top Bot…" at bounding box center [372, 207] width 331 height 342
type textarea "x"
type input "13.60"
type input "12.99"
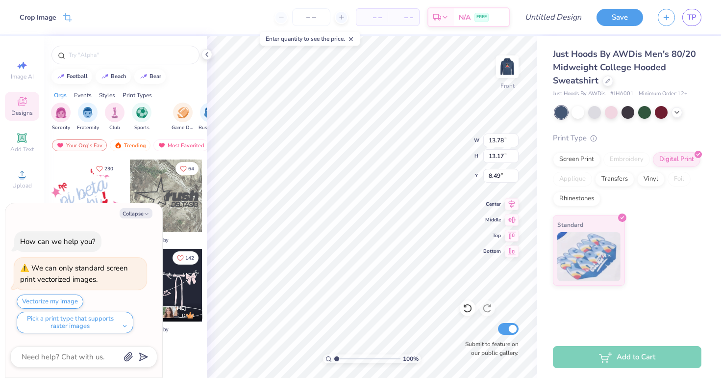
type input "8.67"
type textarea "x"
type input "8.93"
click at [677, 107] on icon at bounding box center [677, 111] width 8 height 8
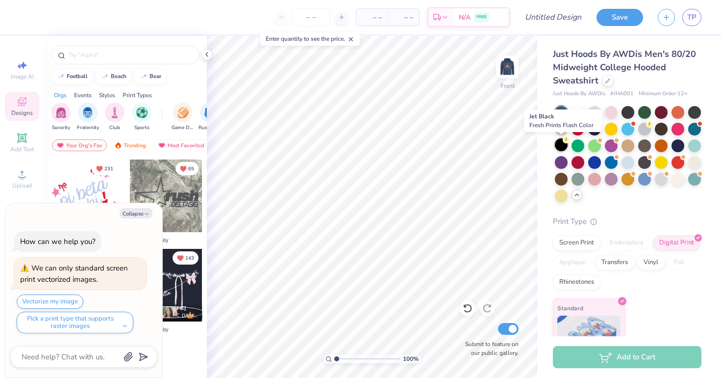
click at [559, 144] on div at bounding box center [561, 144] width 13 height 13
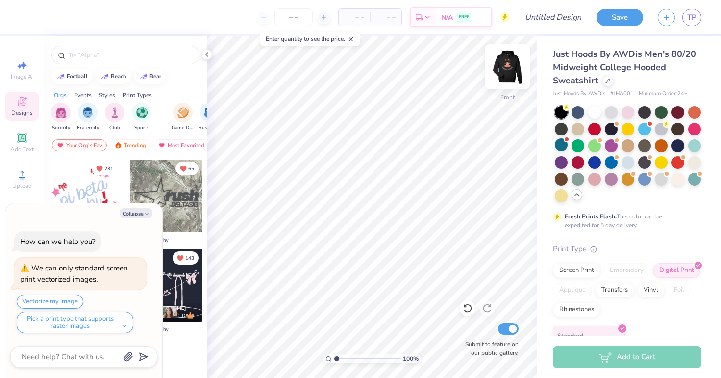
click at [503, 60] on img at bounding box center [507, 66] width 39 height 39
click at [503, 61] on img at bounding box center [507, 66] width 39 height 39
type textarea "x"
type input "7.74"
click at [508, 75] on img at bounding box center [507, 66] width 39 height 39
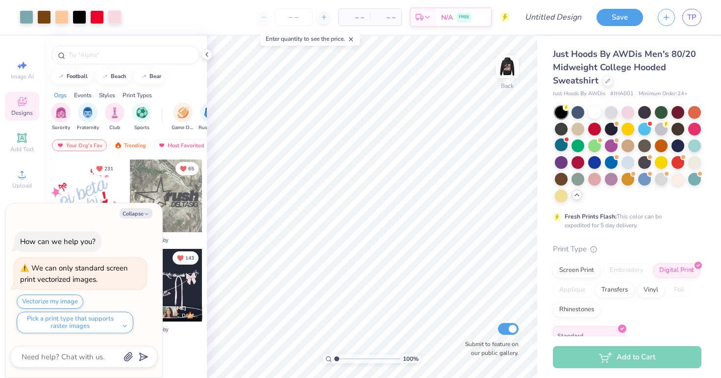
click at [508, 75] on img at bounding box center [508, 67] width 20 height 20
type textarea "x"
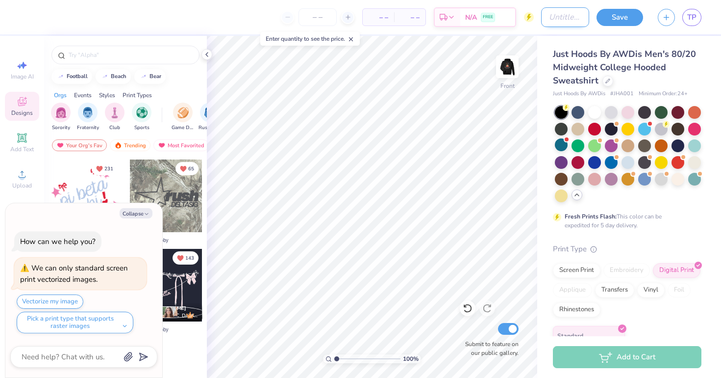
click at [542, 15] on input "Design Title" at bounding box center [565, 17] width 48 height 20
type input "B"
type textarea "x"
type input "Black"
type textarea "x"
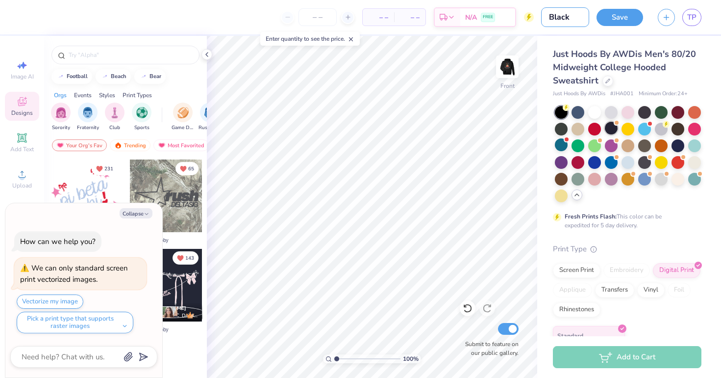
type input "Black"
click at [608, 129] on div at bounding box center [611, 128] width 13 height 13
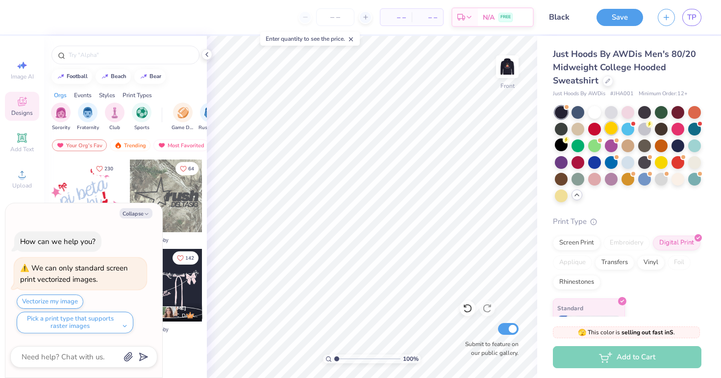
scroll to position [111, 0]
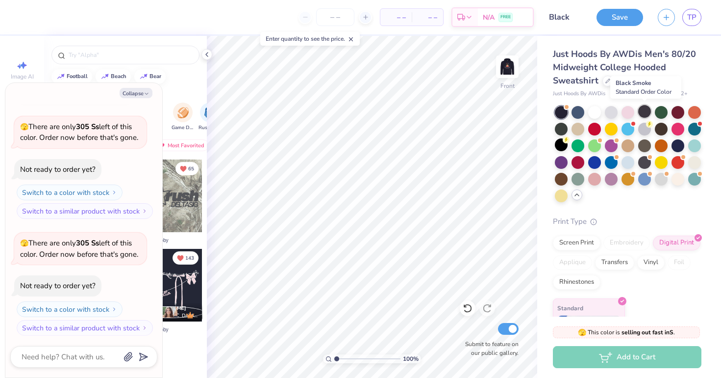
click at [646, 111] on div at bounding box center [644, 111] width 13 height 13
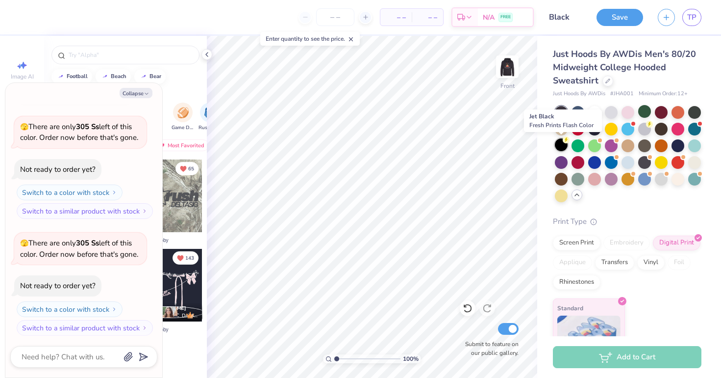
click at [562, 145] on div at bounding box center [561, 144] width 13 height 13
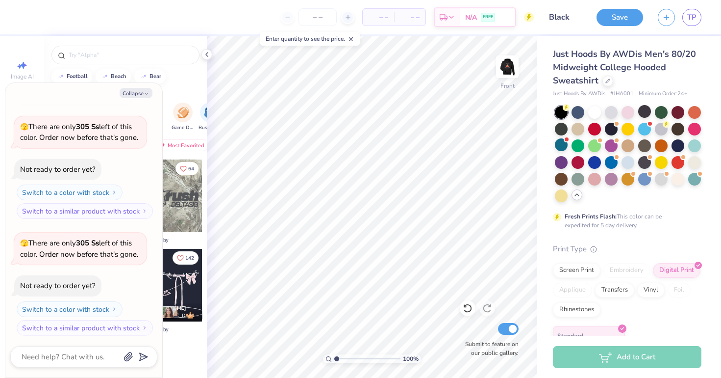
type textarea "x"
click at [568, 19] on input "Black" at bounding box center [565, 17] width 48 height 20
click at [567, 16] on input "Black" at bounding box center [565, 17] width 48 height 20
click at [573, 17] on input "Black" at bounding box center [565, 17] width 48 height 20
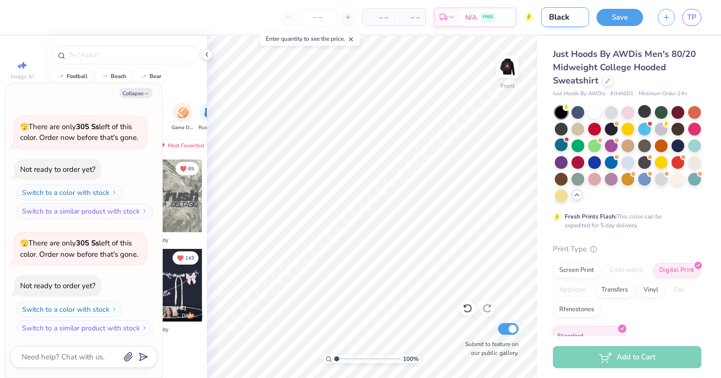
click at [569, 19] on input "Black" at bounding box center [565, 17] width 48 height 20
type input "Black"
type textarea "x"
type input "Black P"
type textarea "x"
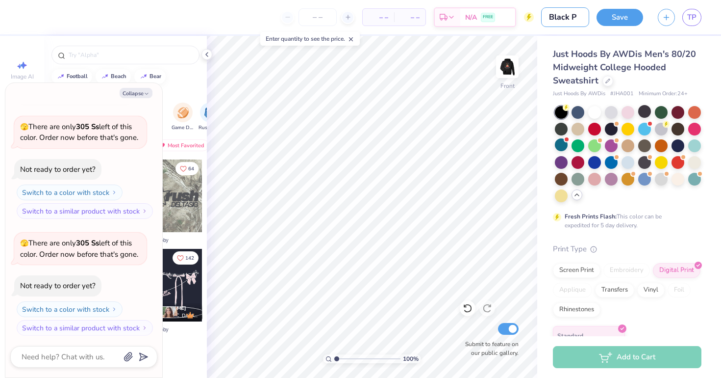
type input "Black Pa"
type textarea "x"
type input "Black Pau"
type textarea "x"
type input "[PERSON_NAME]"
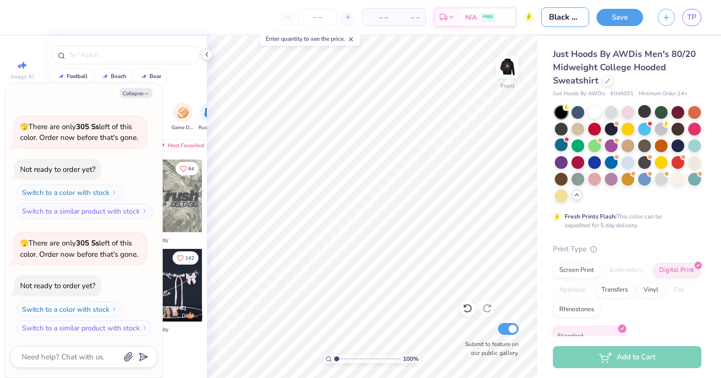
type textarea "x"
type input "[PERSON_NAME]"
type textarea "x"
type input "[PERSON_NAME]"
type textarea "x"
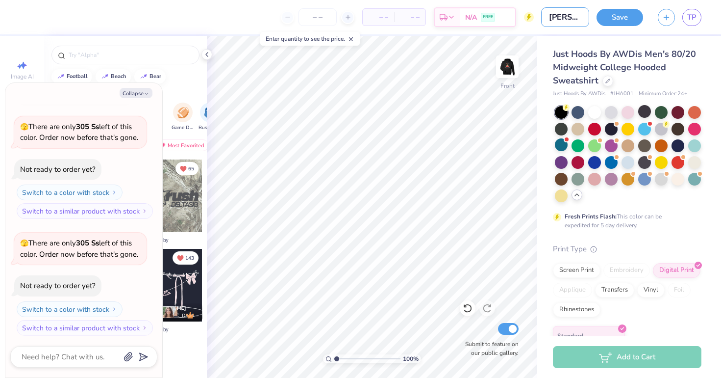
type input "[PERSON_NAME] Fr"
type textarea "x"
type input "[PERSON_NAME]"
type textarea "x"
type input "Black [PERSON_NAME]"
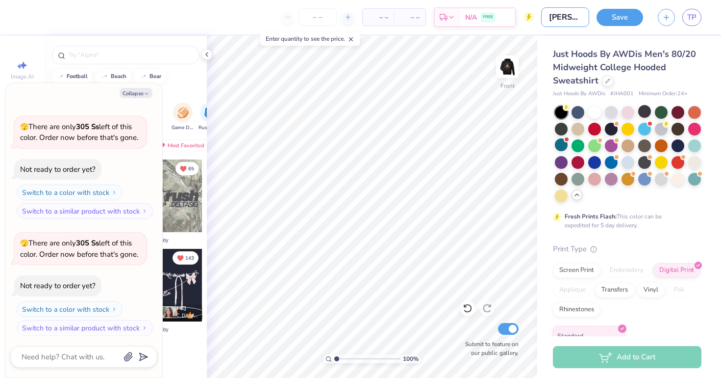
type textarea "x"
type input "Black [PERSON_NAME]"
type textarea "x"
type input "Black [PERSON_NAME]"
type textarea "x"
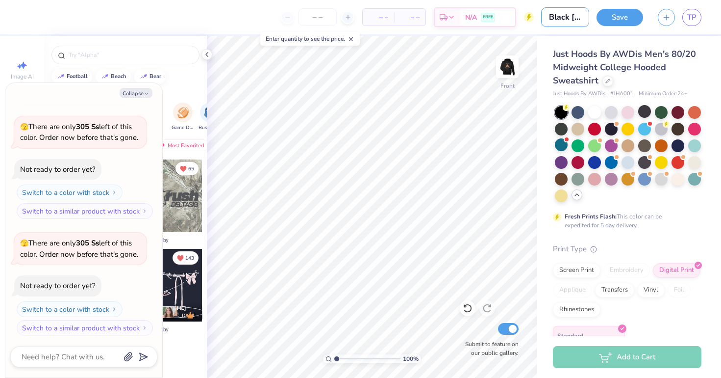
type input "Black [PERSON_NAME]"
type textarea "x"
type input "[PERSON_NAME] [PERSON_NAME]"
type textarea "x"
type input "[PERSON_NAME] [PERSON_NAME]"
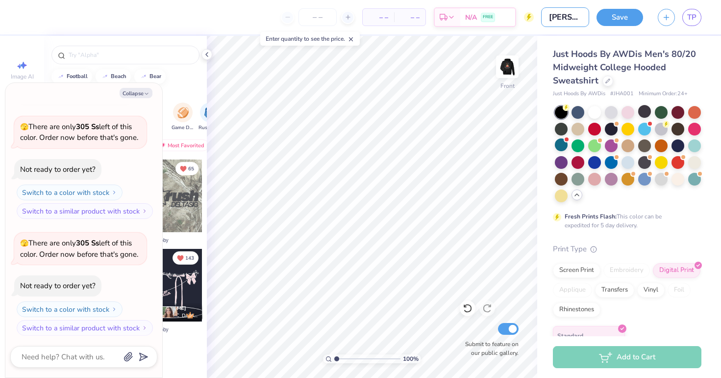
type textarea "x"
type input "[PERSON_NAME] [PERSON_NAME]"
type textarea "x"
type input "Black [PERSON_NAME]"
type textarea "x"
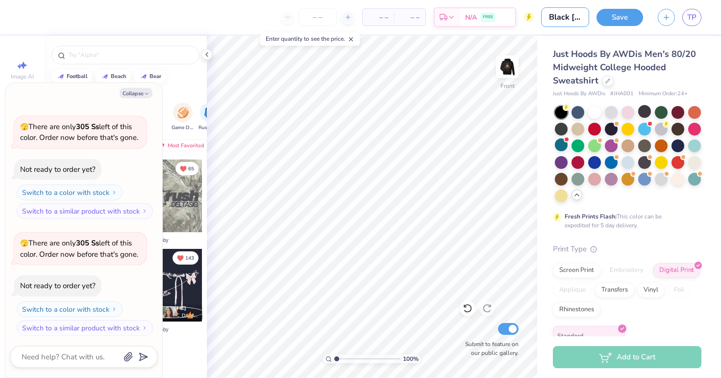
type input "Black [PERSON_NAME]"
type textarea "x"
type input "Black [PERSON_NAME]"
click at [616, 17] on button "Save" at bounding box center [620, 15] width 47 height 17
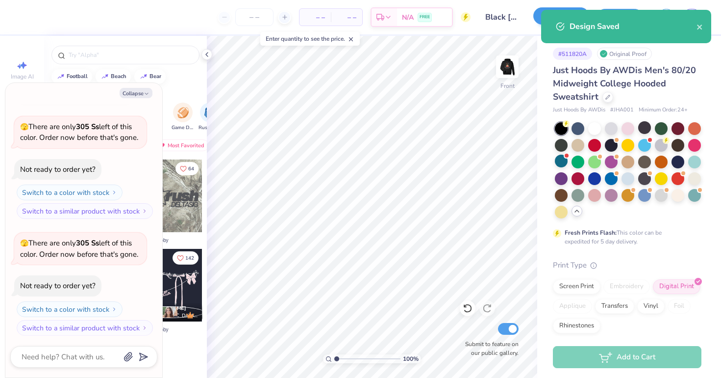
type textarea "x"
